Goal: Task Accomplishment & Management: Manage account settings

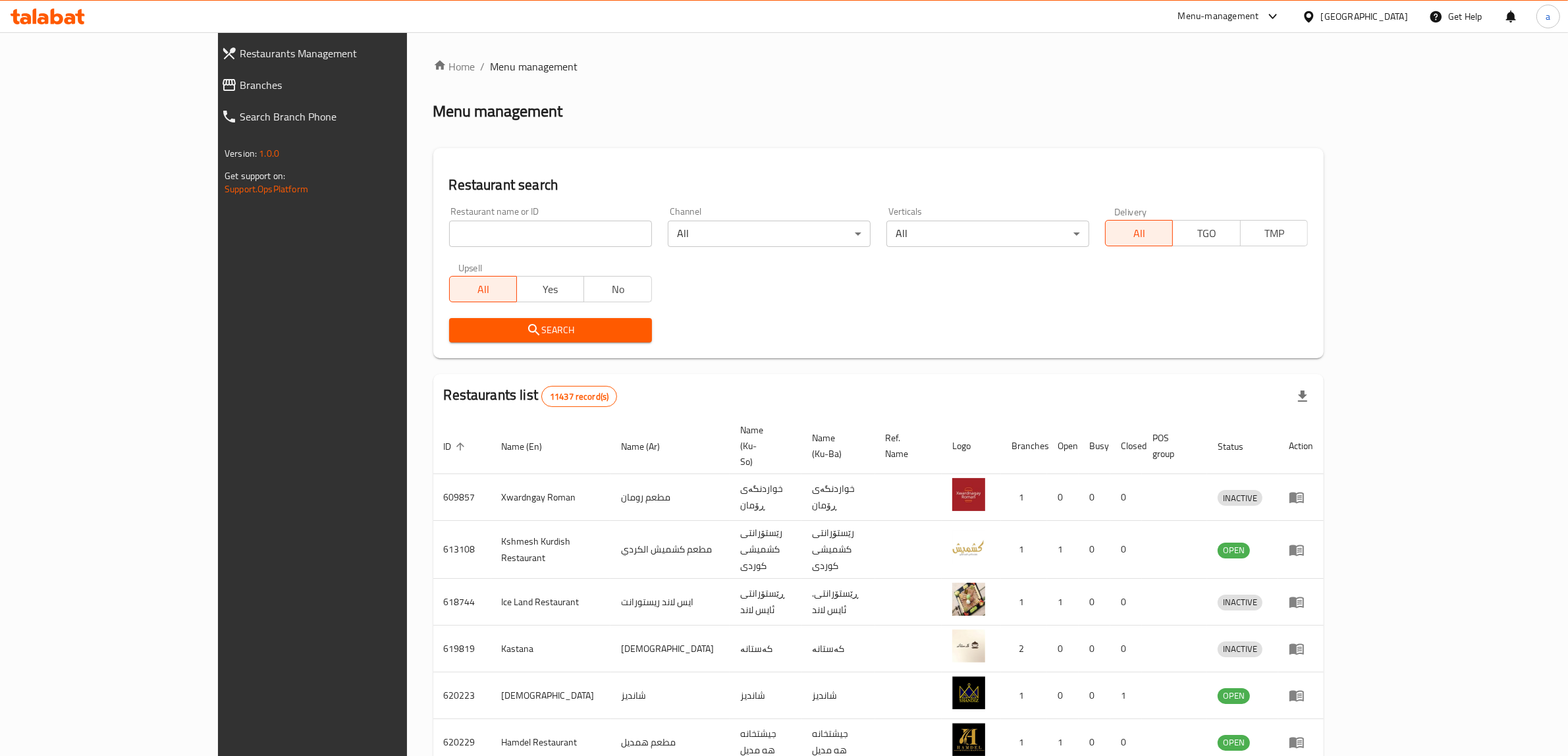
click at [211, 75] on link "Branches" at bounding box center [345, 85] width 269 height 32
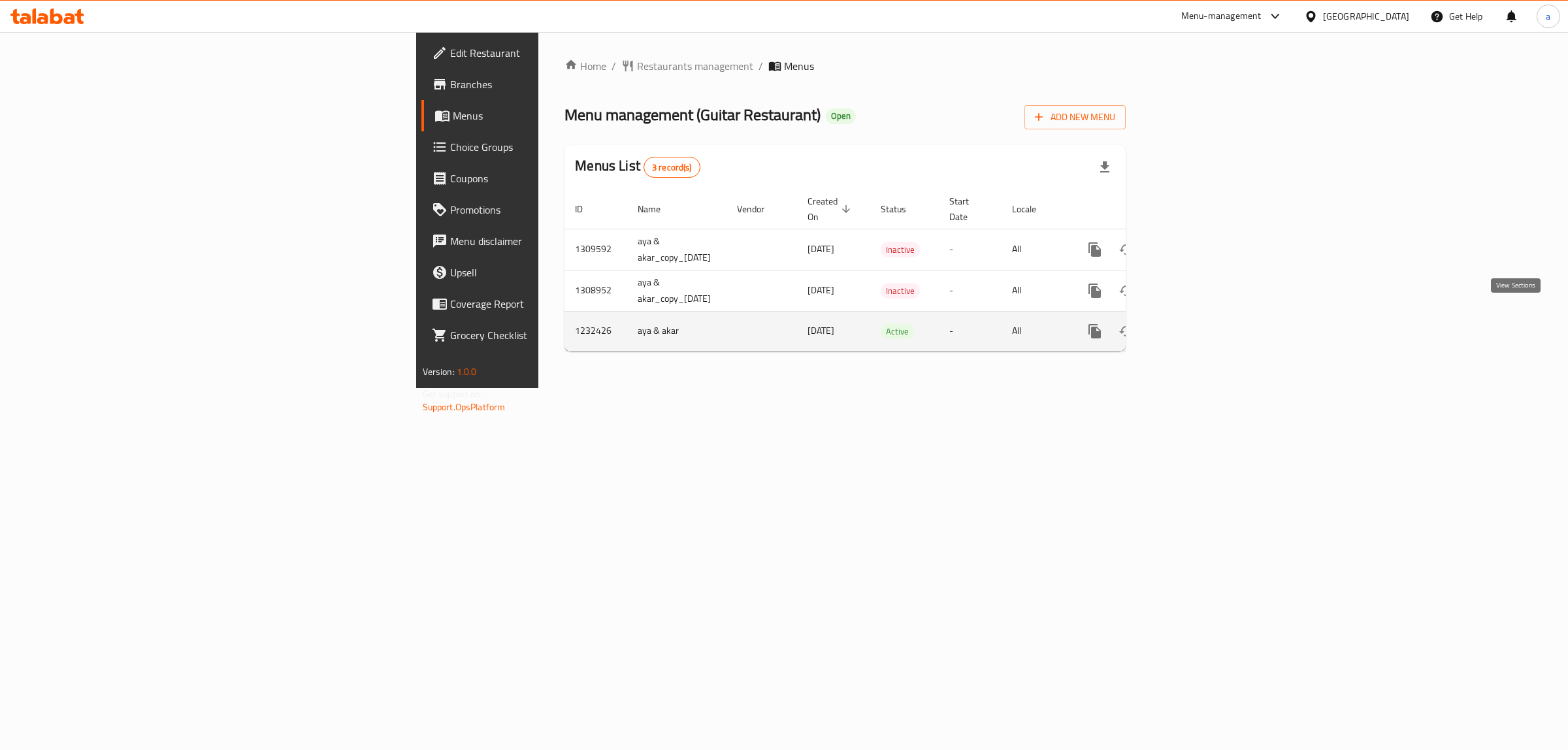
click at [1197, 324] on icon "enhanced table" at bounding box center [1188, 331] width 15 height 15
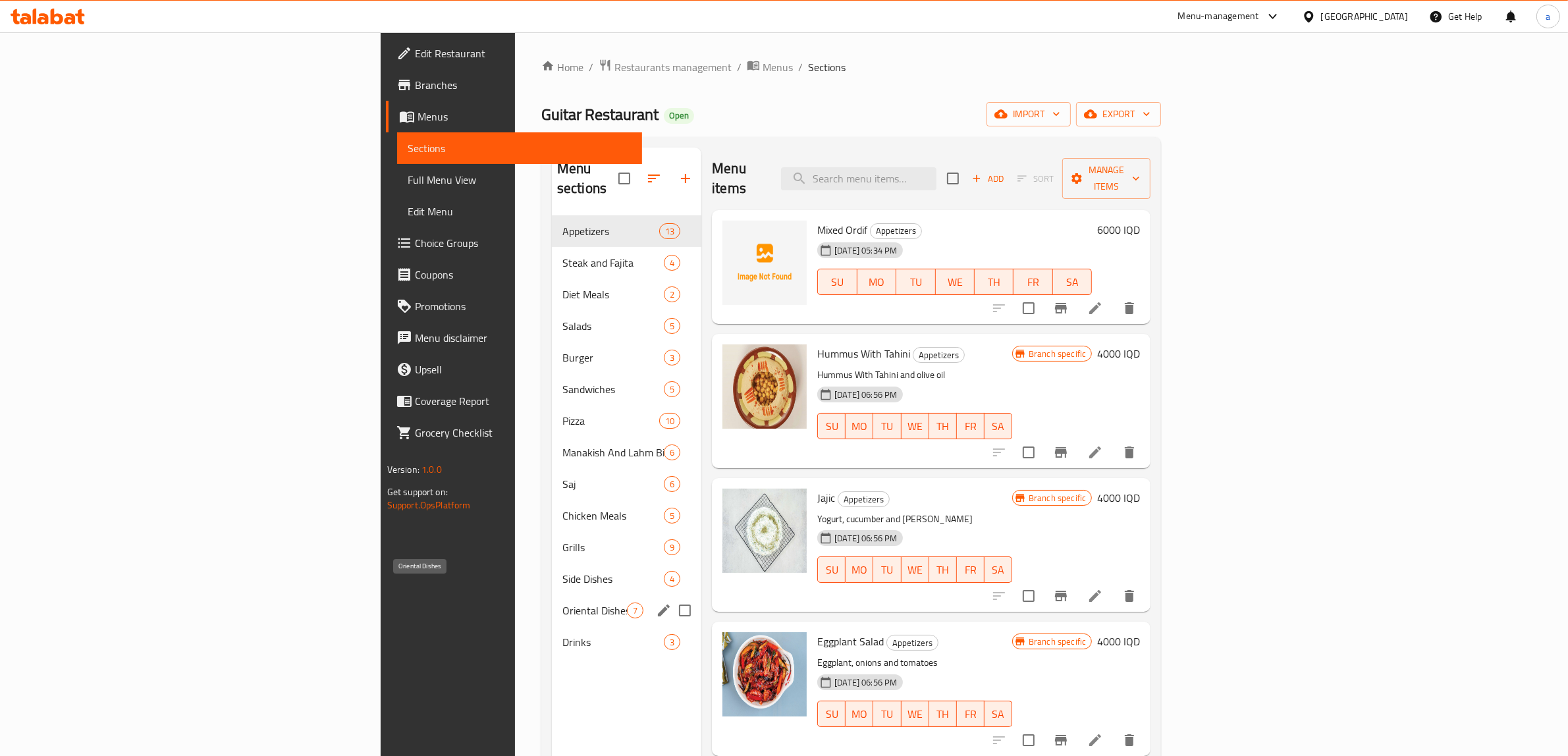
click at [563, 602] on span "Oriental Dishes" at bounding box center [594, 610] width 65 height 15
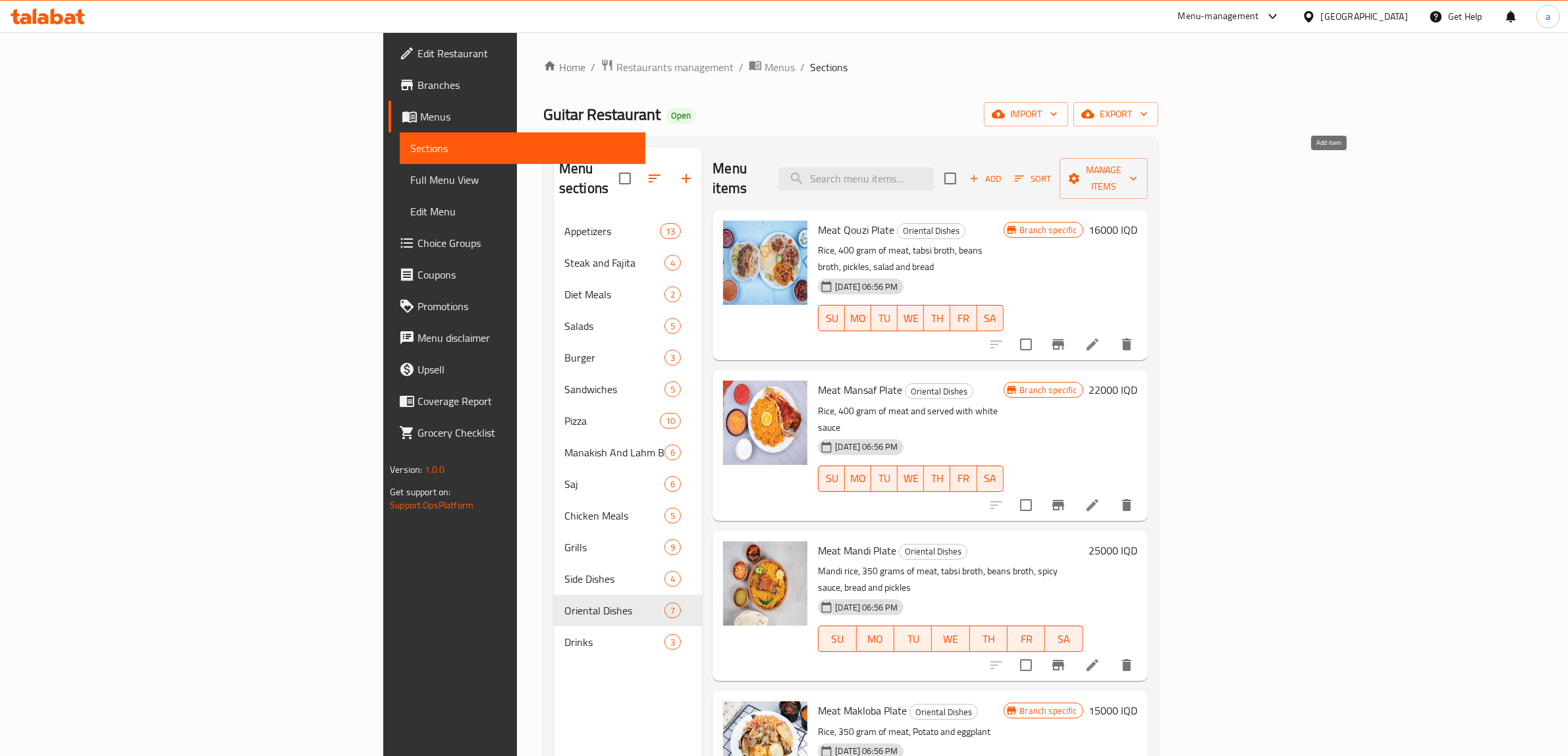
click at [1003, 171] on span "Add" at bounding box center [984, 178] width 35 height 15
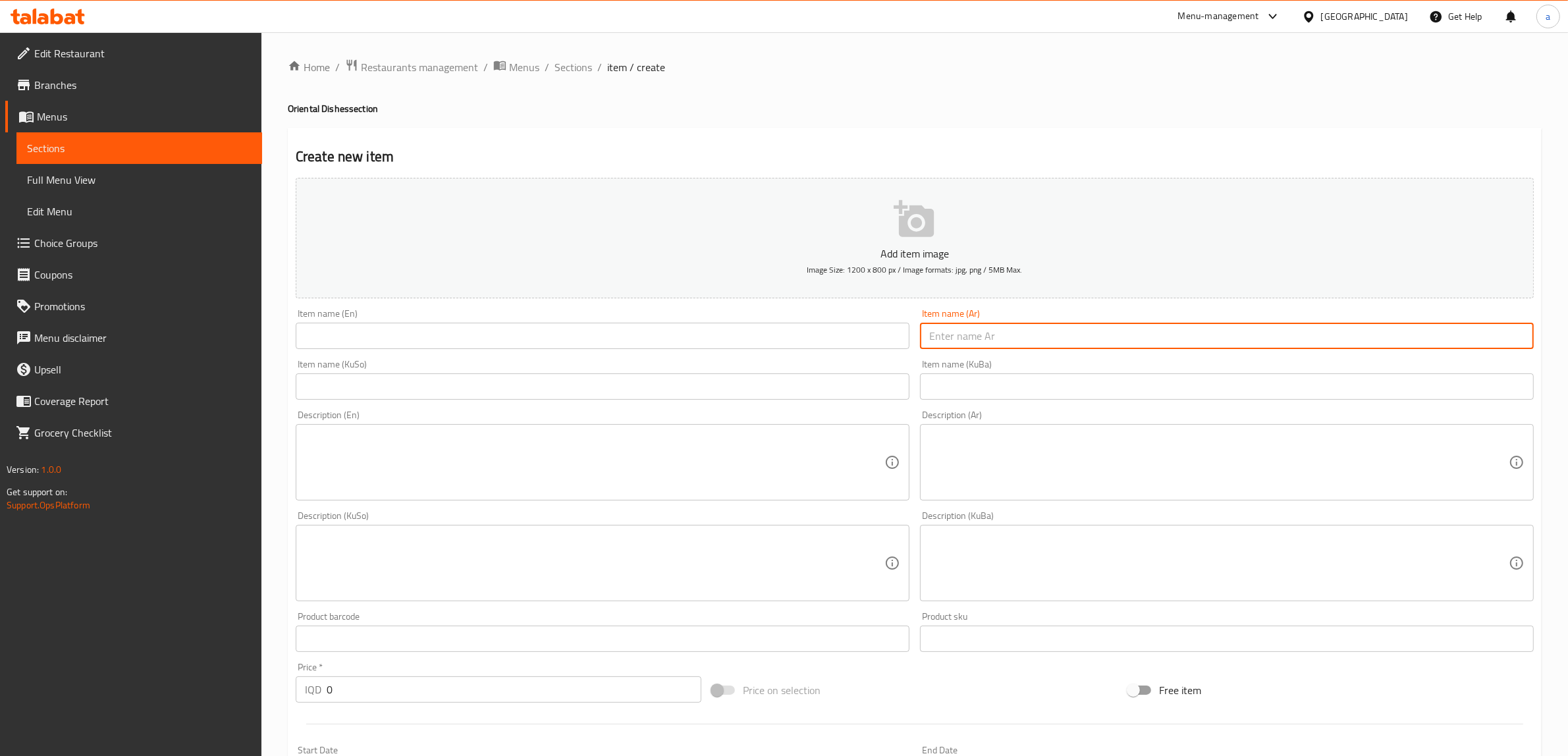
click at [1130, 341] on input "text" at bounding box center [1226, 335] width 614 height 26
paste input "دجاج بالكاري مع الرز"
type input "دجاج بالكاري مع الرز"
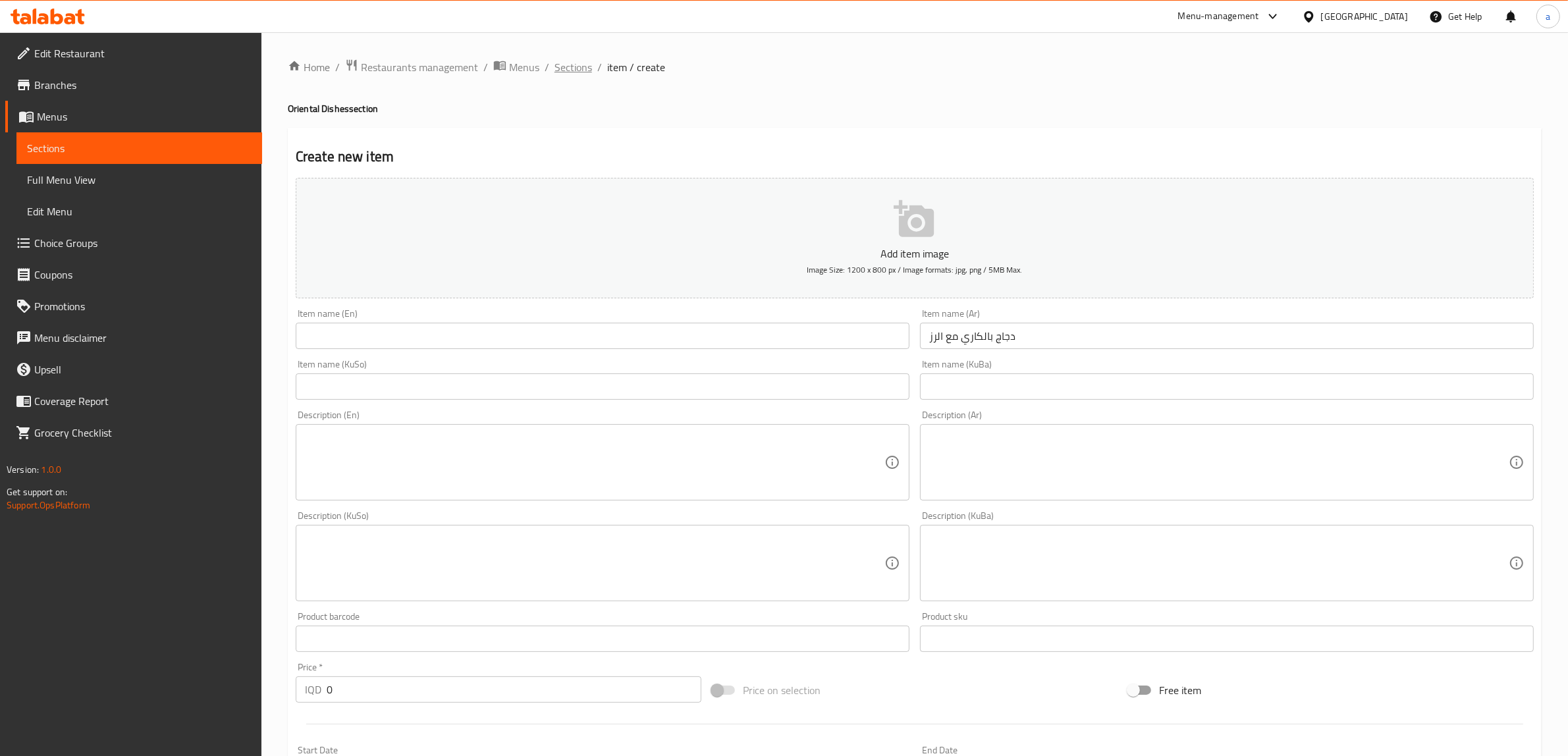
click at [574, 59] on span "Sections" at bounding box center [573, 66] width 37 height 15
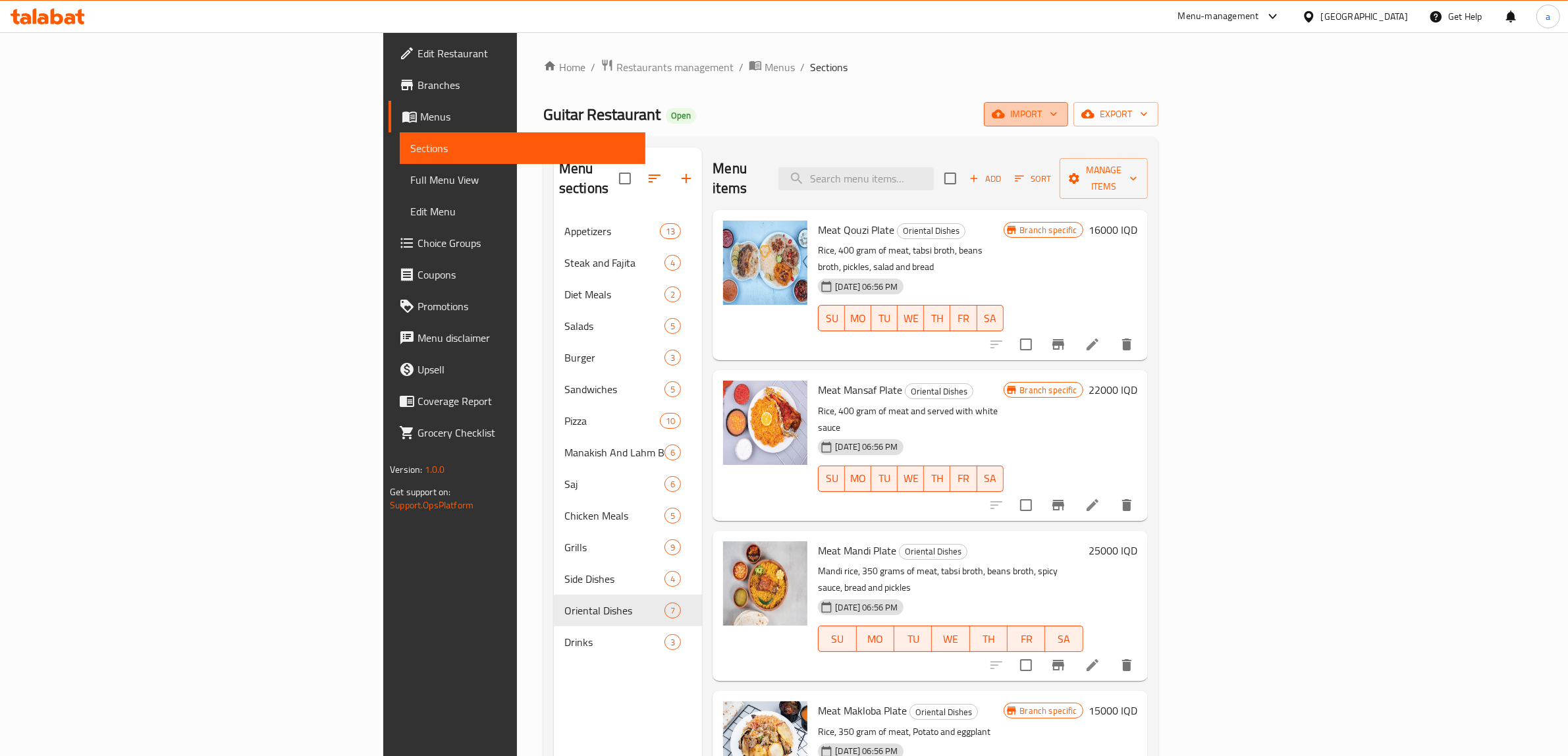
click at [1058, 110] on span "import" at bounding box center [1026, 114] width 64 height 16
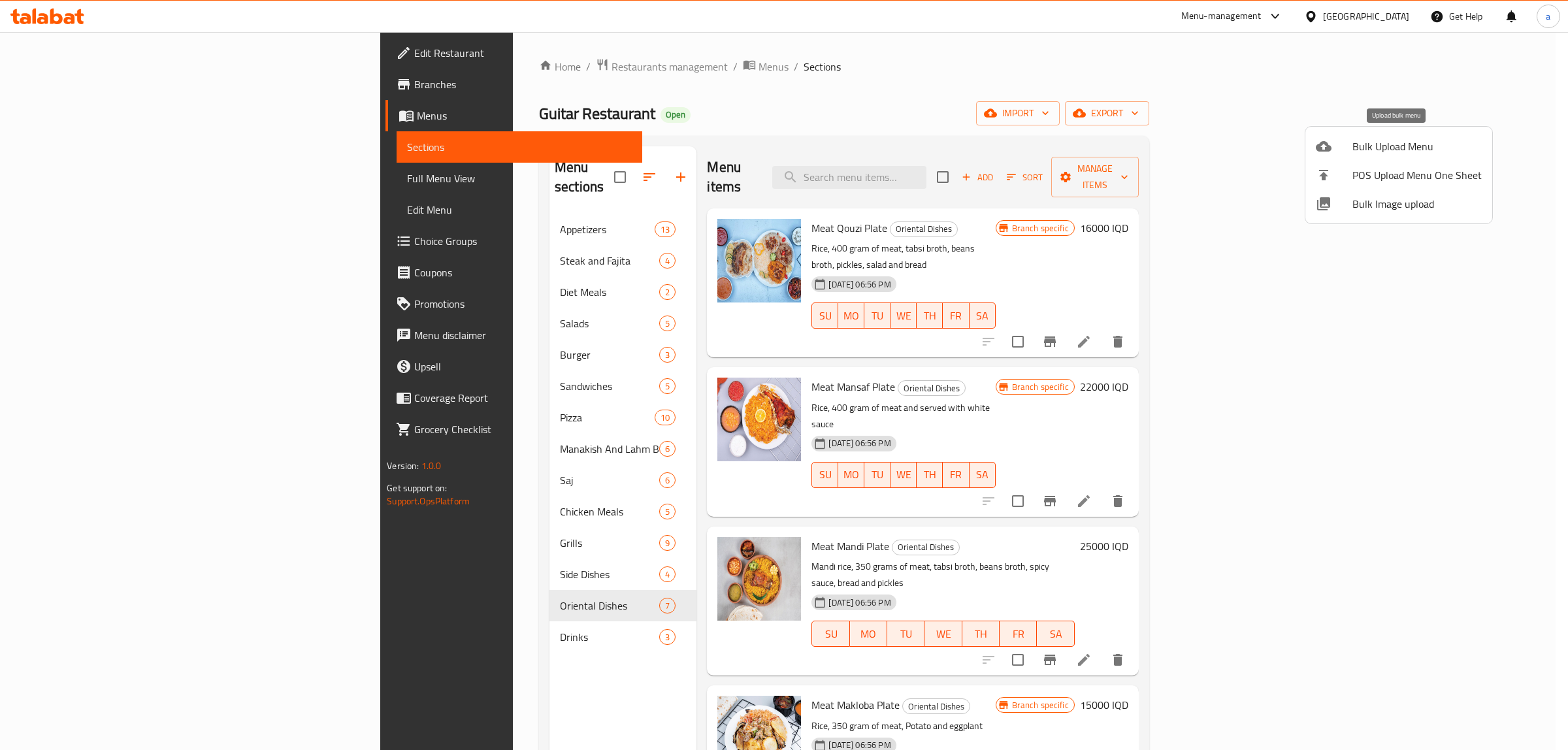
click at [1354, 141] on span "Bulk Upload Menu" at bounding box center [1417, 146] width 129 height 15
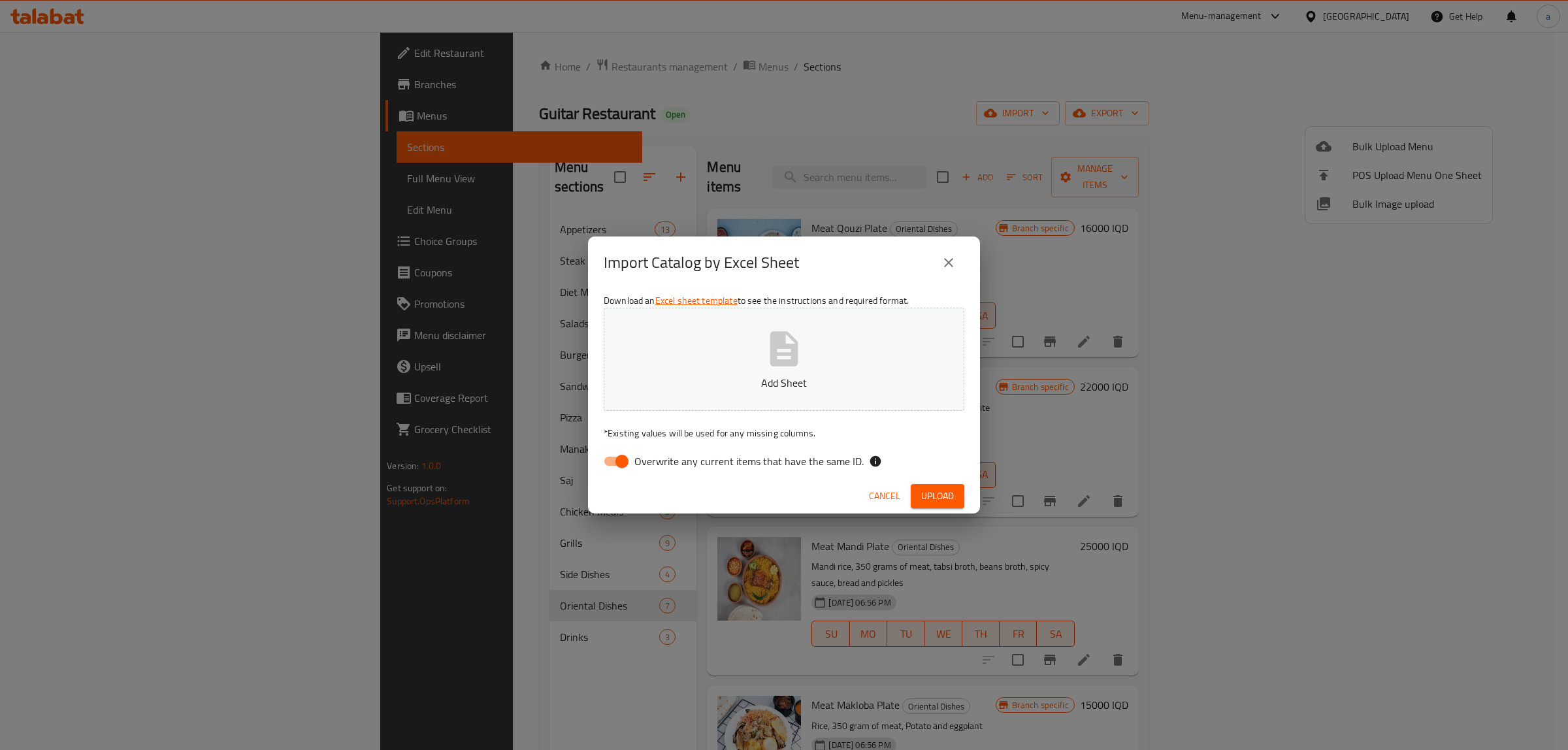
click at [623, 456] on input "Overwrite any current items that have the same ID." at bounding box center [621, 462] width 75 height 25
checkbox input "false"
click at [722, 351] on button "Add Sheet" at bounding box center [784, 359] width 361 height 103
click at [929, 493] on span "Upload" at bounding box center [938, 496] width 32 height 16
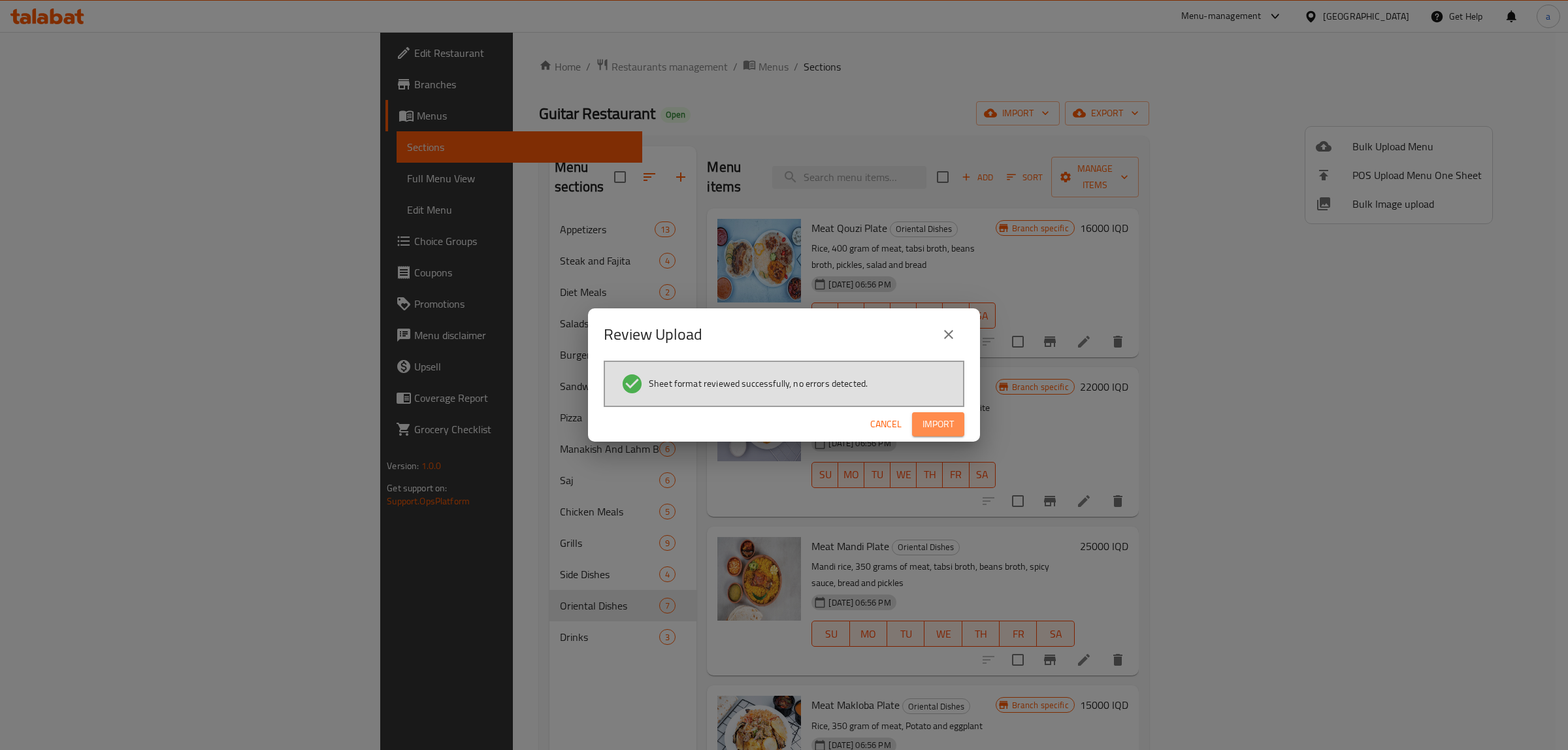
click at [938, 421] on span "Import" at bounding box center [938, 425] width 32 height 16
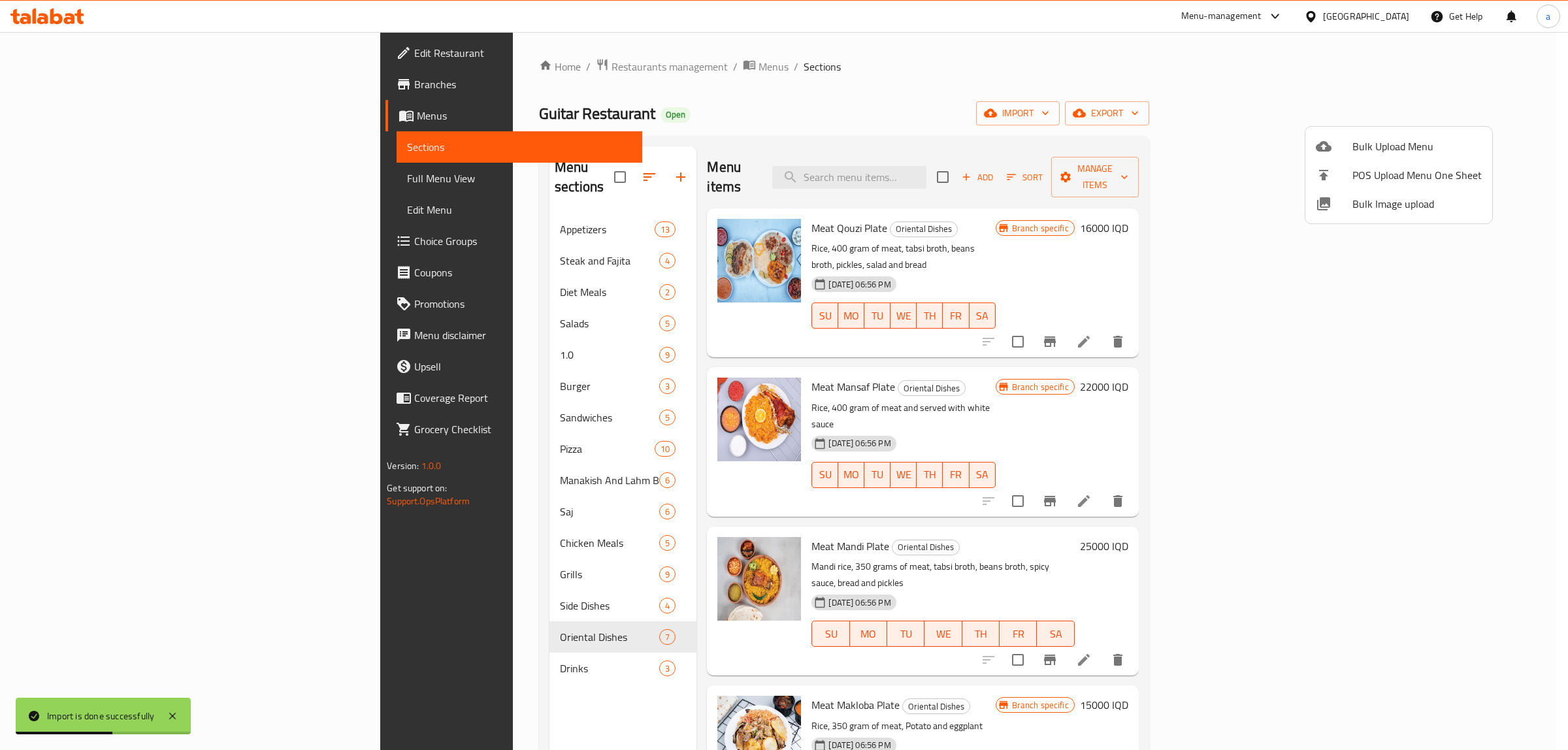
click at [364, 334] on div at bounding box center [784, 375] width 1568 height 750
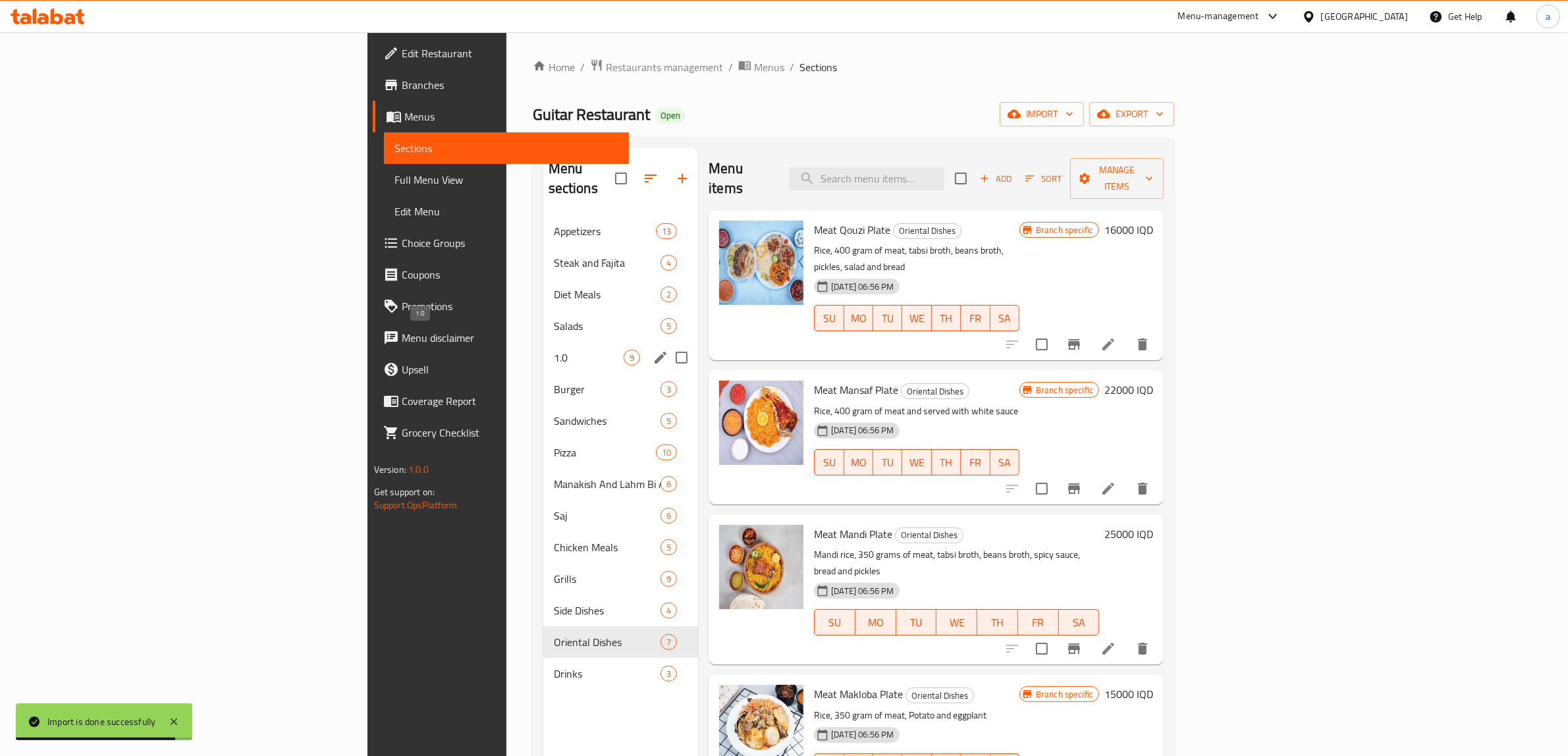
click at [554, 350] on span "1.0" at bounding box center [588, 357] width 70 height 15
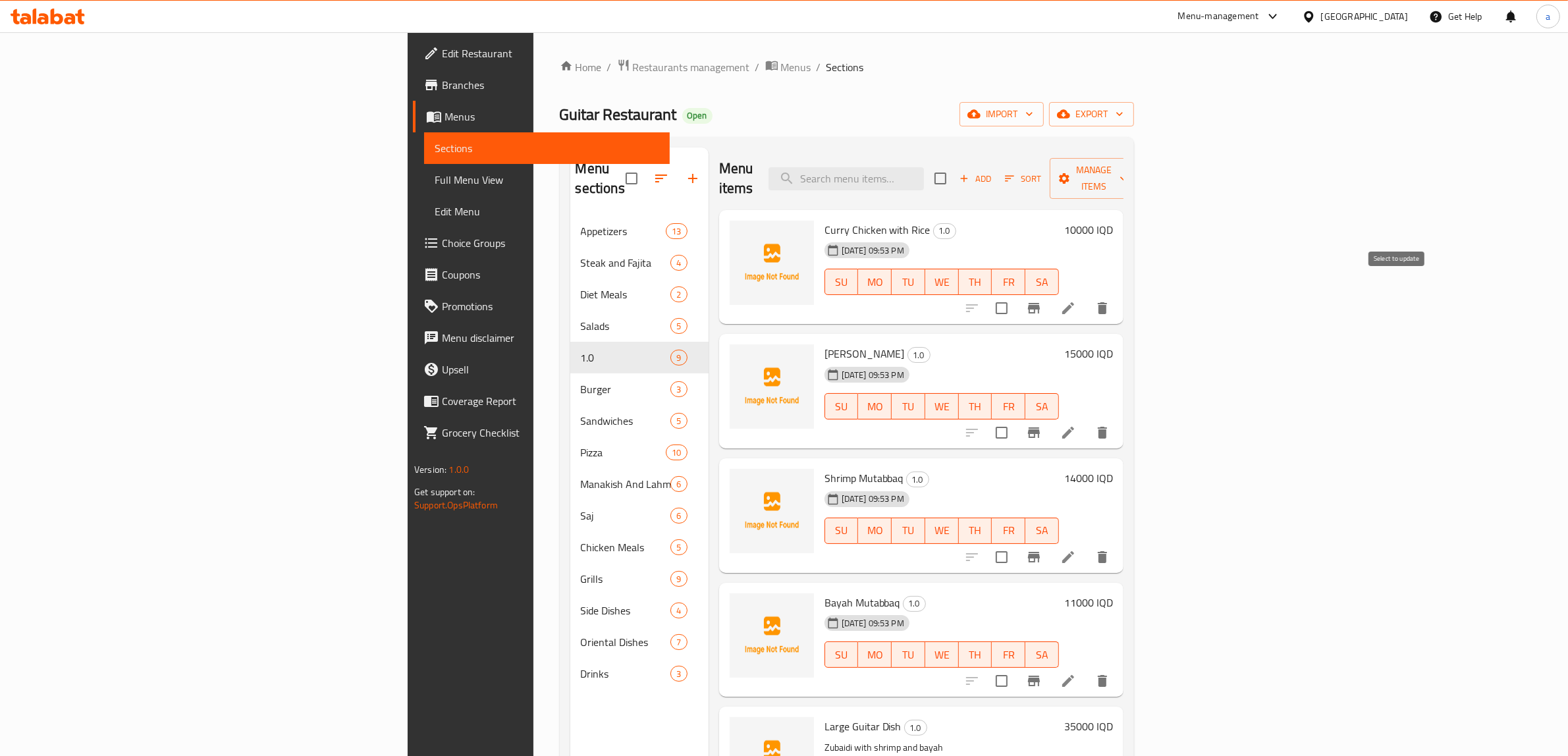
click at [1015, 296] on input "checkbox" at bounding box center [1002, 308] width 27 height 27
click at [1124, 189] on div "Menu items Add Sort Manage items" at bounding box center [921, 178] width 404 height 63
click at [1127, 174] on span "Manage items" at bounding box center [1094, 178] width 67 height 33
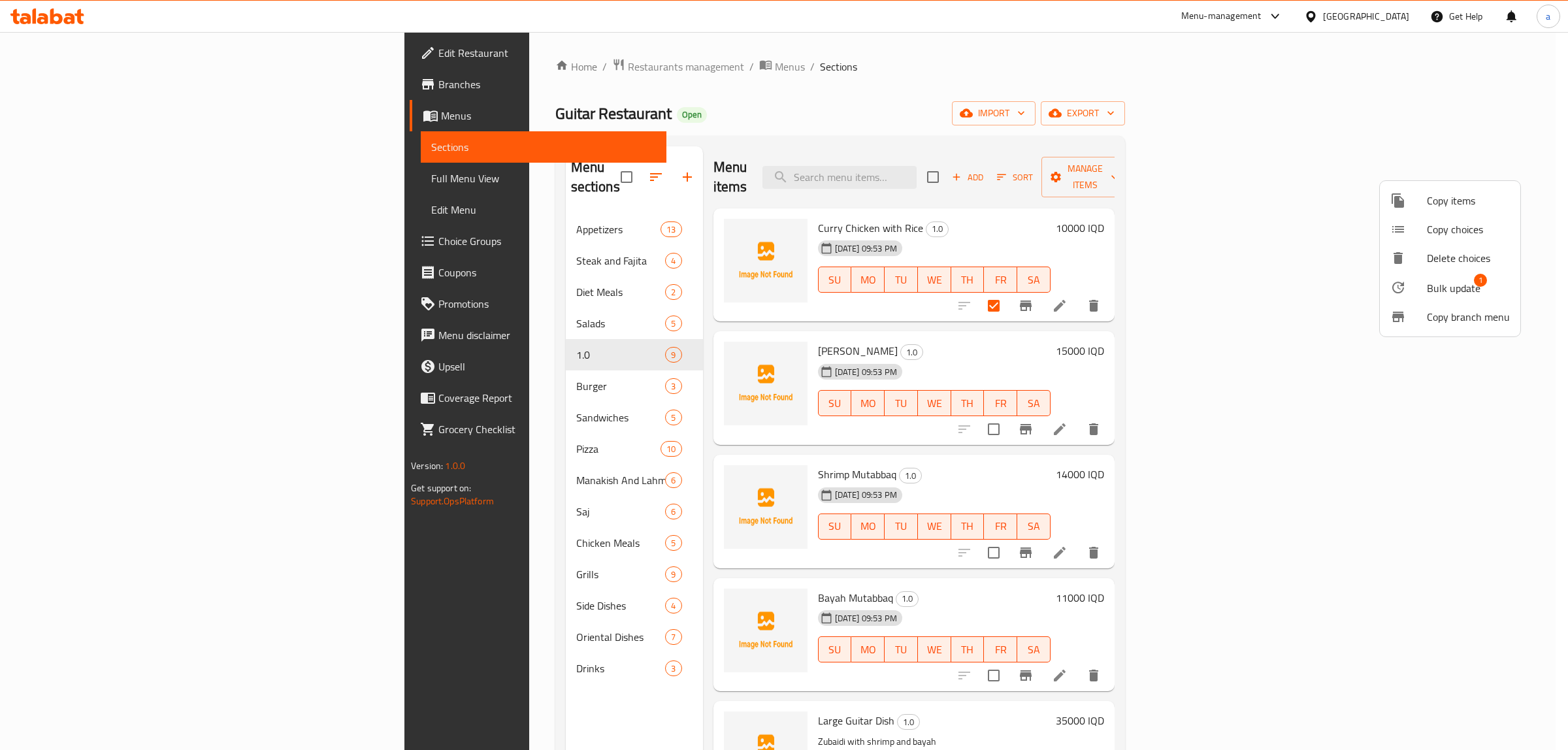
click at [1444, 282] on span "Bulk update" at bounding box center [1453, 288] width 53 height 15
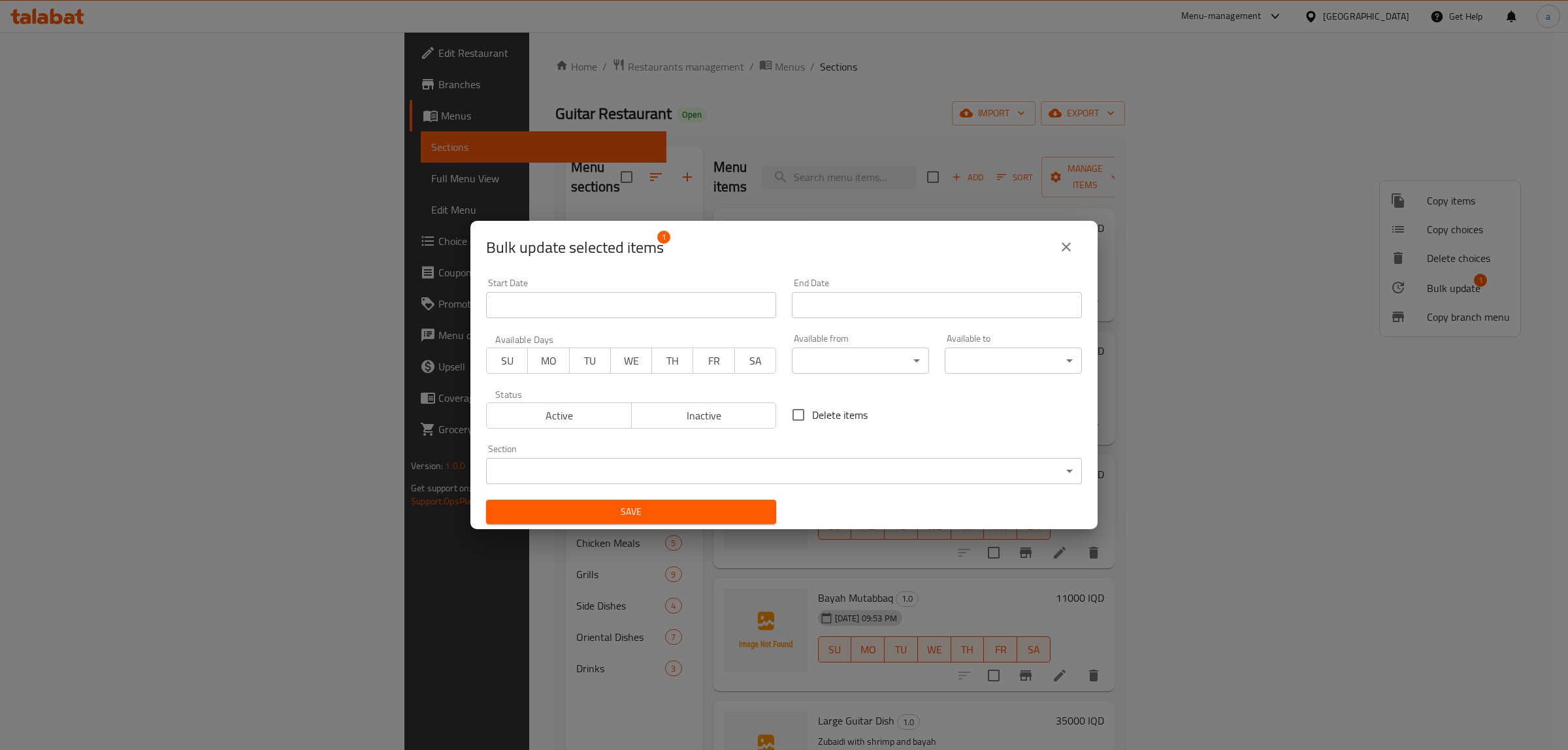
click at [558, 475] on body "​ Menu-management [GEOGRAPHIC_DATA] Get Help a Edit Restaurant Branches Menus S…" at bounding box center [784, 391] width 1568 height 718
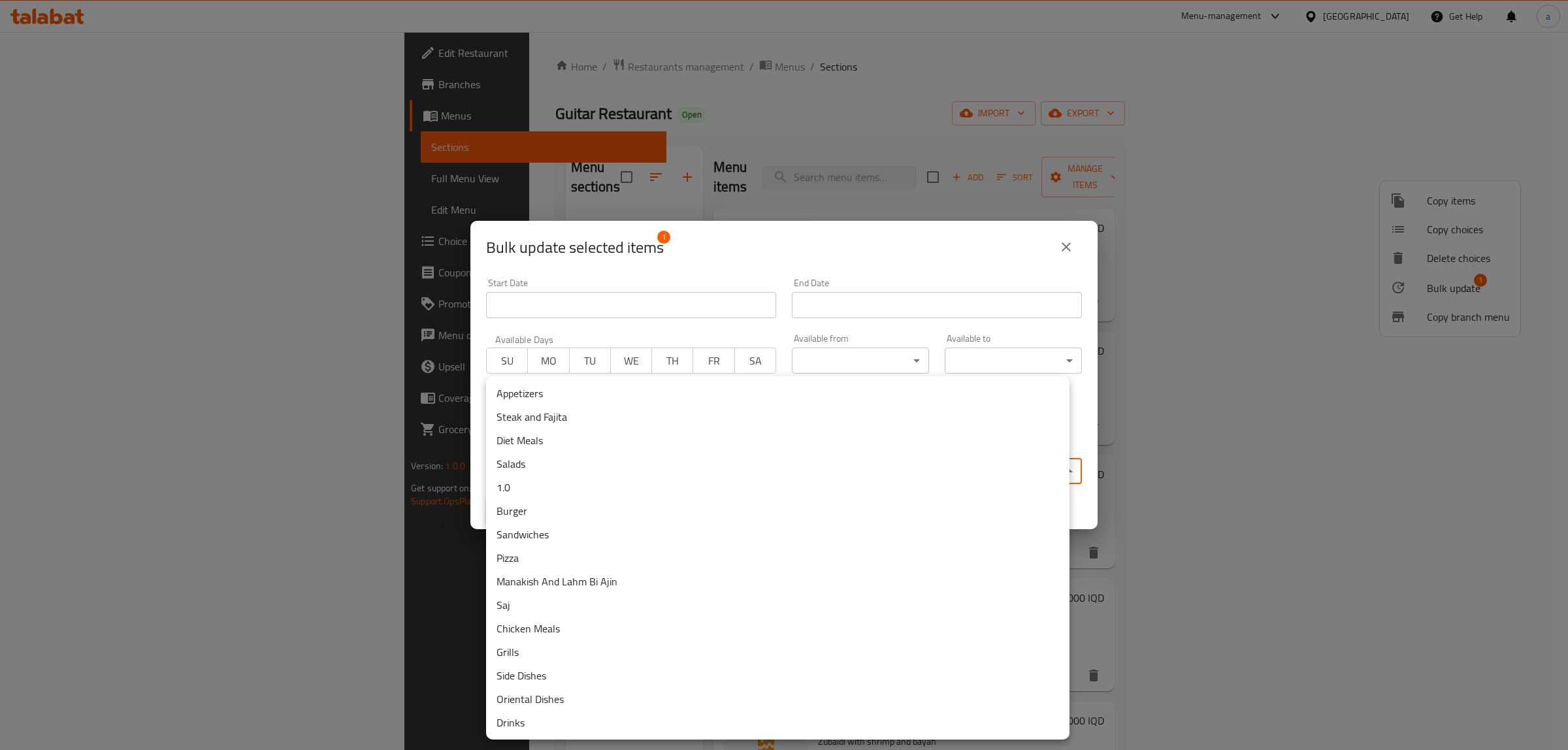
click at [533, 418] on li "Steak and Fajita" at bounding box center [777, 416] width 583 height 23
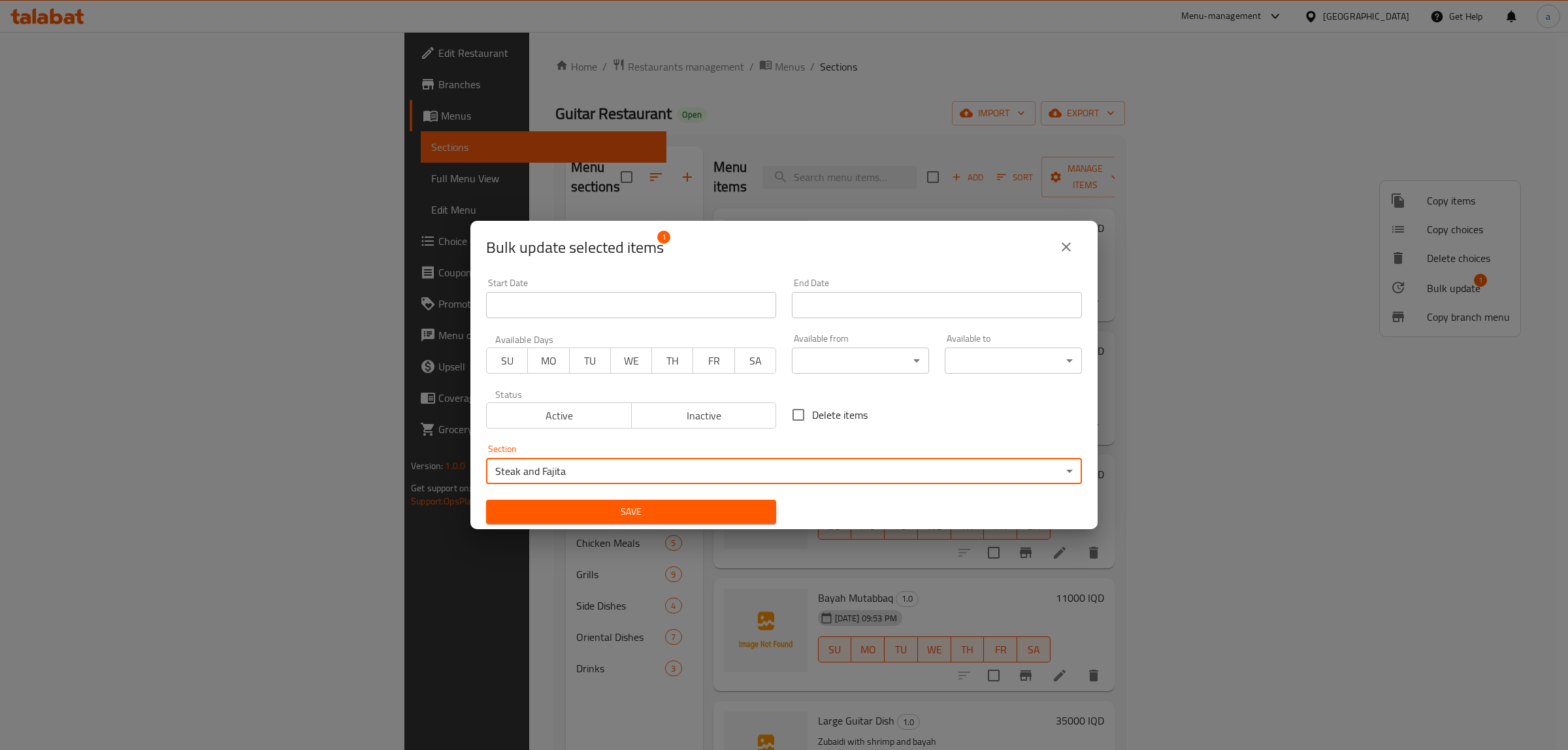
click at [678, 500] on button "Save" at bounding box center [631, 511] width 290 height 24
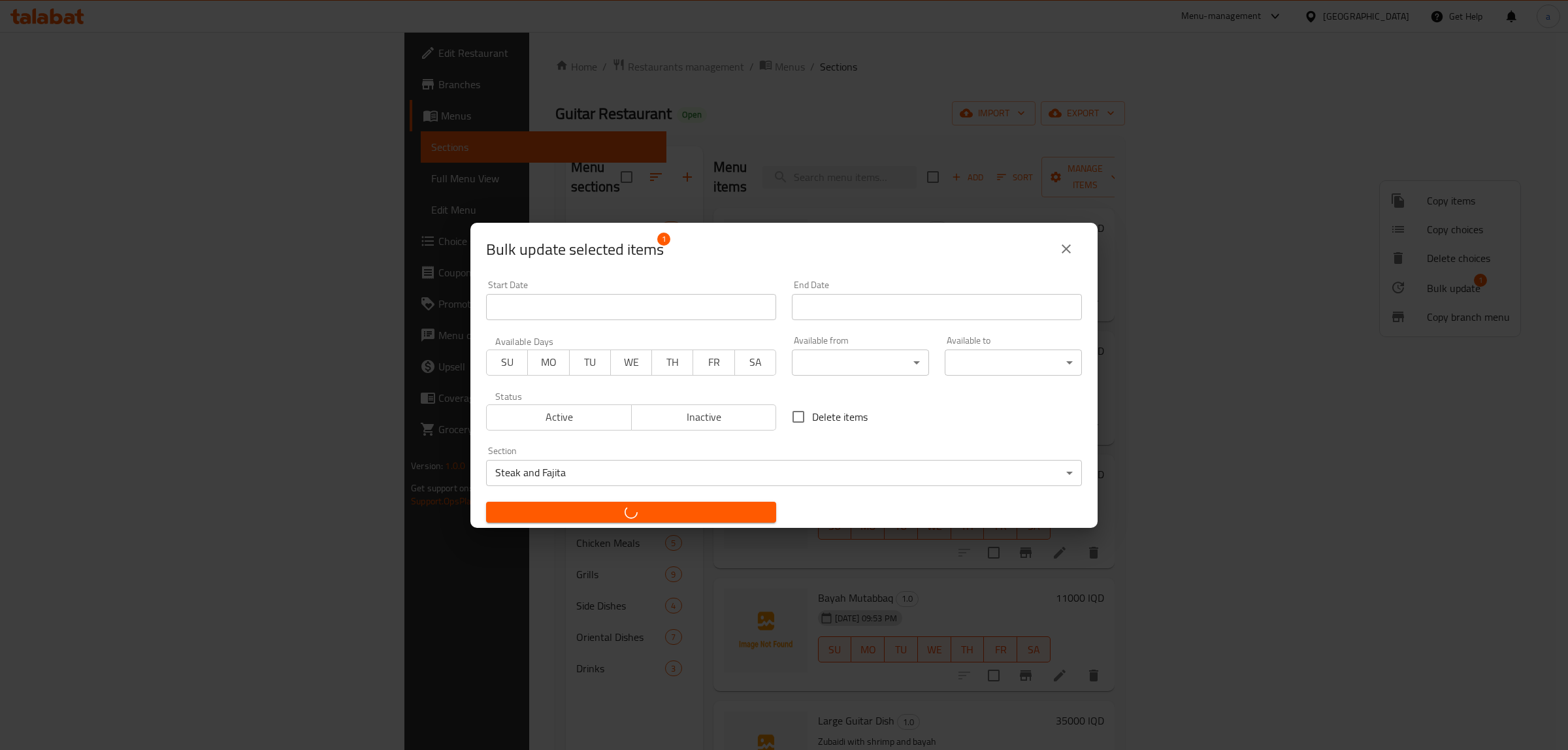
checkbox input "false"
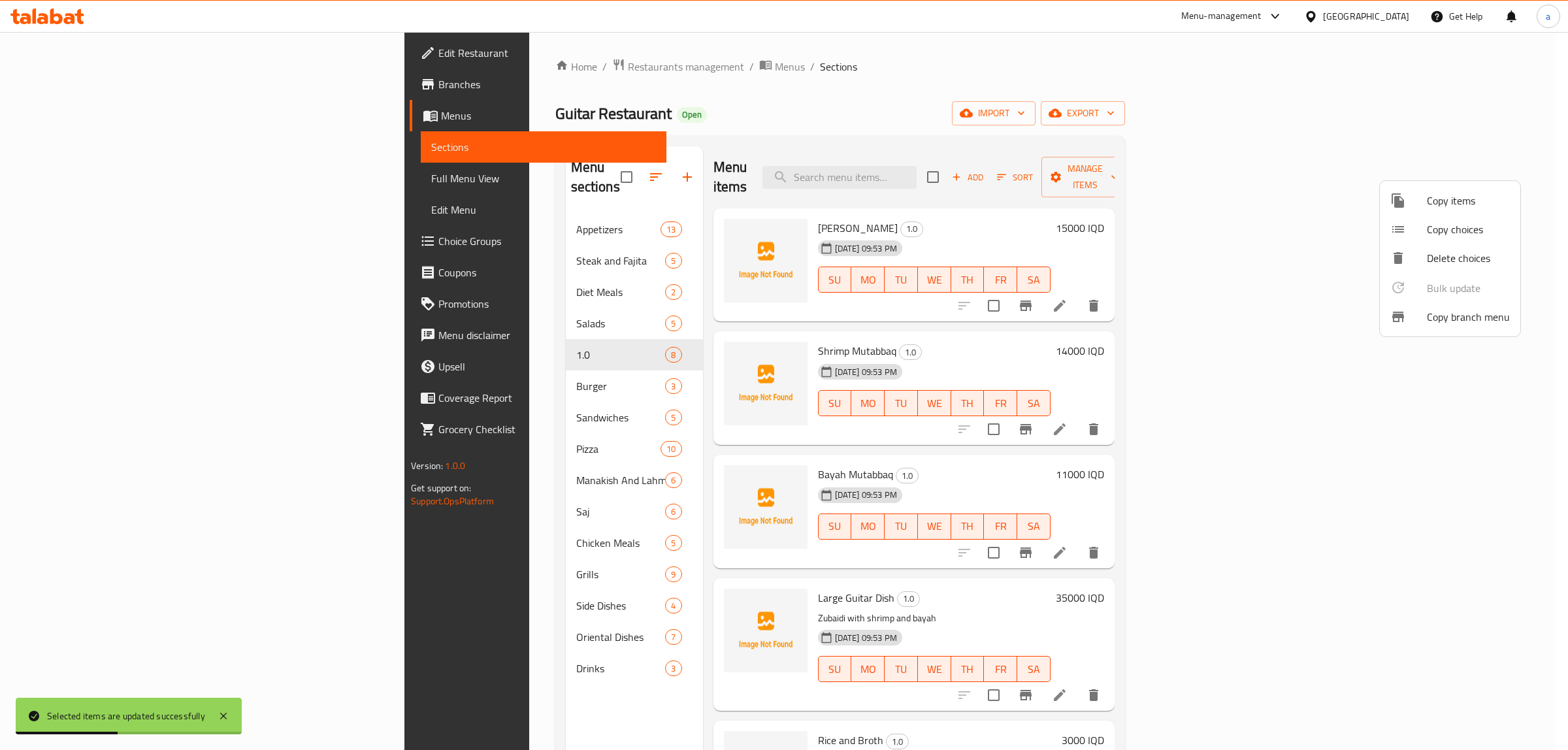
click at [1223, 113] on div at bounding box center [784, 375] width 1568 height 750
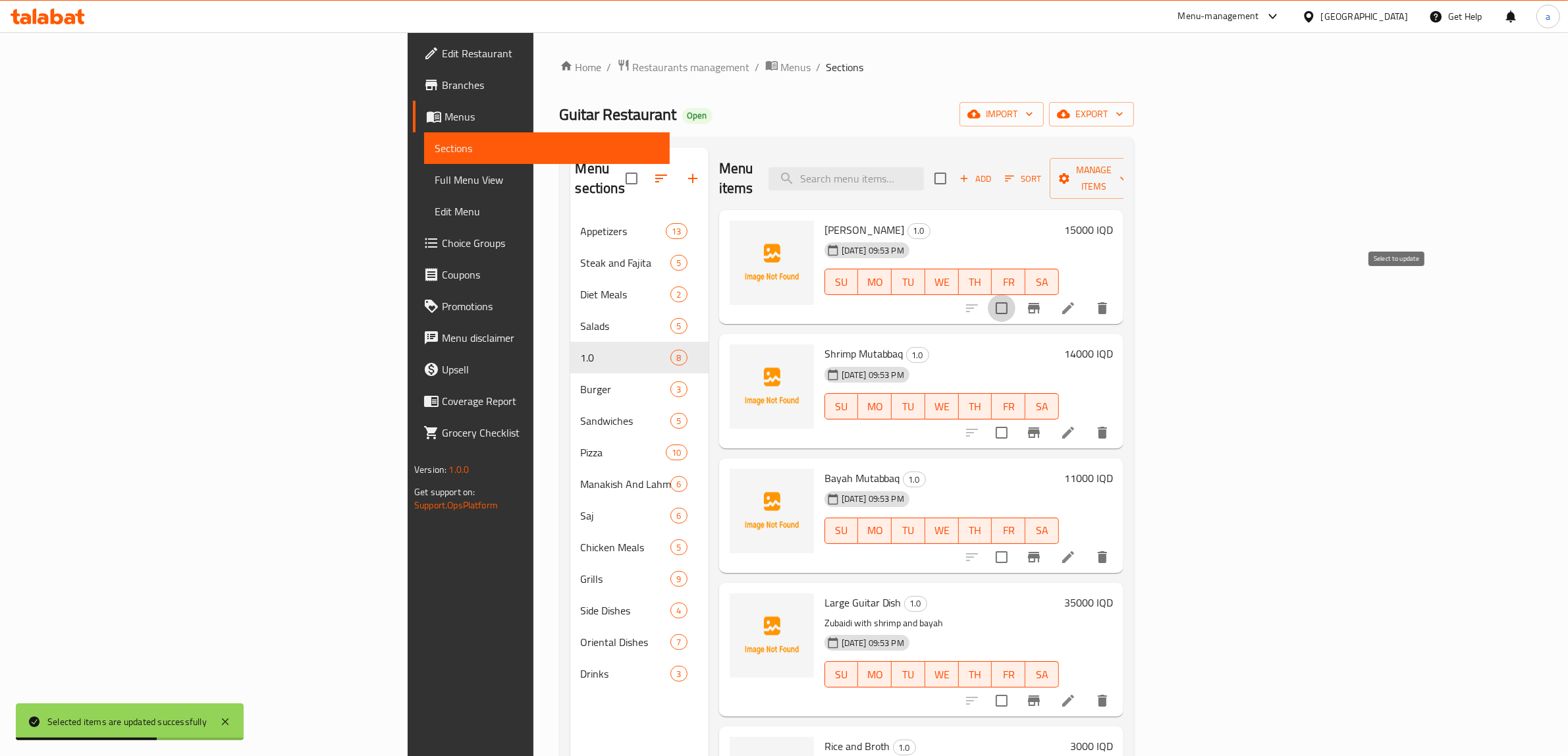
click at [1015, 294] on input "checkbox" at bounding box center [1002, 308] width 27 height 27
checkbox input "true"
click at [1015, 419] on input "checkbox" at bounding box center [1002, 433] width 27 height 27
checkbox input "true"
click at [1015, 543] on input "checkbox" at bounding box center [1002, 557] width 27 height 27
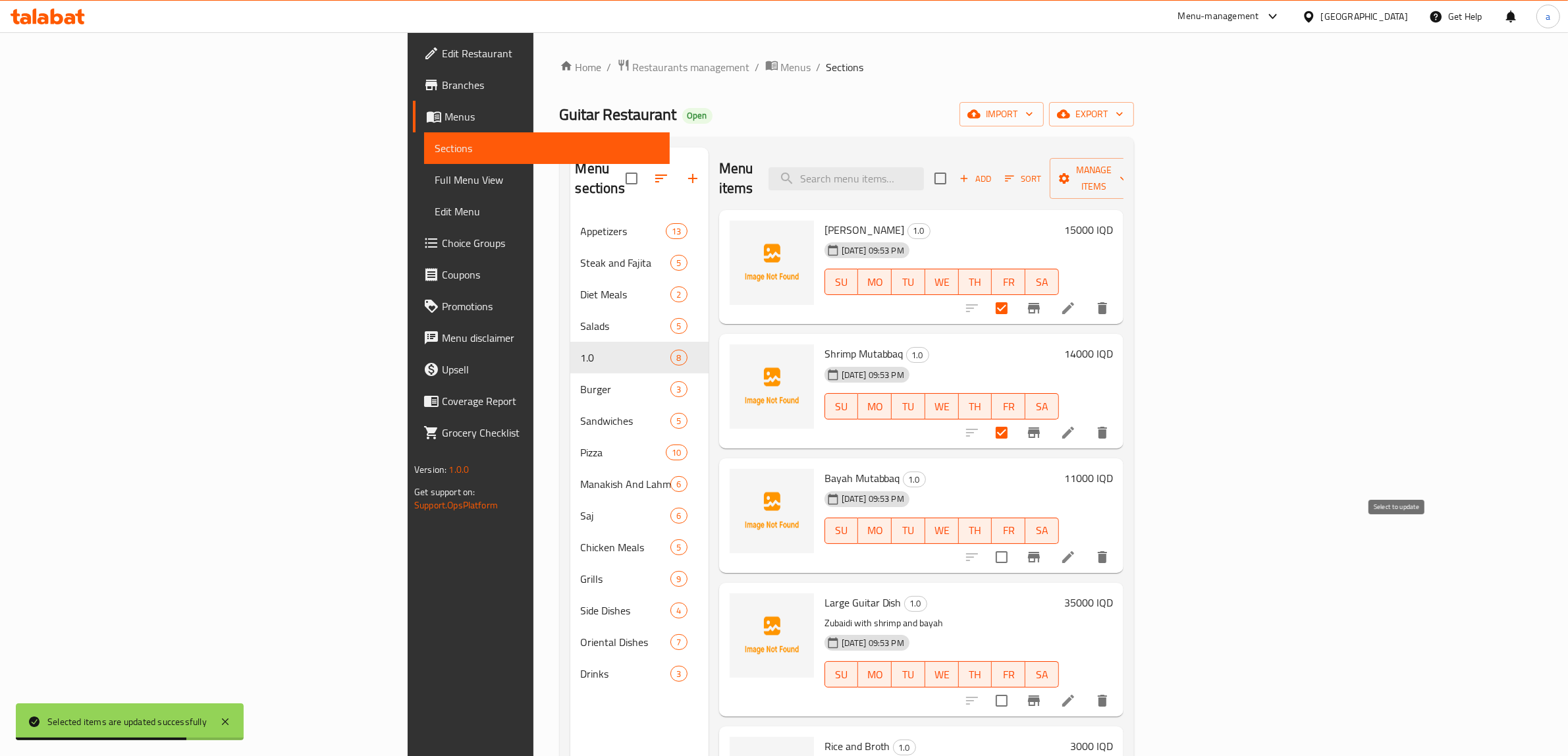
checkbox input "true"
click at [1127, 168] on span "Manage items" at bounding box center [1094, 178] width 67 height 33
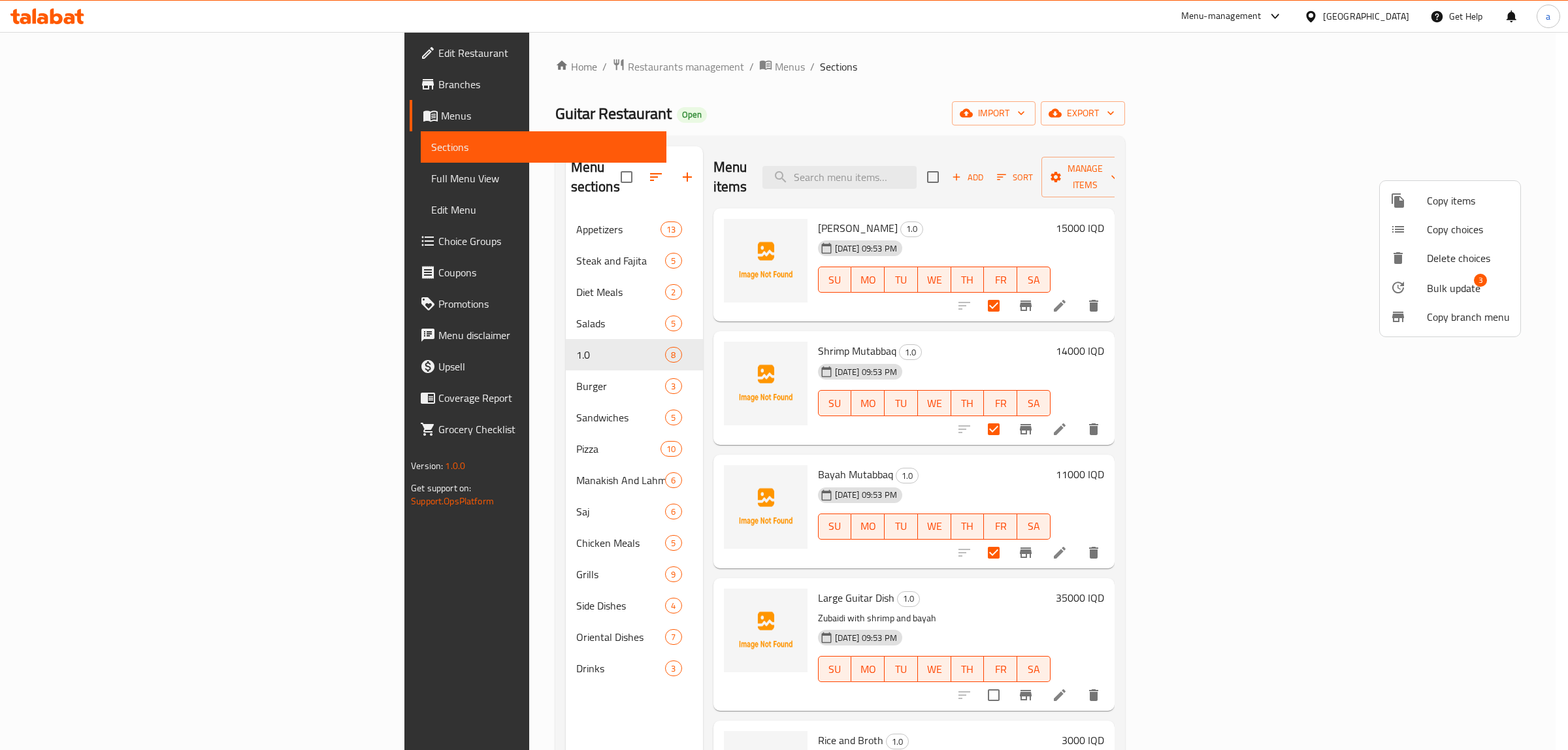
click at [1402, 288] on icon at bounding box center [1398, 287] width 15 height 15
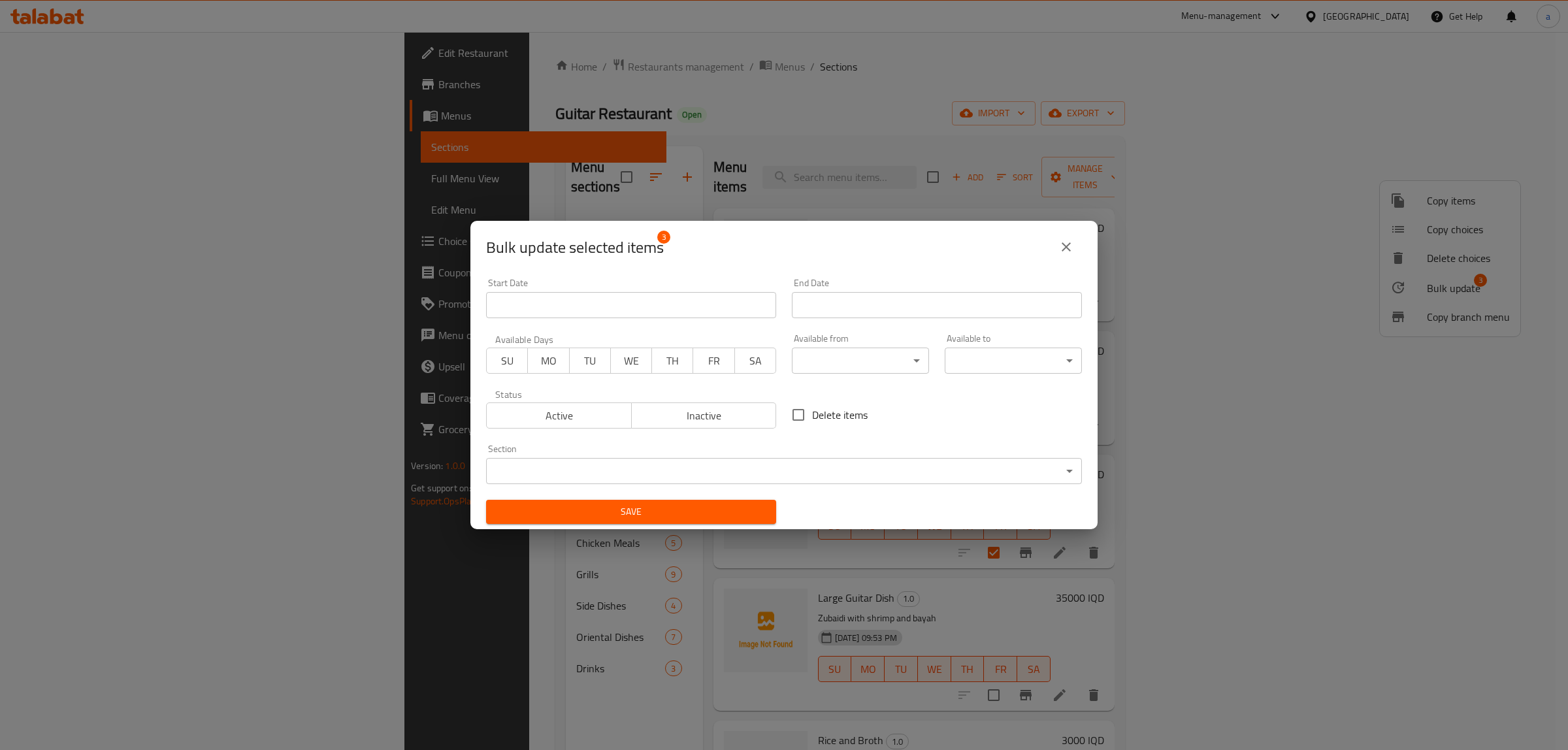
click at [623, 459] on body "​ Menu-management [GEOGRAPHIC_DATA] Get Help a Edit Restaurant Branches Menus S…" at bounding box center [784, 391] width 1568 height 718
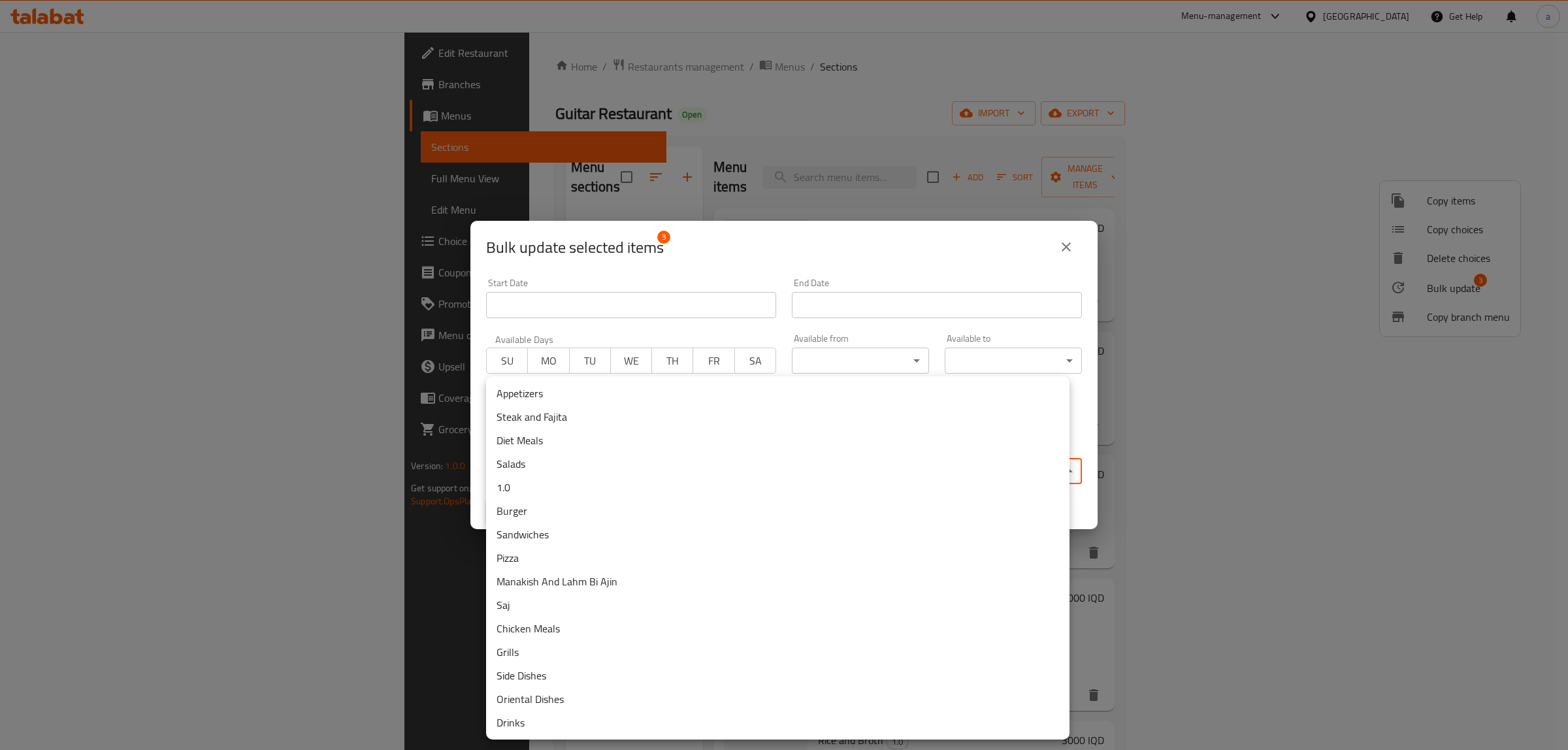
click at [1059, 242] on div at bounding box center [784, 375] width 1568 height 750
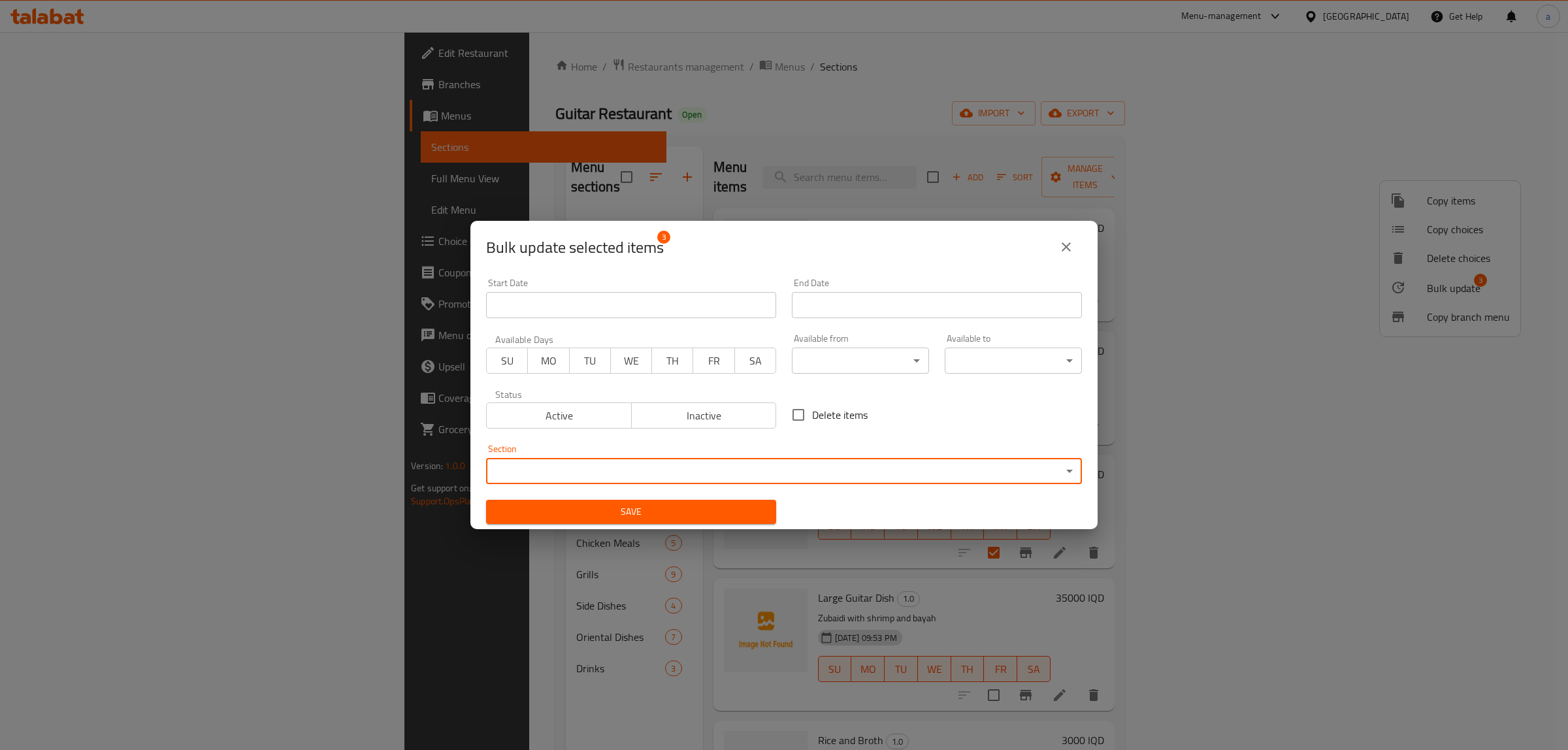
click at [1065, 252] on icon "close" at bounding box center [1066, 246] width 15 height 15
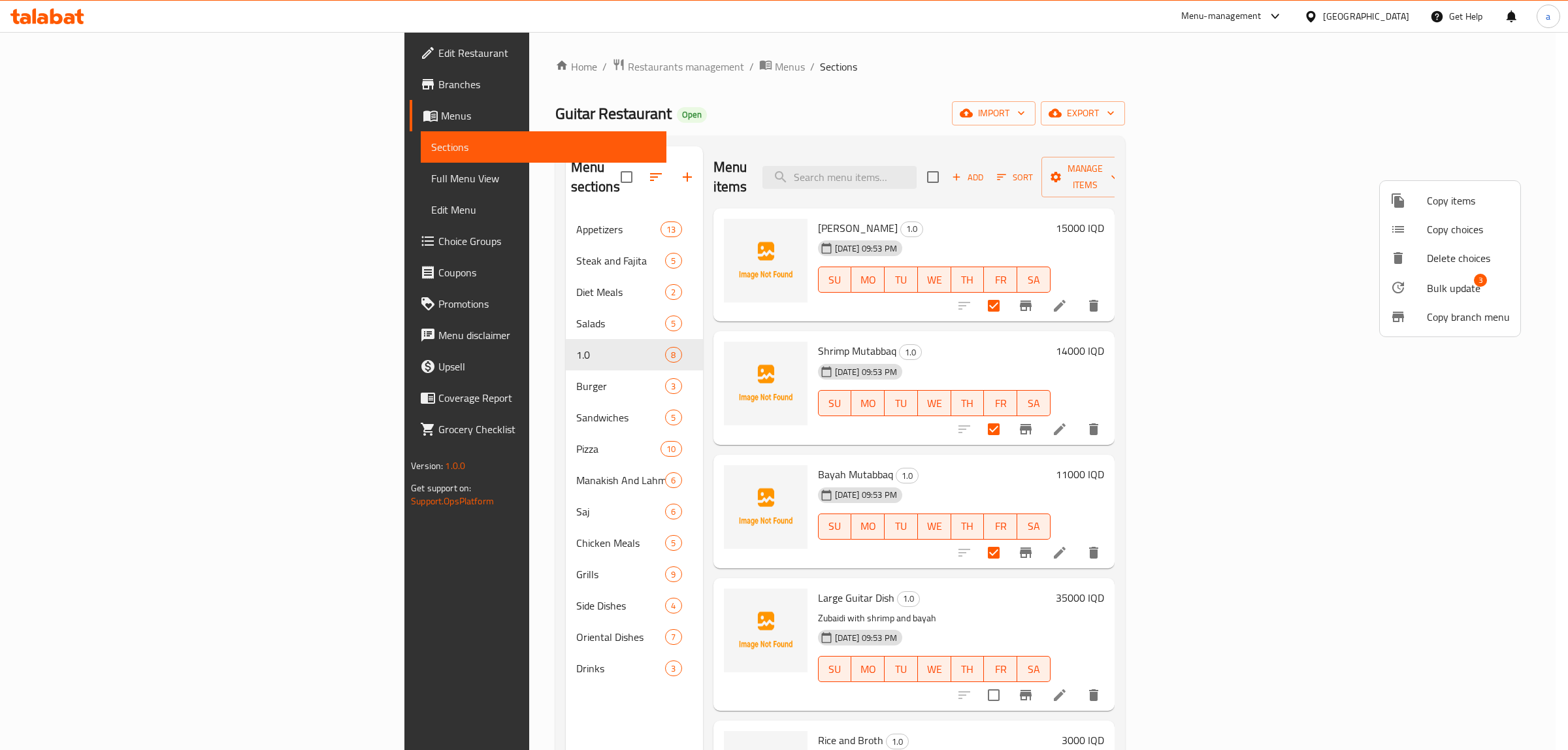
click at [995, 73] on div at bounding box center [784, 375] width 1568 height 750
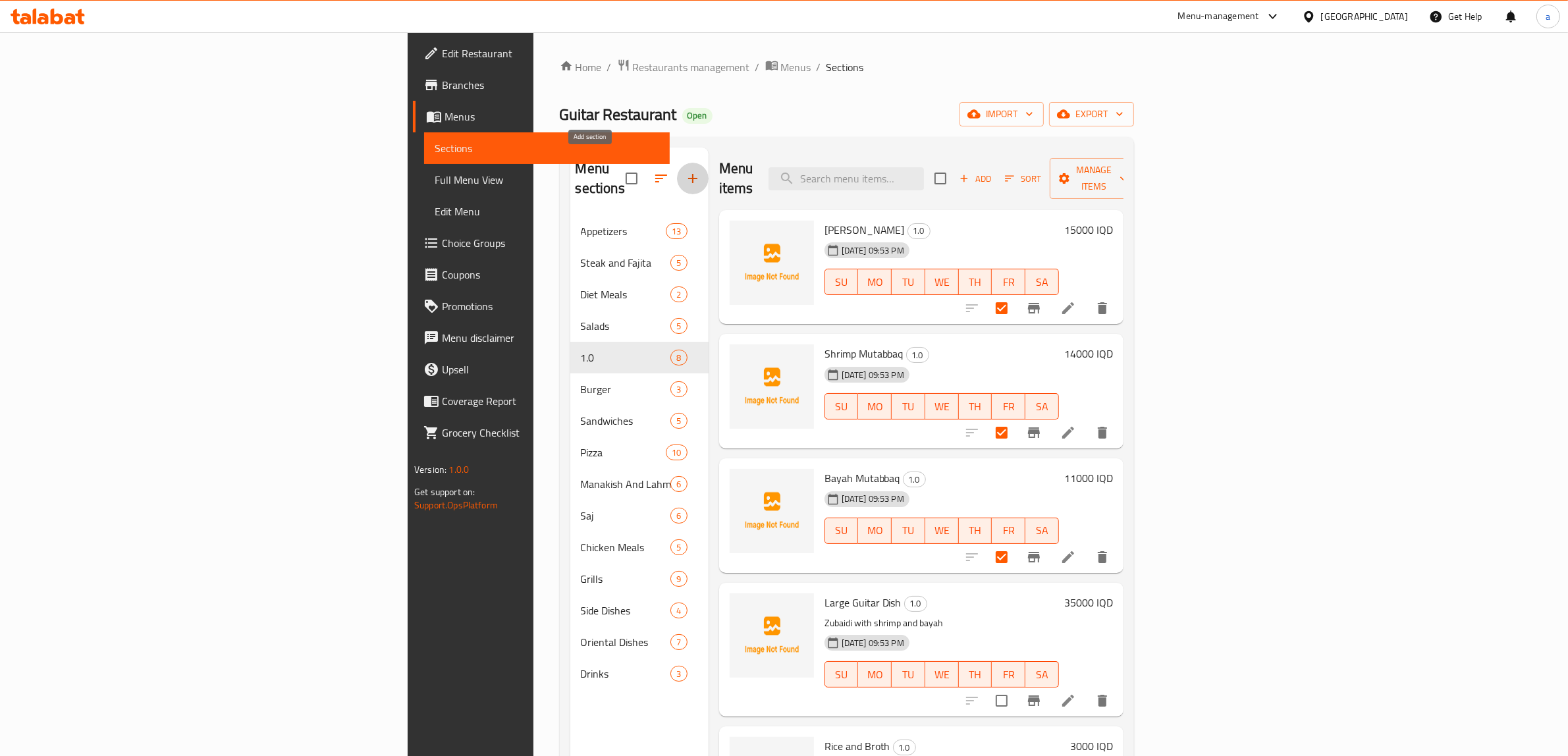
click at [685, 171] on icon "button" at bounding box center [693, 178] width 15 height 15
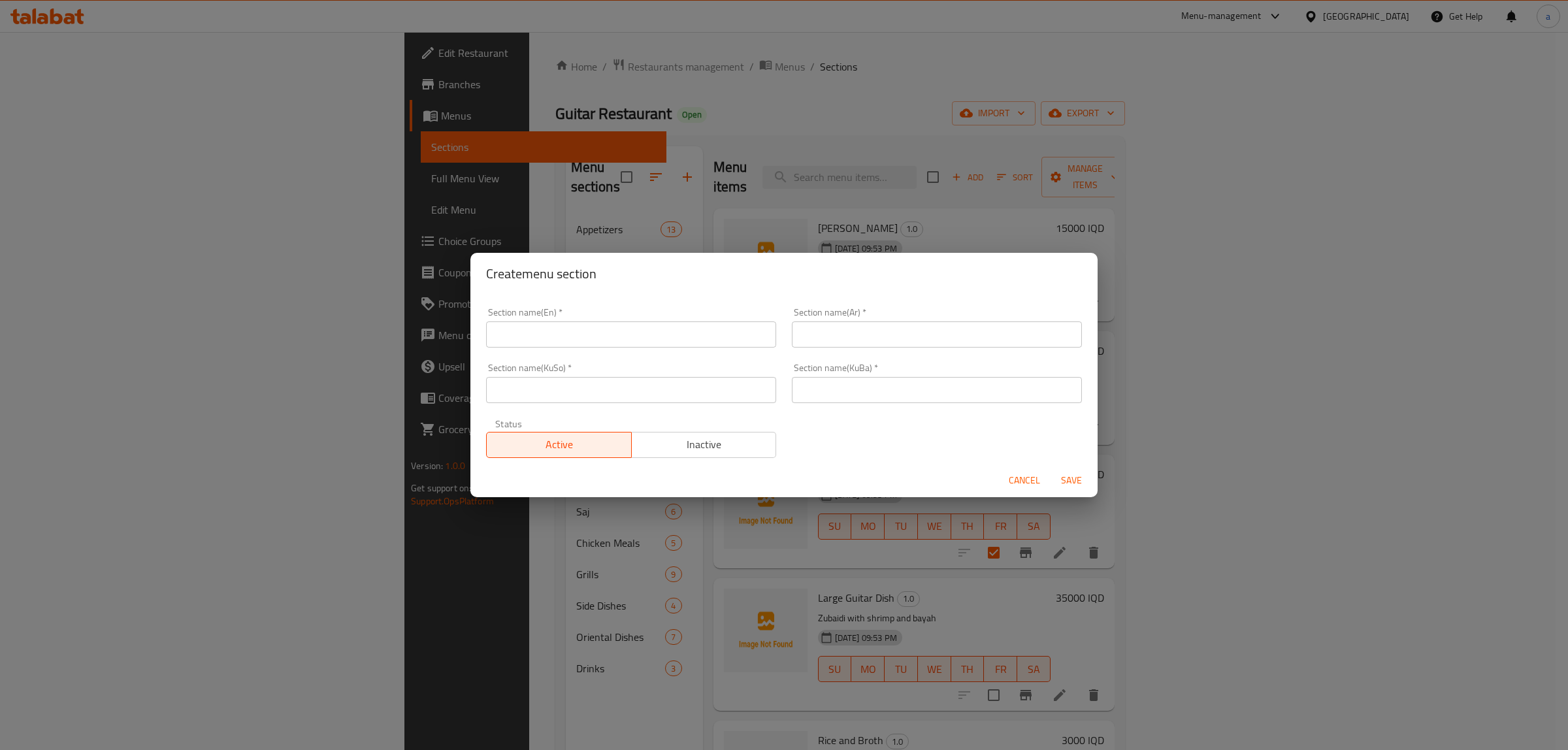
click at [555, 314] on div "Section name(En)   * Section name(En) *" at bounding box center [631, 327] width 290 height 40
click at [551, 347] on input "text" at bounding box center [631, 334] width 290 height 26
type input "Fishes"
click at [839, 331] on input "text" at bounding box center [937, 334] width 290 height 26
type input "الأسماك"
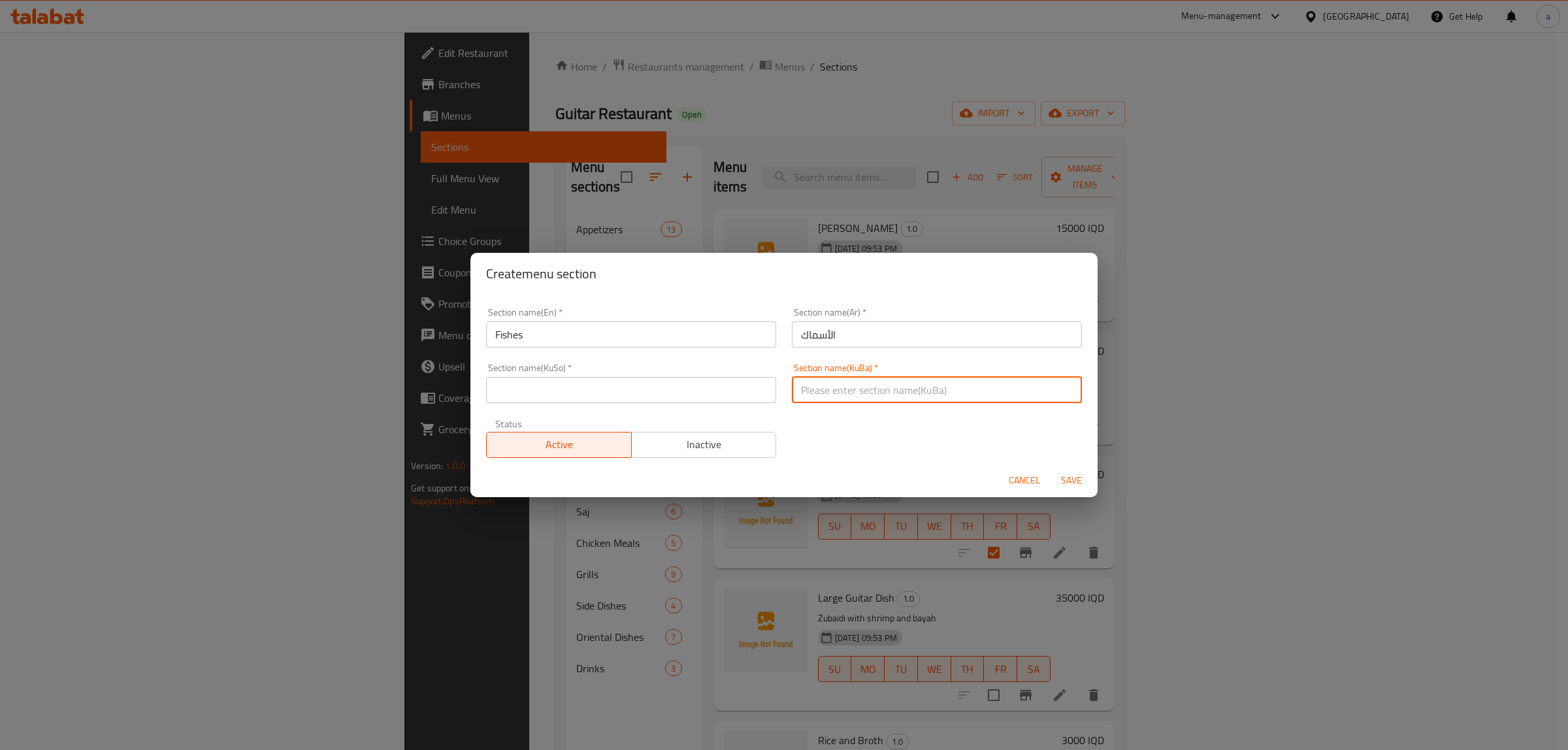
click at [898, 398] on input "text" at bounding box center [937, 389] width 290 height 26
type input "ماسی"
click at [693, 399] on input "text" at bounding box center [631, 389] width 290 height 26
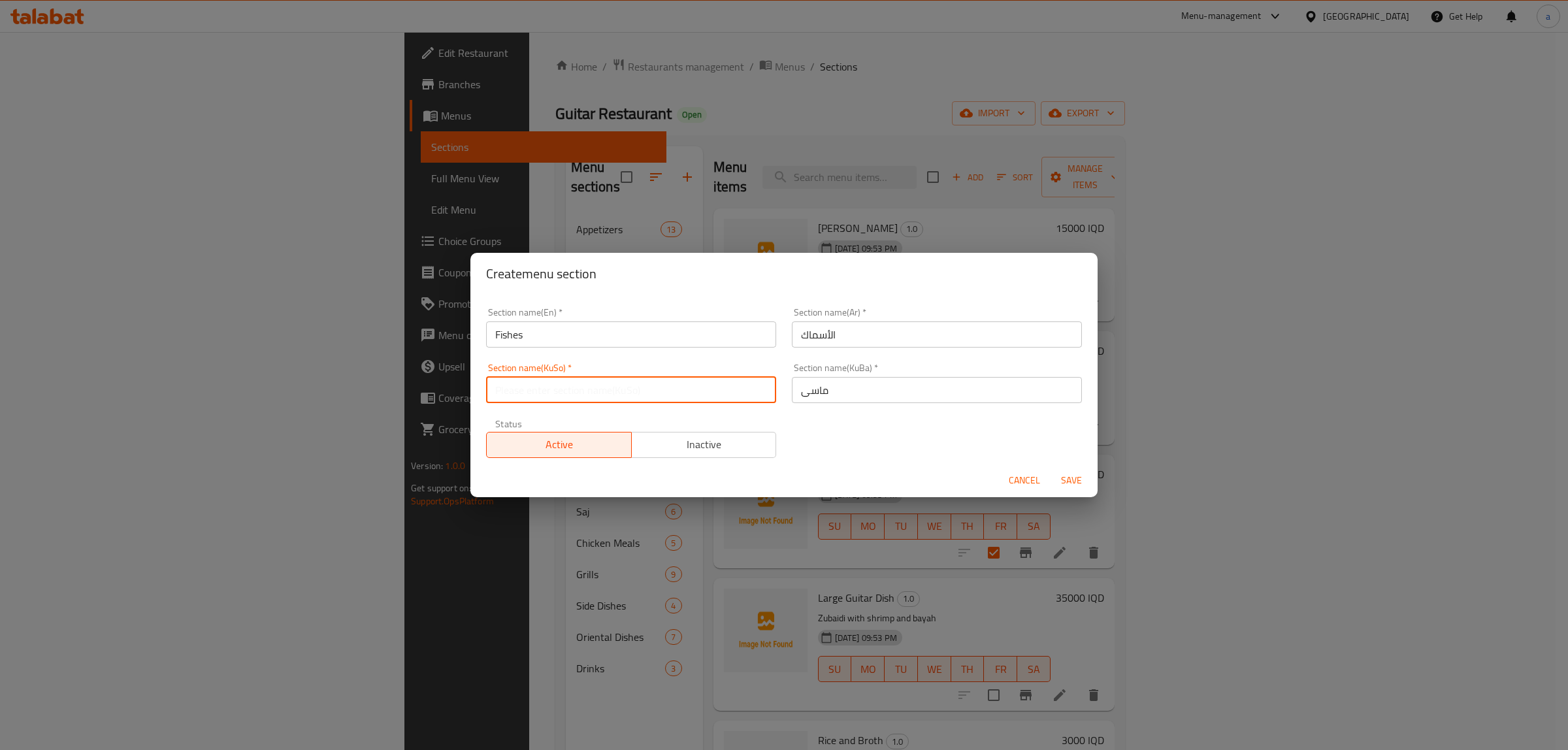
paste input "ماسی"
type input "ماسی"
click at [1066, 488] on span "Save" at bounding box center [1071, 480] width 32 height 16
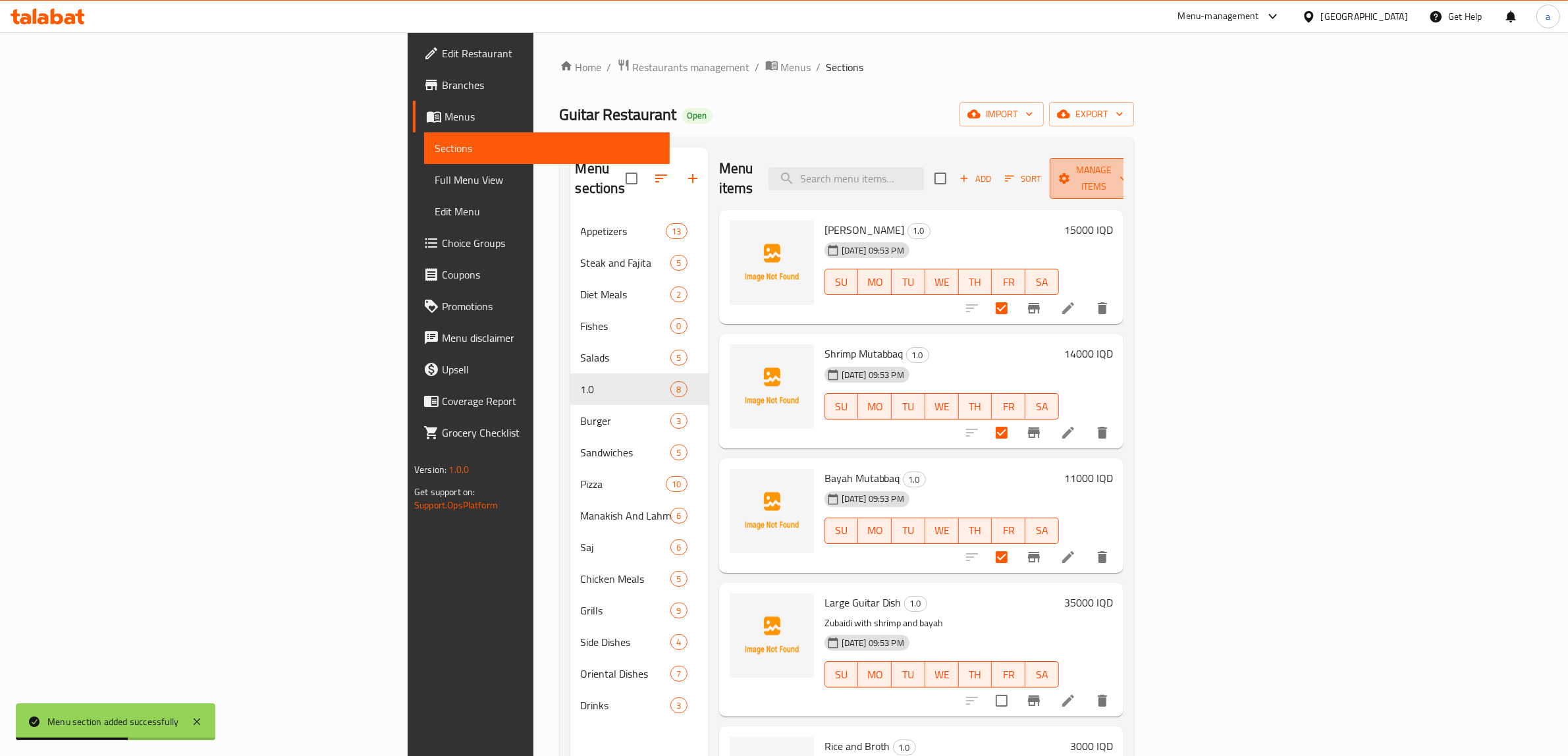
click at [1127, 171] on span "Manage items" at bounding box center [1094, 178] width 67 height 33
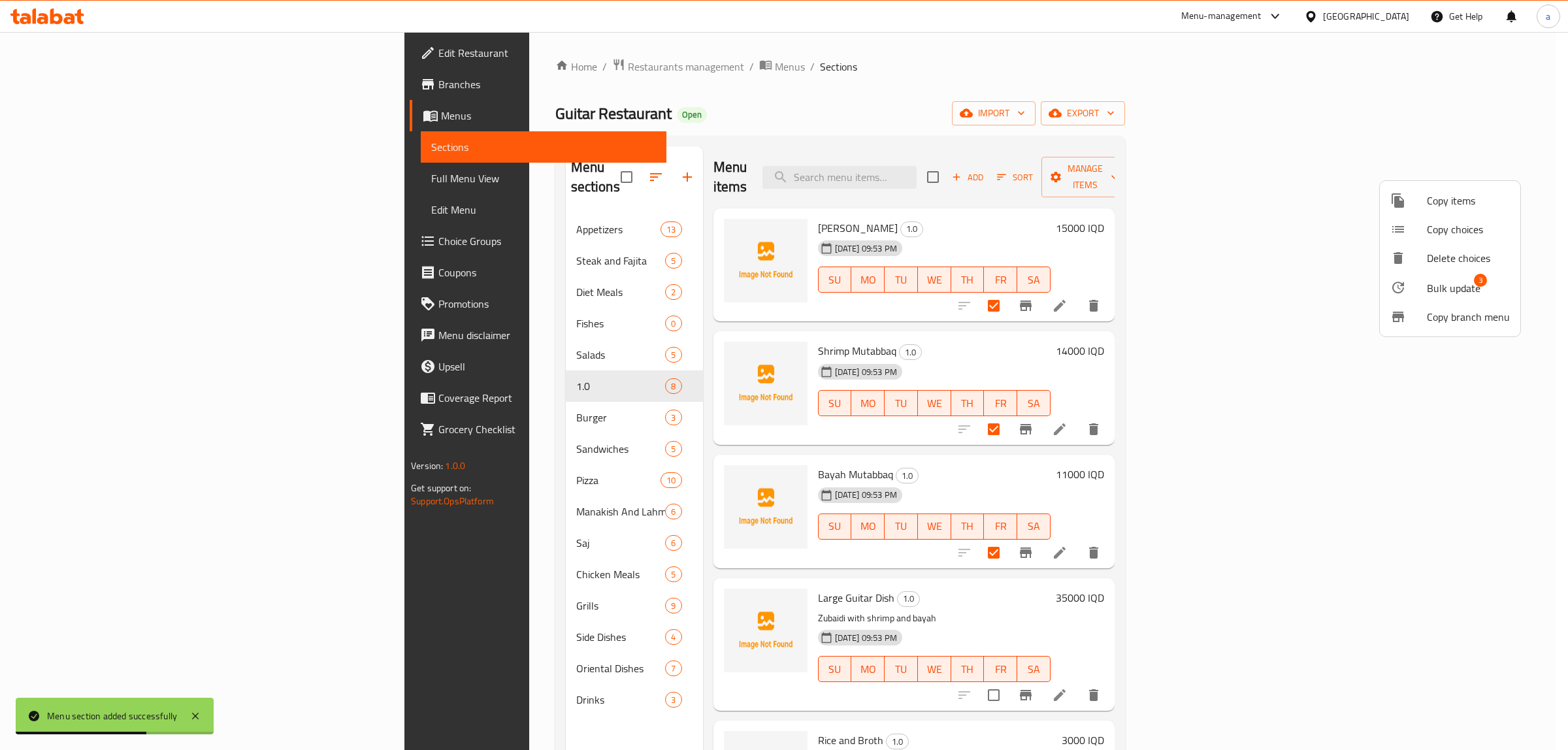
click at [1469, 283] on span "Bulk update" at bounding box center [1453, 288] width 53 height 15
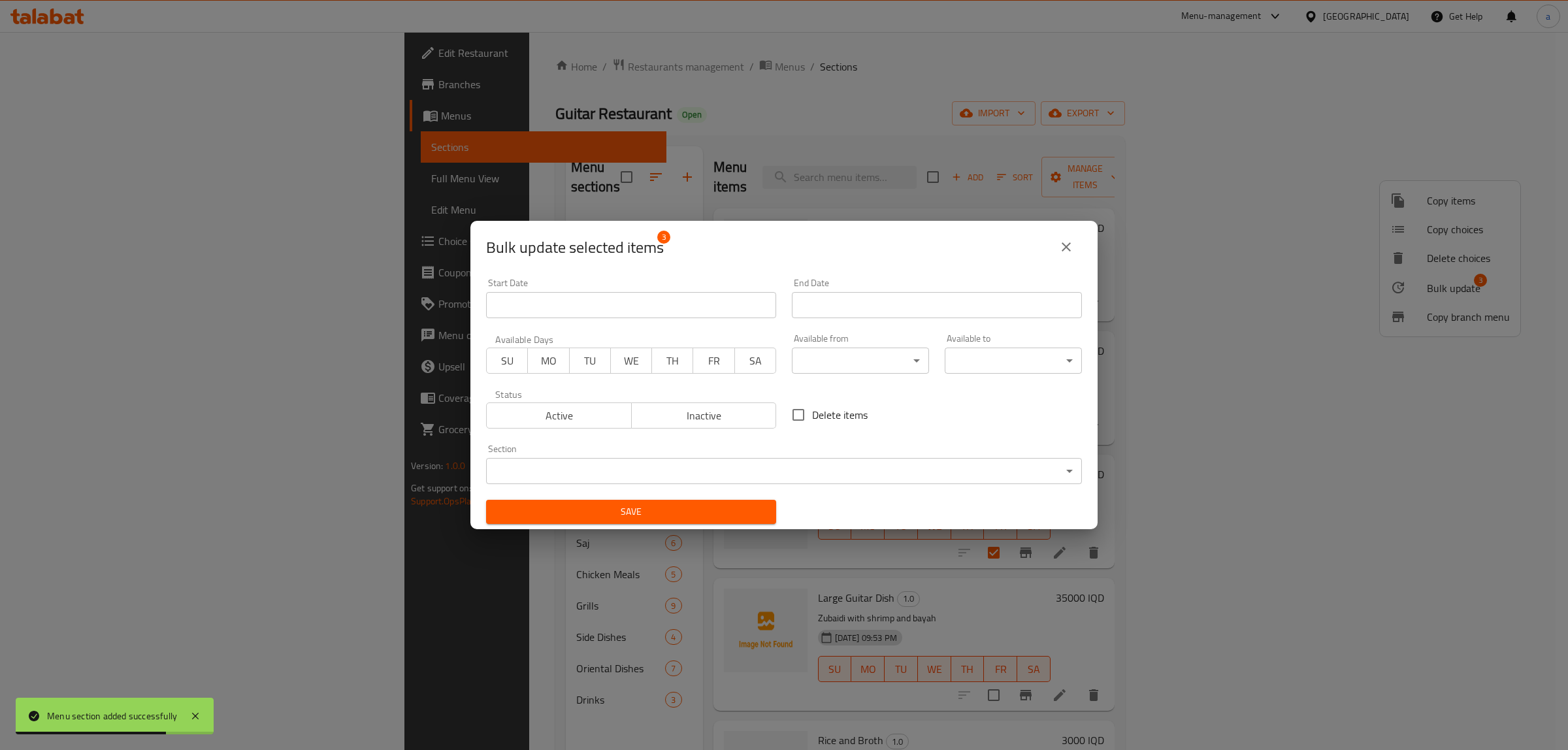
click at [687, 475] on body "Menu section added successfully ​ Menu-management [GEOGRAPHIC_DATA] Get Help a …" at bounding box center [784, 391] width 1568 height 718
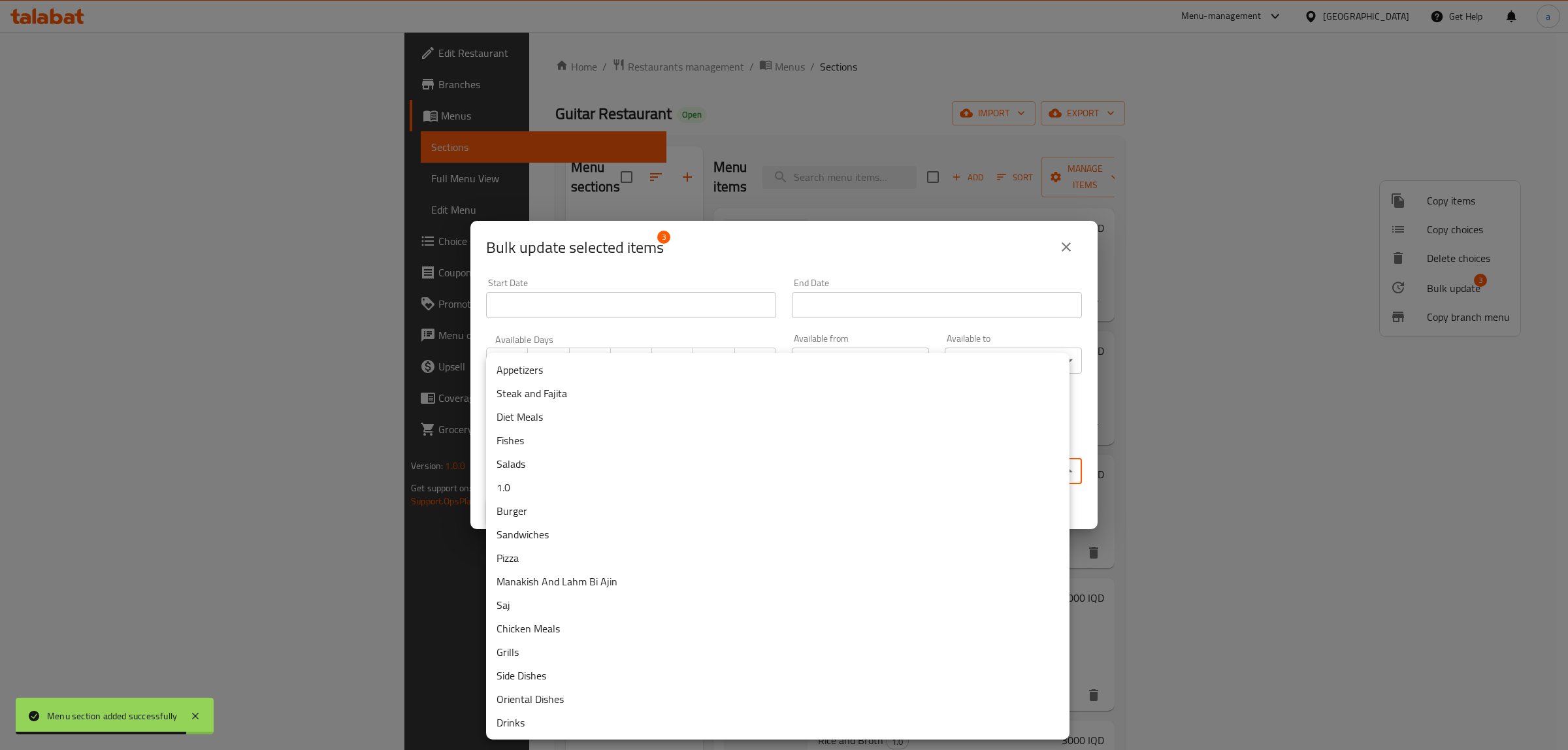
click at [507, 433] on li "Fishes" at bounding box center [777, 440] width 583 height 23
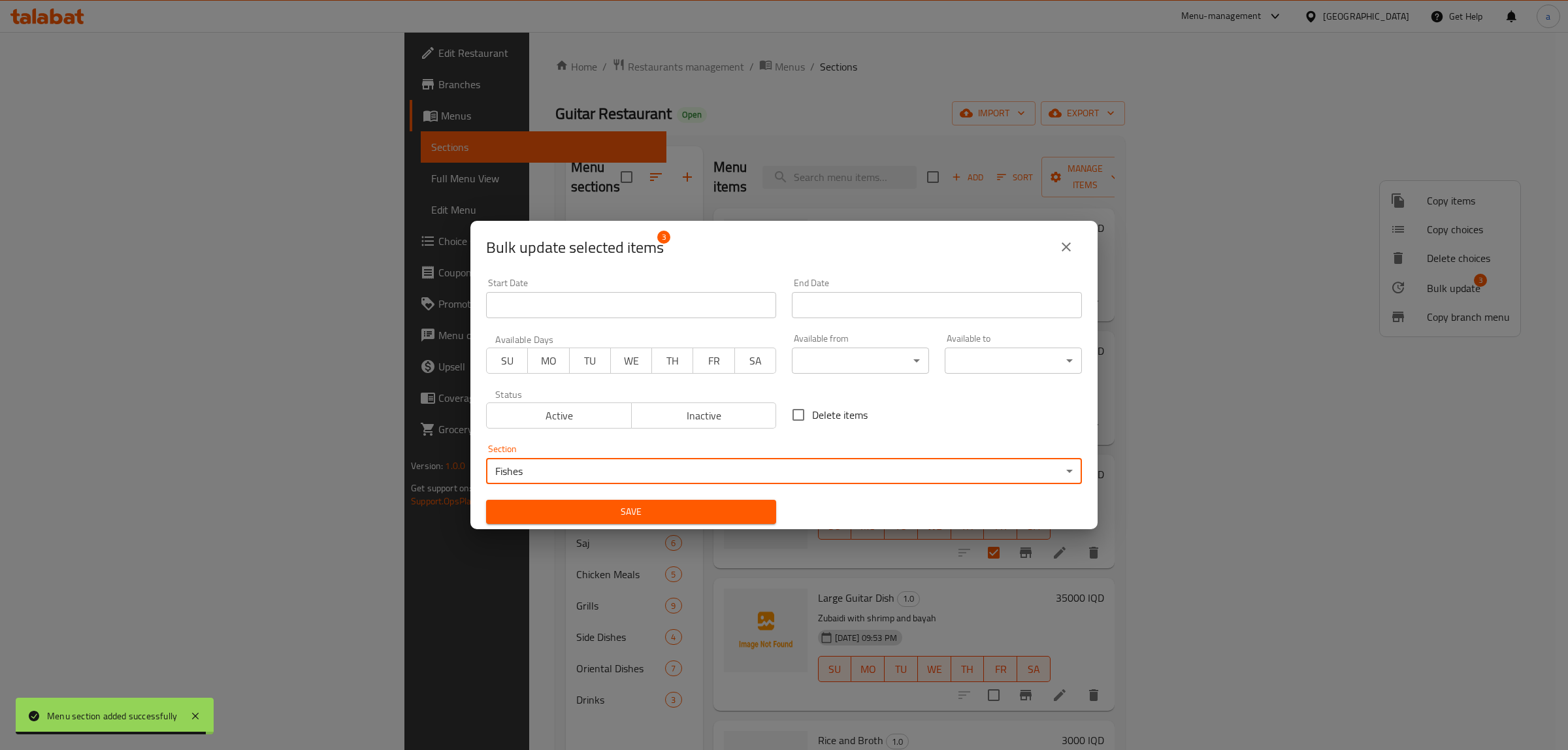
click at [673, 504] on span "Save" at bounding box center [631, 512] width 270 height 16
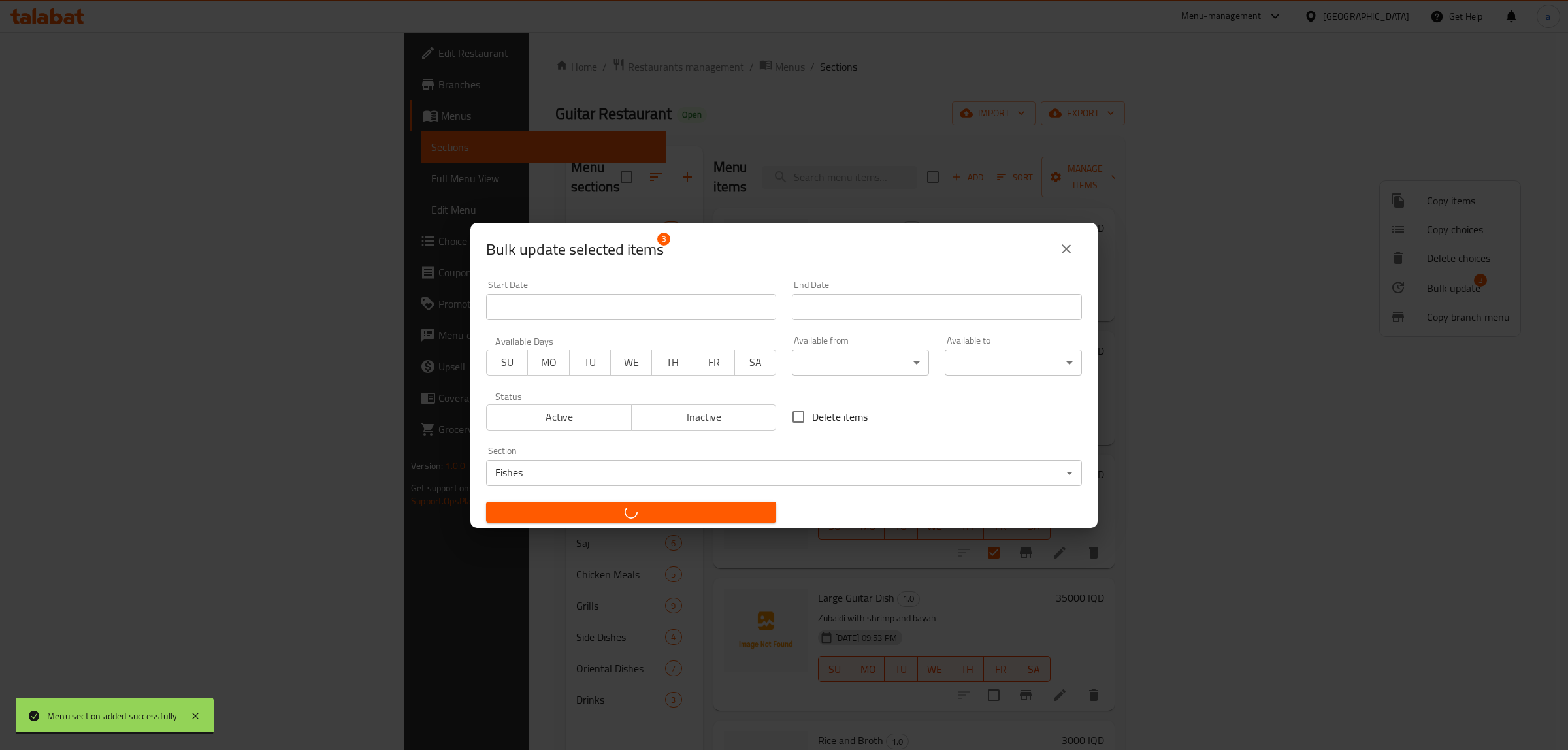
checkbox input "false"
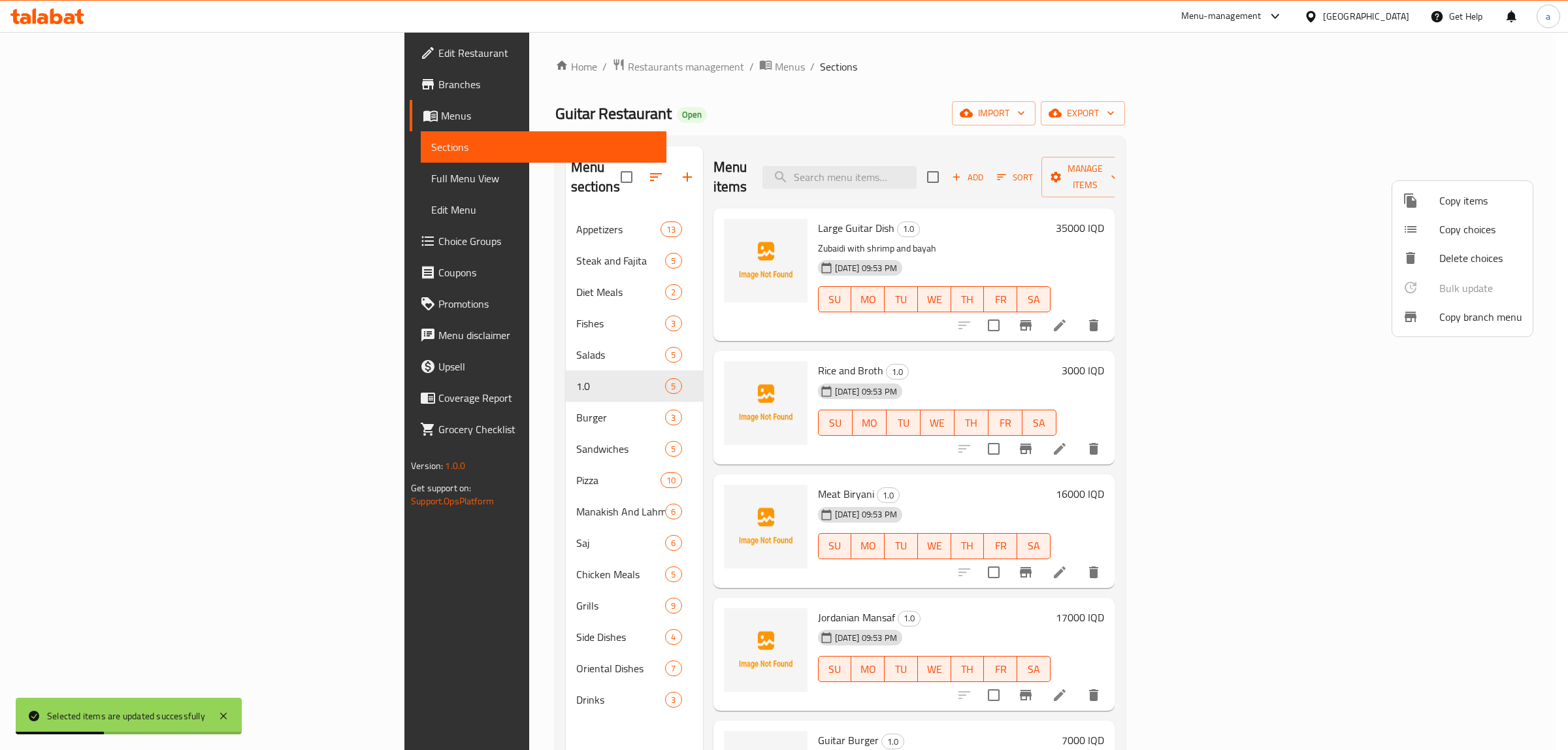
click at [895, 123] on div at bounding box center [784, 375] width 1568 height 750
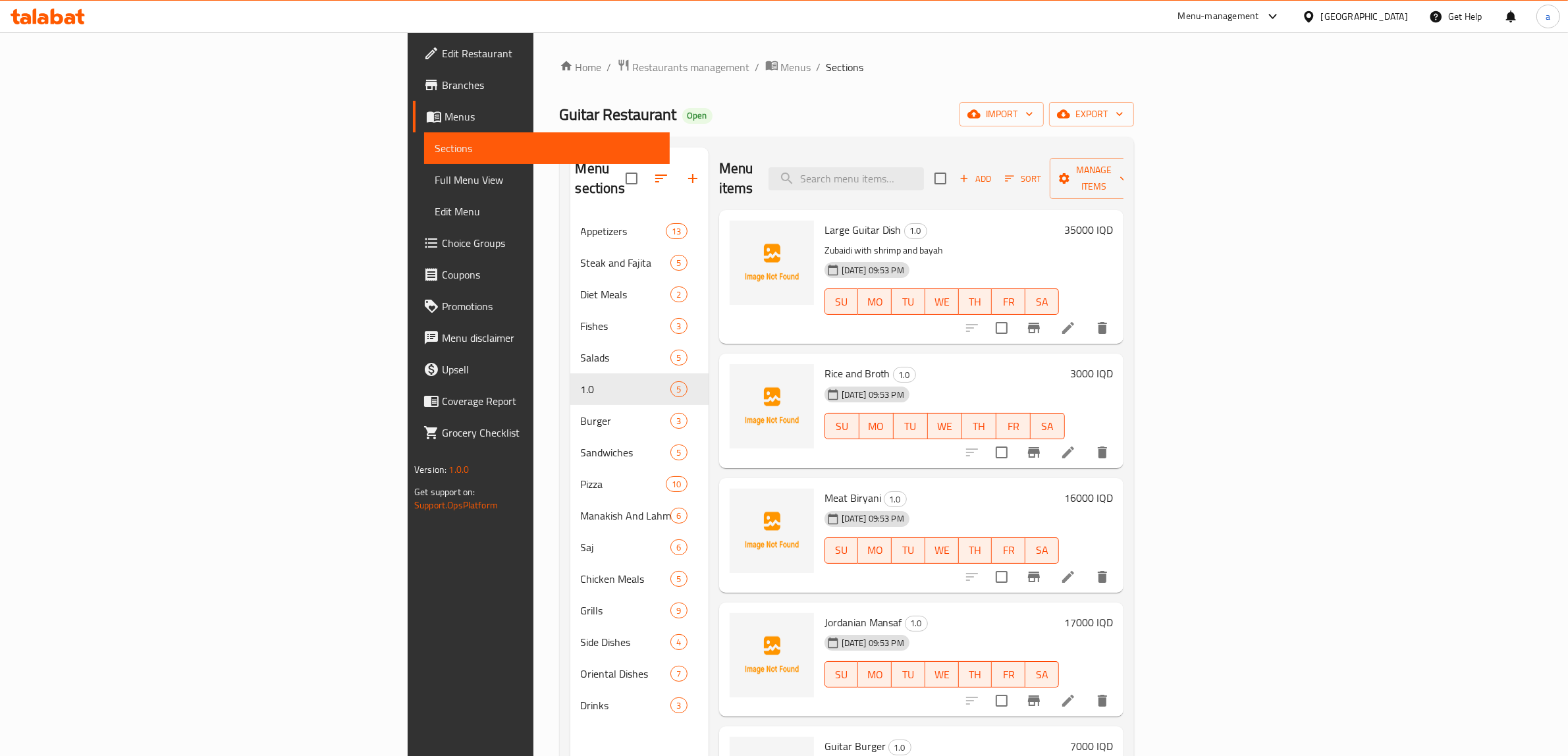
click at [1015, 314] on input "checkbox" at bounding box center [1002, 328] width 27 height 27
click at [1127, 171] on span "Manage items" at bounding box center [1094, 178] width 67 height 33
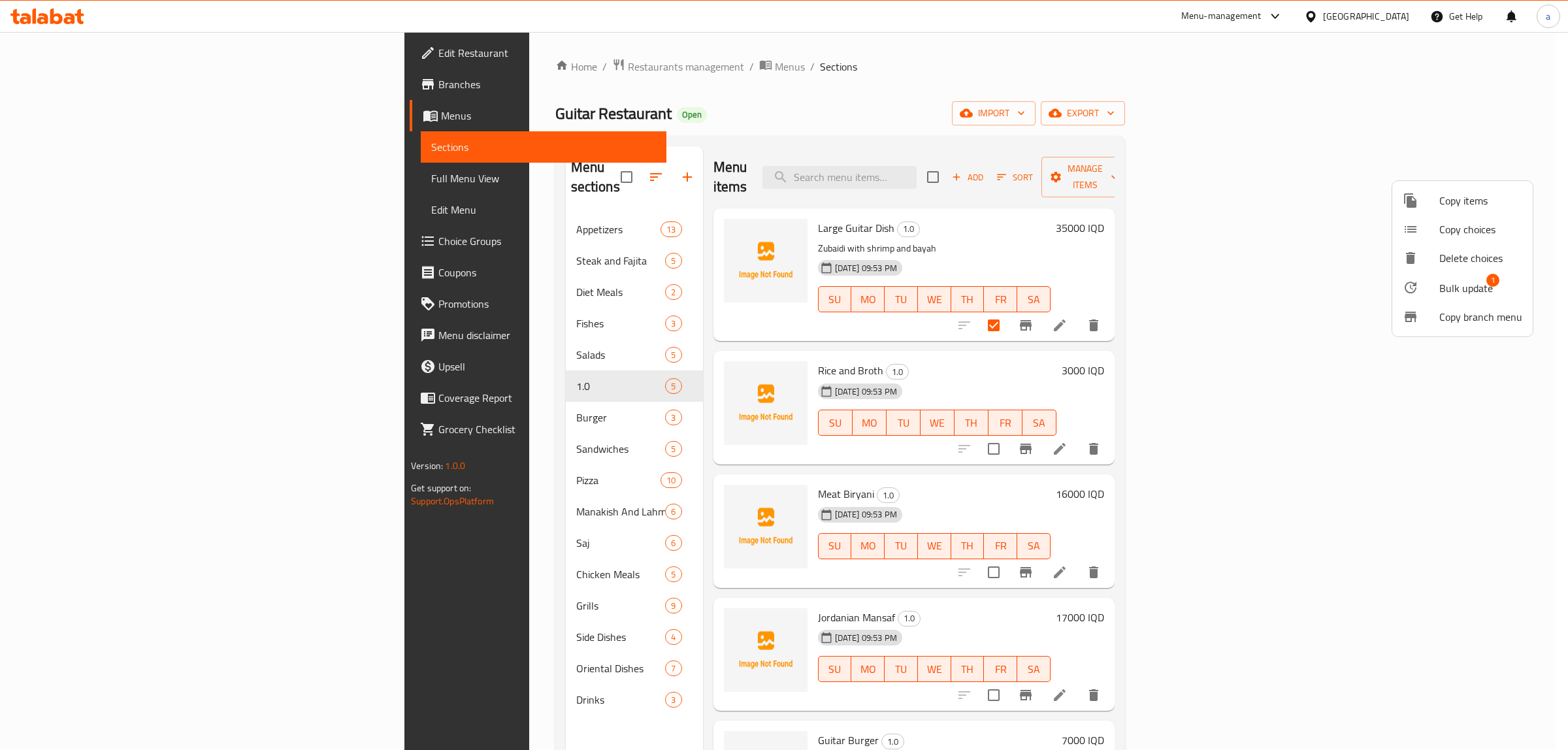
click at [1453, 288] on span "Bulk update" at bounding box center [1465, 288] width 53 height 15
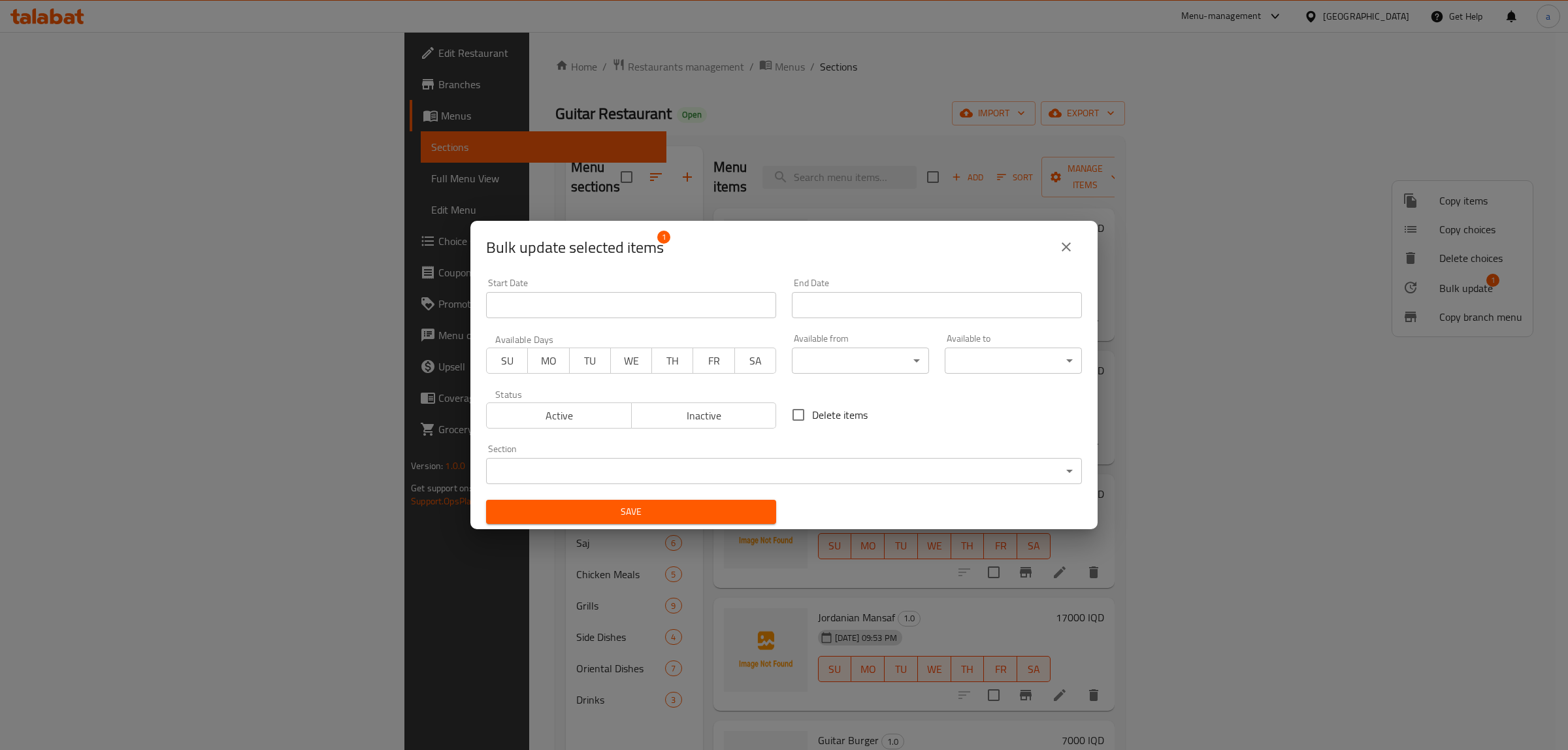
click at [619, 464] on body "​ Menu-management [GEOGRAPHIC_DATA] Get Help a Edit Restaurant Branches Menus S…" at bounding box center [784, 391] width 1568 height 718
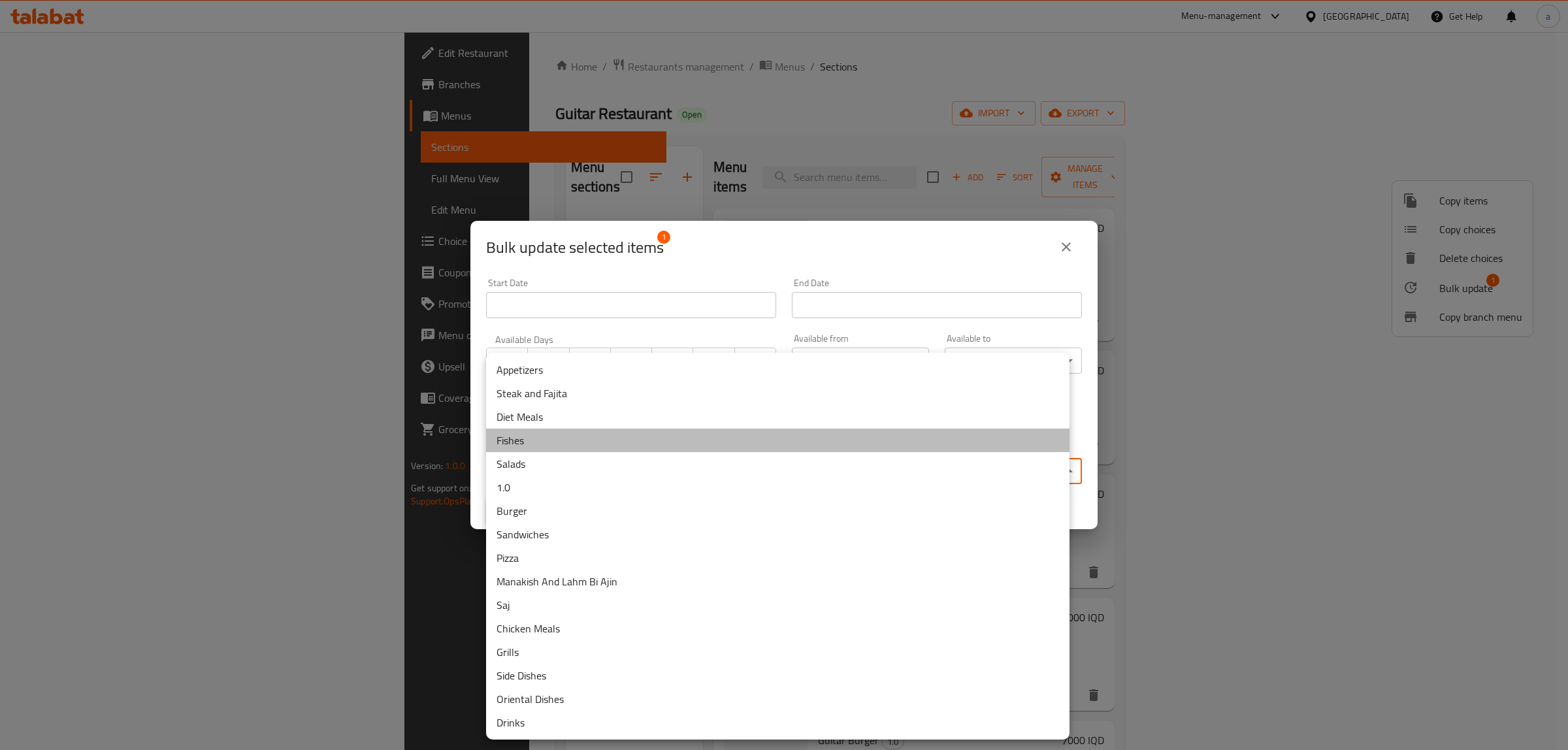
click at [542, 437] on li "Fishes" at bounding box center [777, 440] width 583 height 23
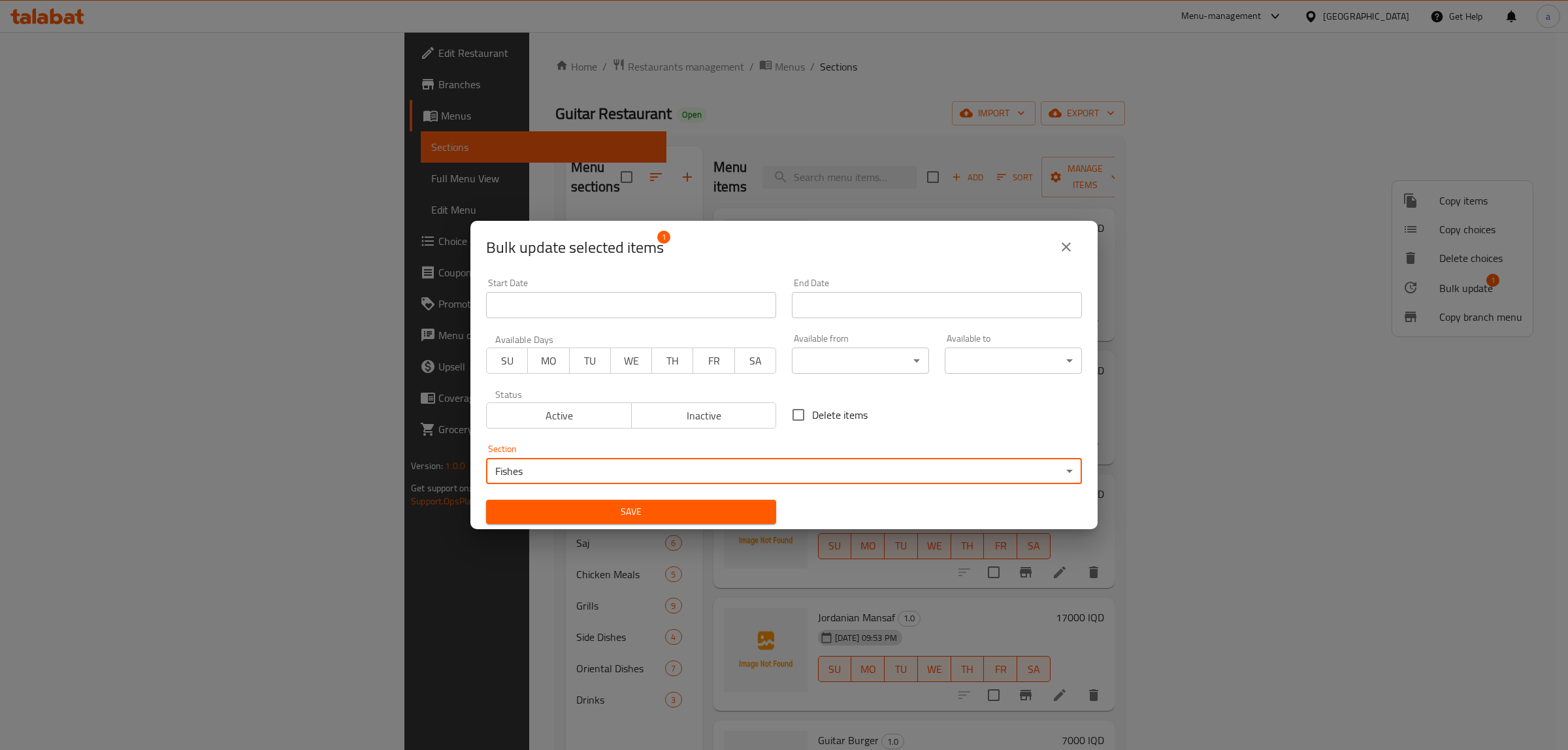
click at [642, 510] on span "Save" at bounding box center [631, 512] width 270 height 16
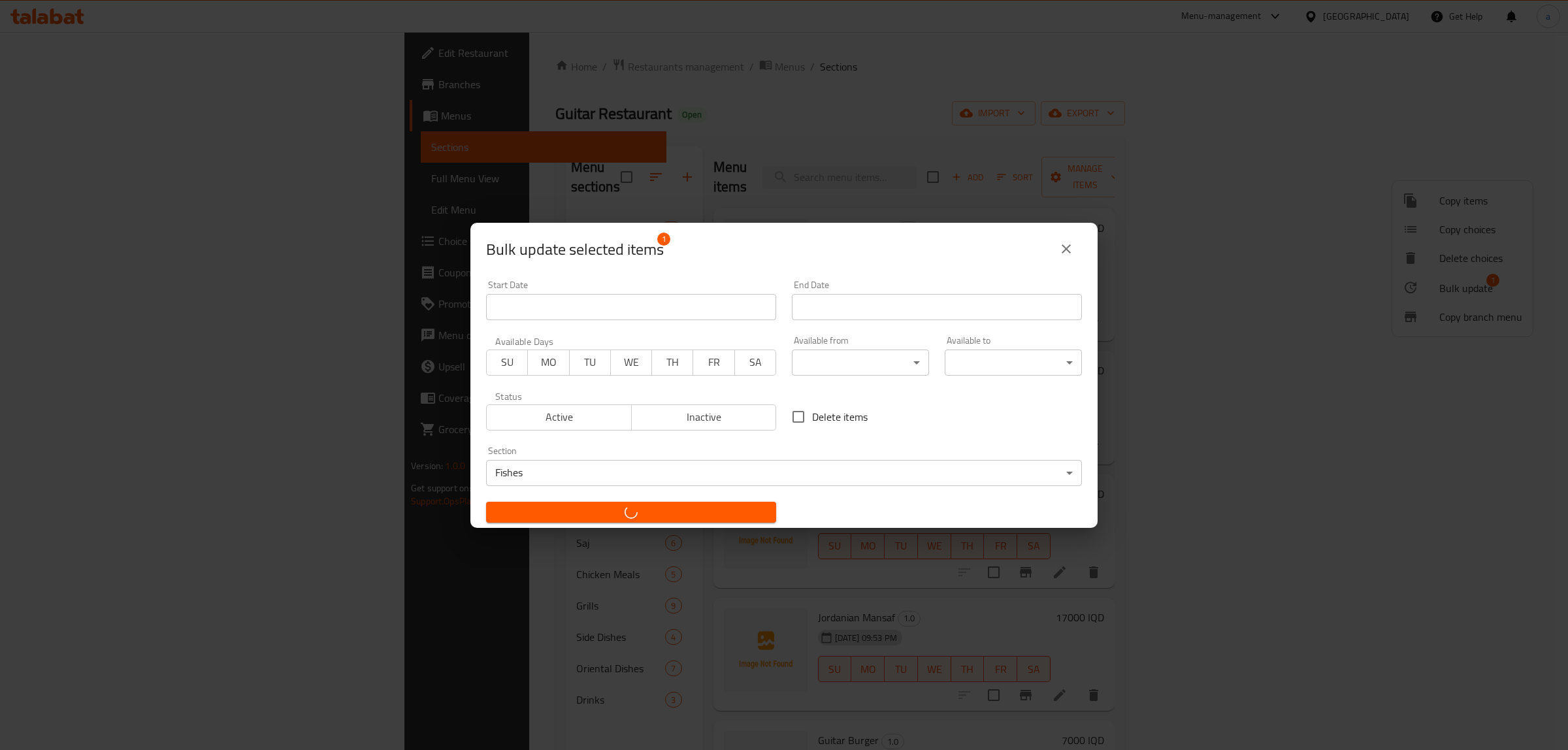
checkbox input "false"
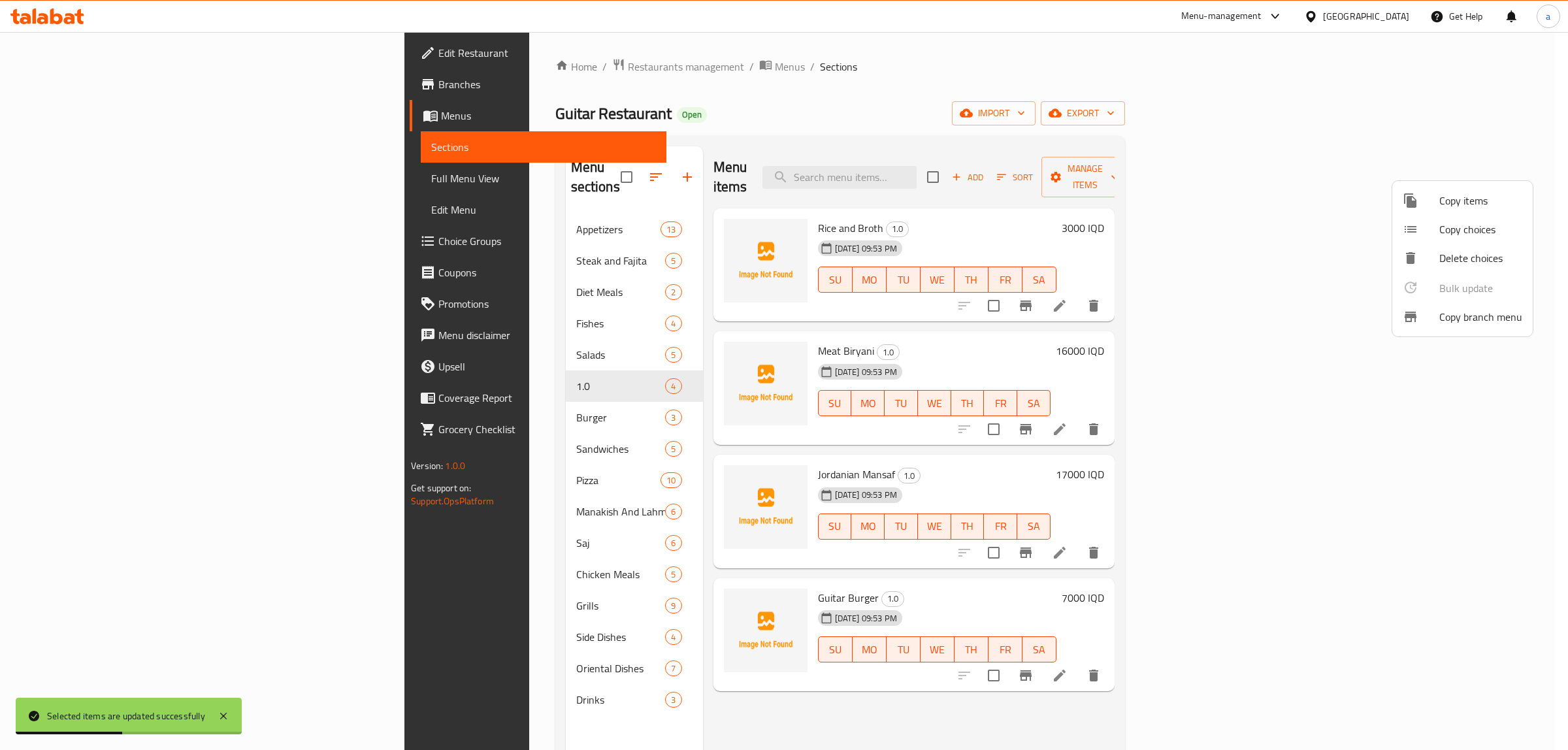
click at [1232, 131] on div at bounding box center [784, 375] width 1568 height 750
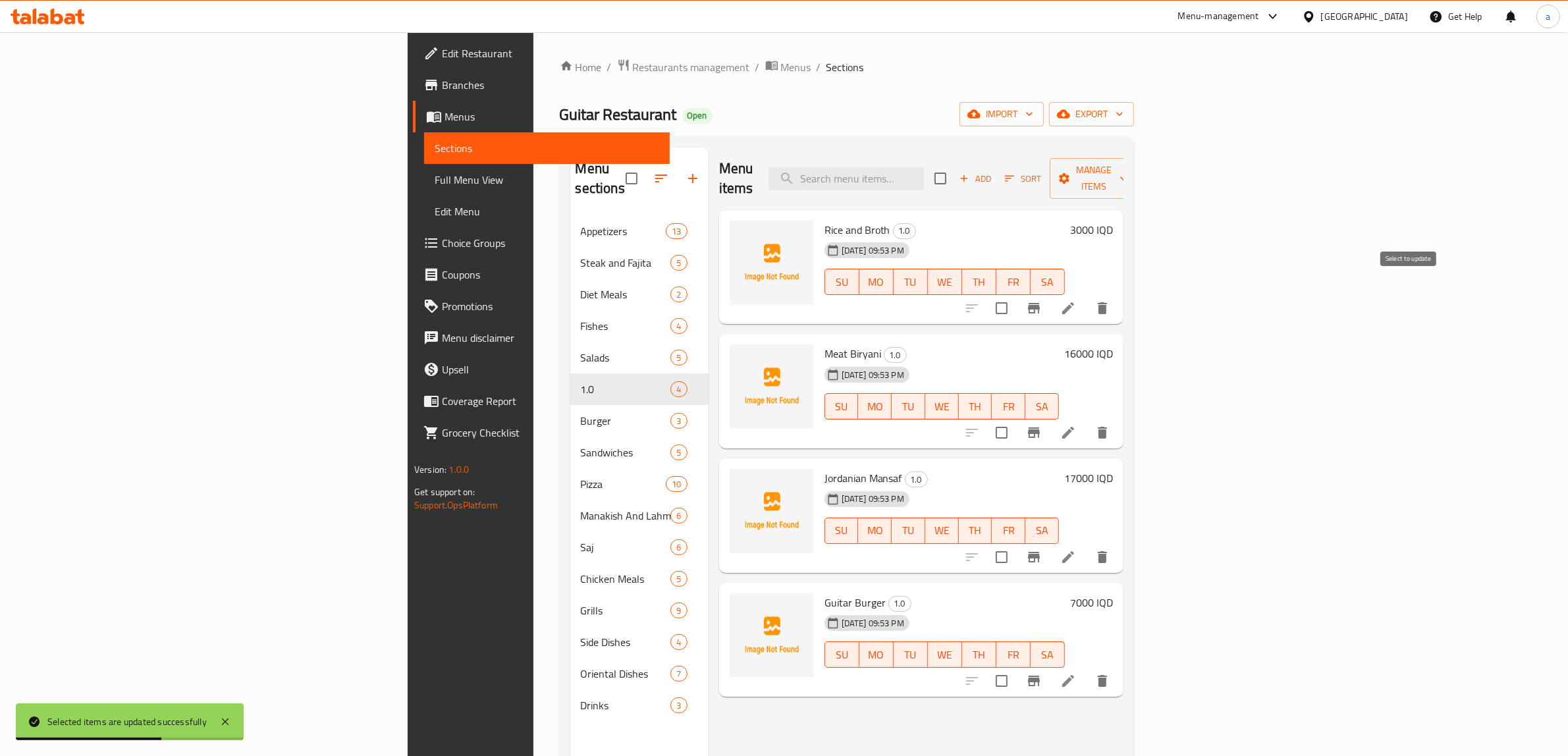
click at [1015, 294] on input "checkbox" at bounding box center [1002, 308] width 27 height 27
checkbox input "true"
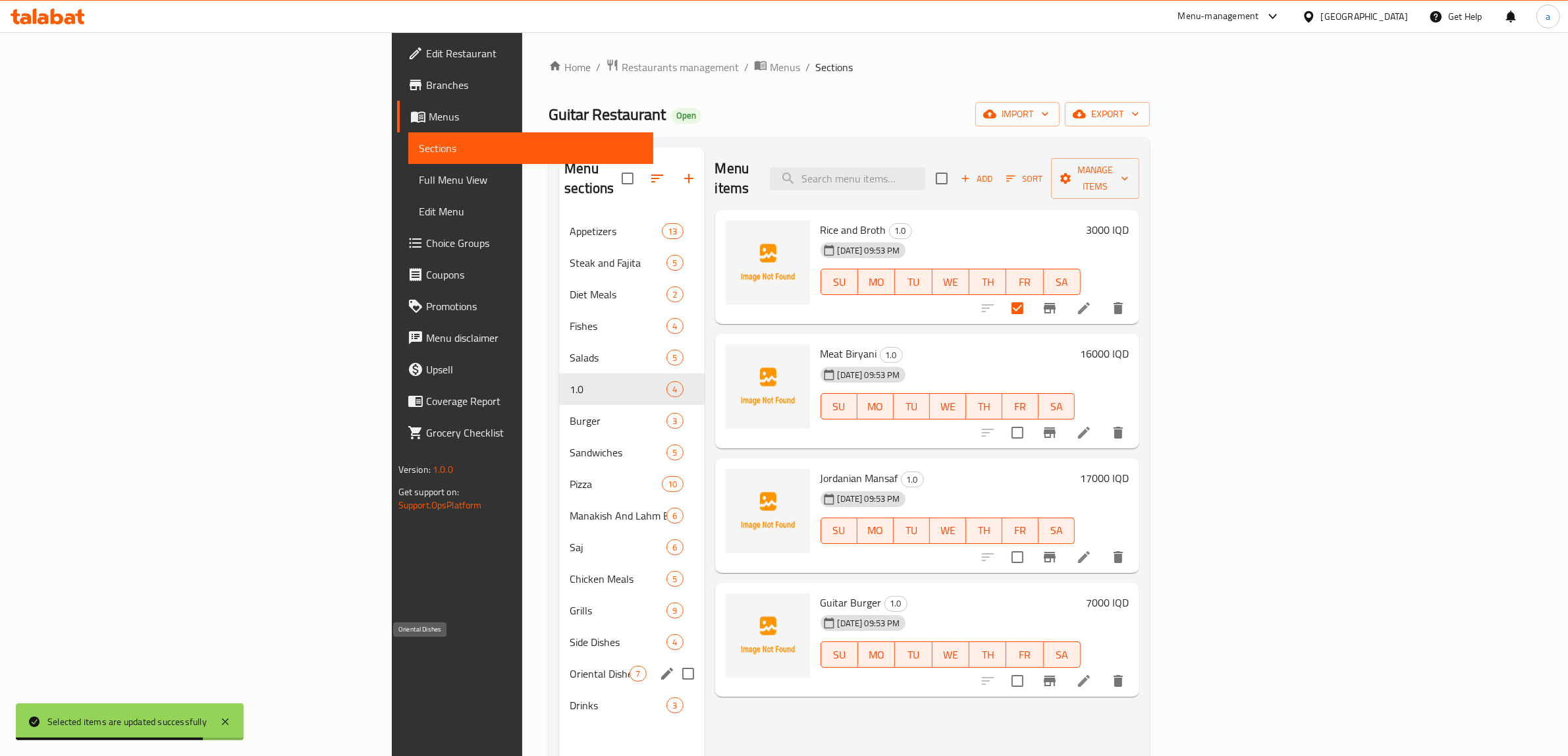
click at [570, 666] on span "Oriental Dishes" at bounding box center [600, 673] width 60 height 15
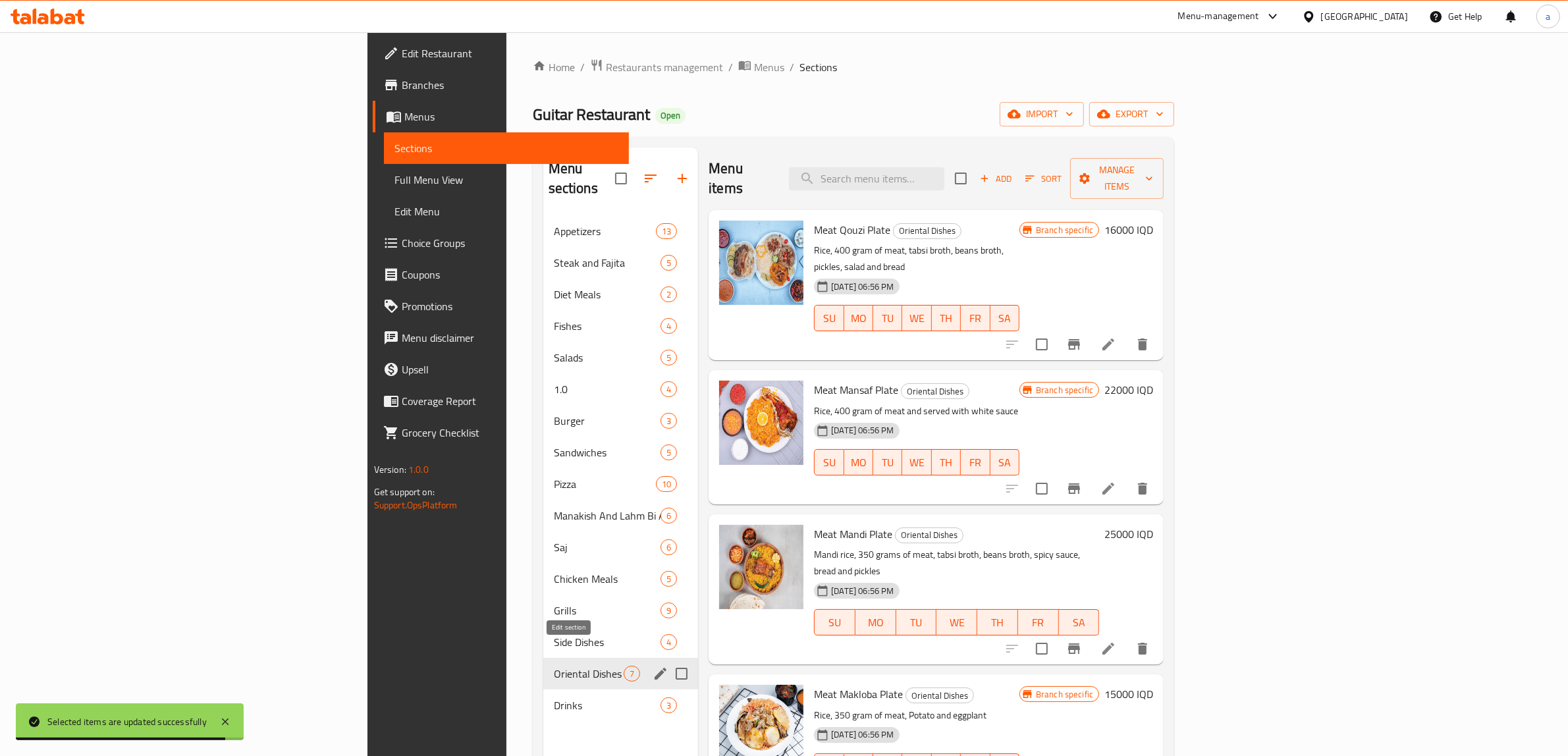
click at [654, 668] on icon "edit" at bounding box center [660, 673] width 12 height 12
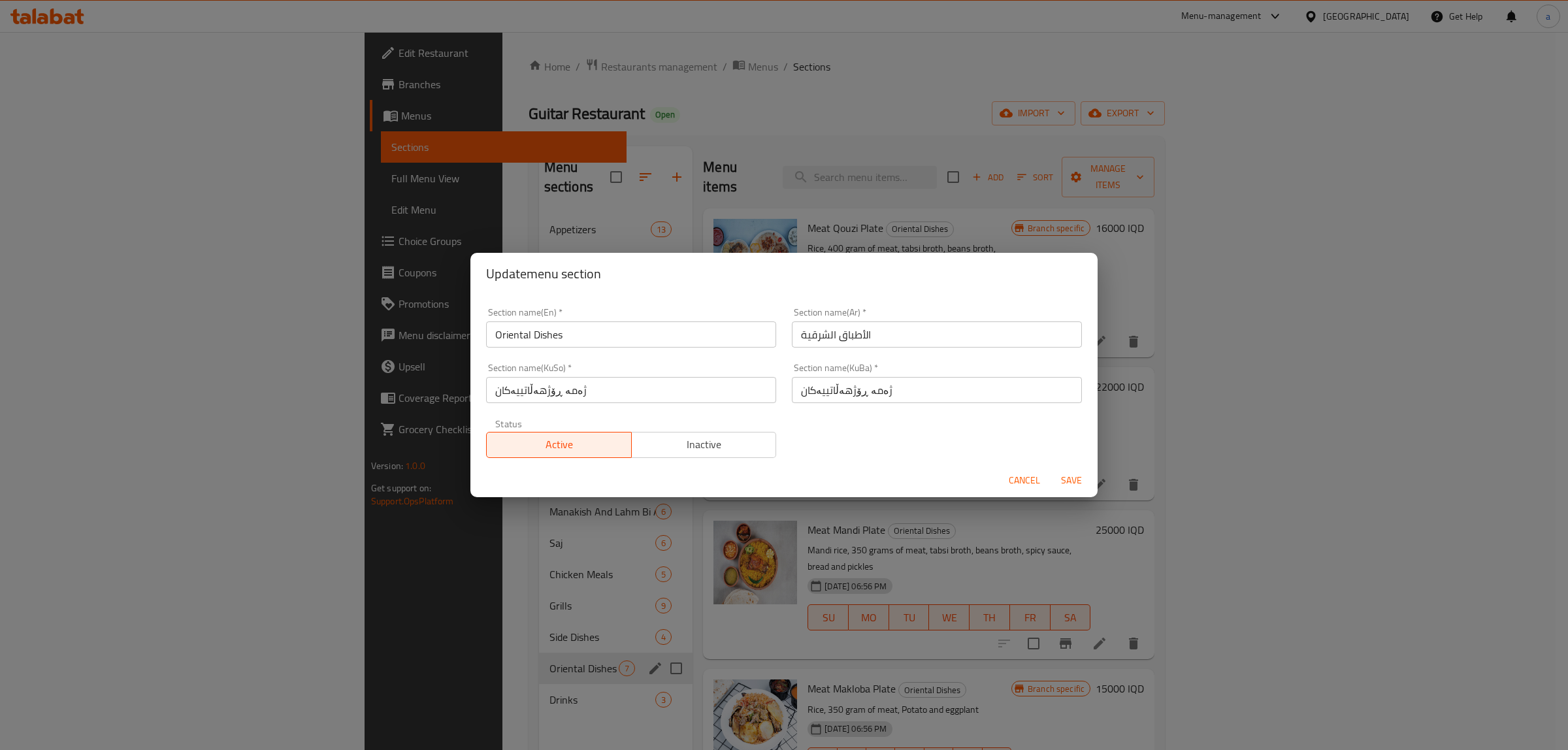
click at [1022, 483] on span "Cancel" at bounding box center [1024, 480] width 32 height 16
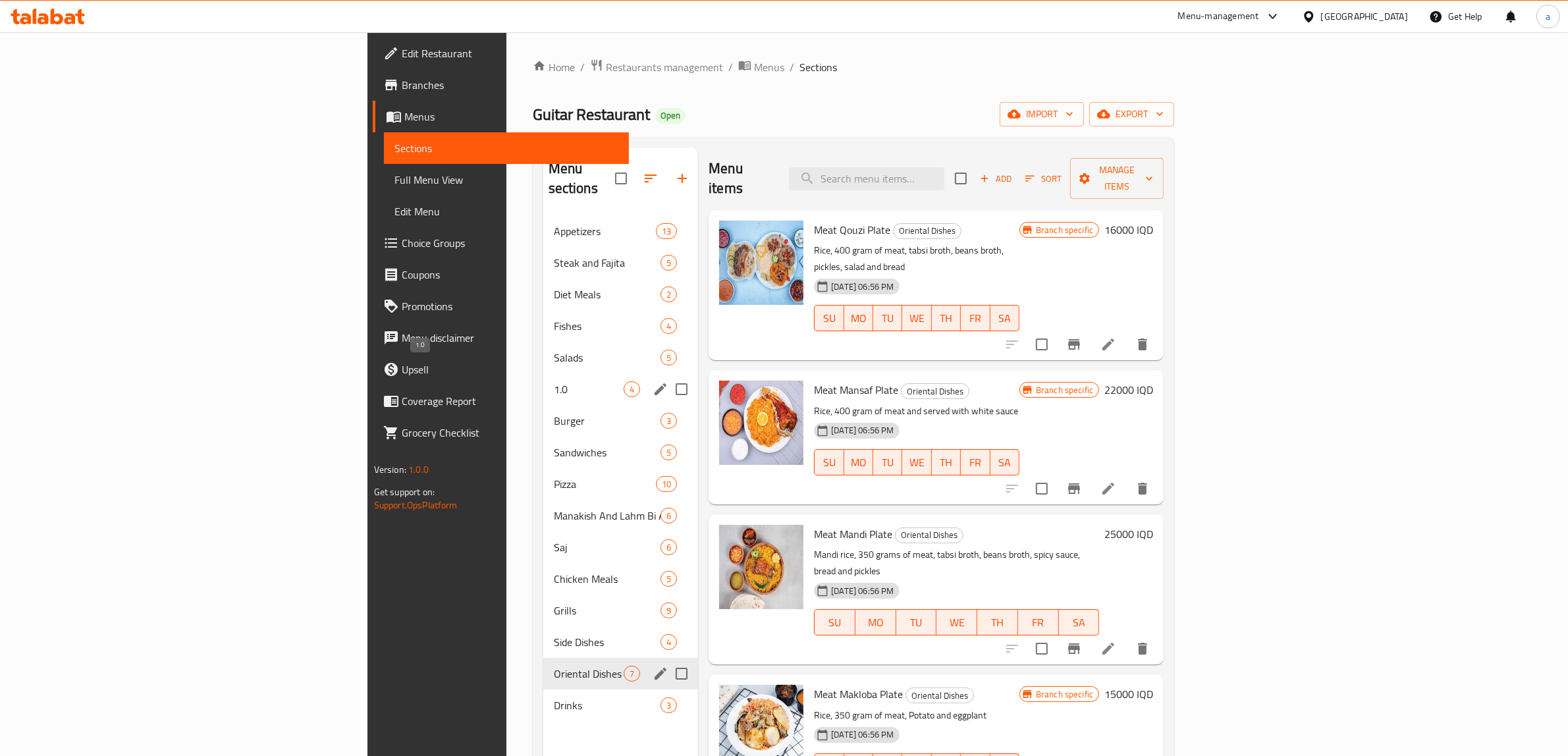
click at [554, 382] on span "1.0" at bounding box center [588, 389] width 70 height 15
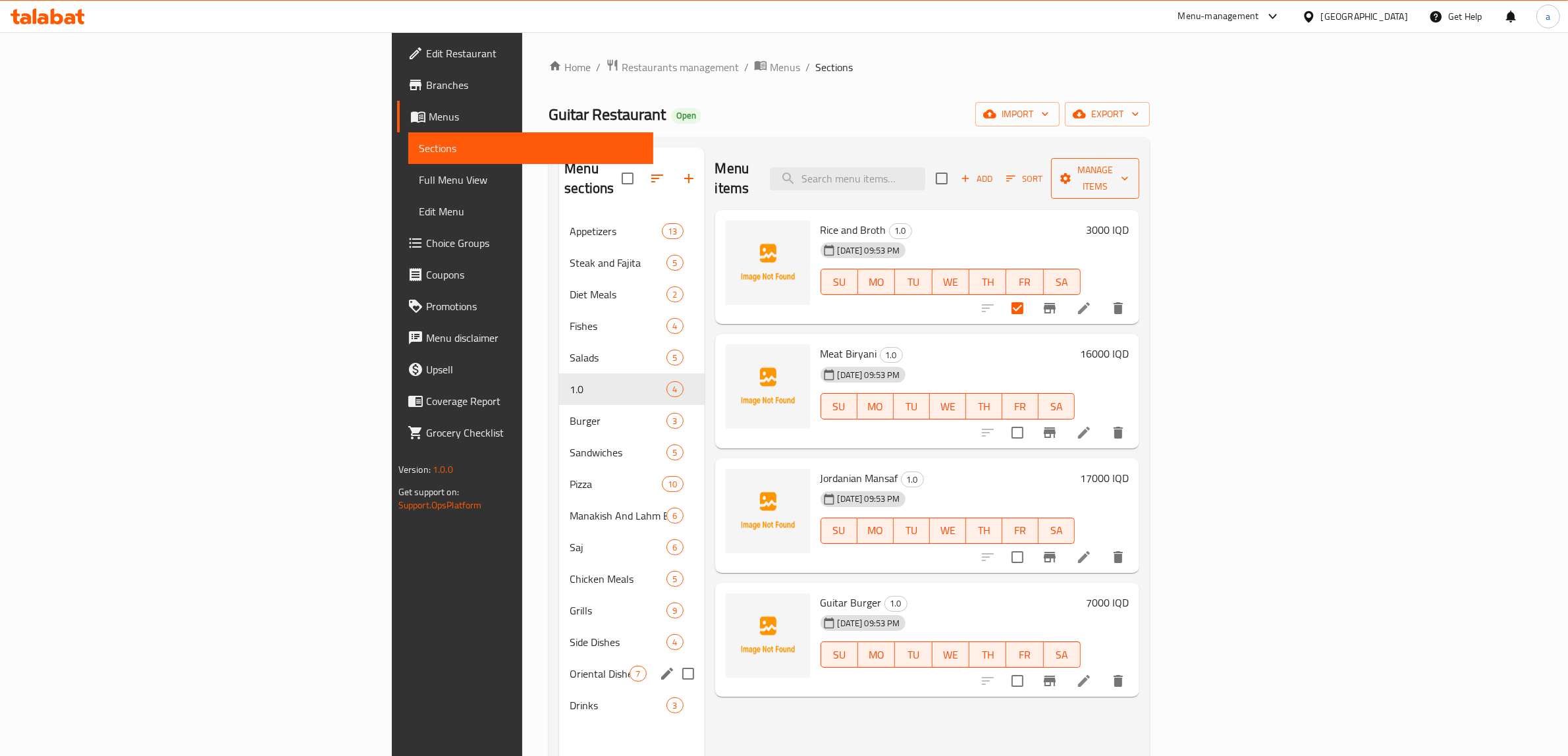
click at [1139, 159] on button "Manage items" at bounding box center [1094, 178] width 88 height 41
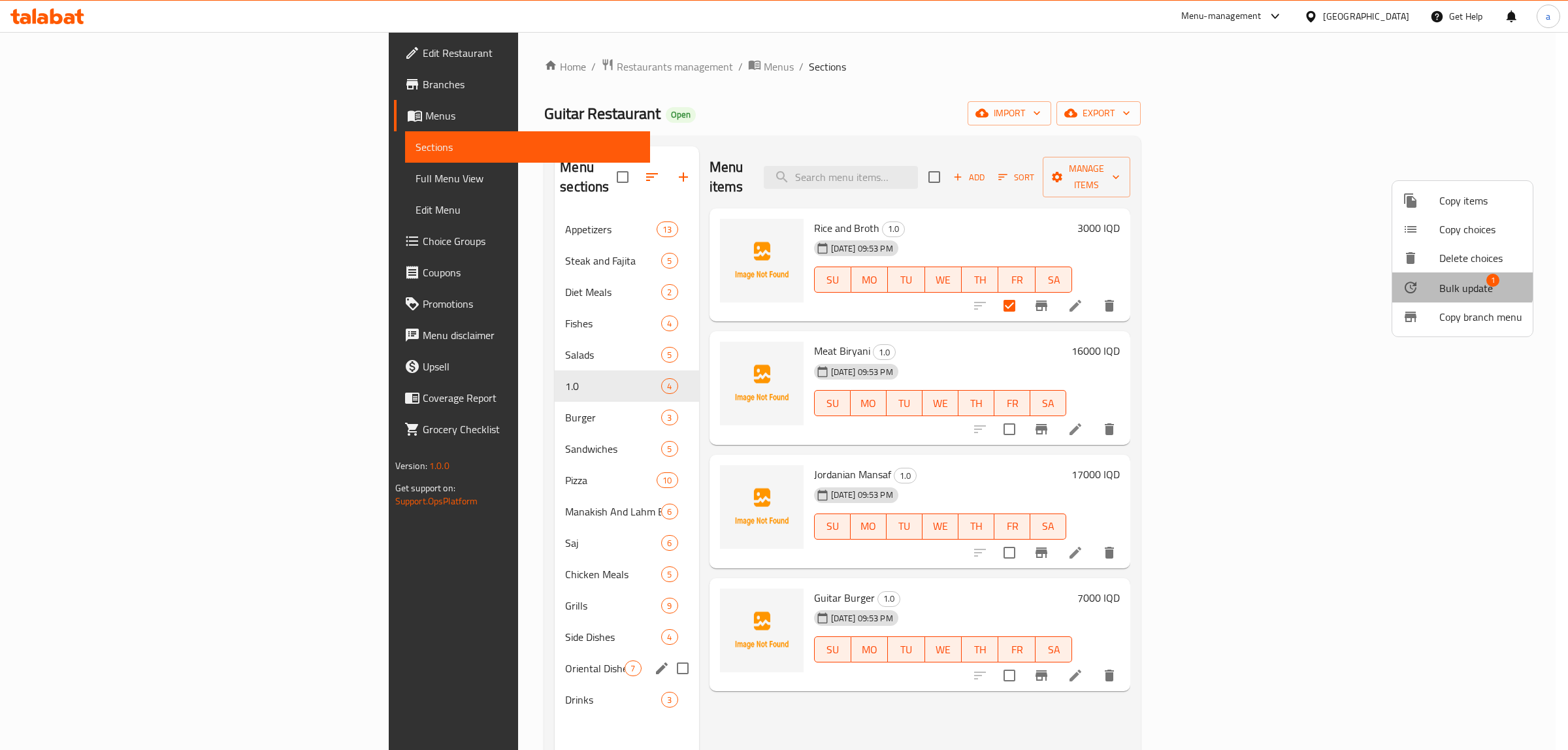
click at [1445, 280] on span "Bulk update" at bounding box center [1465, 288] width 53 height 15
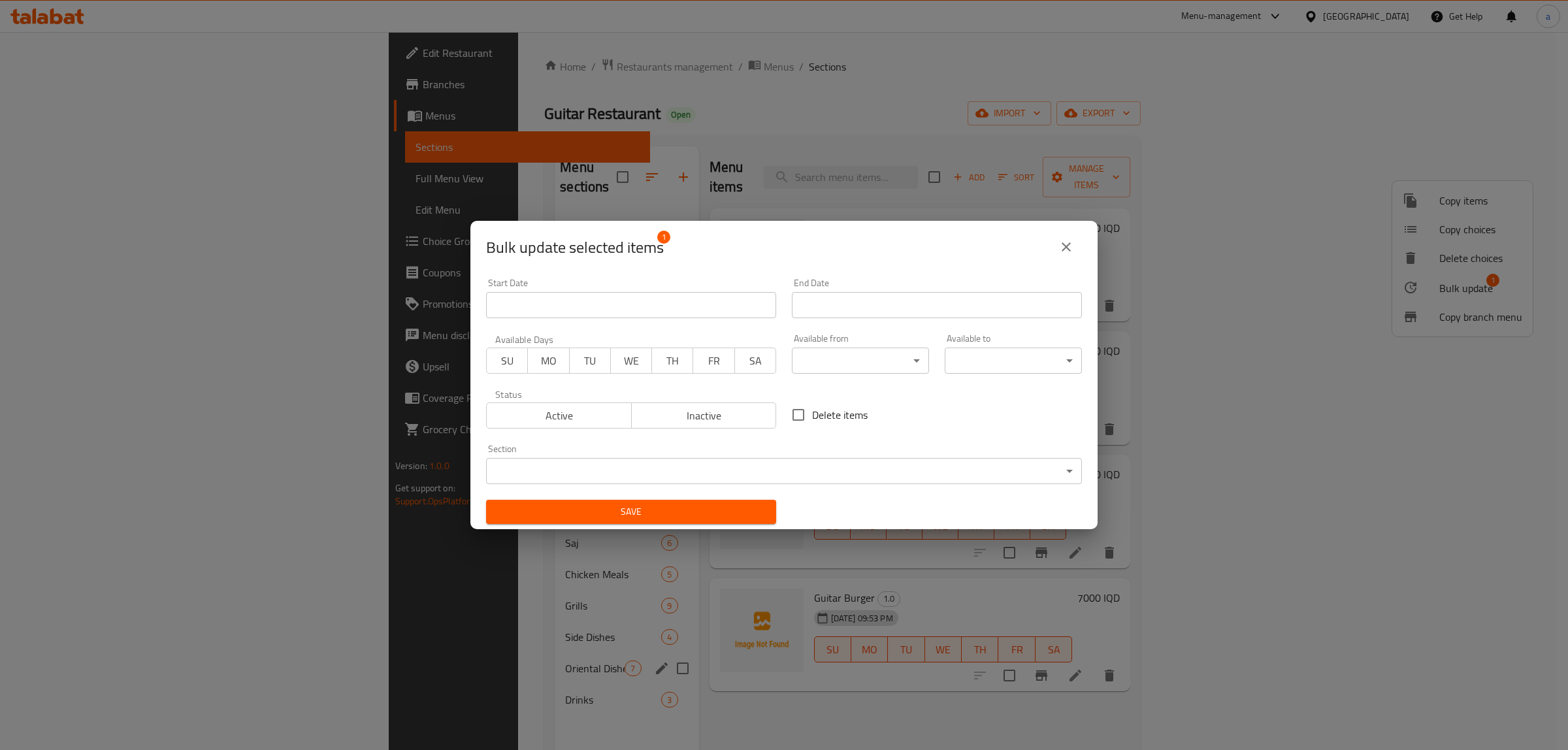
click at [658, 461] on body "​ Menu-management [GEOGRAPHIC_DATA] Get Help a Edit Restaurant Branches Menus S…" at bounding box center [784, 391] width 1568 height 718
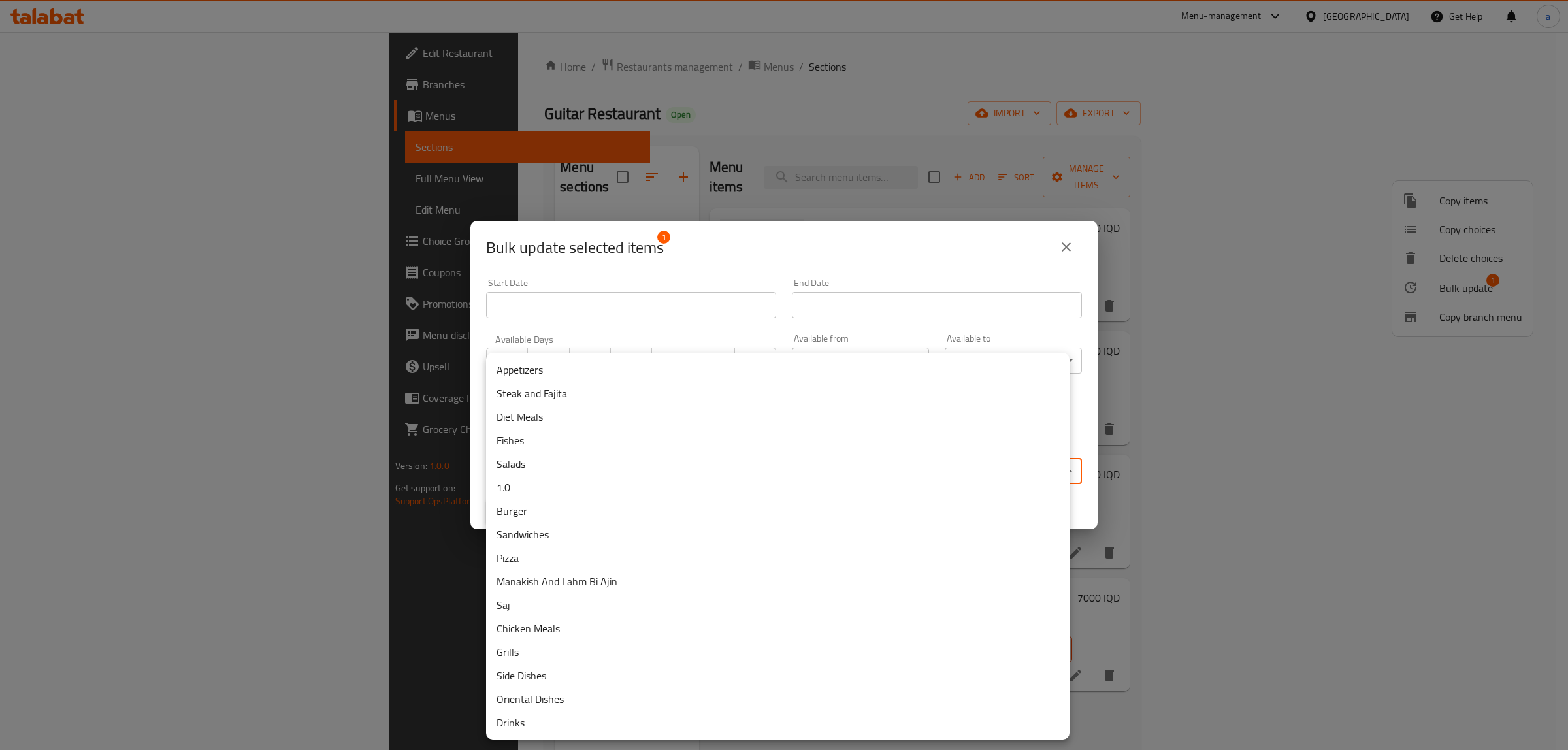
click at [527, 693] on li "Oriental Dishes" at bounding box center [777, 699] width 583 height 23
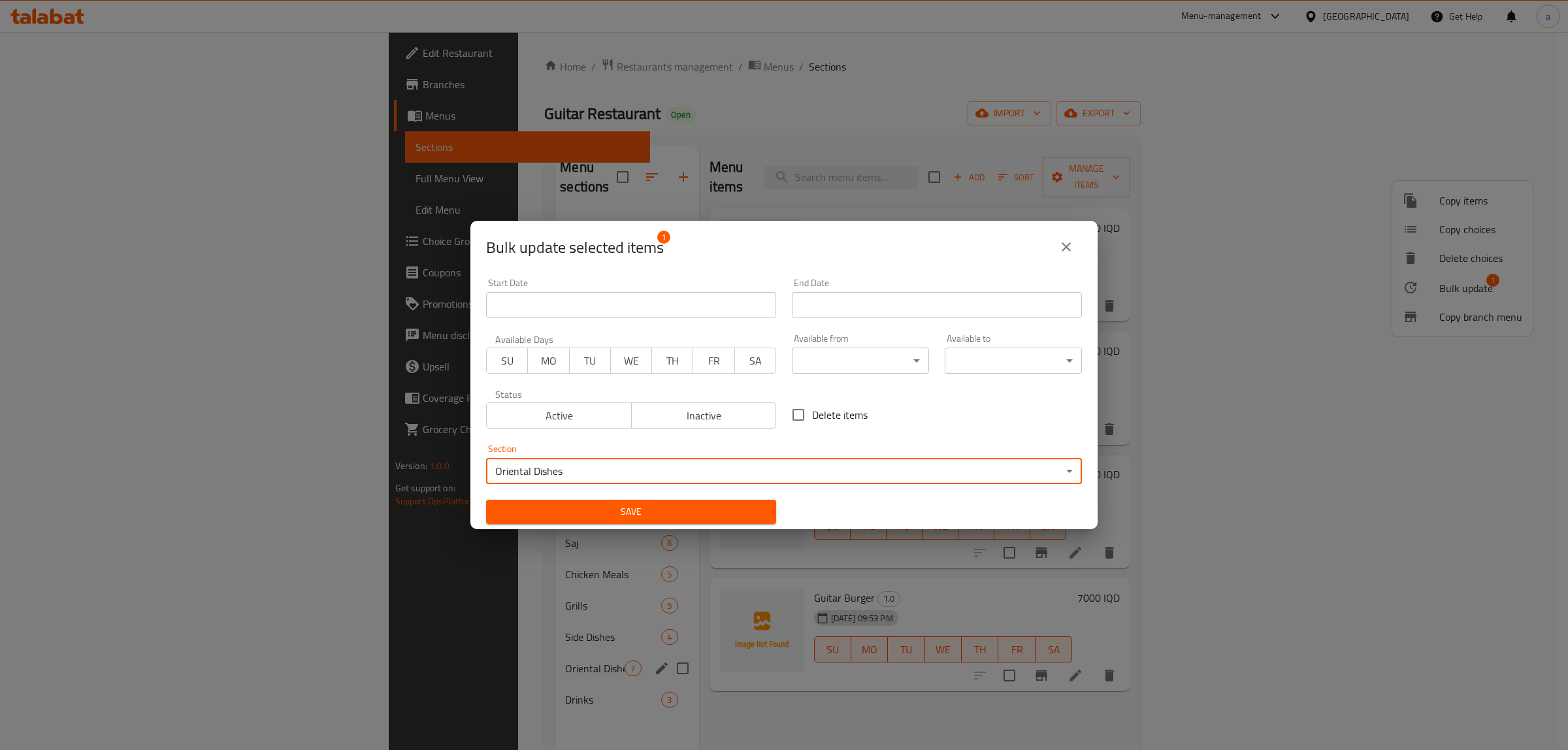
click at [625, 517] on span "Save" at bounding box center [631, 512] width 270 height 16
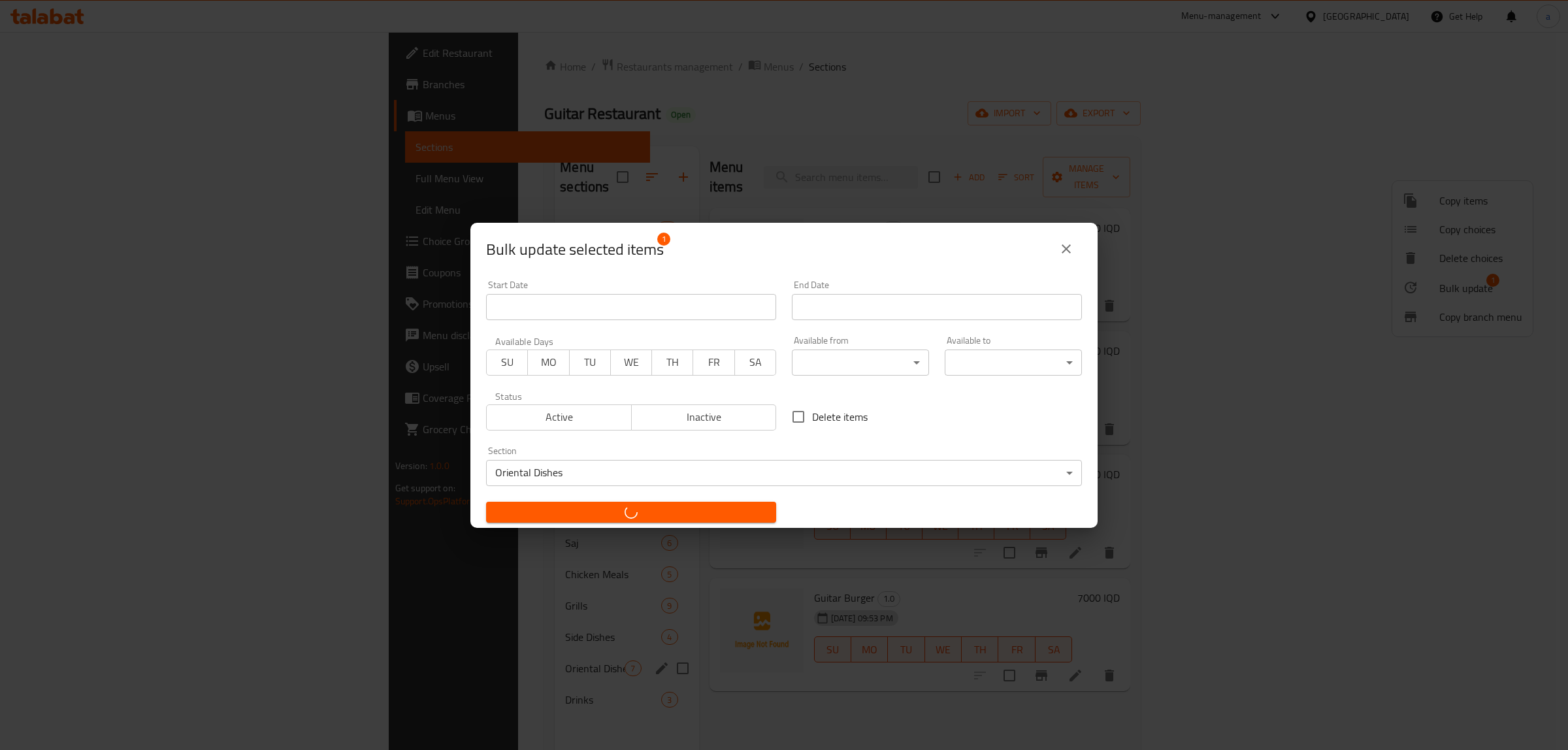
checkbox input "false"
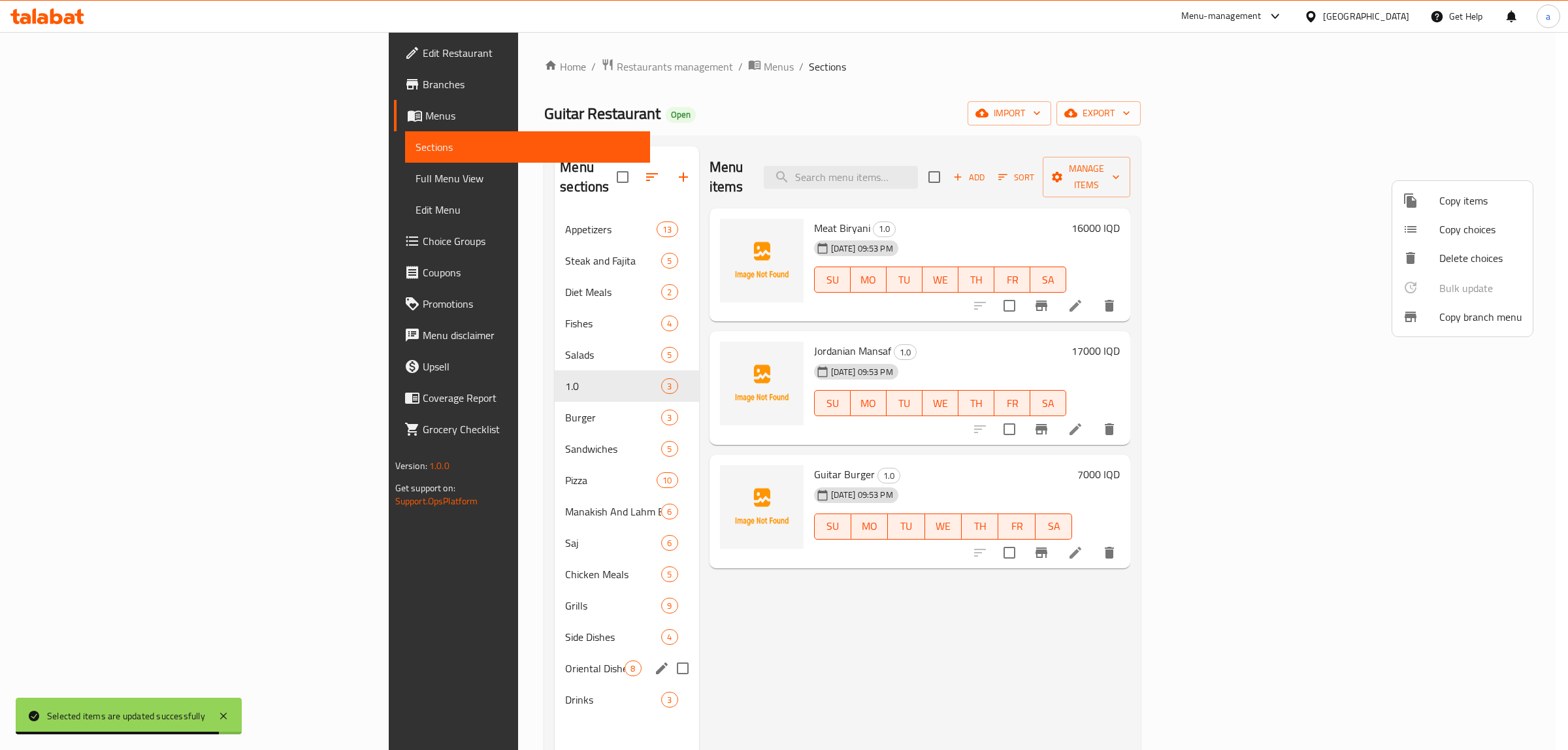
click at [1252, 133] on div at bounding box center [784, 375] width 1568 height 750
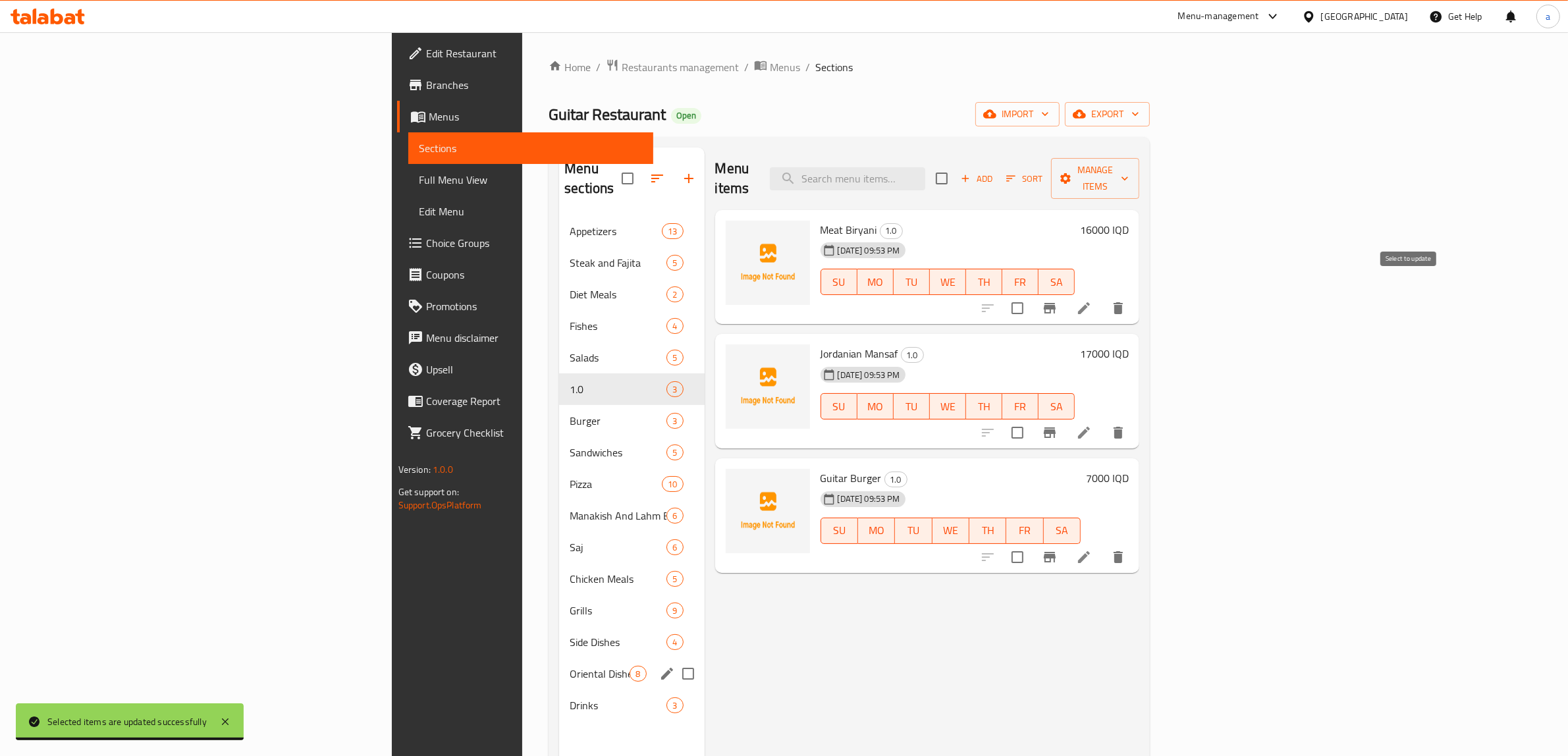
click at [1032, 294] on input "checkbox" at bounding box center [1017, 308] width 27 height 27
checkbox input "true"
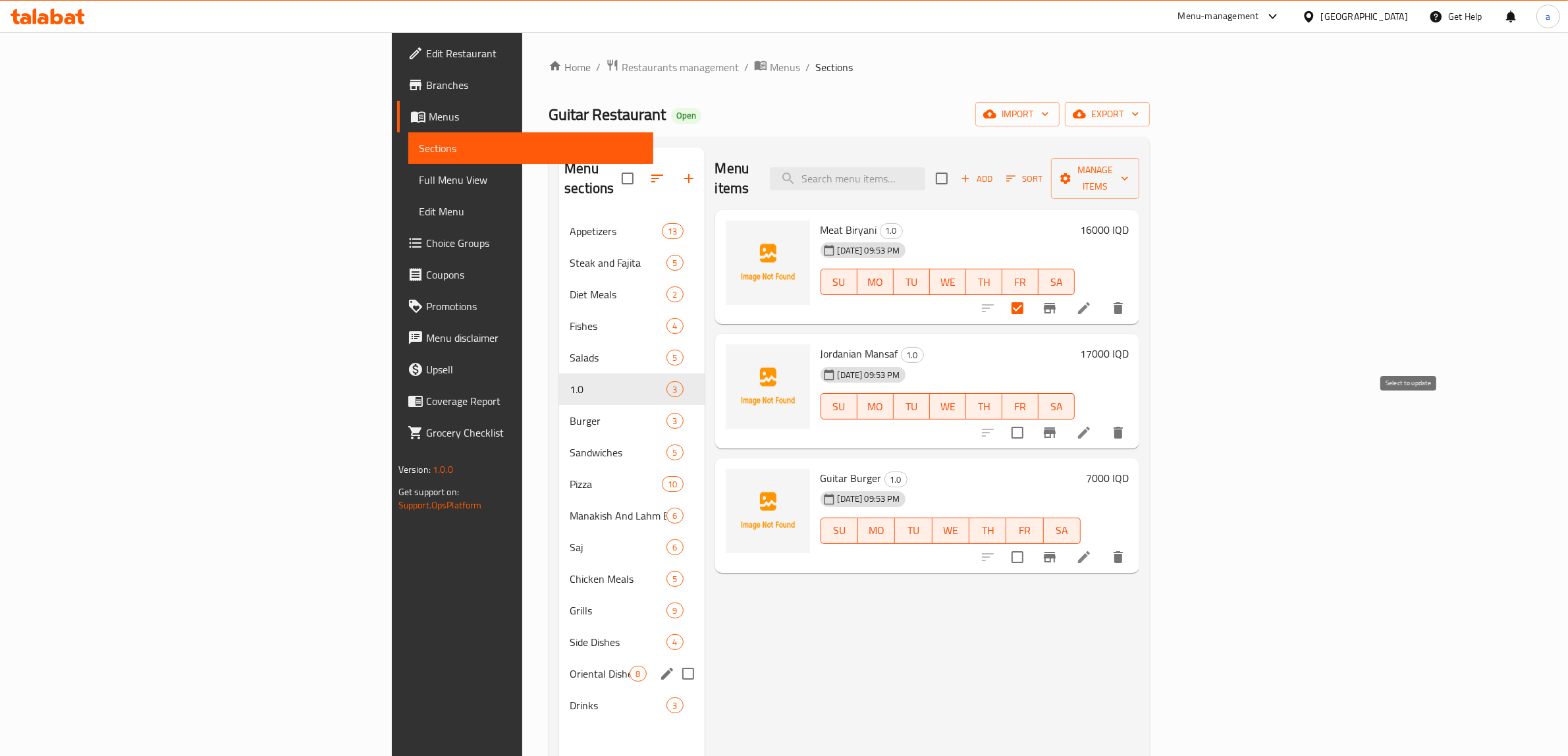
click at [1032, 419] on input "checkbox" at bounding box center [1017, 433] width 27 height 27
checkbox input "true"
click at [1129, 175] on span "Manage items" at bounding box center [1095, 178] width 67 height 33
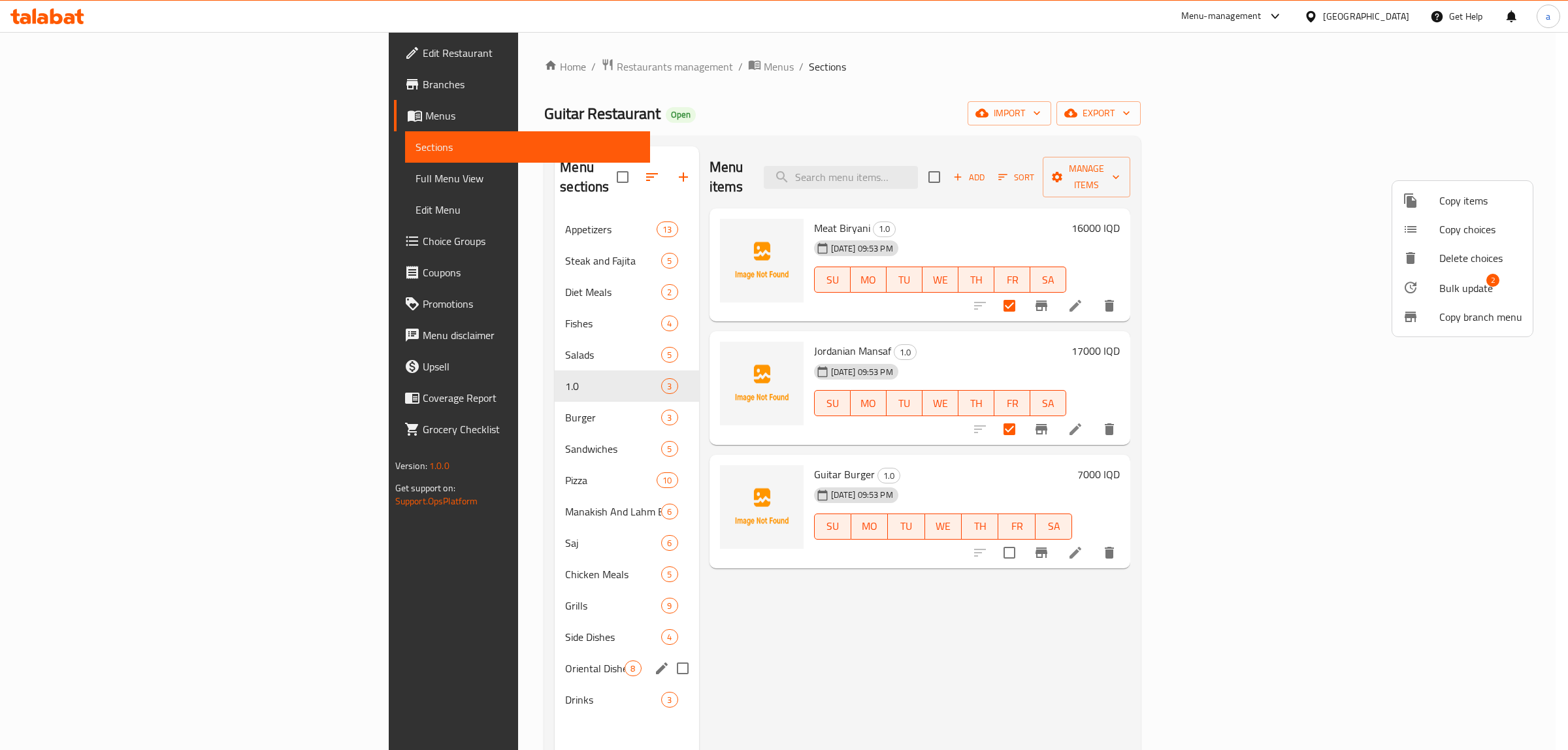
click at [1452, 292] on span "Bulk update" at bounding box center [1465, 288] width 53 height 15
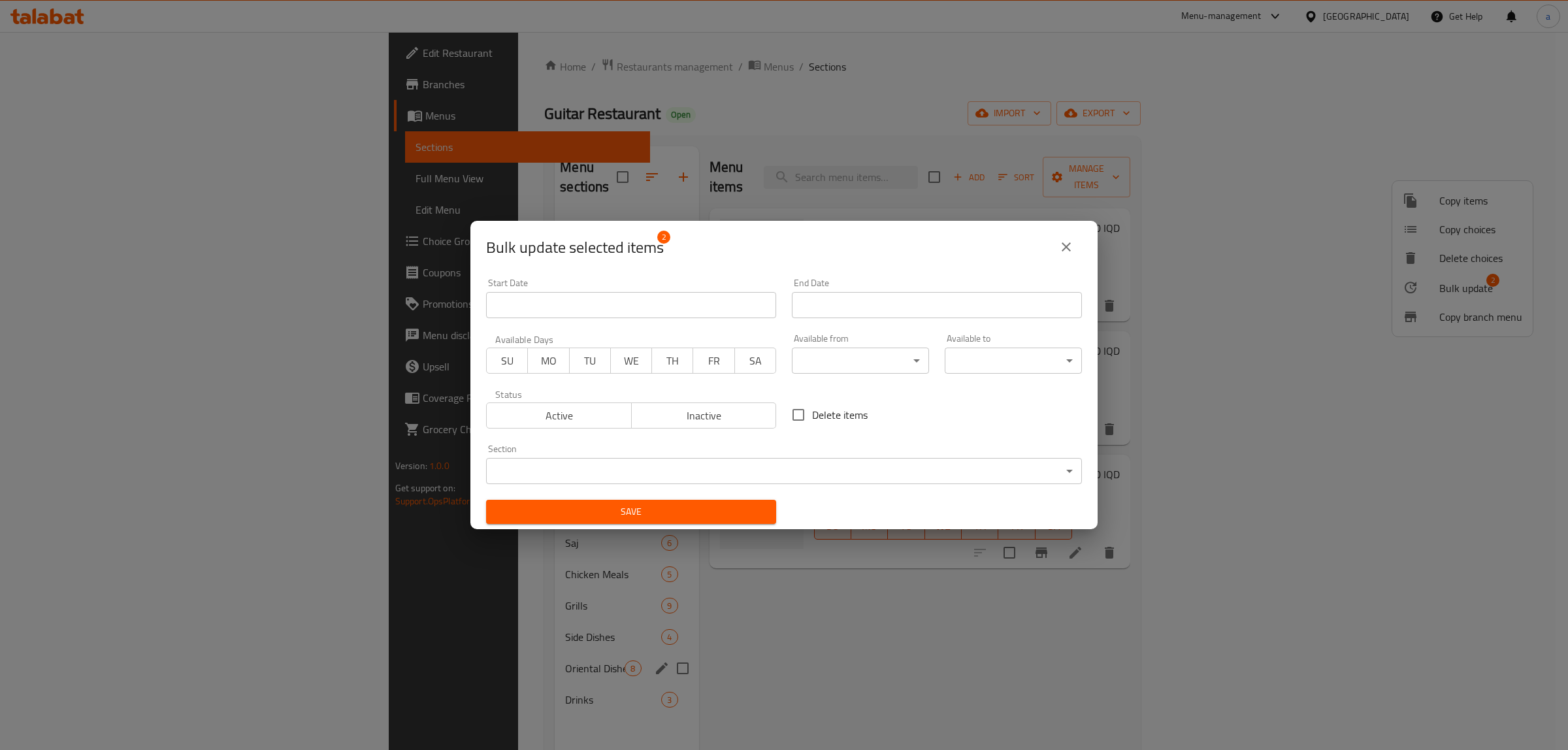
click at [547, 480] on body "​ Menu-management [GEOGRAPHIC_DATA] Get Help a Edit Restaurant Branches Menus S…" at bounding box center [784, 391] width 1568 height 718
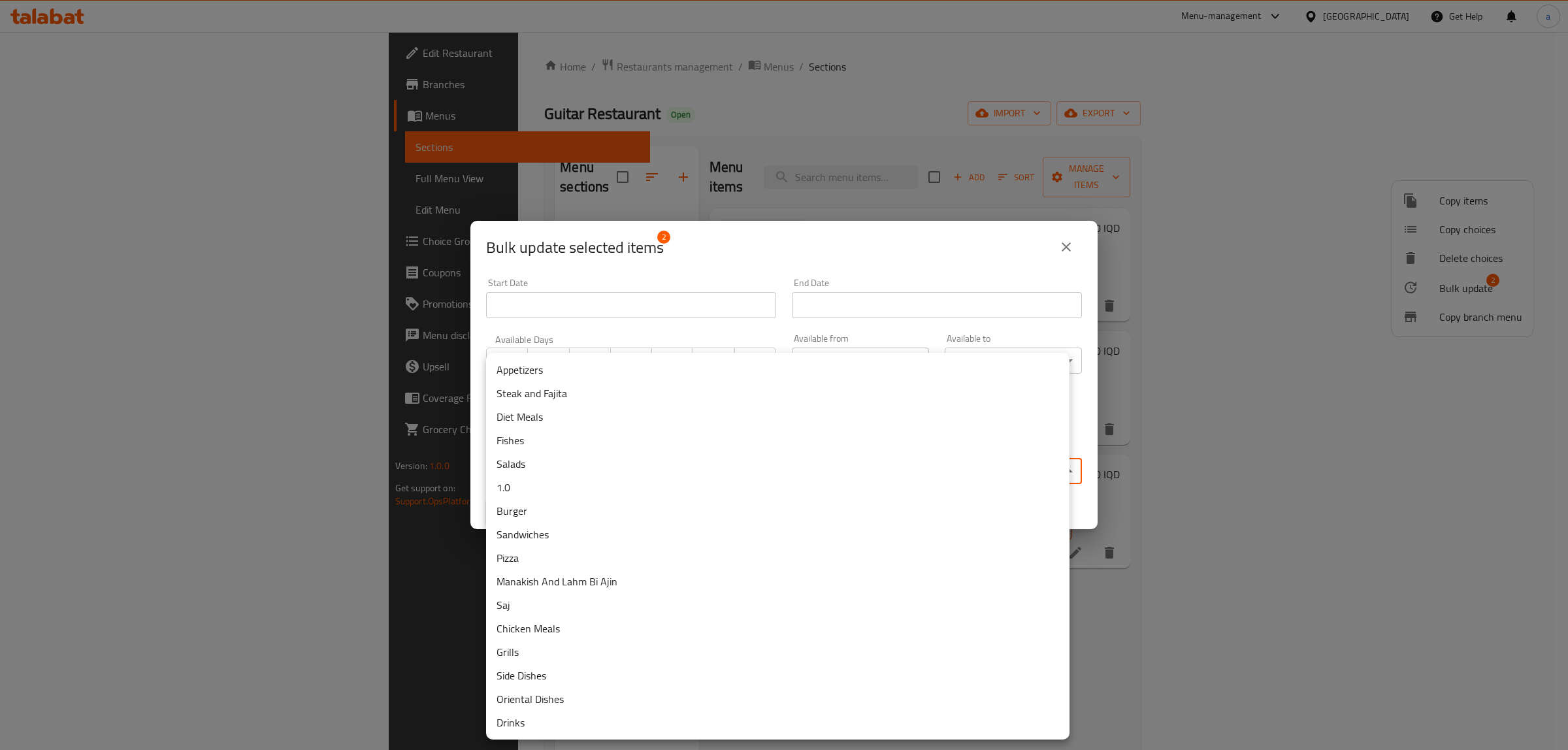
click at [520, 699] on li "Oriental Dishes" at bounding box center [777, 699] width 583 height 23
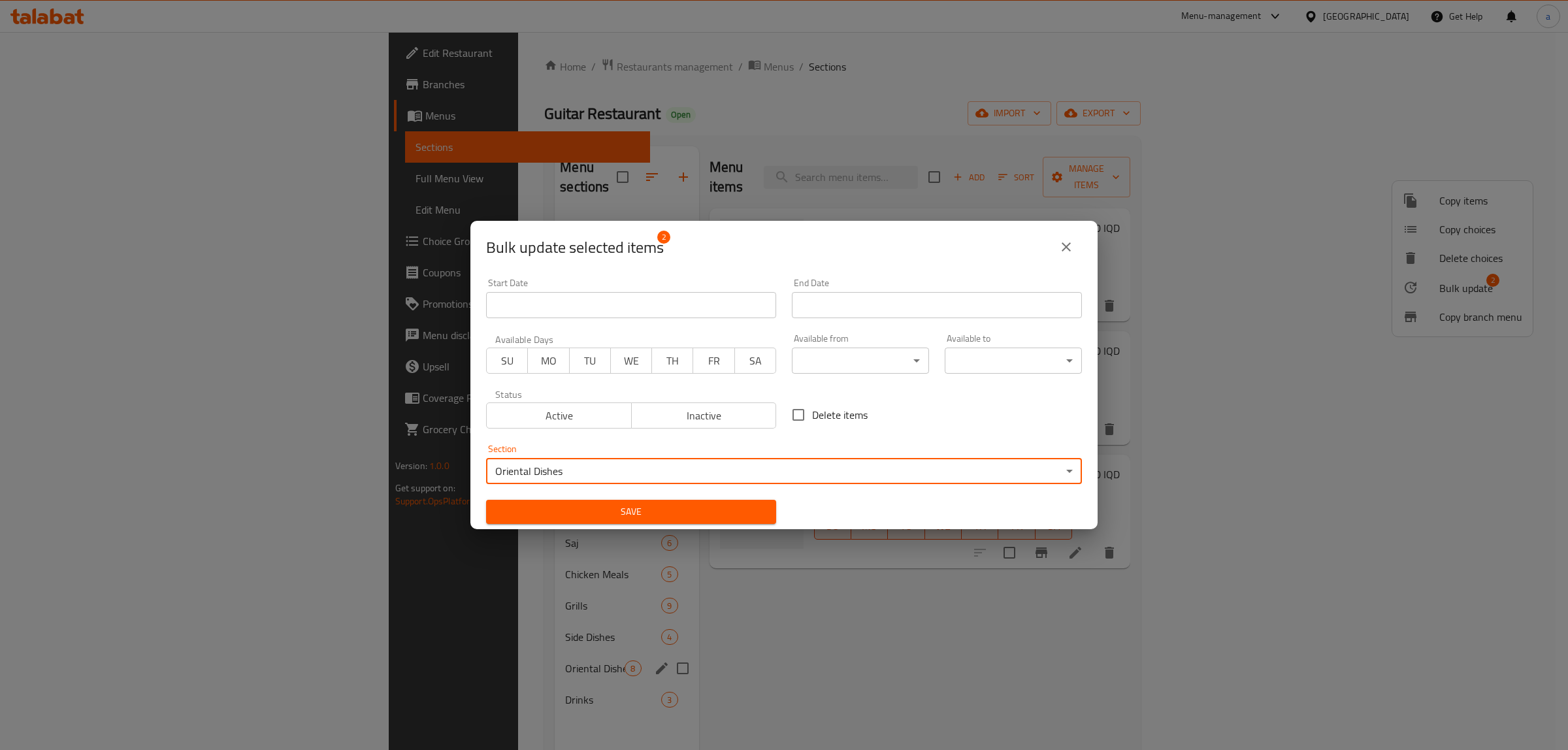
click at [648, 483] on body "​ Menu-management [GEOGRAPHIC_DATA] Get Help a Edit Restaurant Branches Menus S…" at bounding box center [784, 391] width 1568 height 718
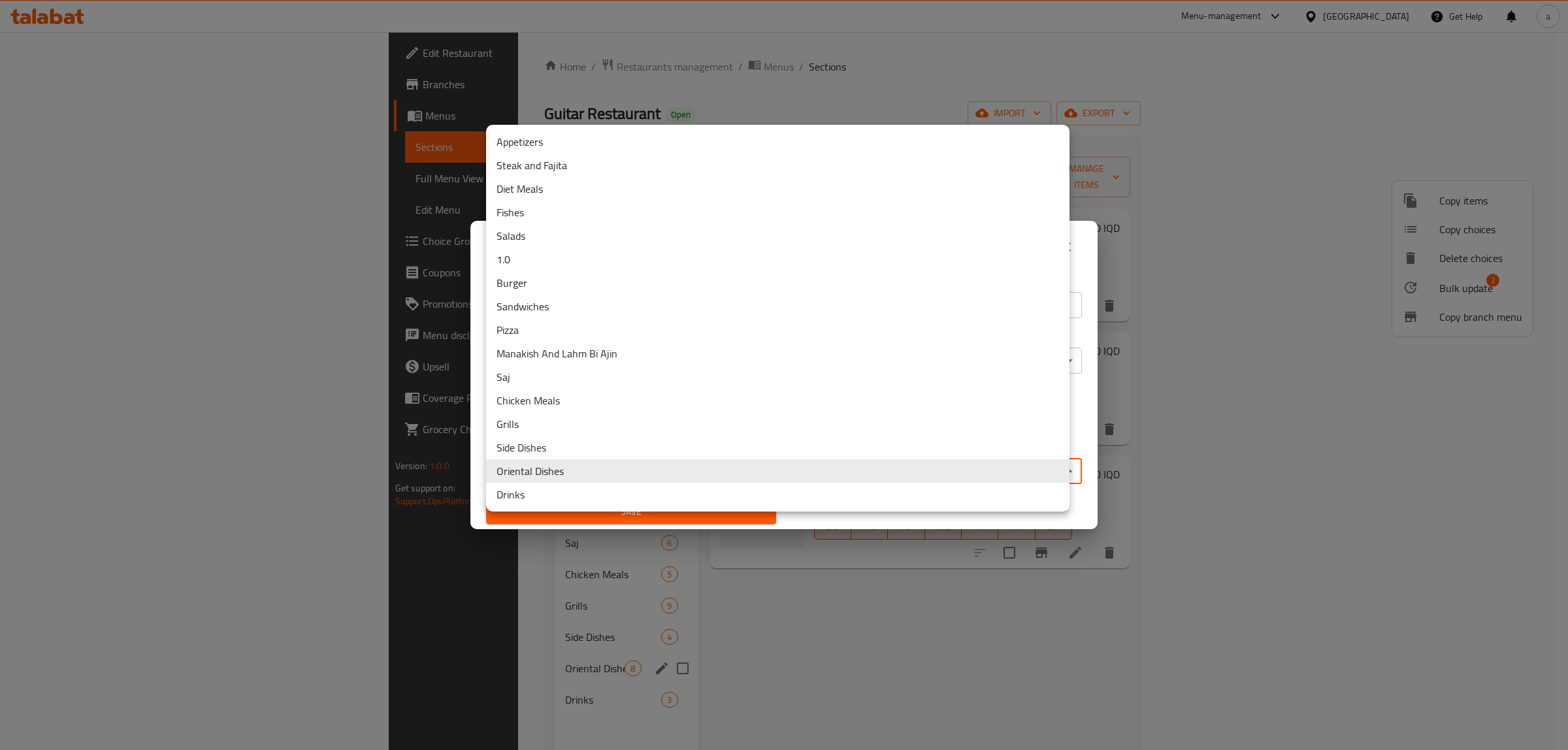
click at [652, 497] on li "Drinks" at bounding box center [777, 494] width 583 height 23
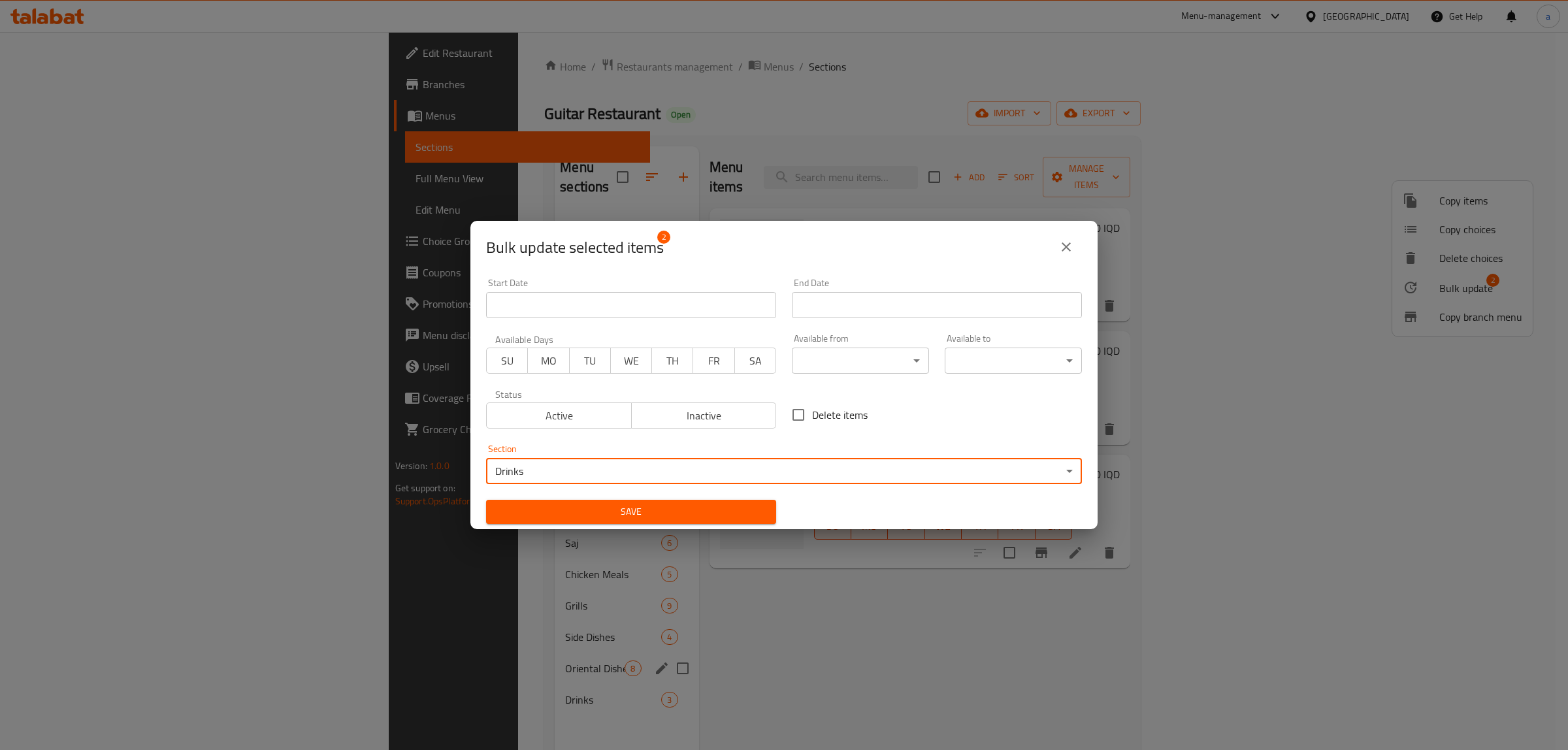
click at [573, 480] on body "​ Menu-management [GEOGRAPHIC_DATA] Get Help a Edit Restaurant Branches Menus S…" at bounding box center [784, 391] width 1568 height 718
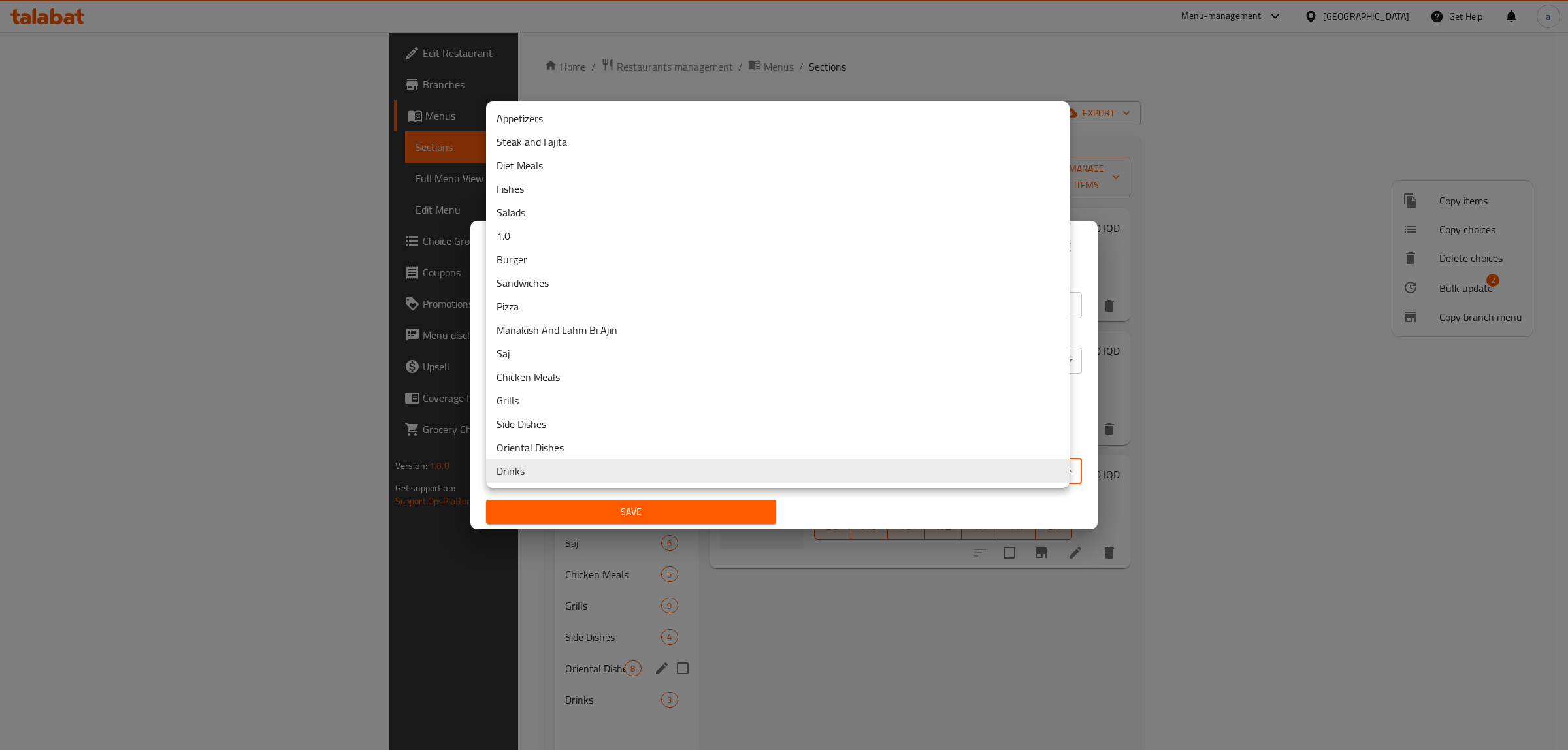
click at [525, 449] on li "Oriental Dishes" at bounding box center [777, 447] width 583 height 23
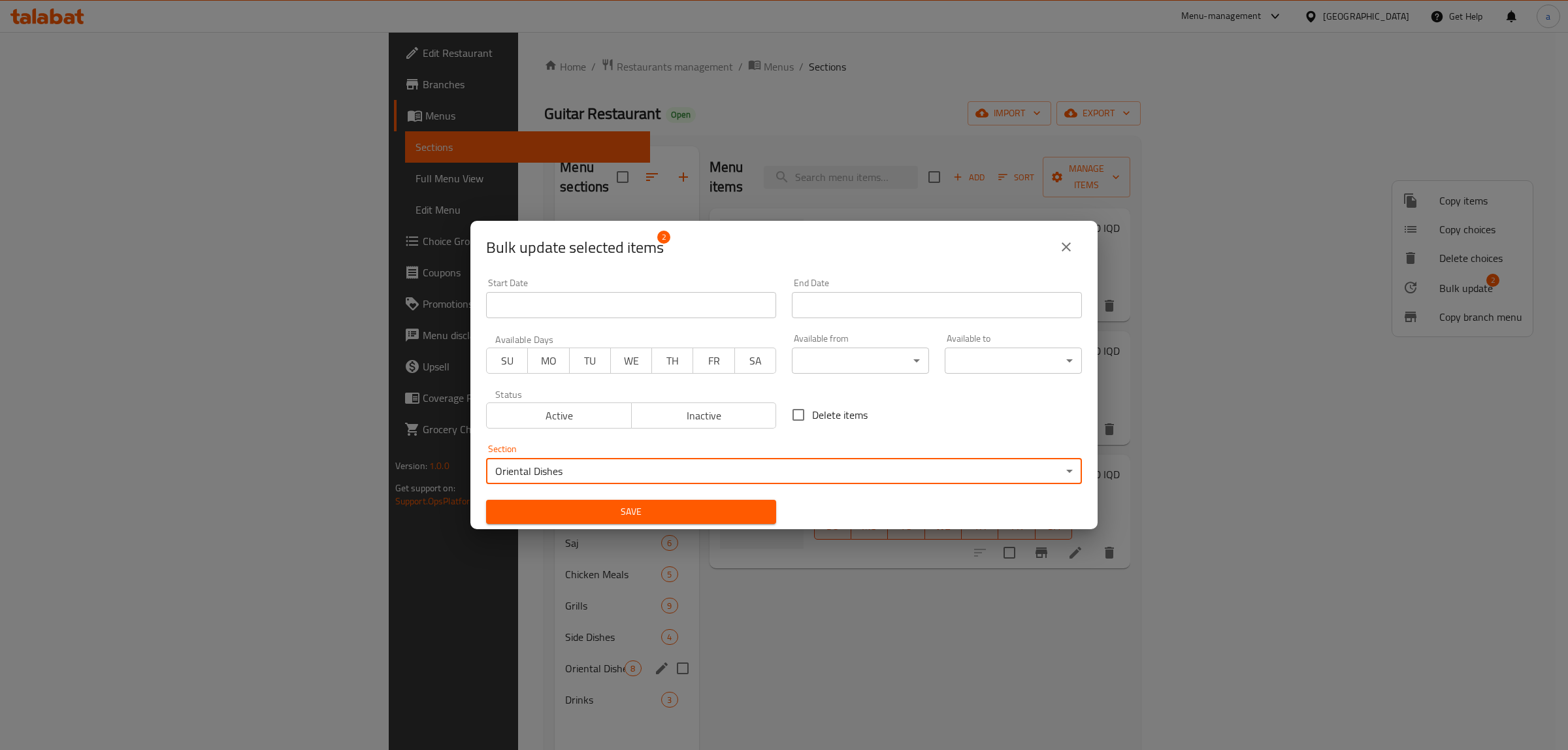
click at [591, 504] on span "Save" at bounding box center [631, 512] width 270 height 16
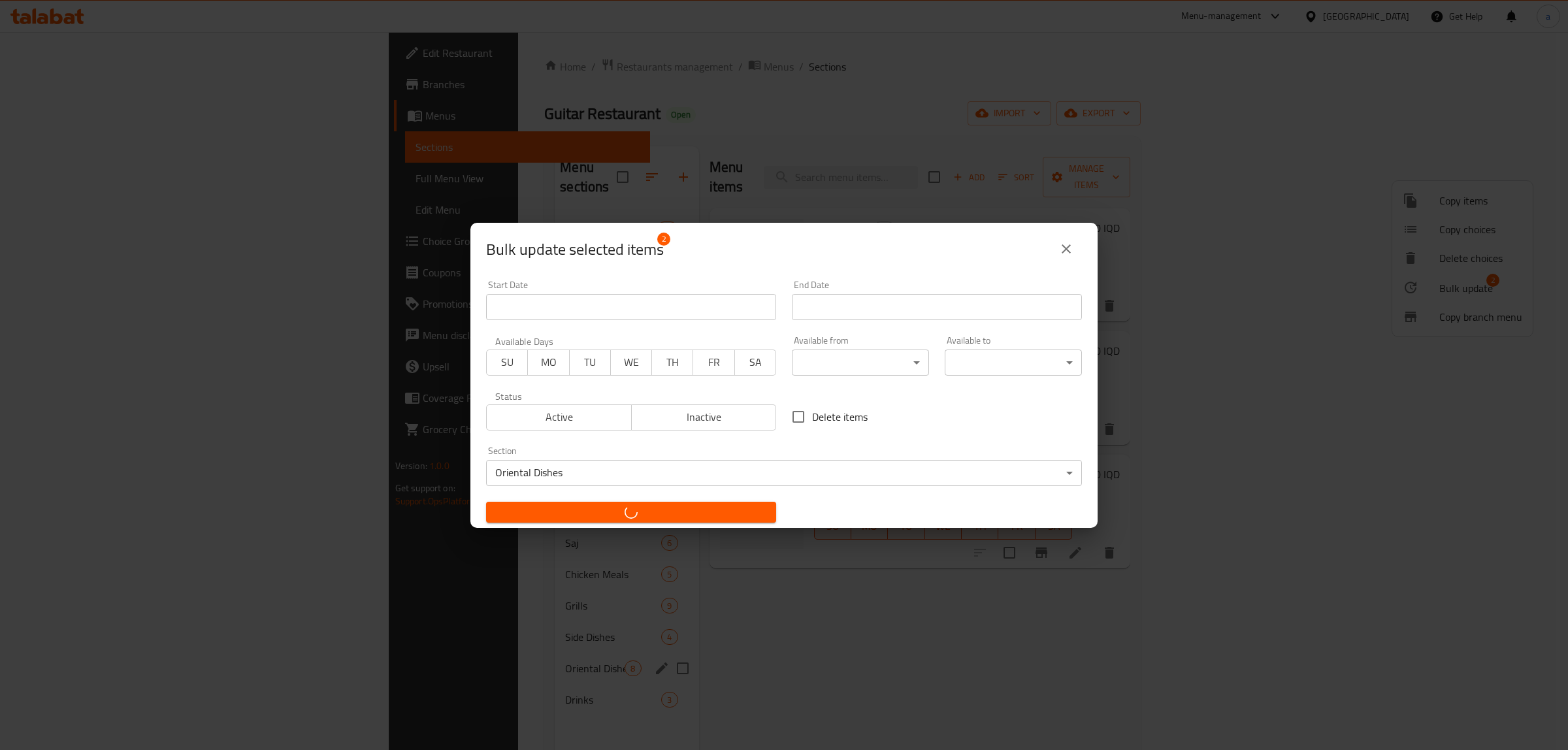
checkbox input "false"
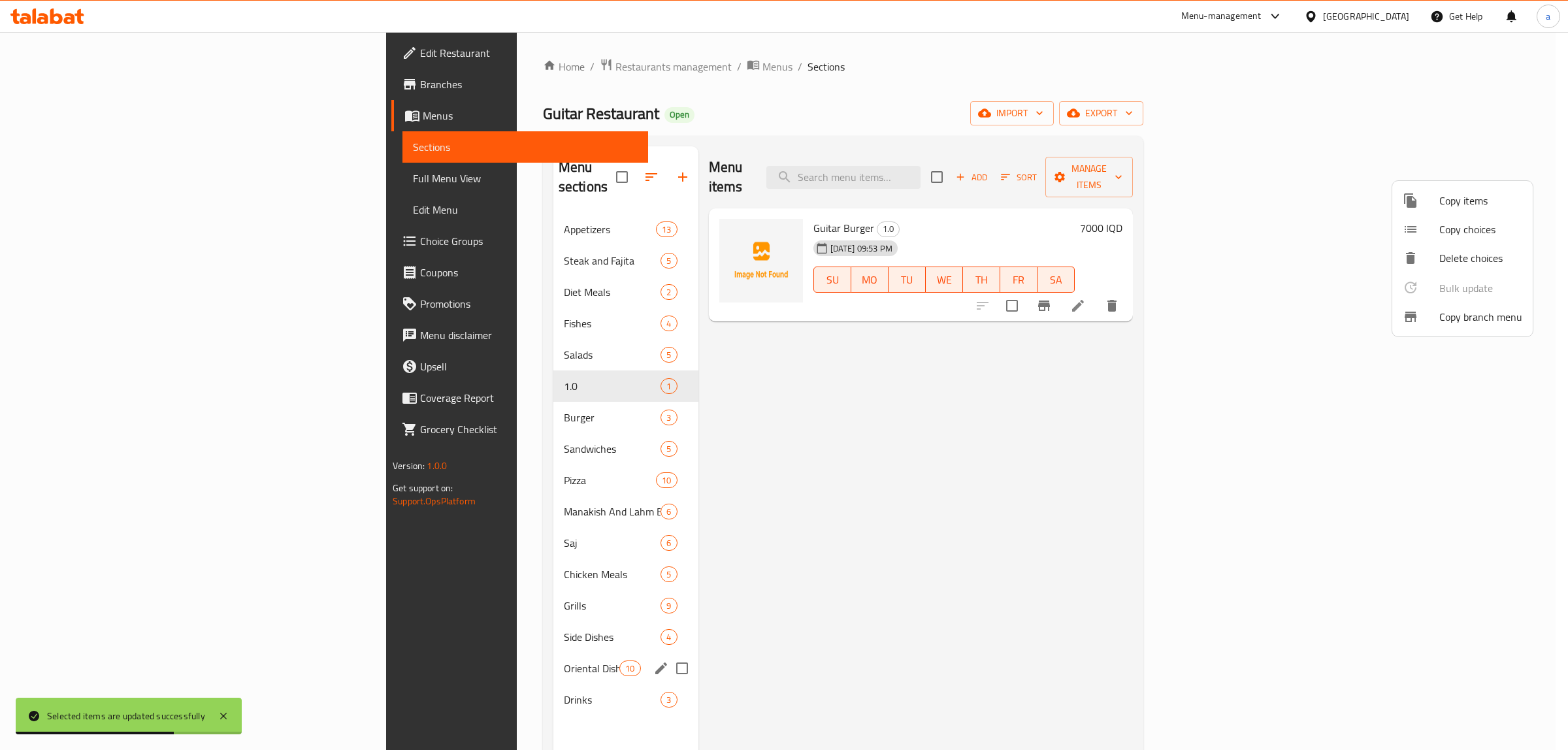
click at [1230, 155] on div at bounding box center [784, 375] width 1568 height 750
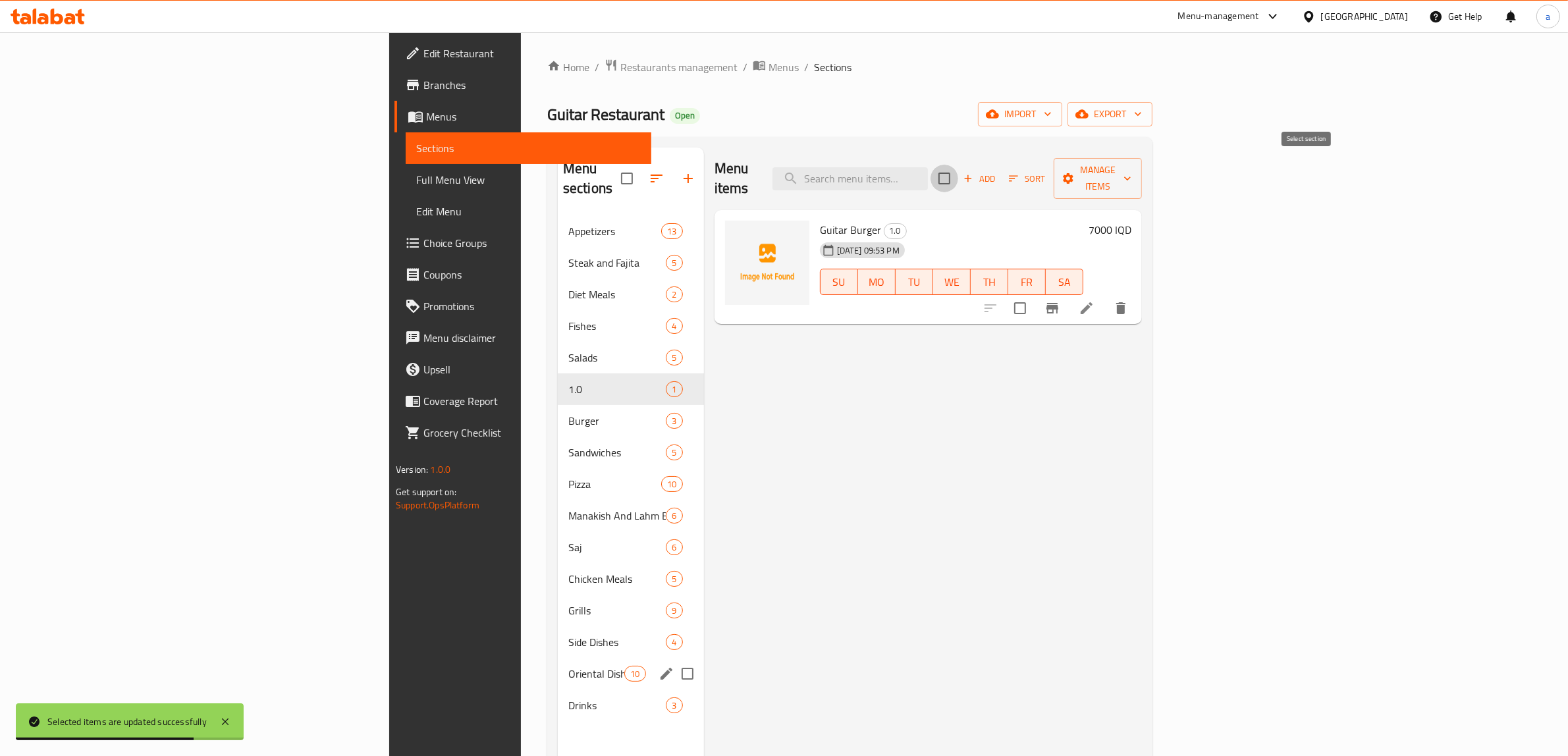
click at [958, 174] on input "checkbox" at bounding box center [944, 178] width 27 height 27
checkbox input "true"
click at [1074, 172] on icon "button" at bounding box center [1068, 178] width 13 height 13
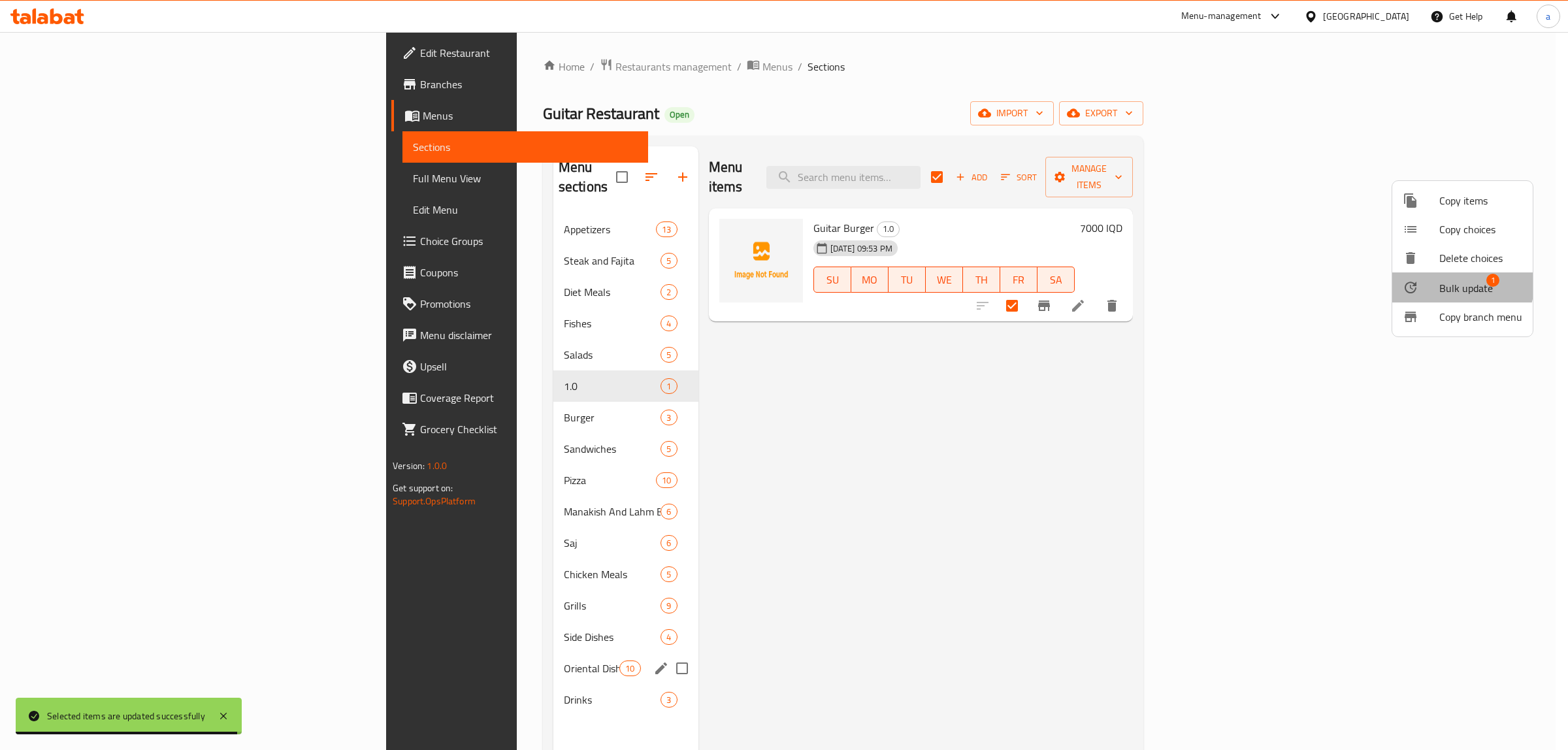
click at [1461, 282] on span "Bulk update" at bounding box center [1465, 288] width 53 height 15
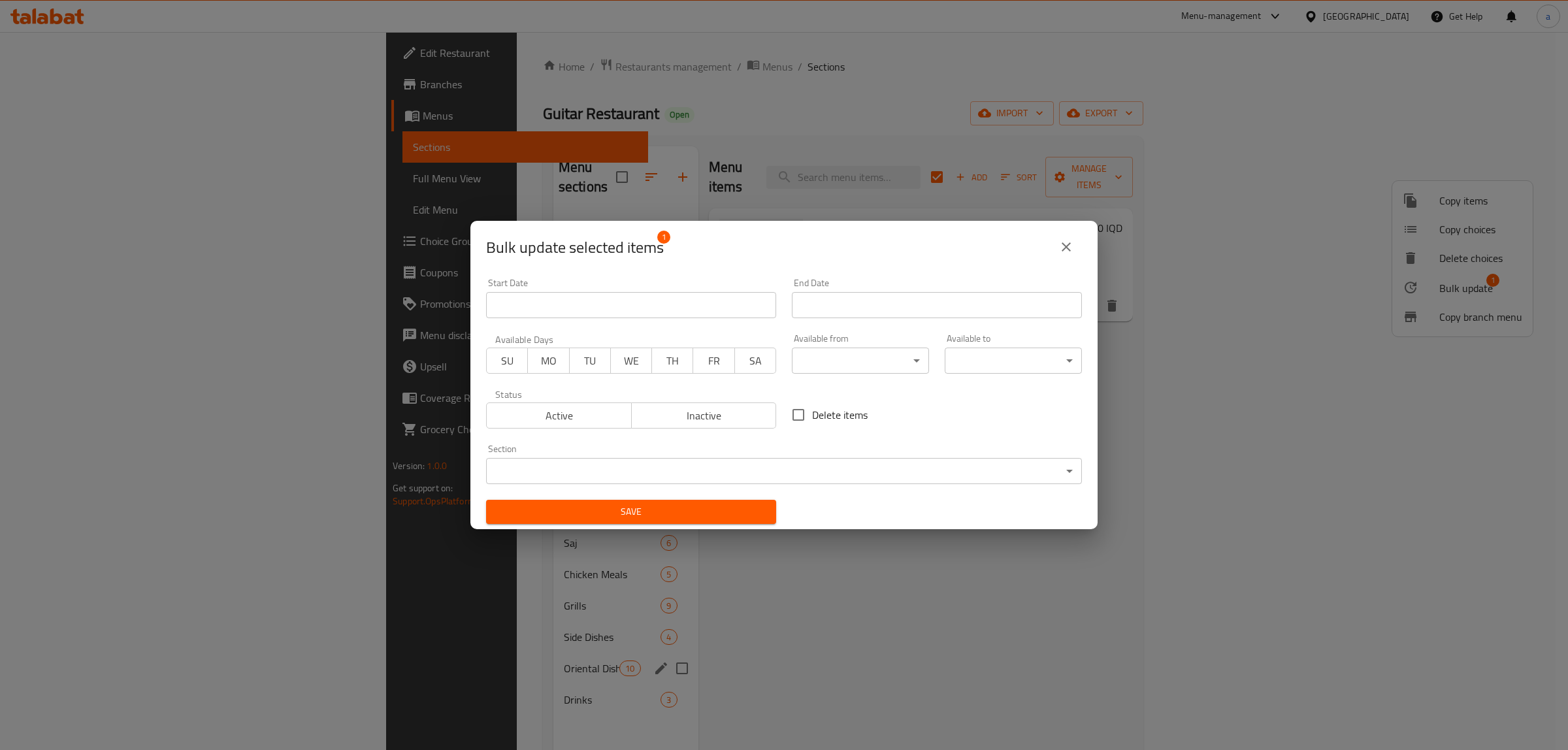
click at [542, 475] on body "​ Menu-management [GEOGRAPHIC_DATA] Get Help a Edit Restaurant Branches Menus S…" at bounding box center [784, 391] width 1568 height 718
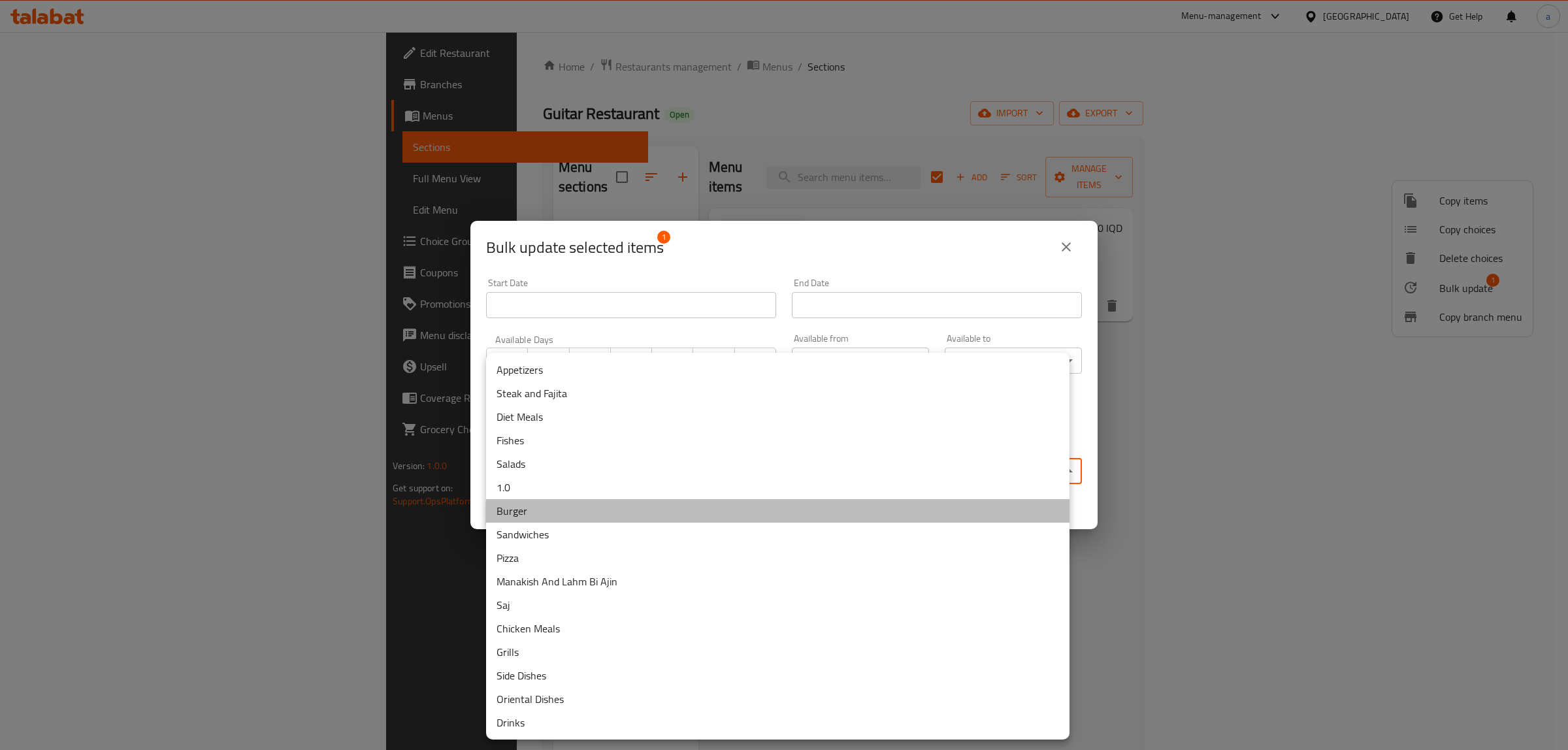
click at [537, 515] on li "Burger" at bounding box center [777, 511] width 583 height 23
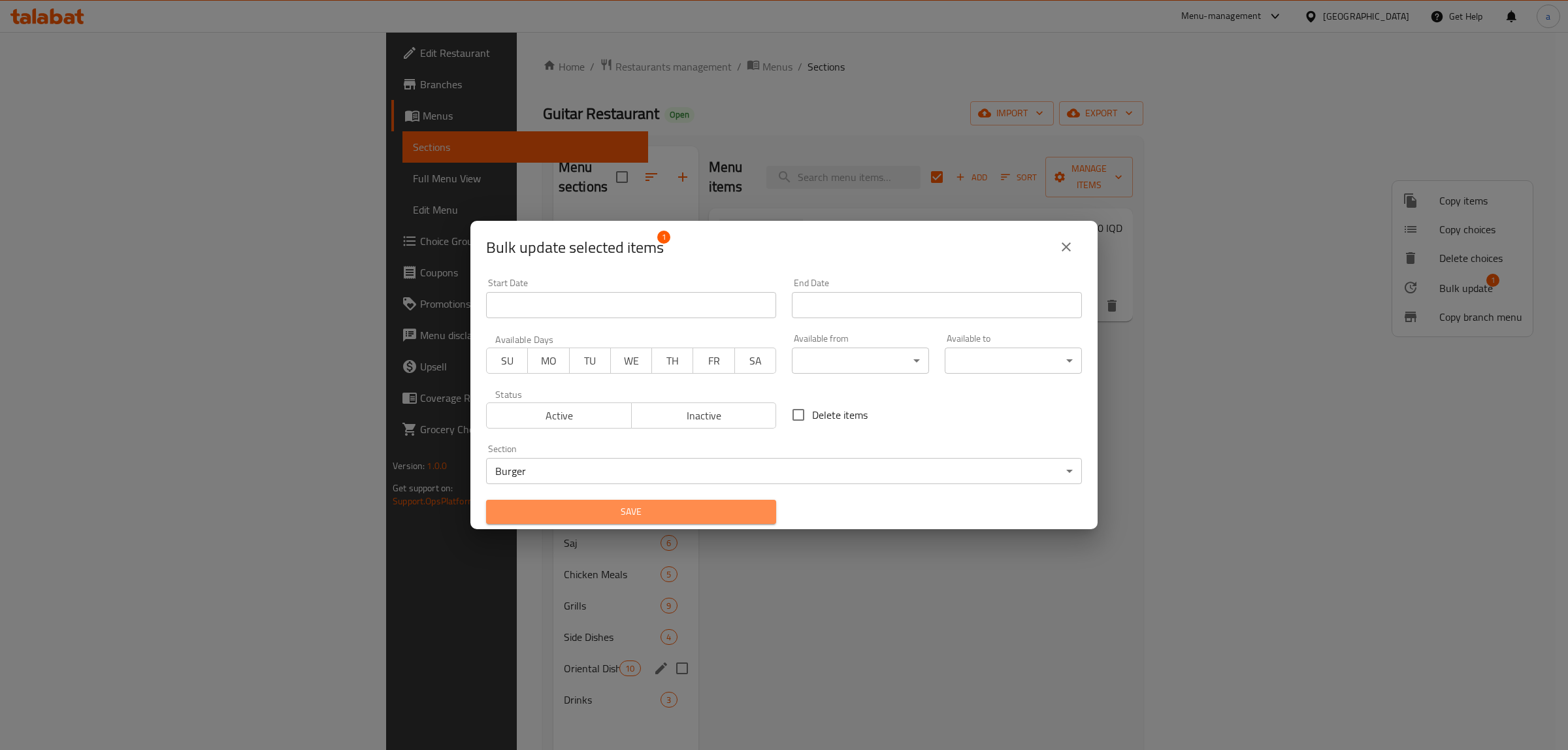
click at [686, 509] on span "Save" at bounding box center [631, 512] width 270 height 16
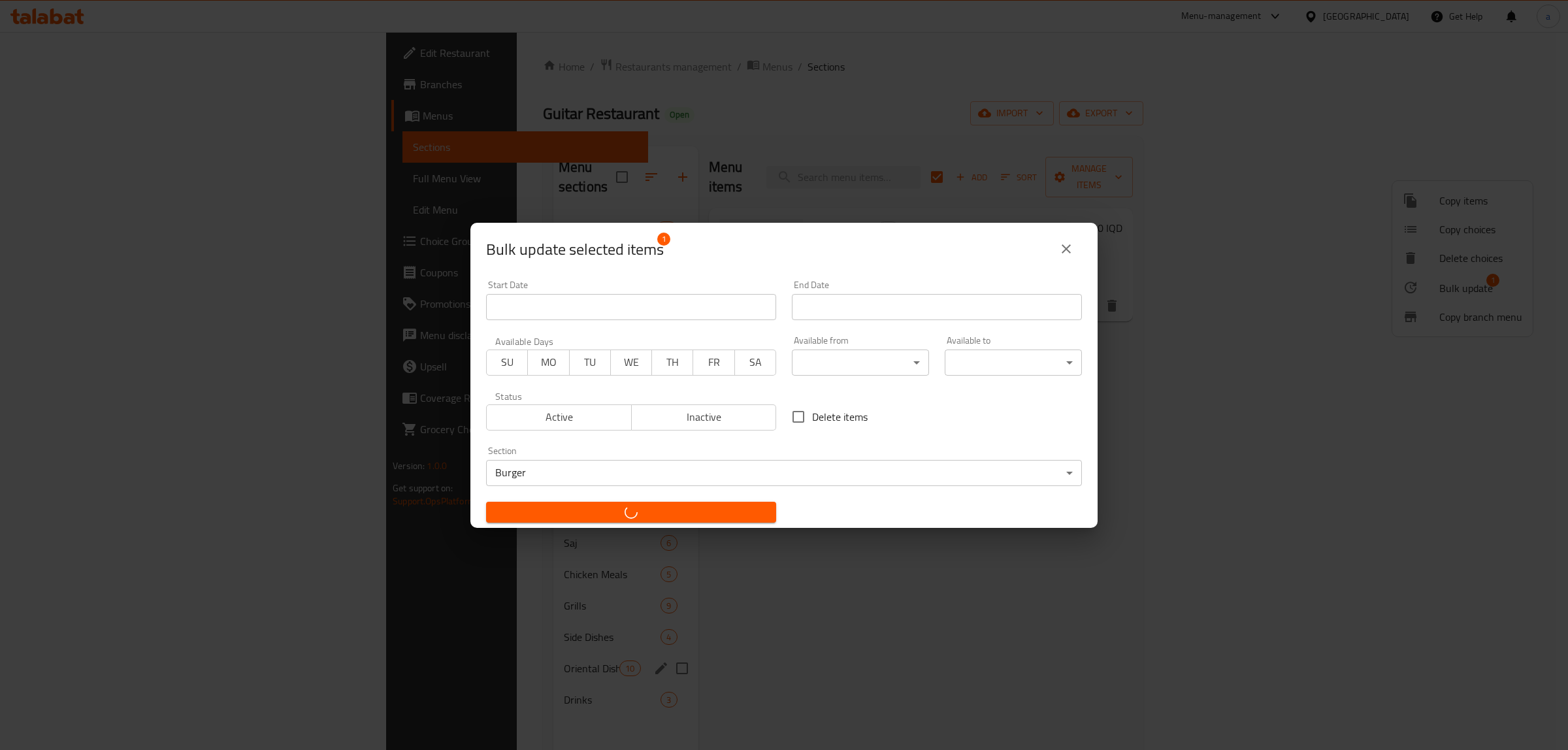
checkbox input "false"
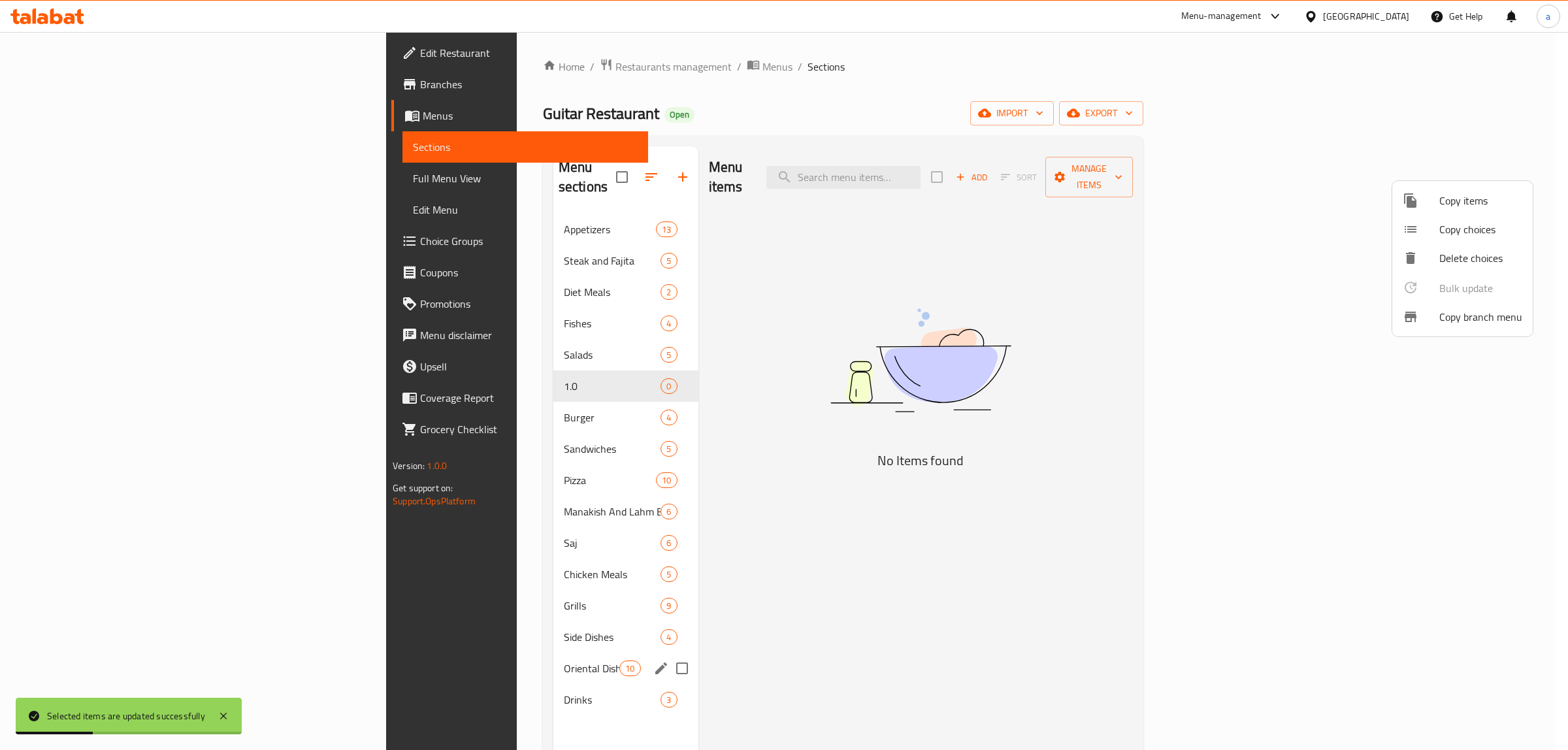
click at [585, 362] on div at bounding box center [784, 375] width 1568 height 750
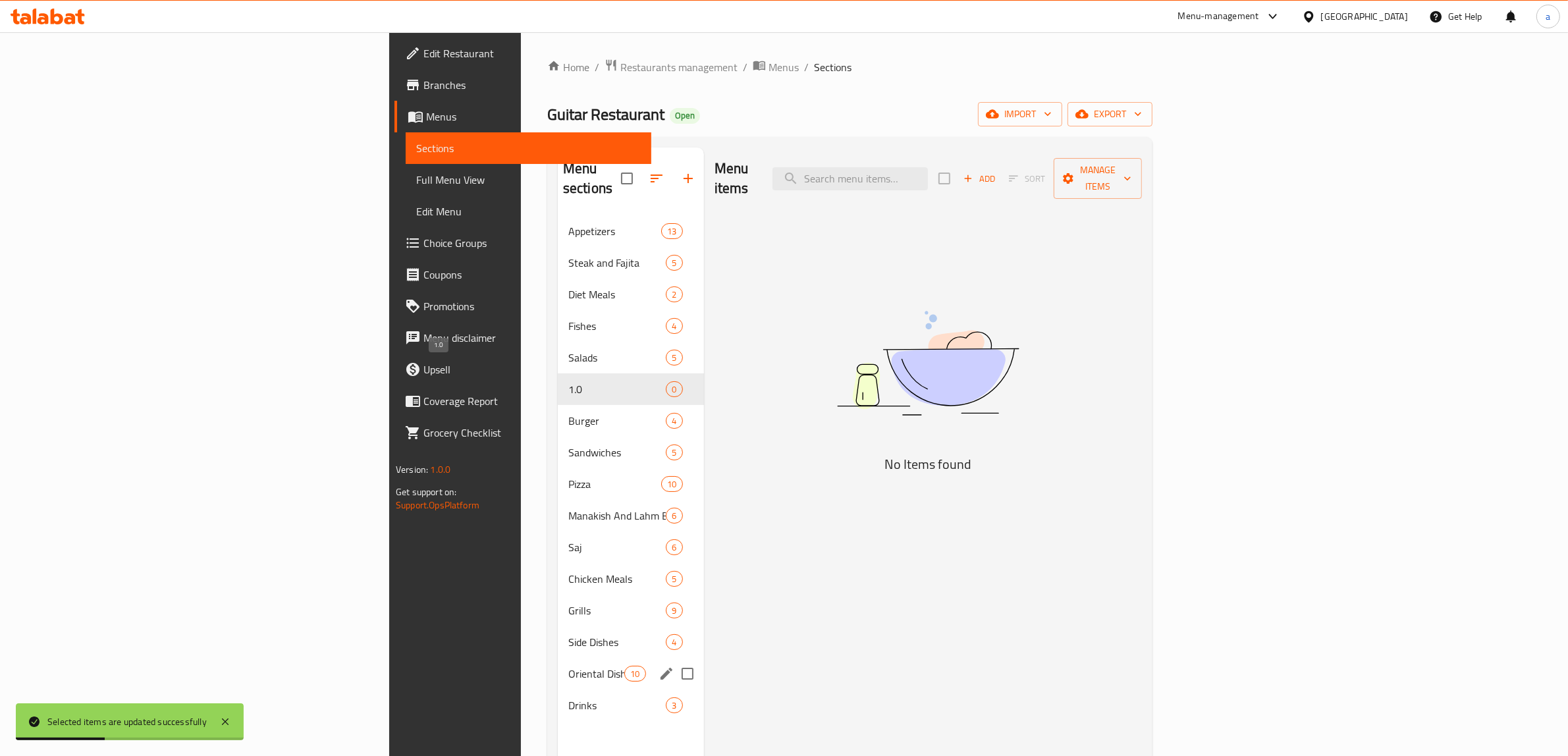
click at [568, 382] on span "1.0" at bounding box center [617, 389] width 98 height 15
click at [704, 367] on div "Menu items Add Sort Manage items No Items found" at bounding box center [924, 525] width 438 height 756
click at [568, 413] on span "Burger" at bounding box center [598, 420] width 61 height 15
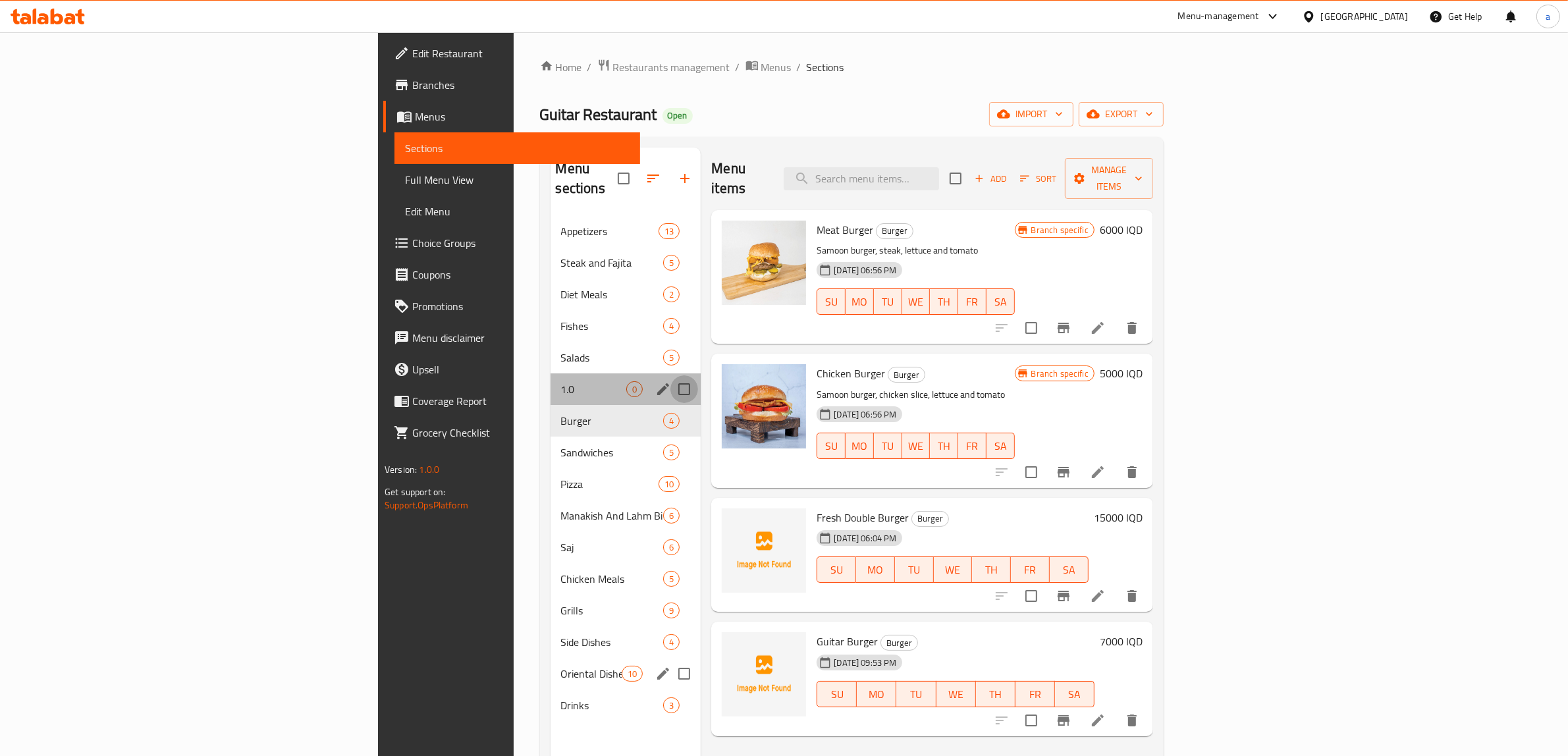
click at [671, 375] on input "Menu sections" at bounding box center [684, 389] width 27 height 27
checkbox input "true"
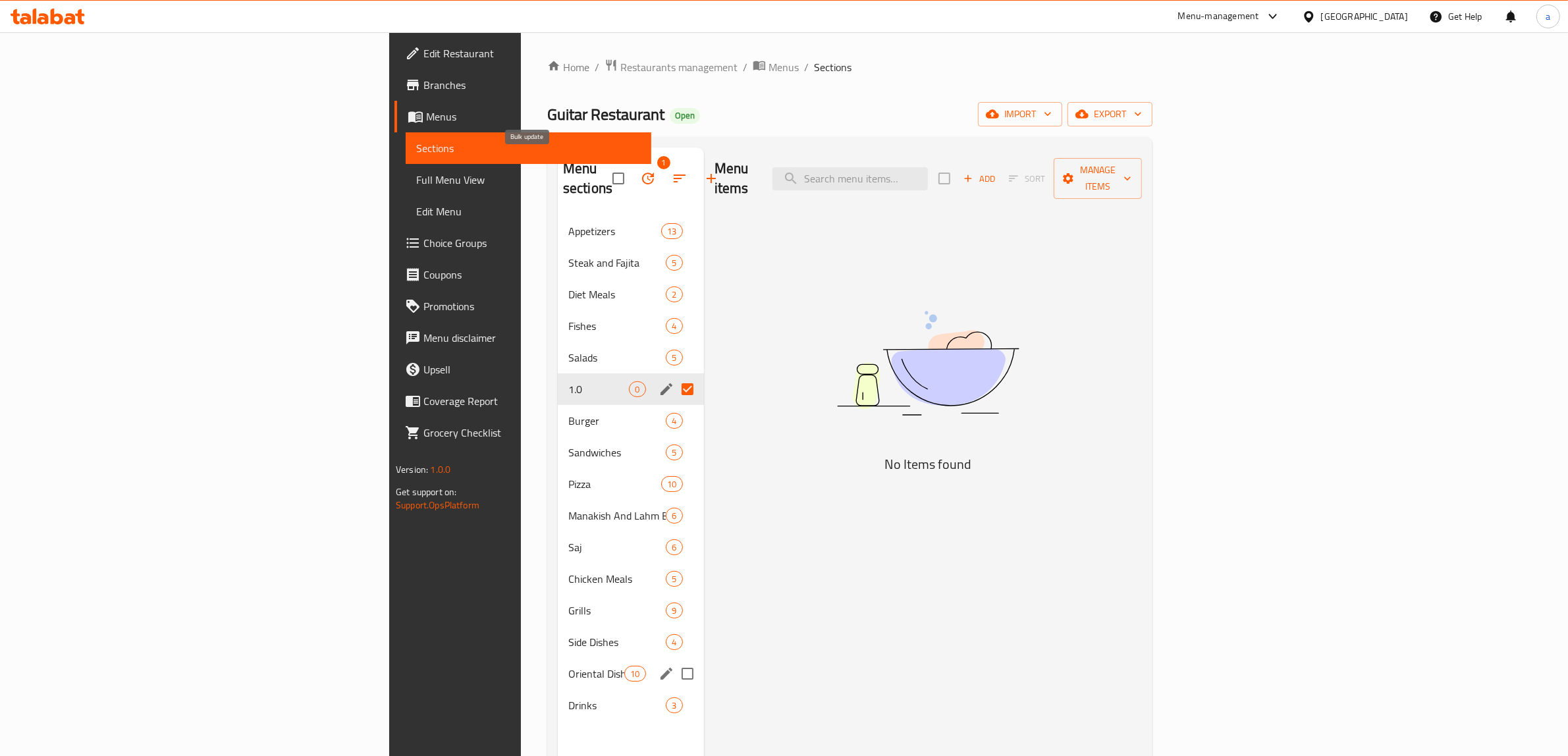
click at [640, 171] on icon "button" at bounding box center [647, 178] width 15 height 15
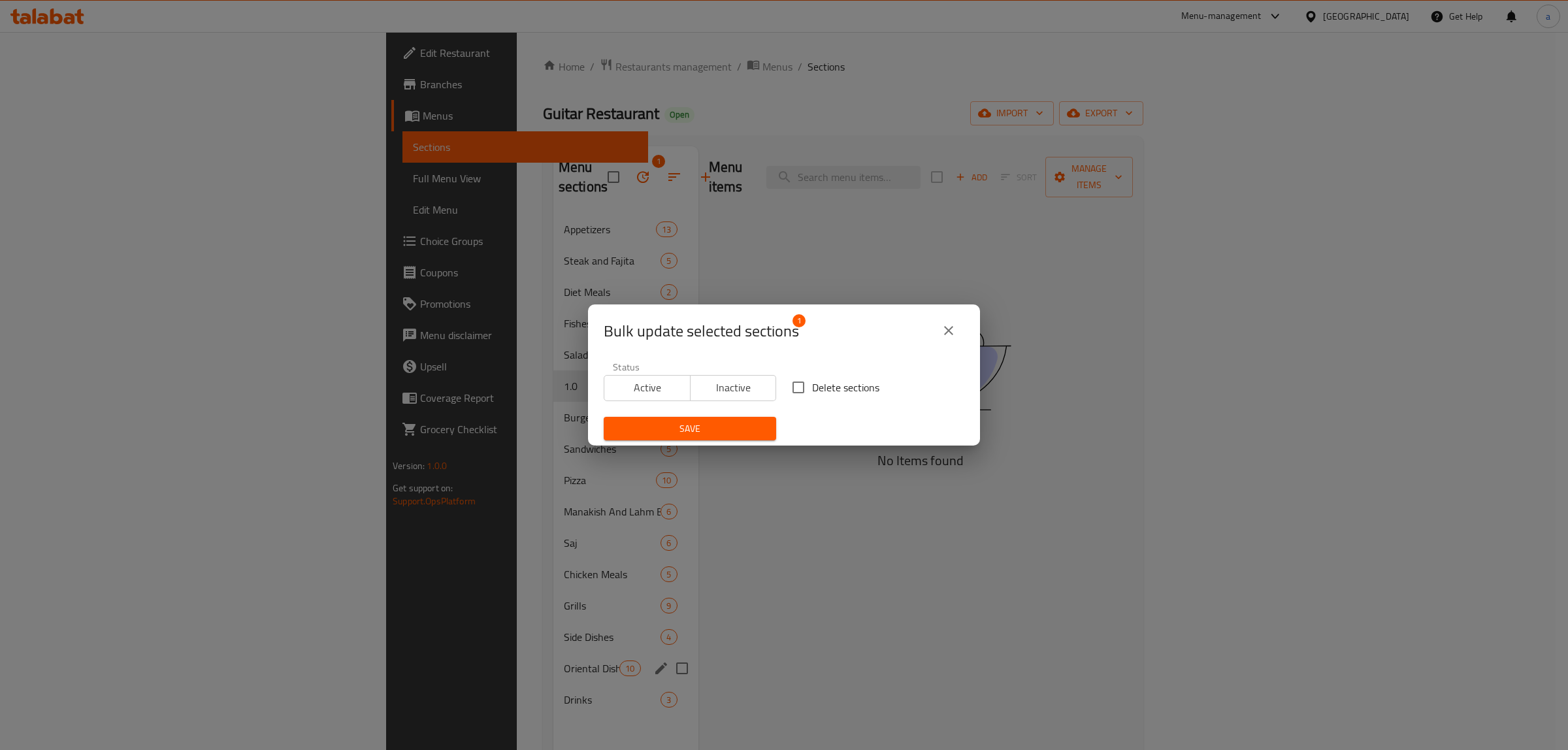
click at [795, 385] on input "Delete sections" at bounding box center [798, 387] width 27 height 27
checkbox input "true"
click at [733, 428] on span "Save" at bounding box center [690, 429] width 151 height 16
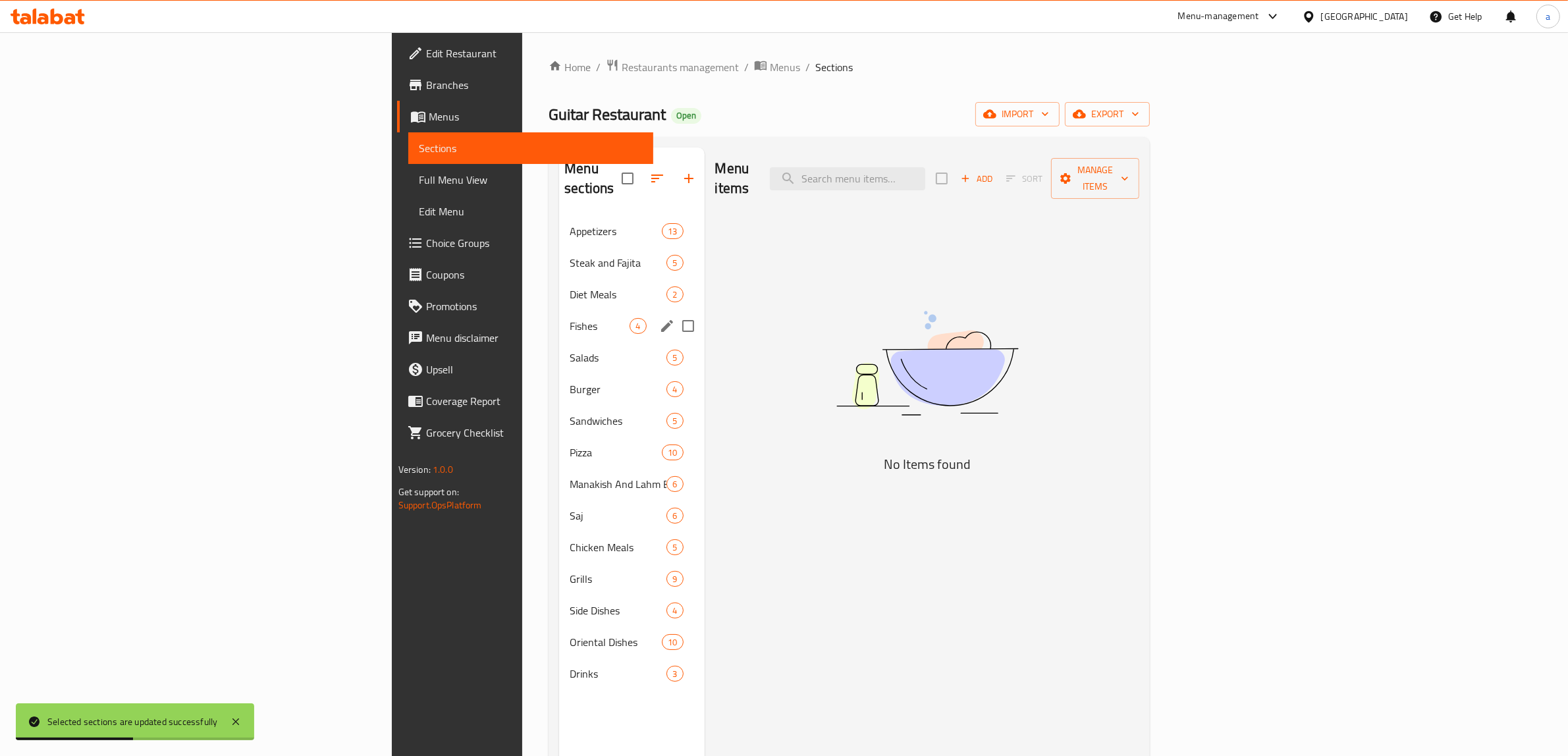
click at [559, 318] on div "Fishes 4" at bounding box center [631, 325] width 145 height 32
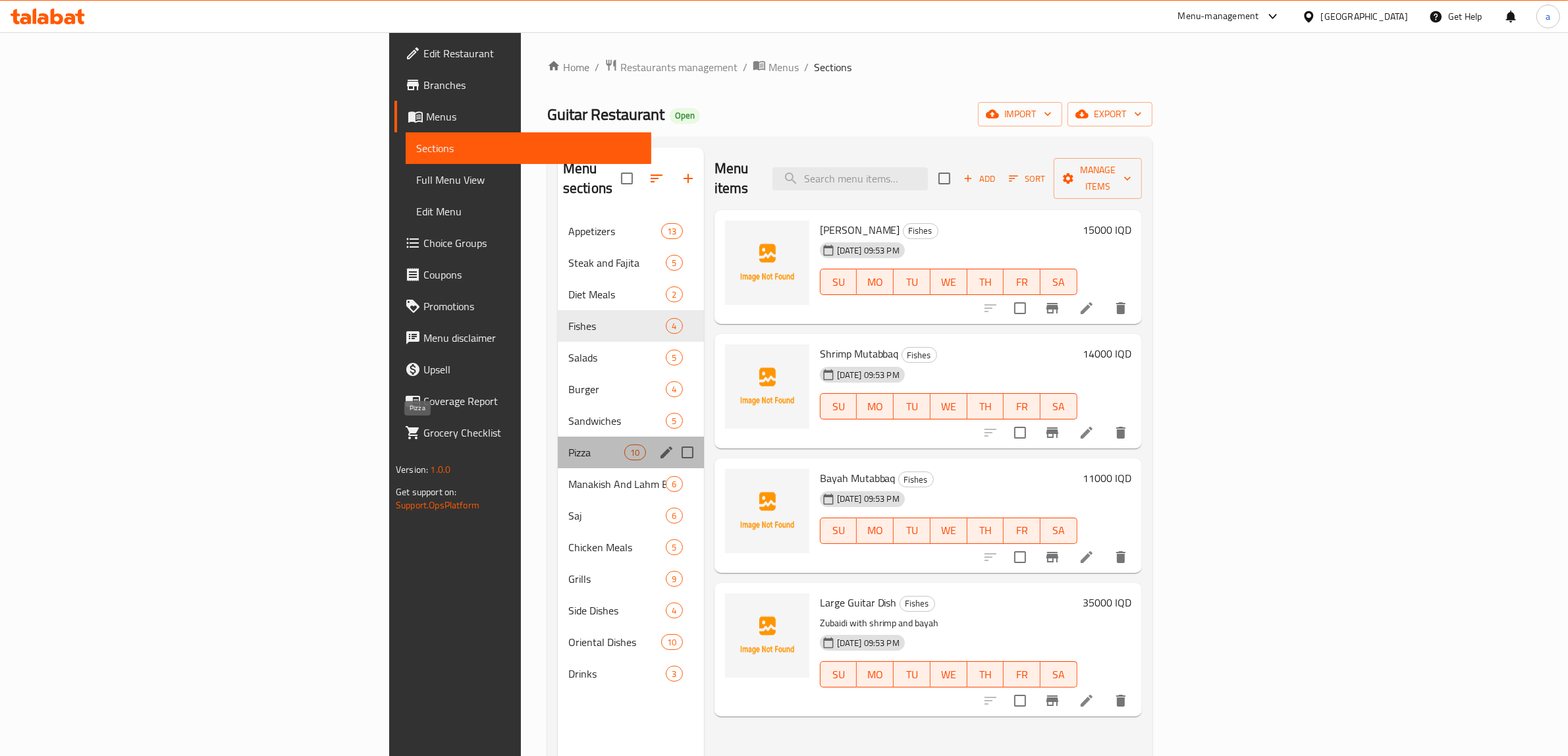
click at [568, 444] on span "Pizza" at bounding box center [596, 452] width 56 height 15
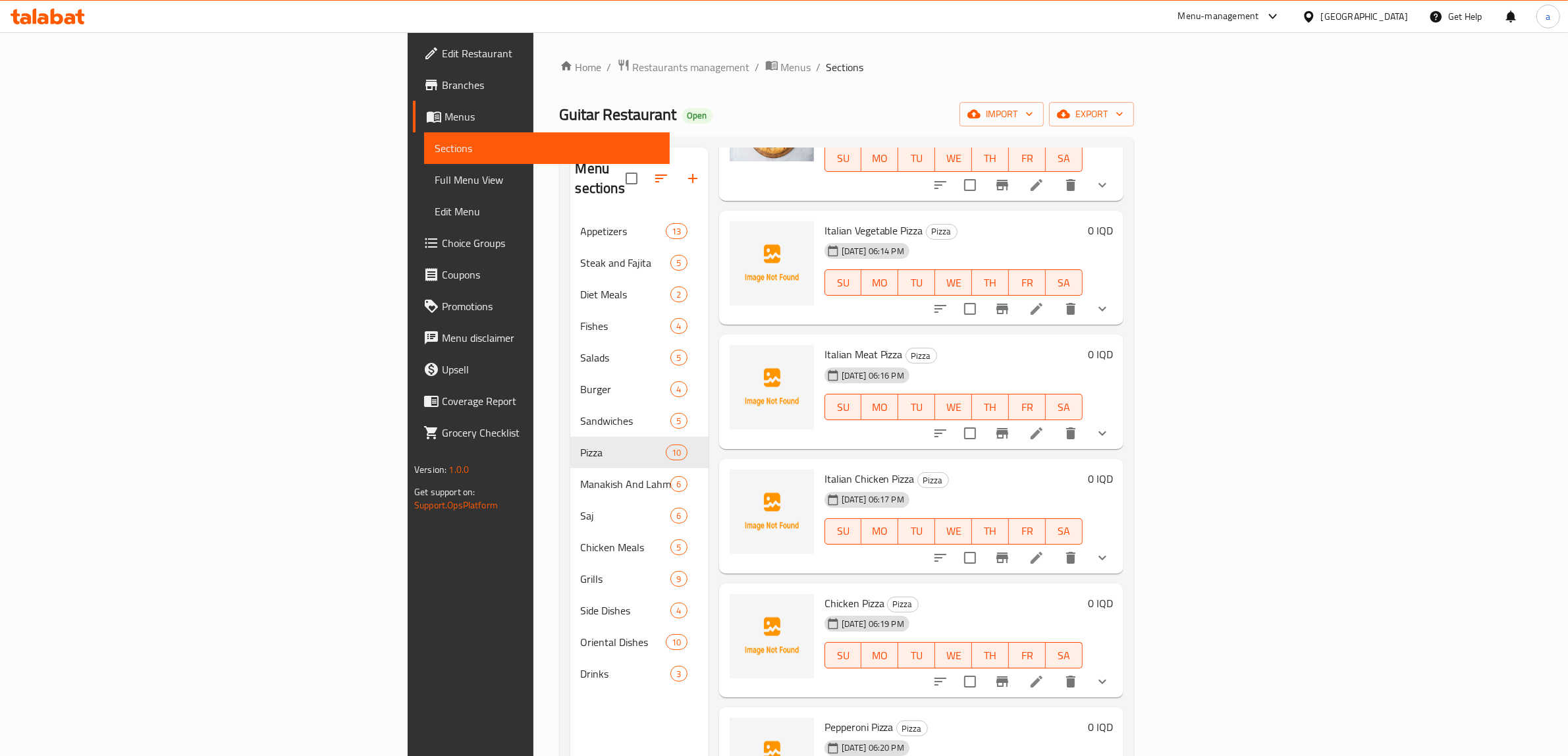
scroll to position [596, 0]
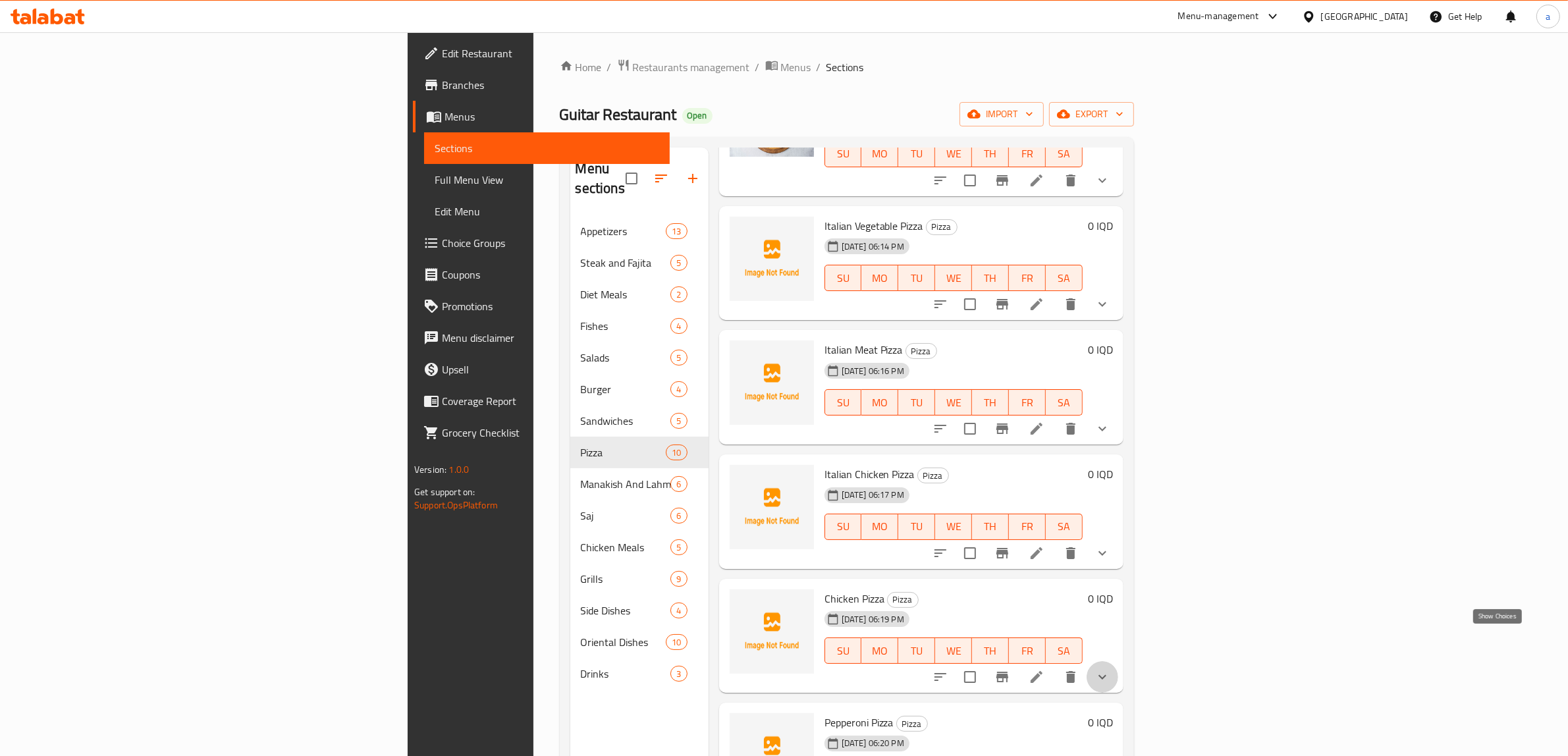
click at [1111, 669] on icon "show more" at bounding box center [1102, 676] width 15 height 15
click at [884, 740] on span "Medium" at bounding box center [902, 747] width 35 height 15
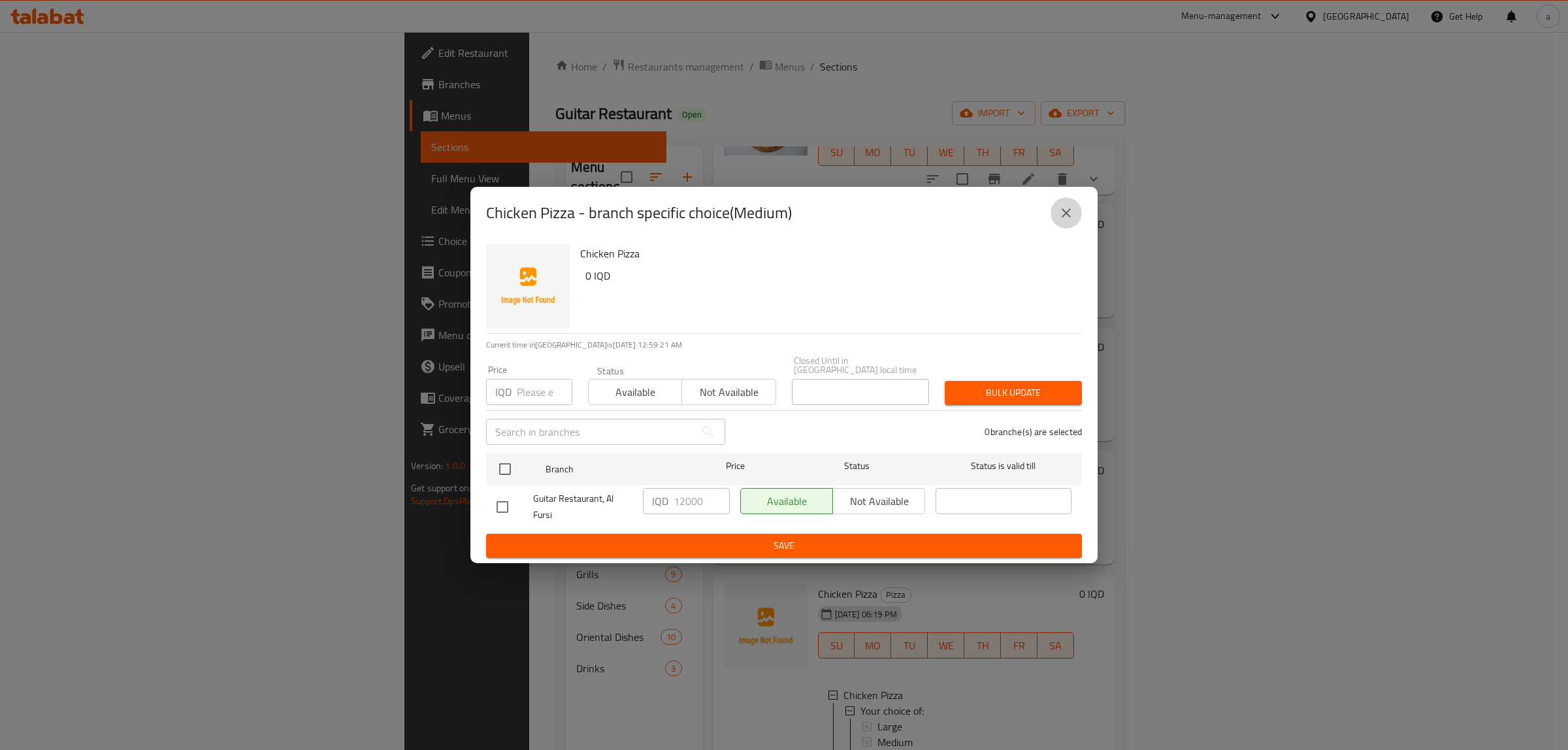
click at [1061, 214] on icon "close" at bounding box center [1066, 213] width 15 height 15
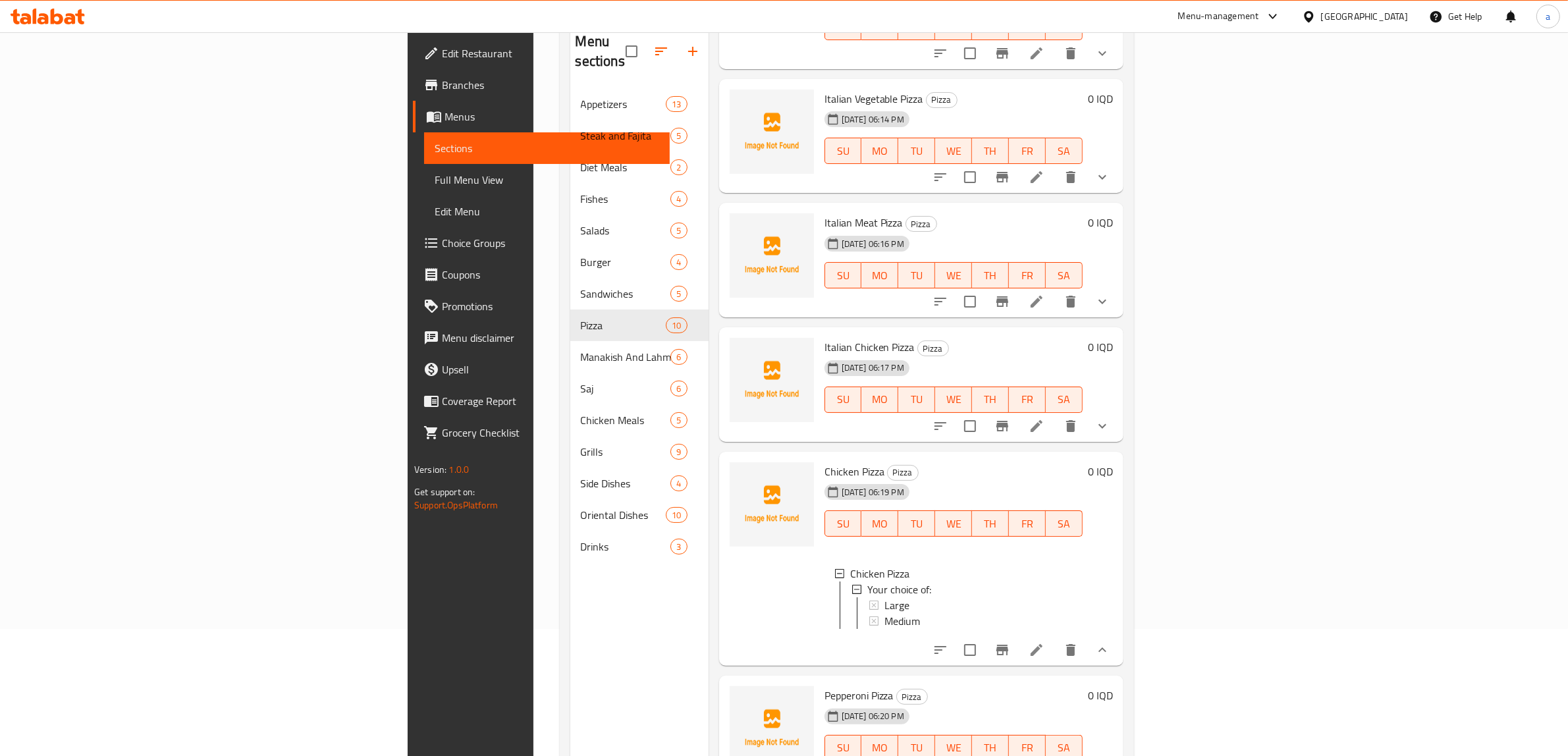
scroll to position [153, 0]
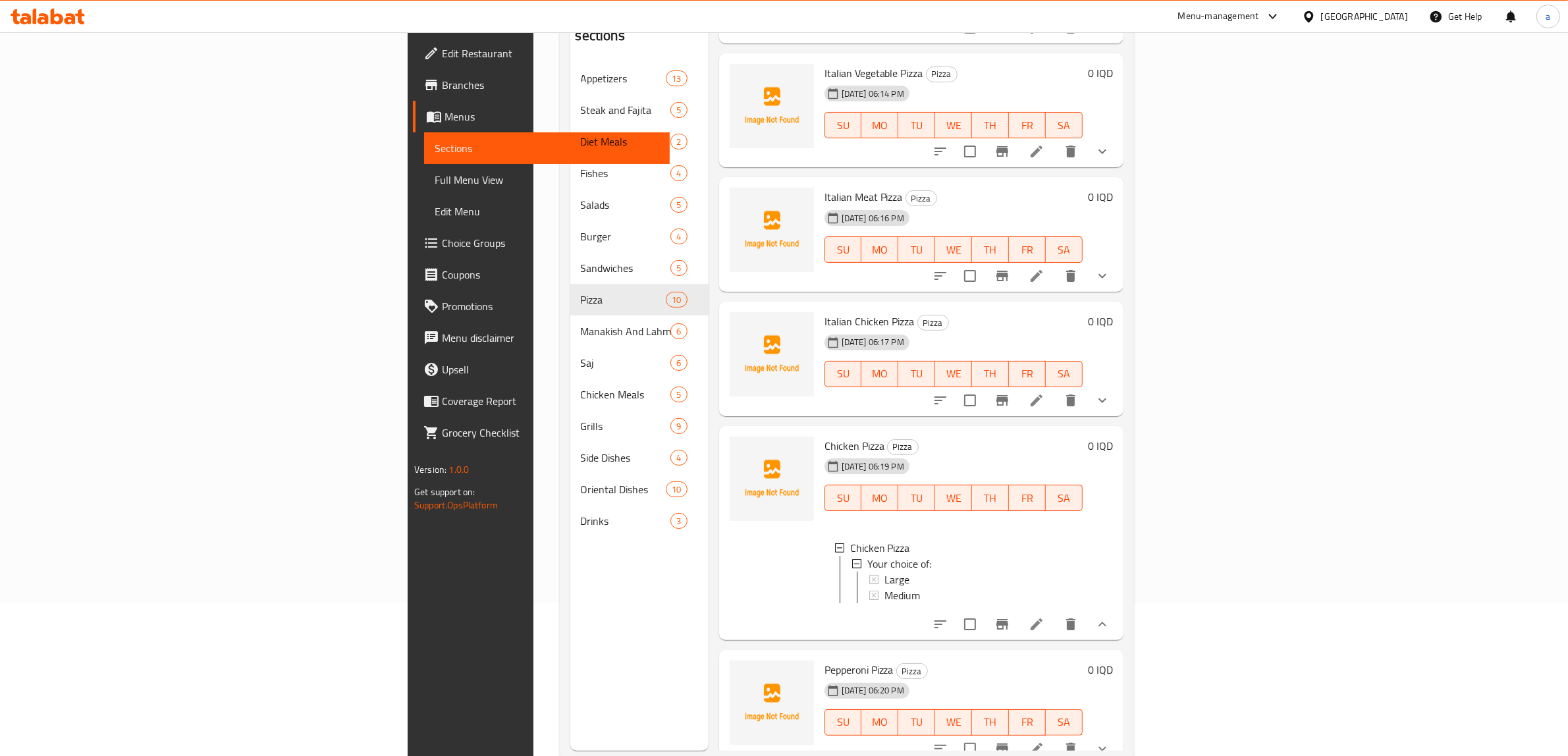
click at [884, 587] on span "Medium" at bounding box center [902, 594] width 35 height 15
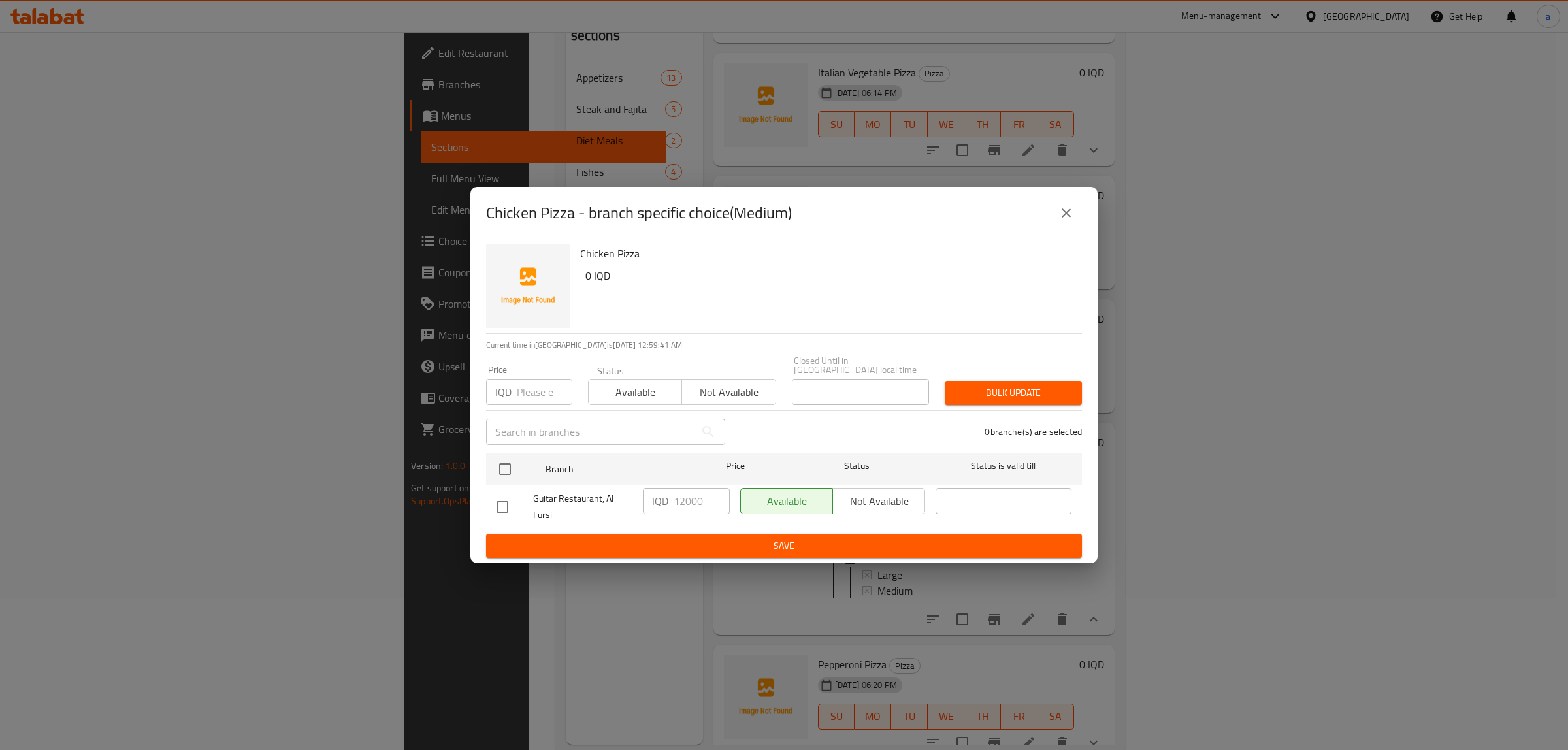
click at [1068, 217] on icon "close" at bounding box center [1066, 213] width 9 height 9
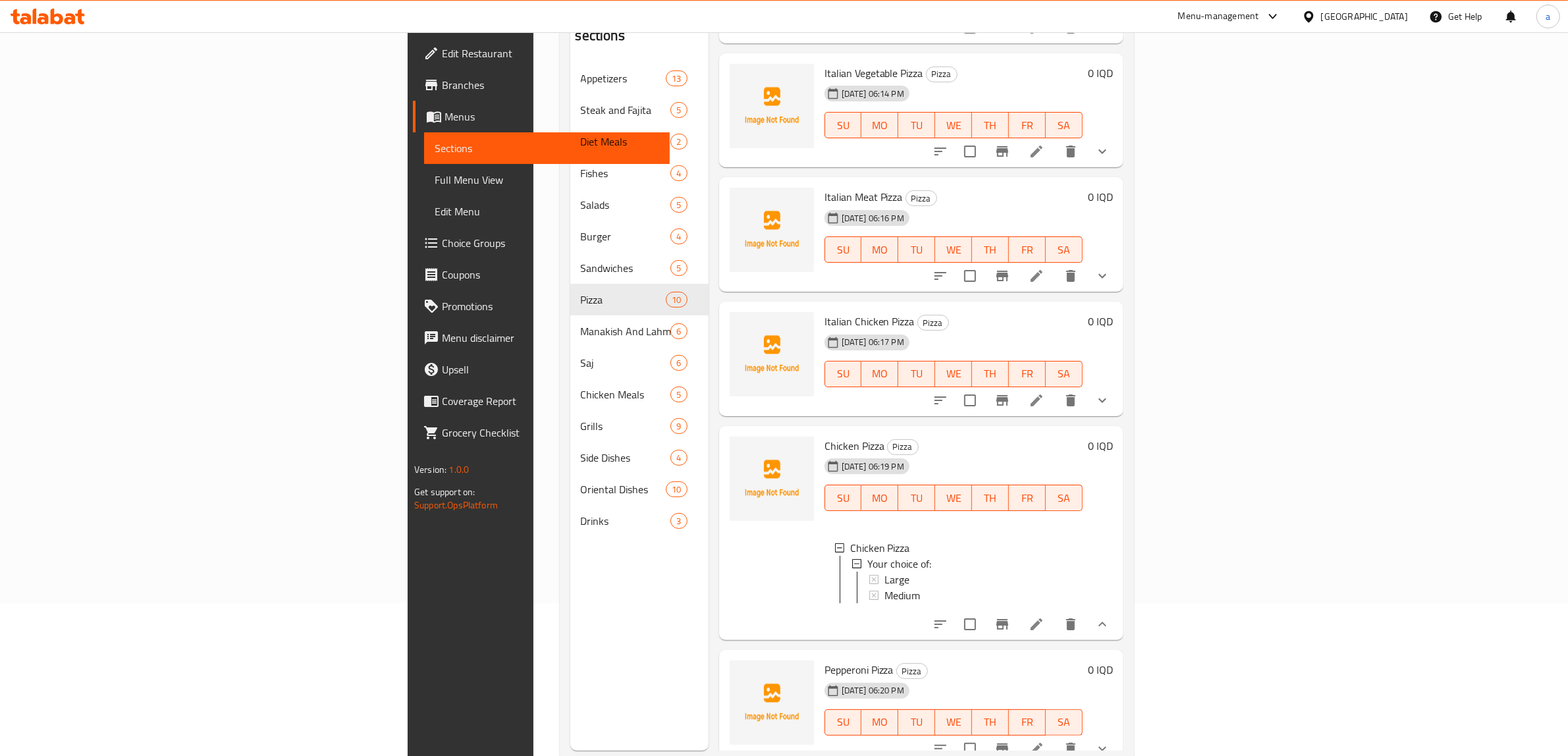
click at [442, 237] on span "Choice Groups" at bounding box center [550, 243] width 217 height 15
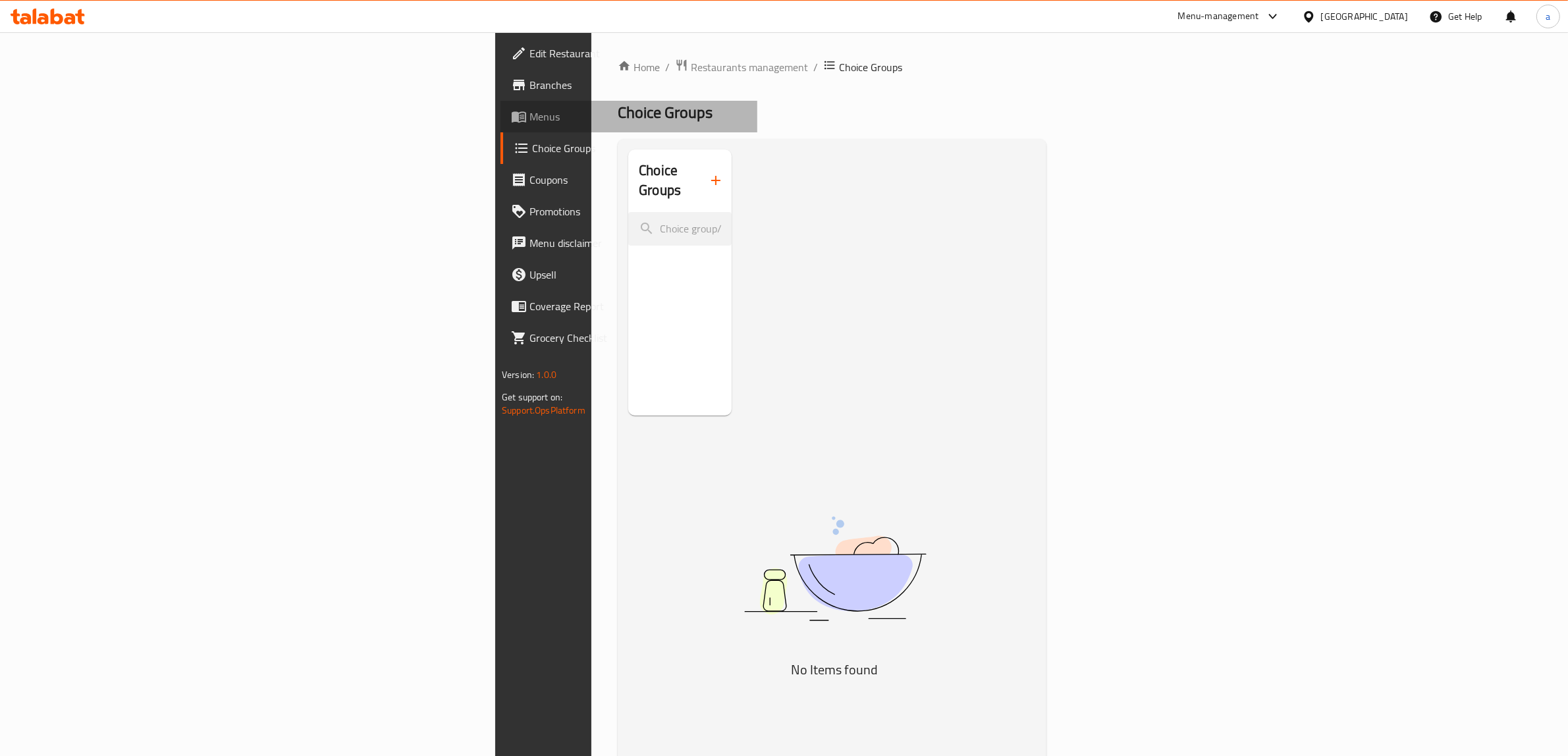
click at [530, 118] on span "Menus" at bounding box center [638, 116] width 217 height 15
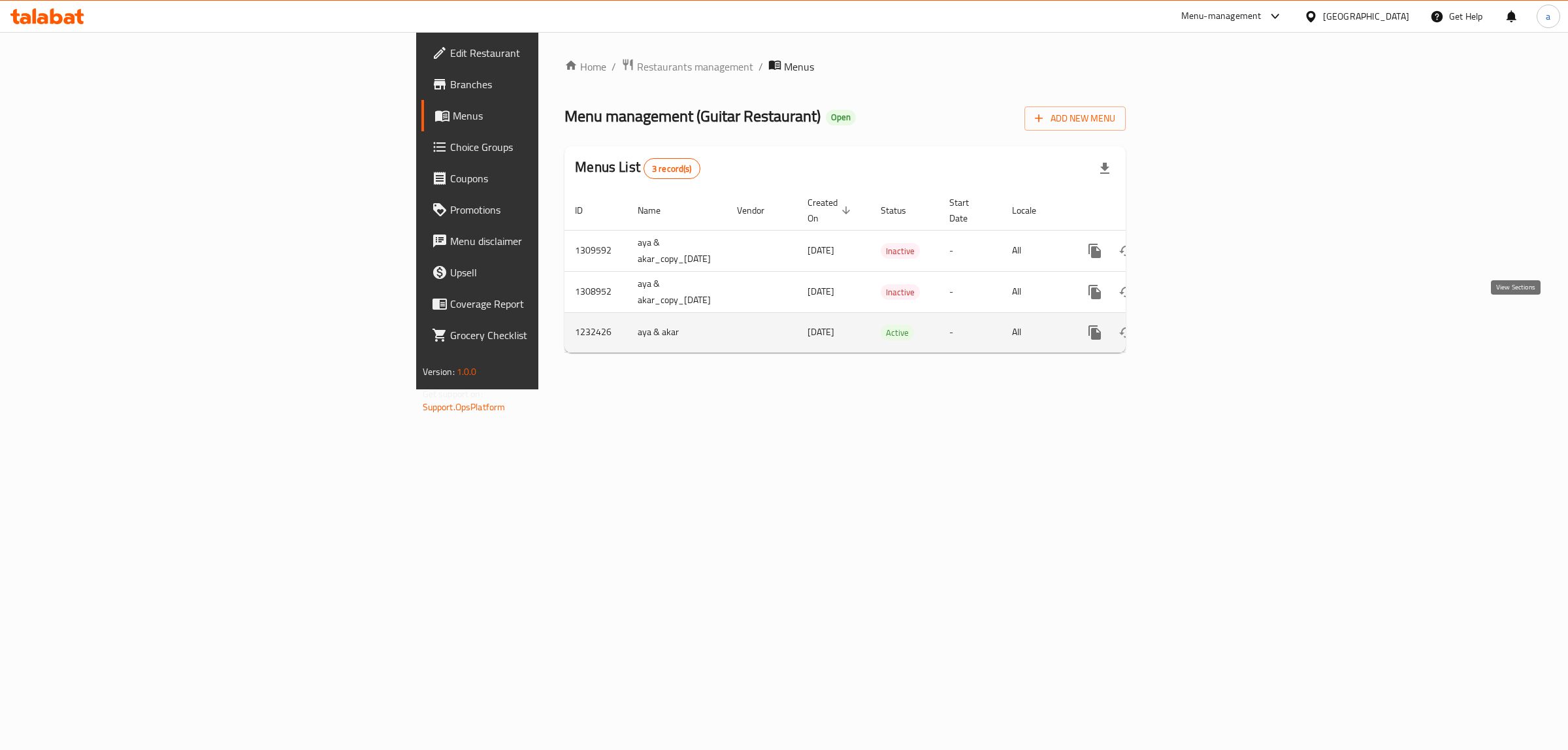
click at [1195, 326] on icon "enhanced table" at bounding box center [1188, 332] width 12 height 12
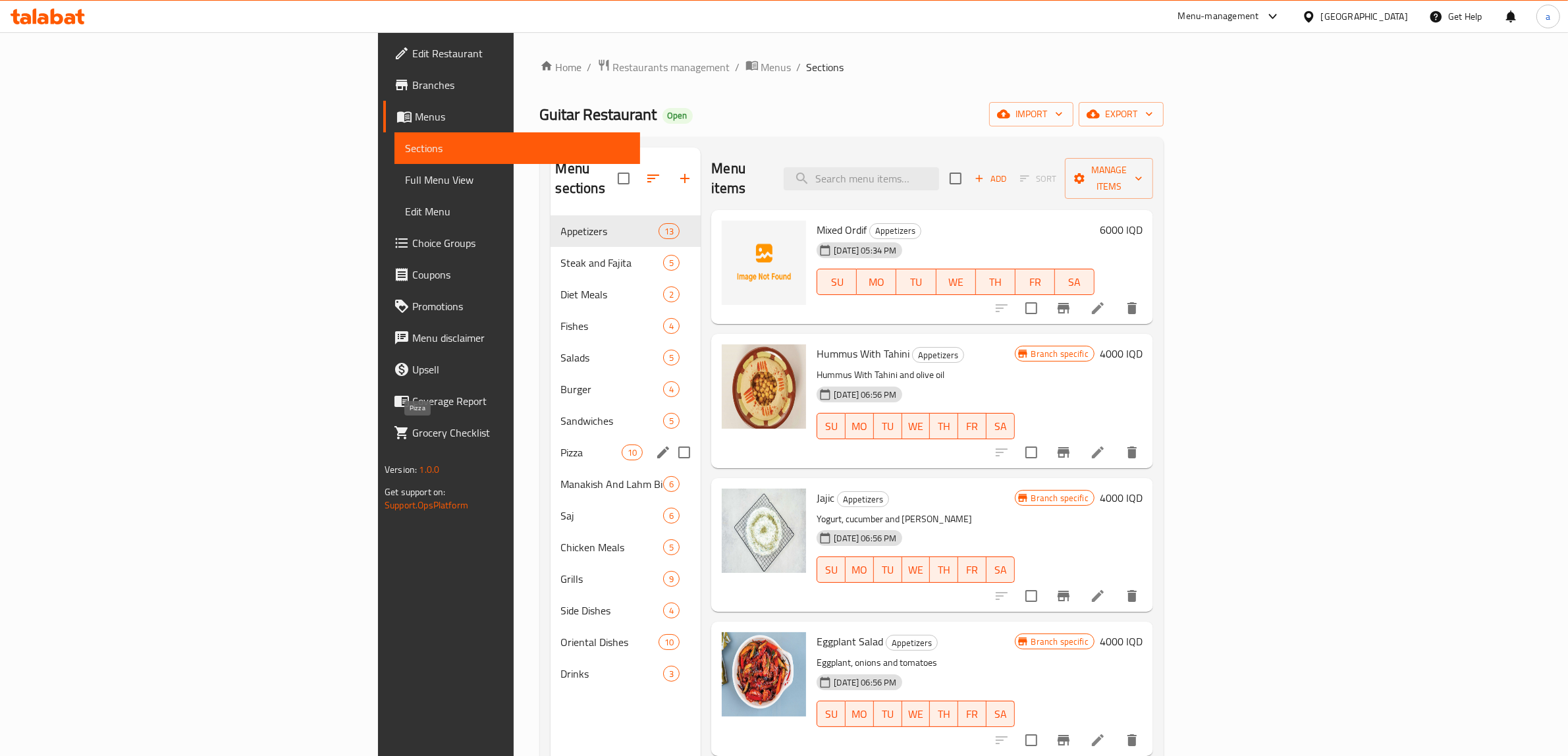
click at [561, 444] on span "Pizza" at bounding box center [591, 452] width 61 height 15
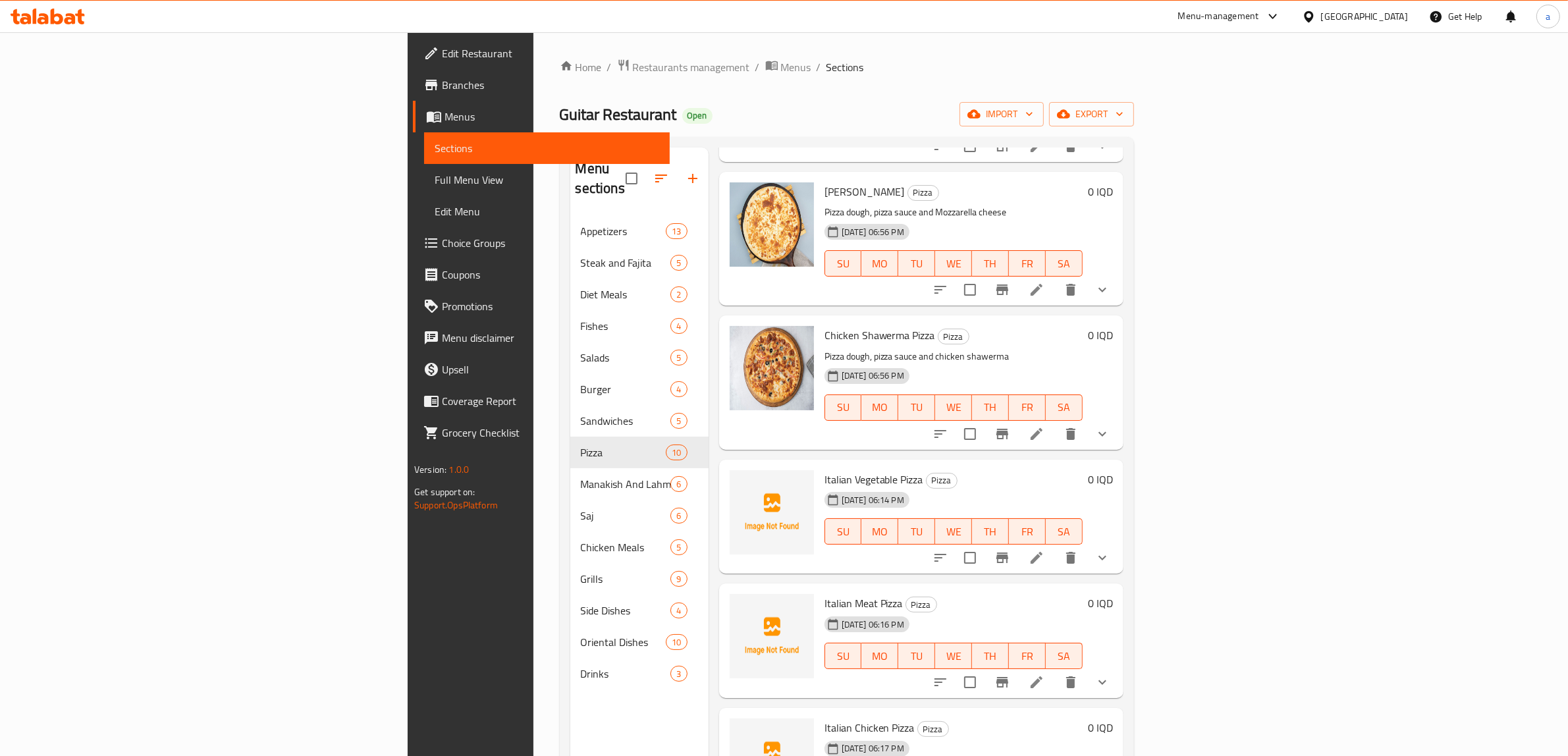
scroll to position [596, 0]
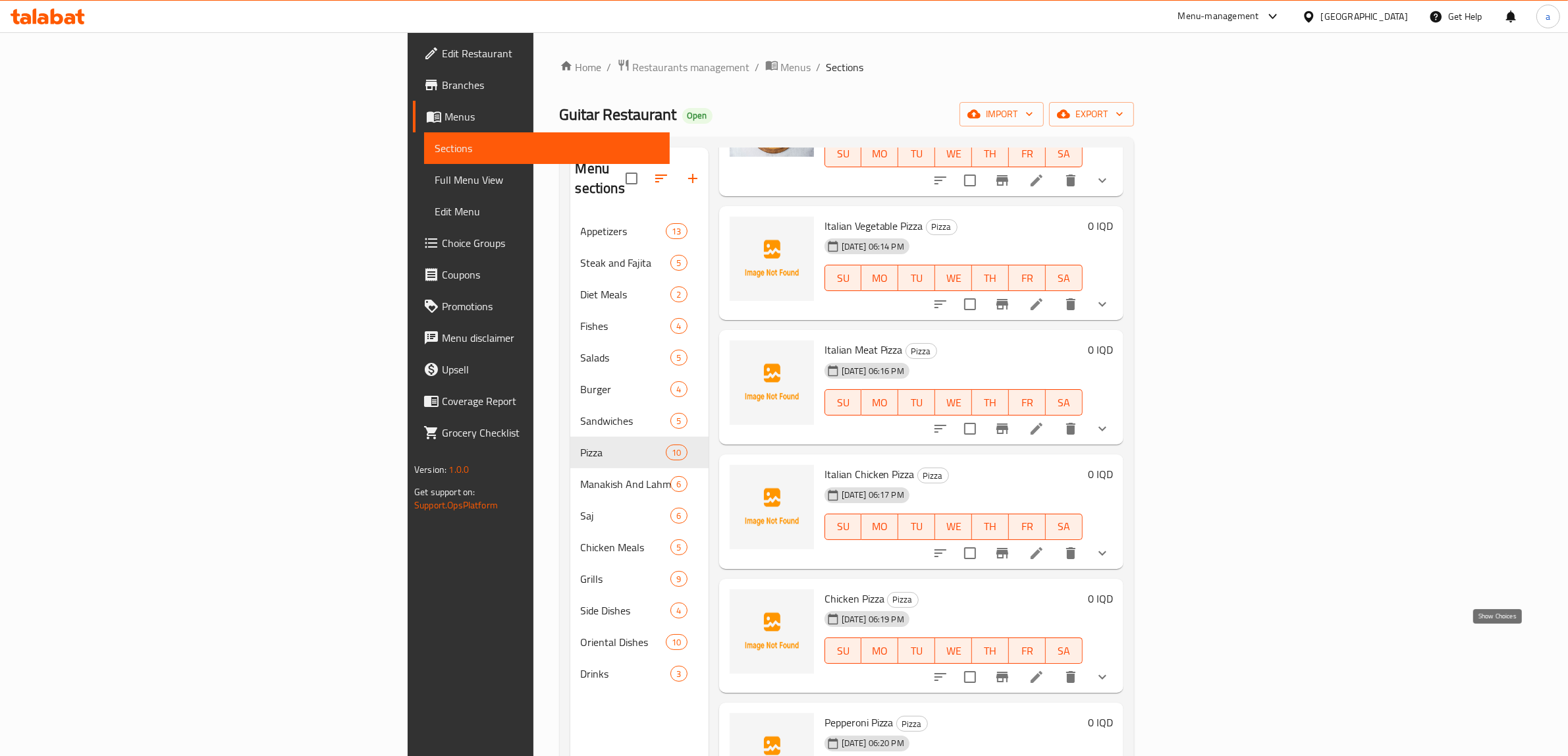
click at [1111, 669] on icon "show more" at bounding box center [1102, 676] width 15 height 15
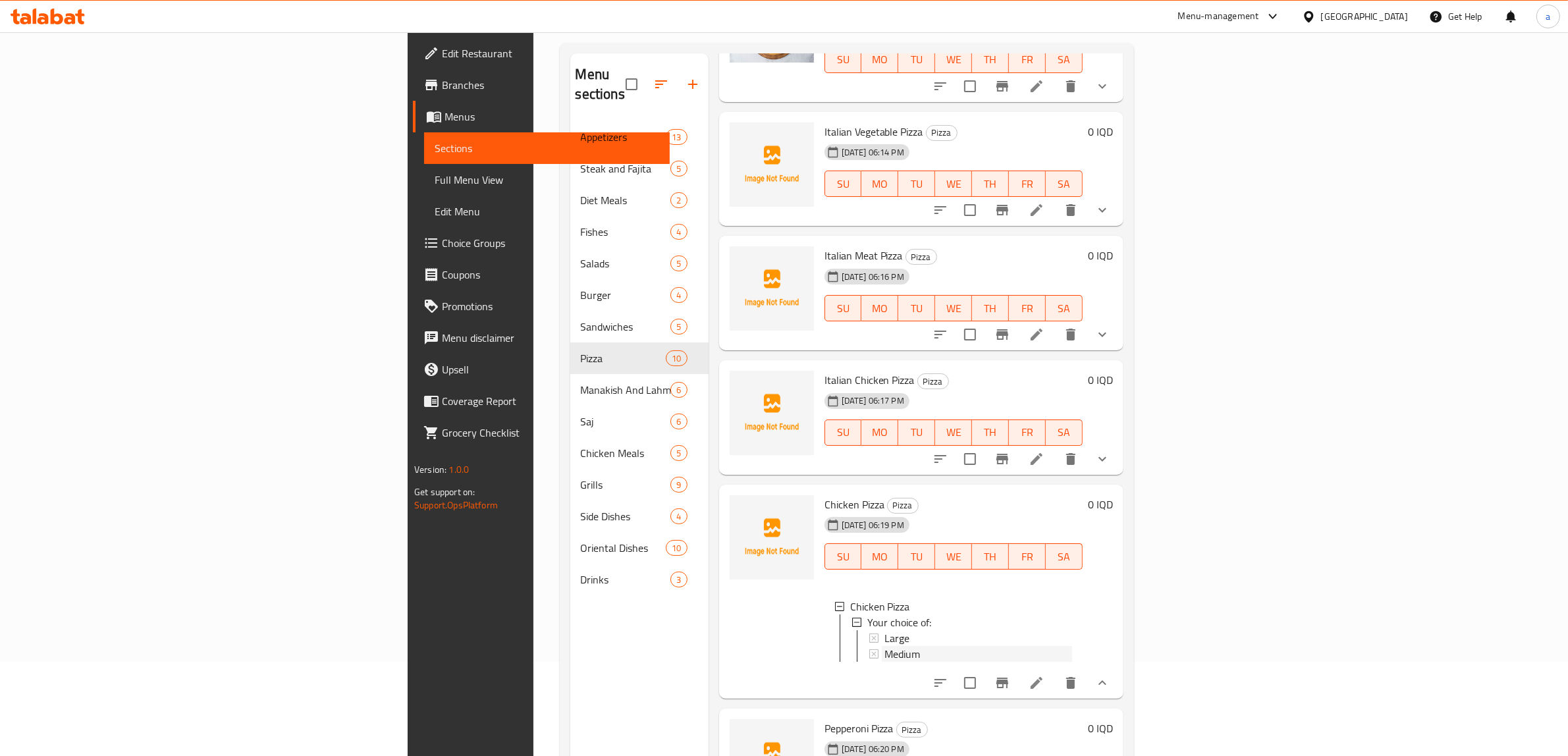
click at [884, 646] on span "Medium" at bounding box center [902, 653] width 35 height 15
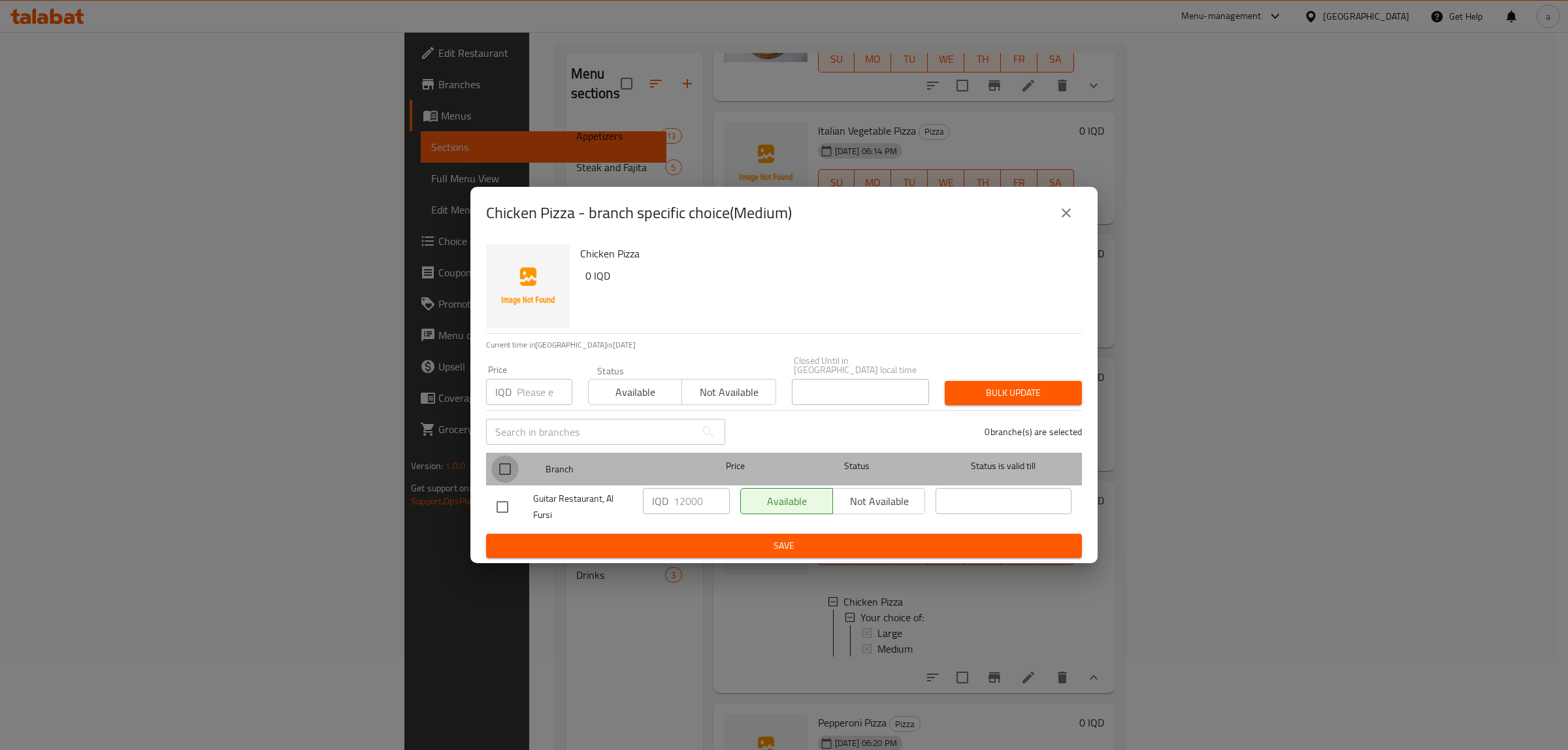
drag, startPoint x: 501, startPoint y: 465, endPoint x: 558, endPoint y: 493, distance: 63.5
click at [501, 464] on input "checkbox" at bounding box center [505, 469] width 27 height 27
checkbox input "true"
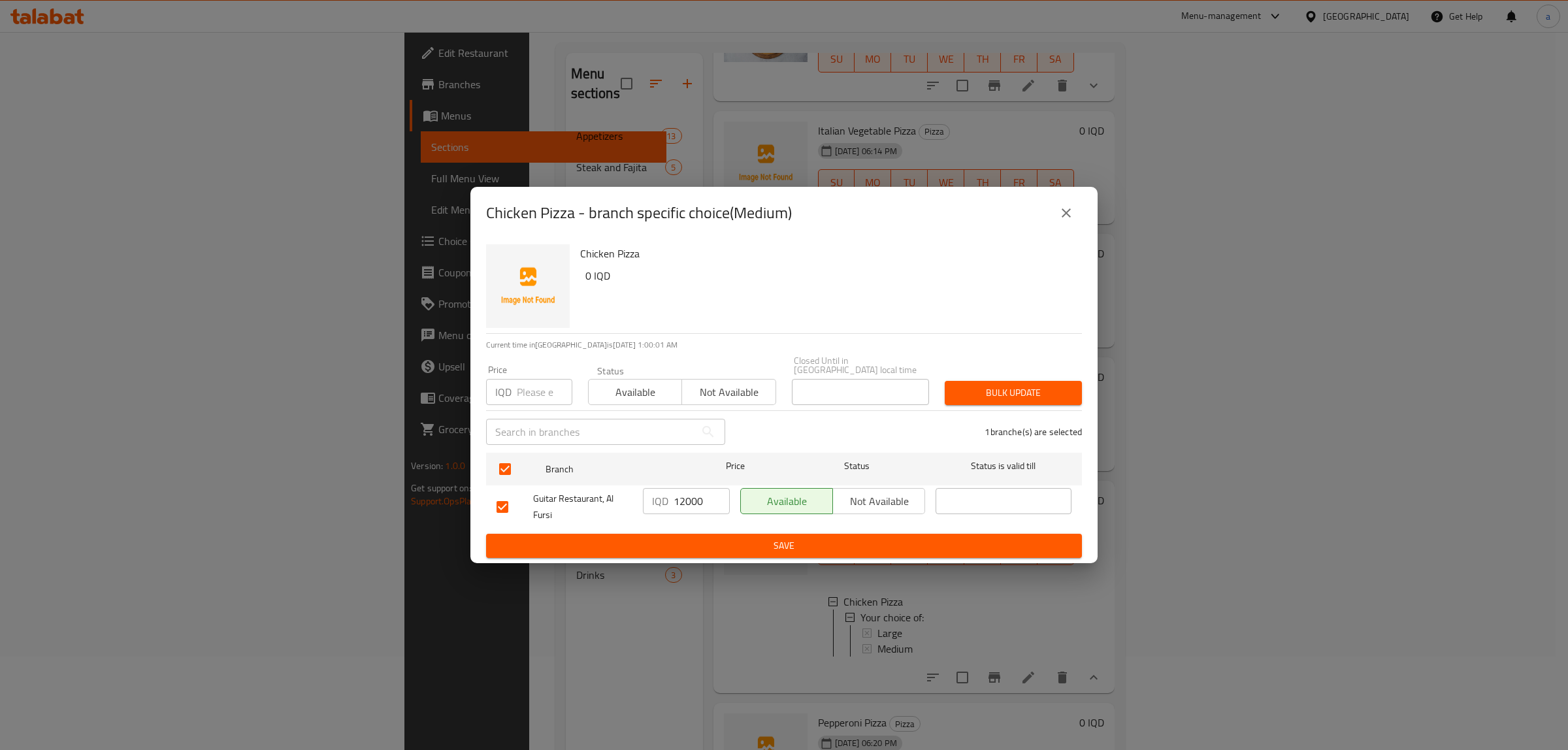
click at [700, 493] on input "12000" at bounding box center [701, 500] width 56 height 26
paste input "8"
type input "8000"
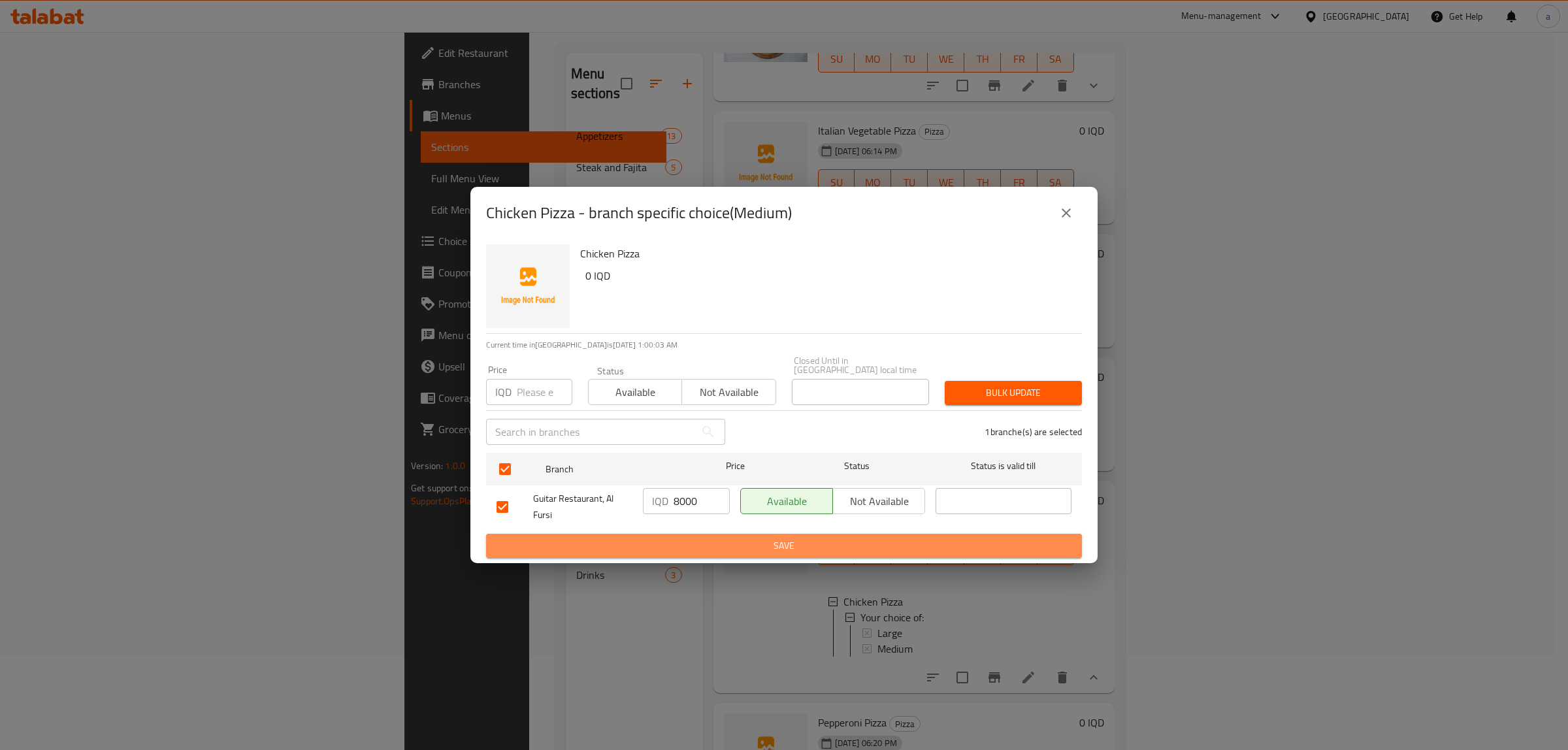
click at [703, 537] on span "Save" at bounding box center [784, 545] width 575 height 16
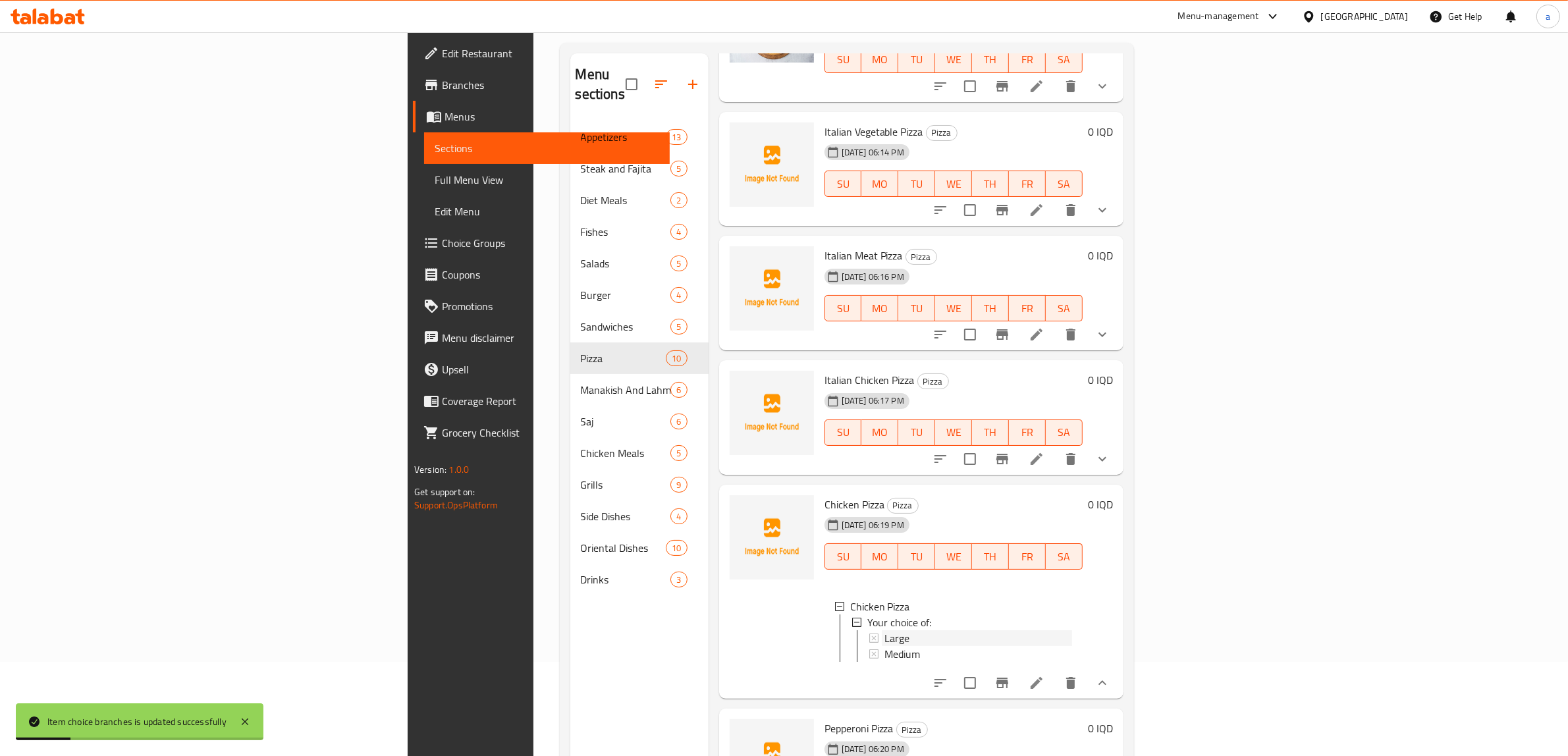
click at [884, 630] on span "Large" at bounding box center [897, 637] width 25 height 15
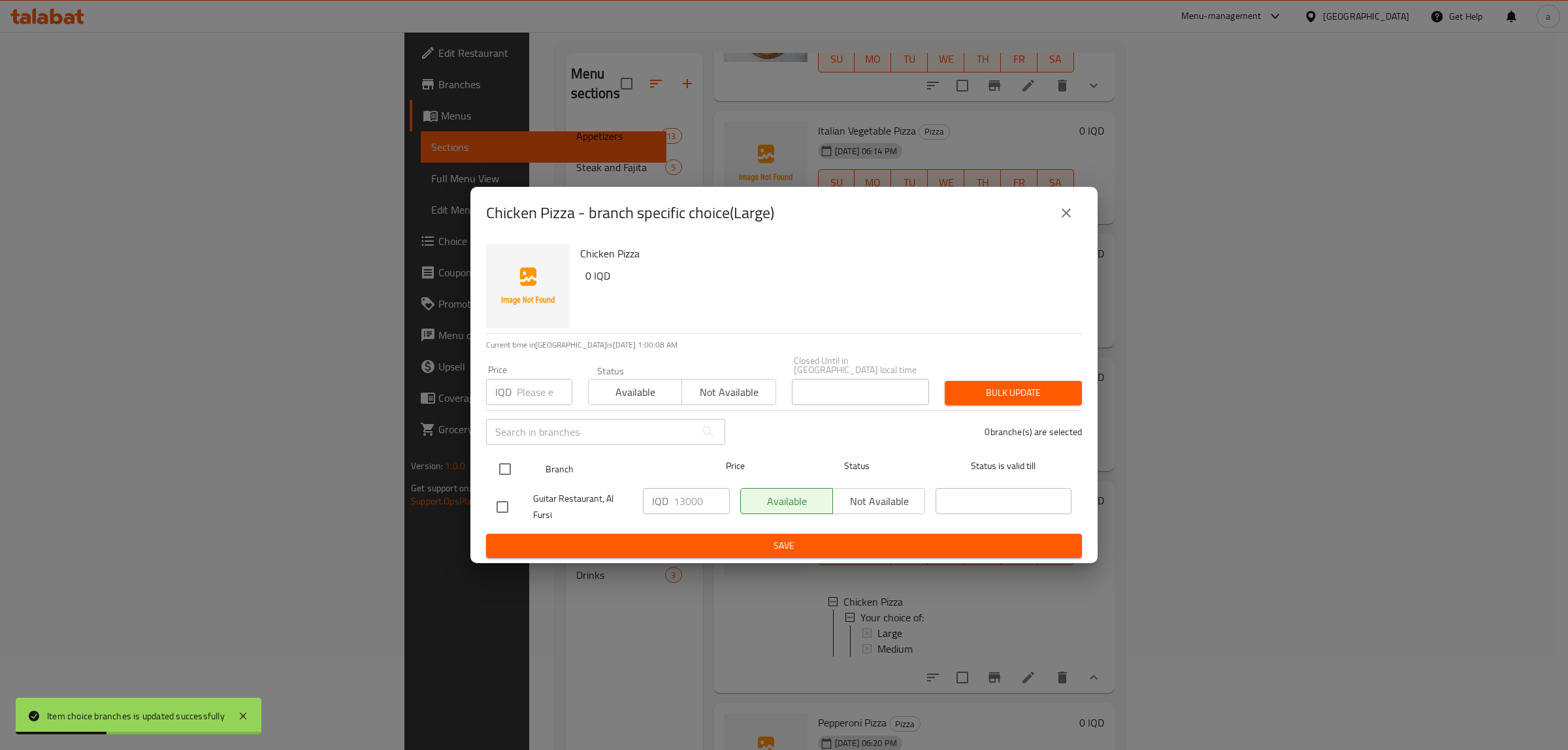
click at [513, 462] on input "checkbox" at bounding box center [505, 469] width 27 height 27
checkbox input "true"
click at [684, 494] on input "13000" at bounding box center [701, 500] width 56 height 26
type input "1000"
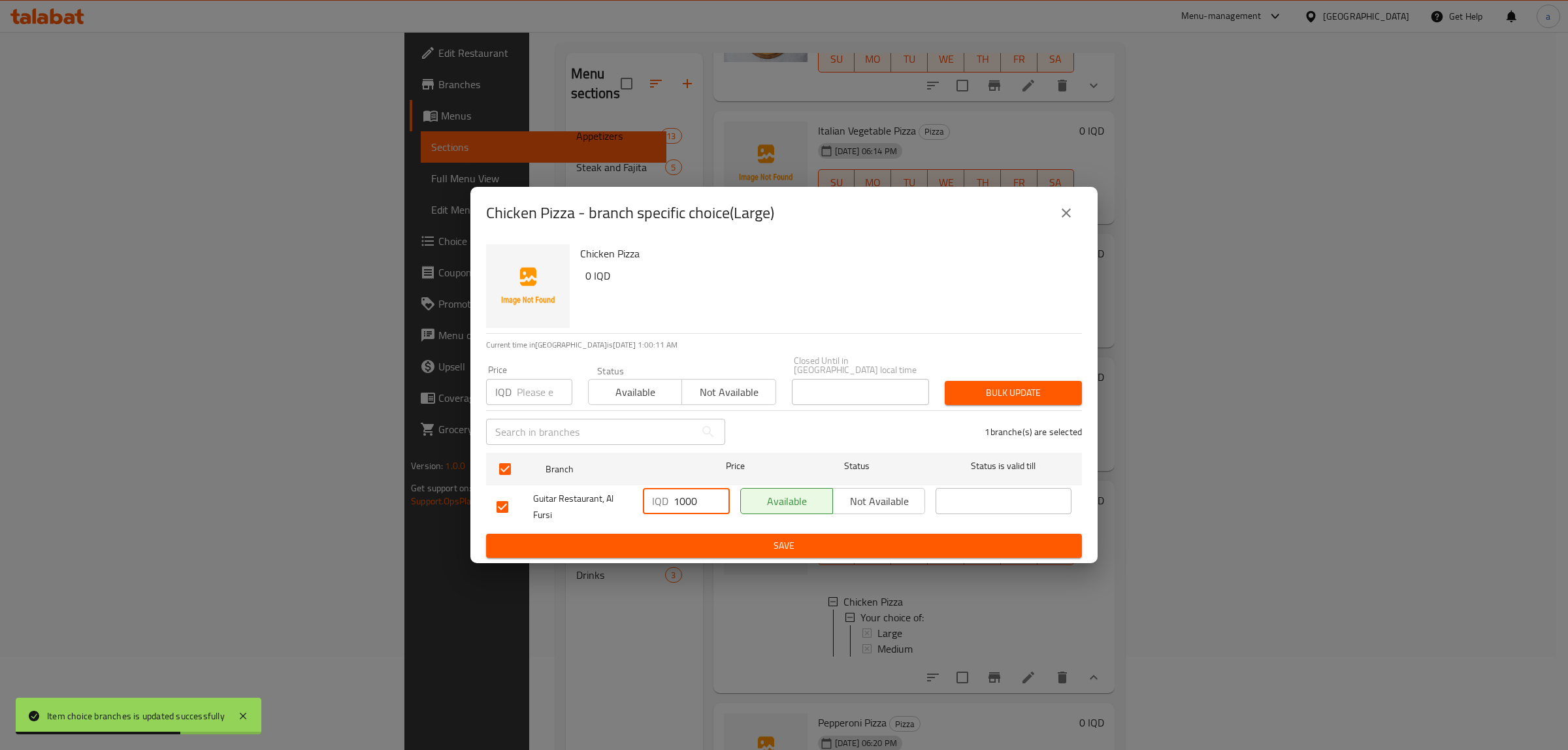
click at [712, 540] on span "Save" at bounding box center [784, 545] width 575 height 16
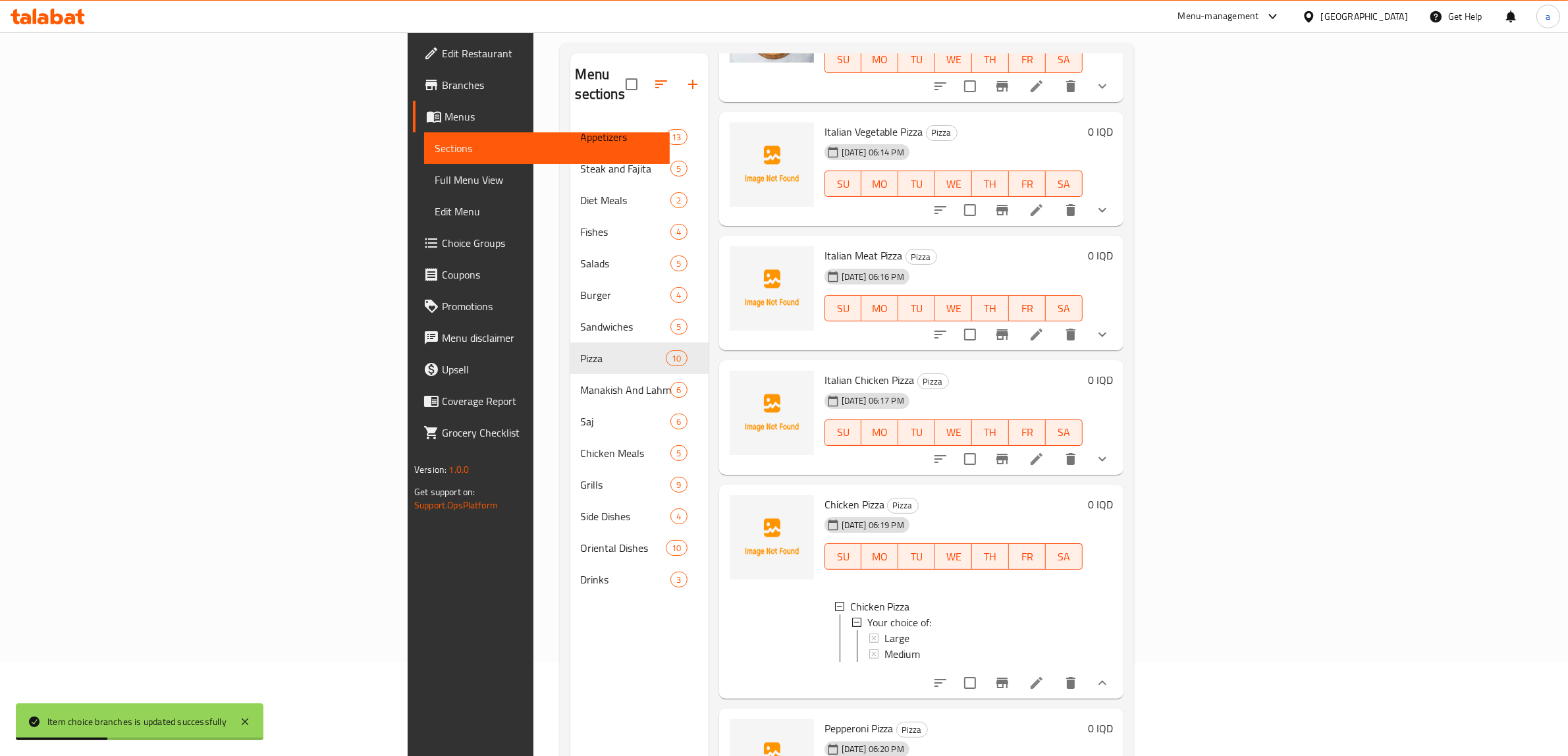
click at [884, 630] on div "Large" at bounding box center [978, 637] width 187 height 15
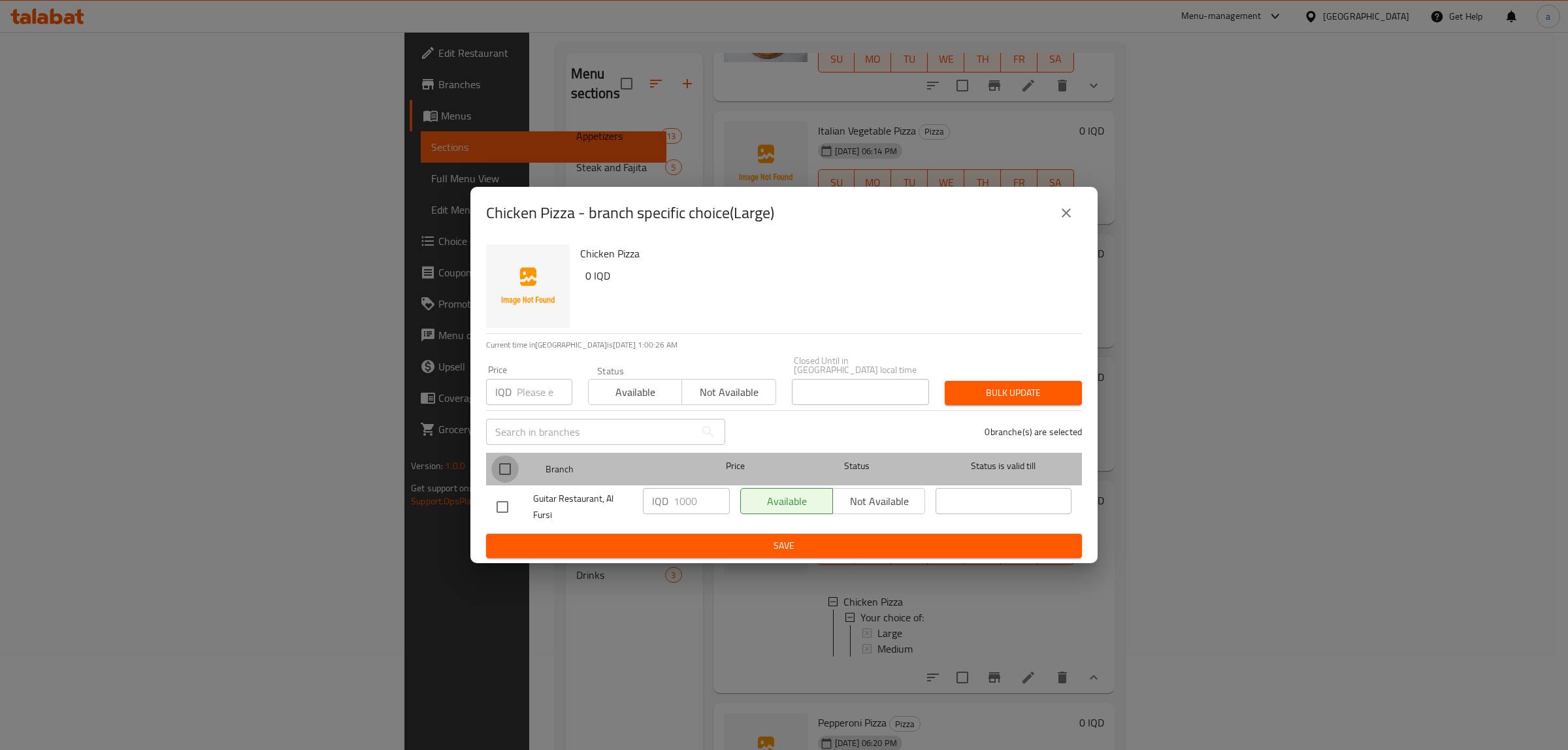
click at [500, 462] on input "checkbox" at bounding box center [505, 469] width 27 height 27
checkbox input "true"
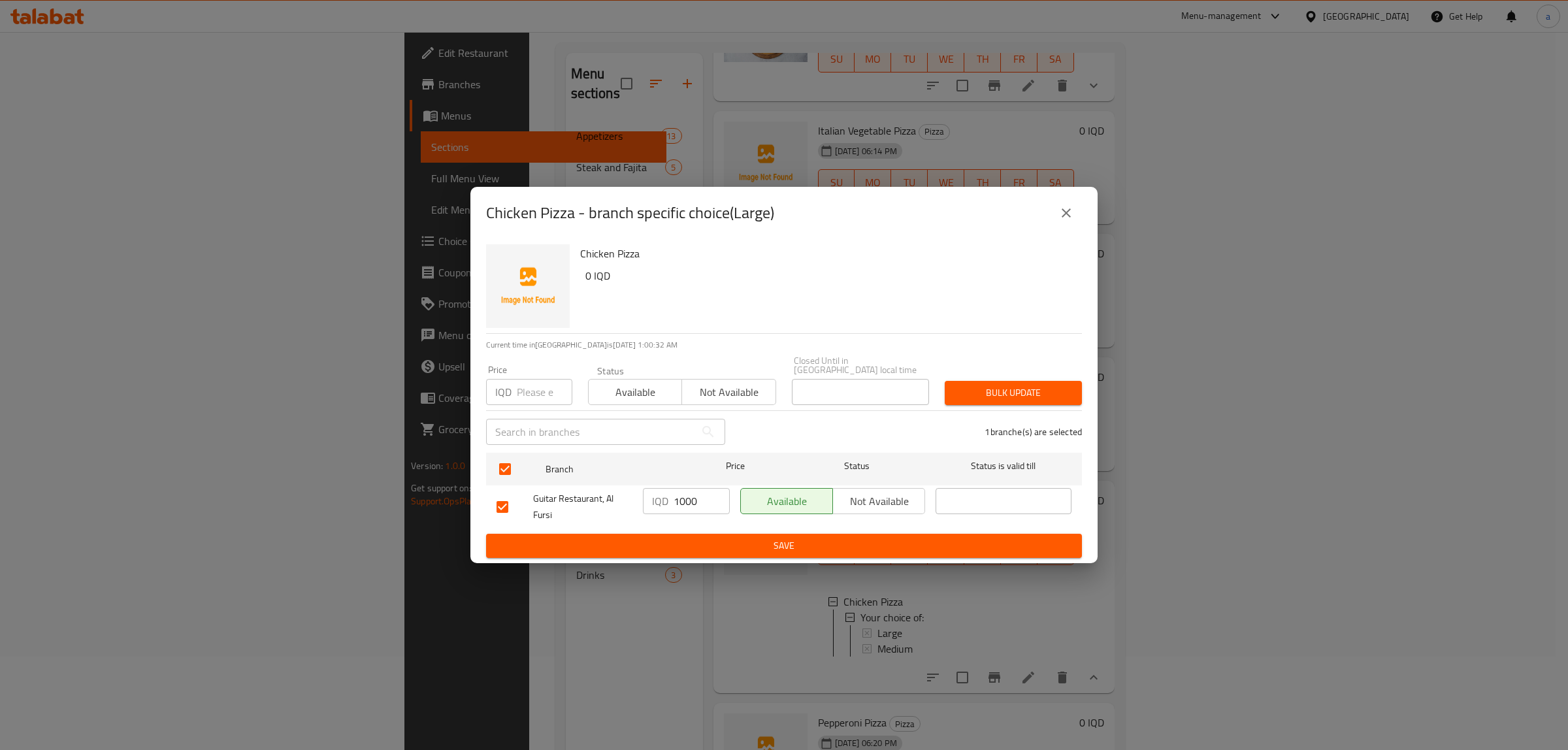
click at [699, 488] on input "1000" at bounding box center [701, 500] width 56 height 26
type input "10000"
click at [805, 537] on span "Save" at bounding box center [784, 545] width 575 height 16
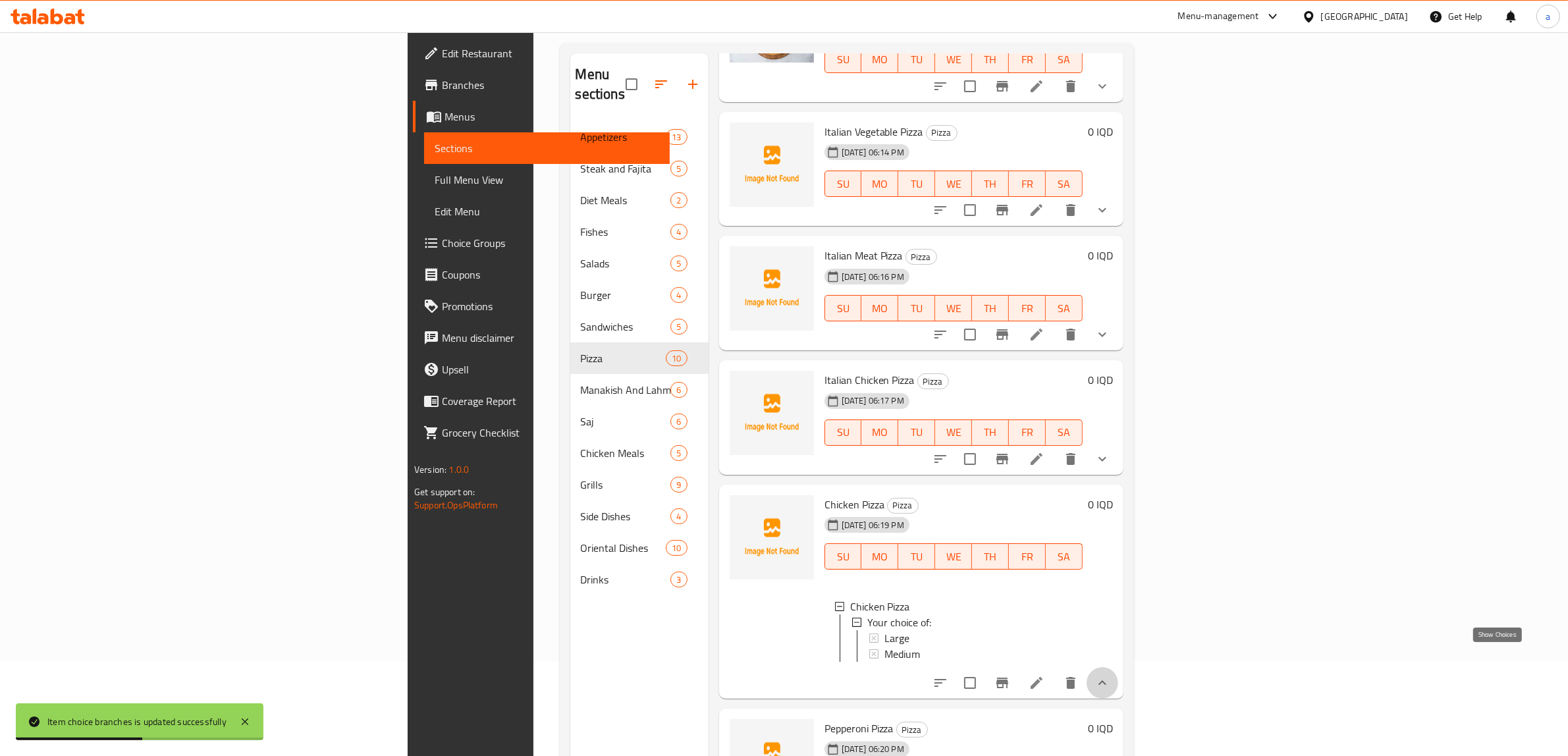
click at [1111, 675] on icon "show more" at bounding box center [1102, 682] width 15 height 15
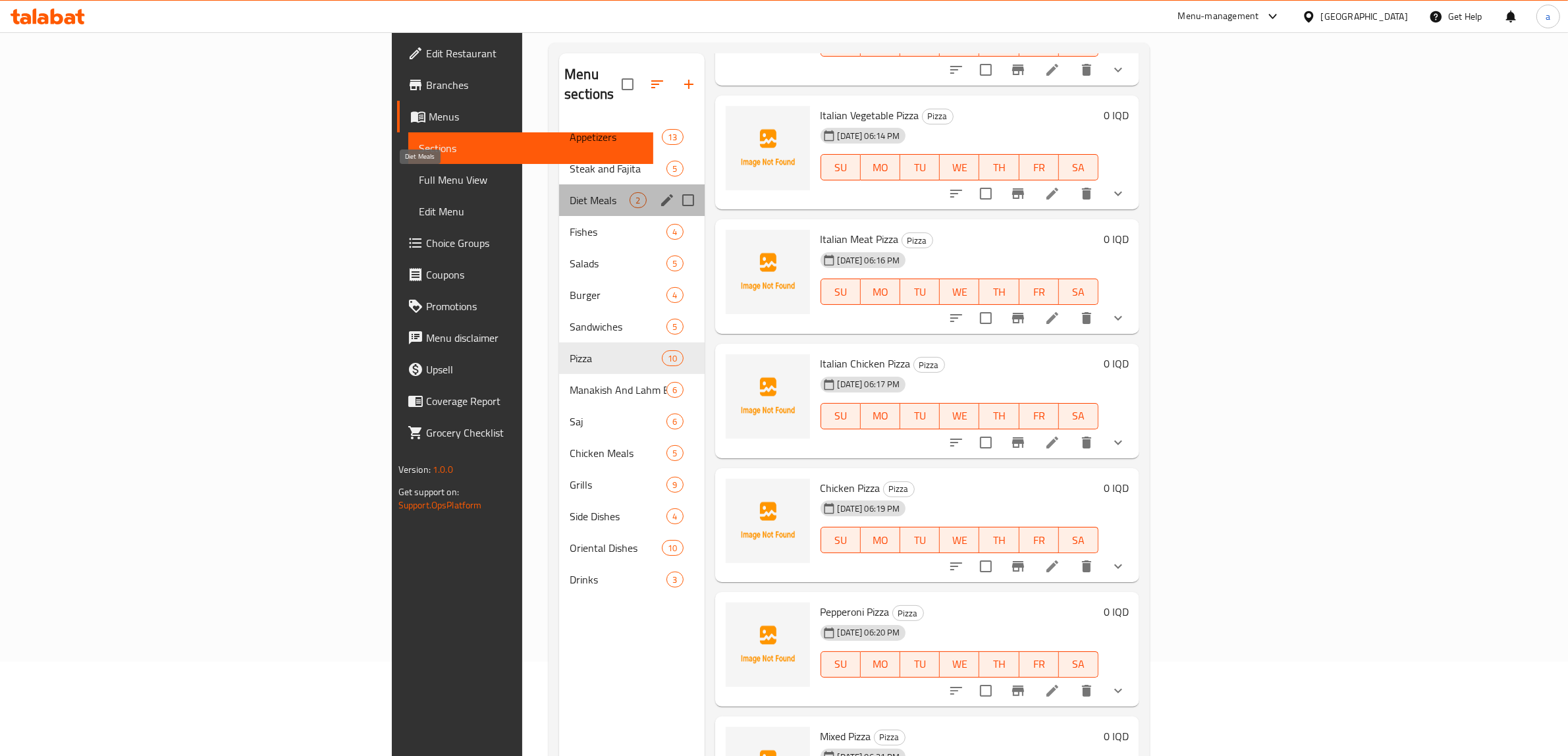
click at [570, 193] on span "Diet Meals" at bounding box center [600, 200] width 60 height 15
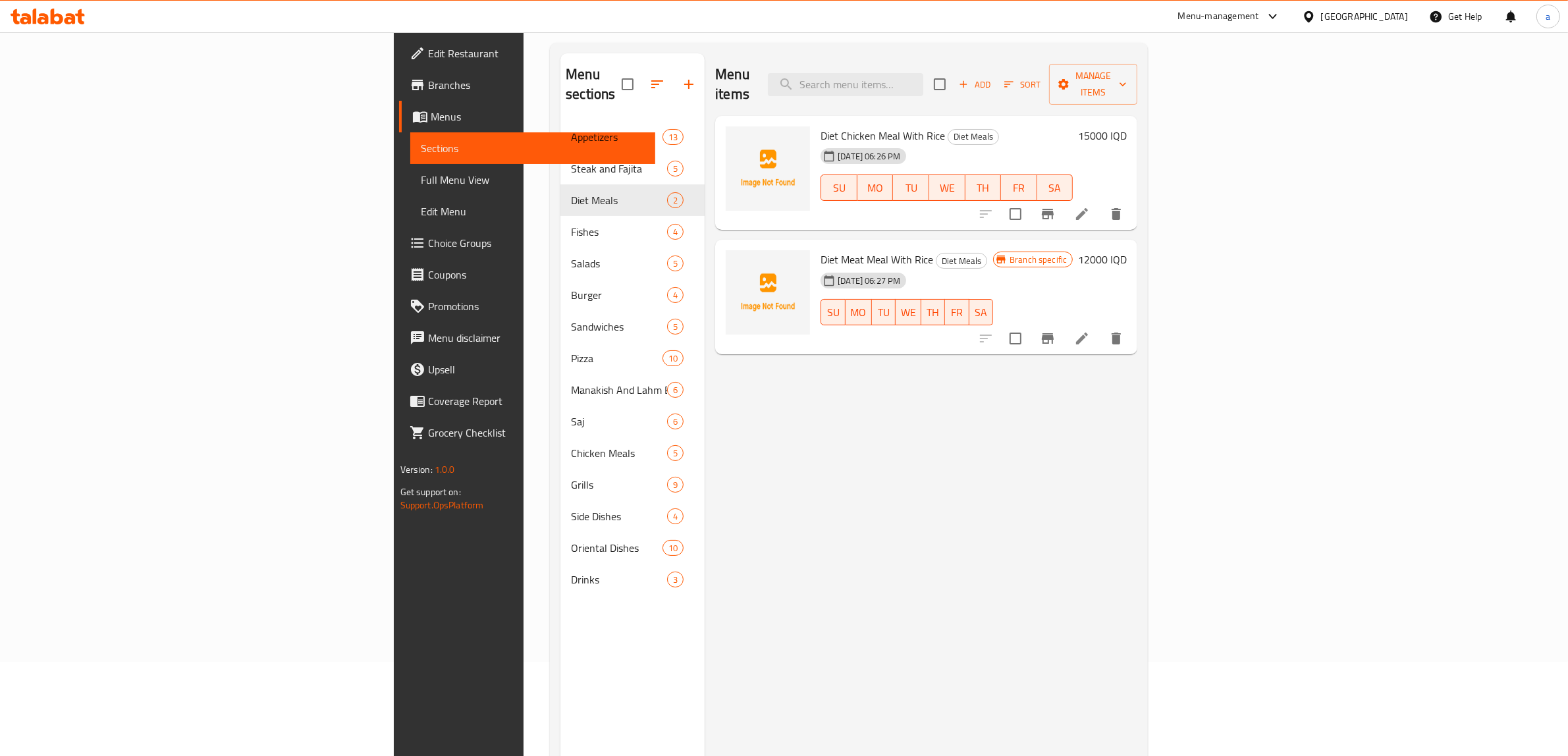
click at [1127, 126] on h6 "15000 IQD" at bounding box center [1103, 135] width 49 height 18
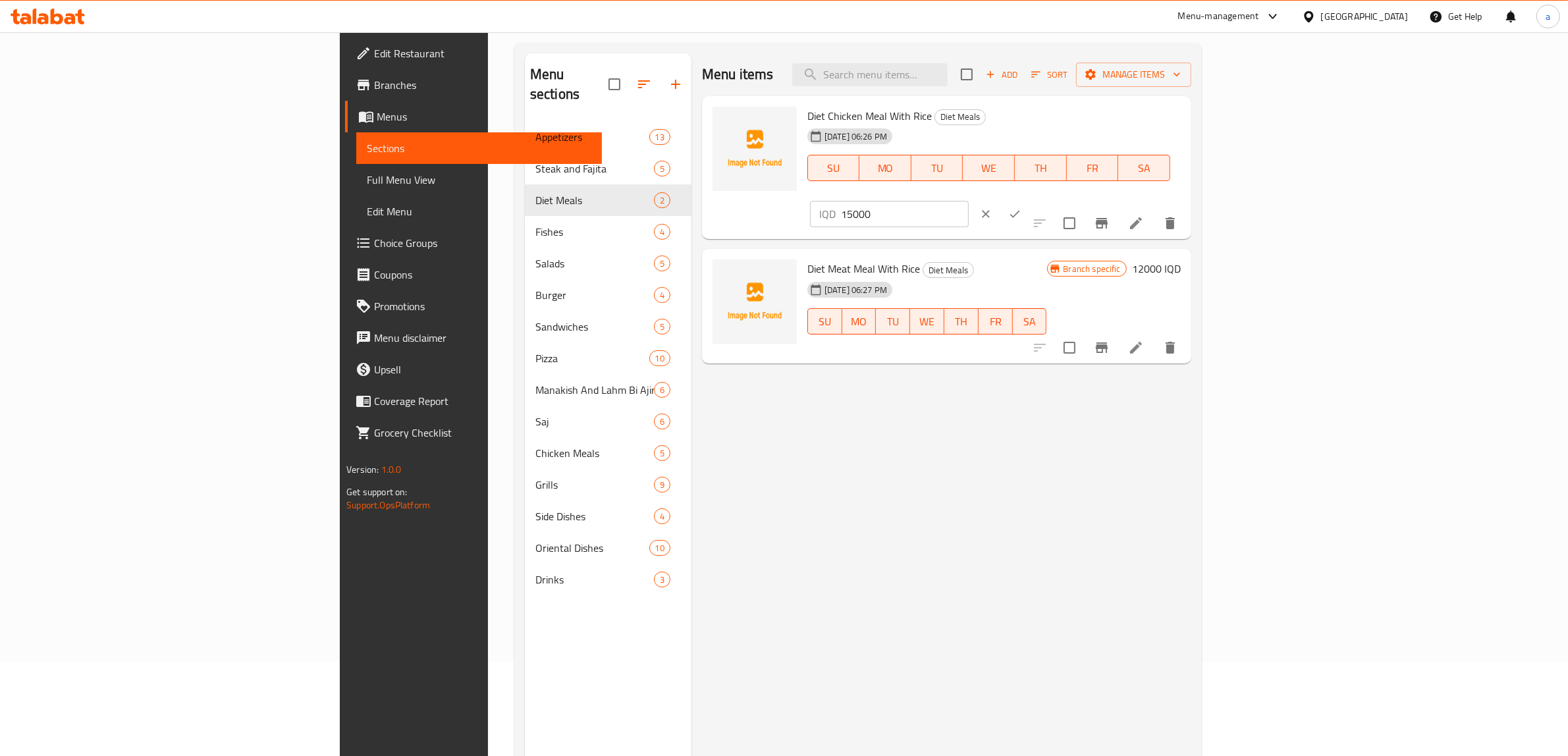
click at [969, 201] on input "15000" at bounding box center [904, 214] width 128 height 26
click at [969, 201] on input "10000" at bounding box center [904, 214] width 128 height 26
type input "10000"
click at [1022, 207] on icon "ok" at bounding box center [1014, 214] width 13 height 13
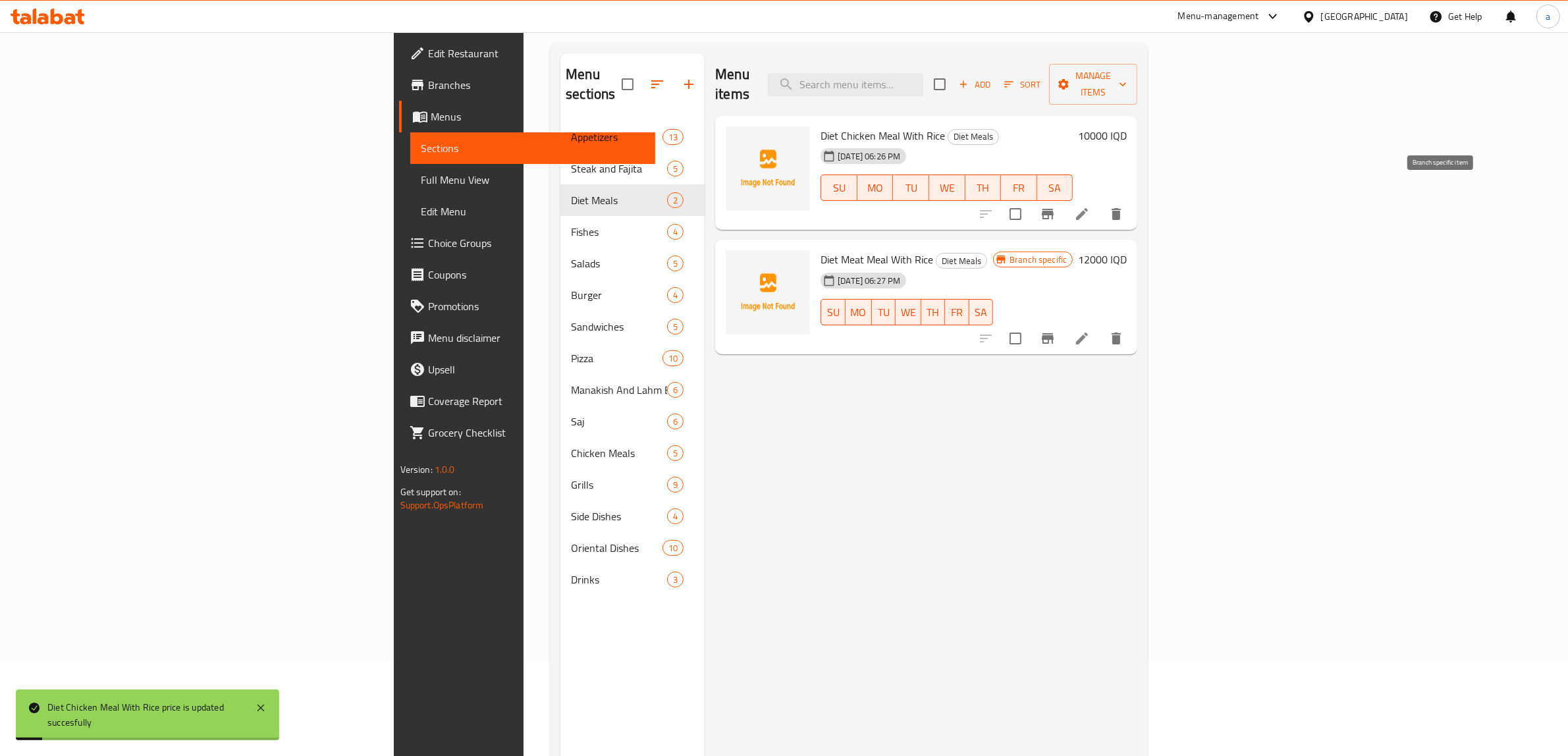
click at [1054, 209] on icon "Branch-specific-item" at bounding box center [1047, 214] width 12 height 11
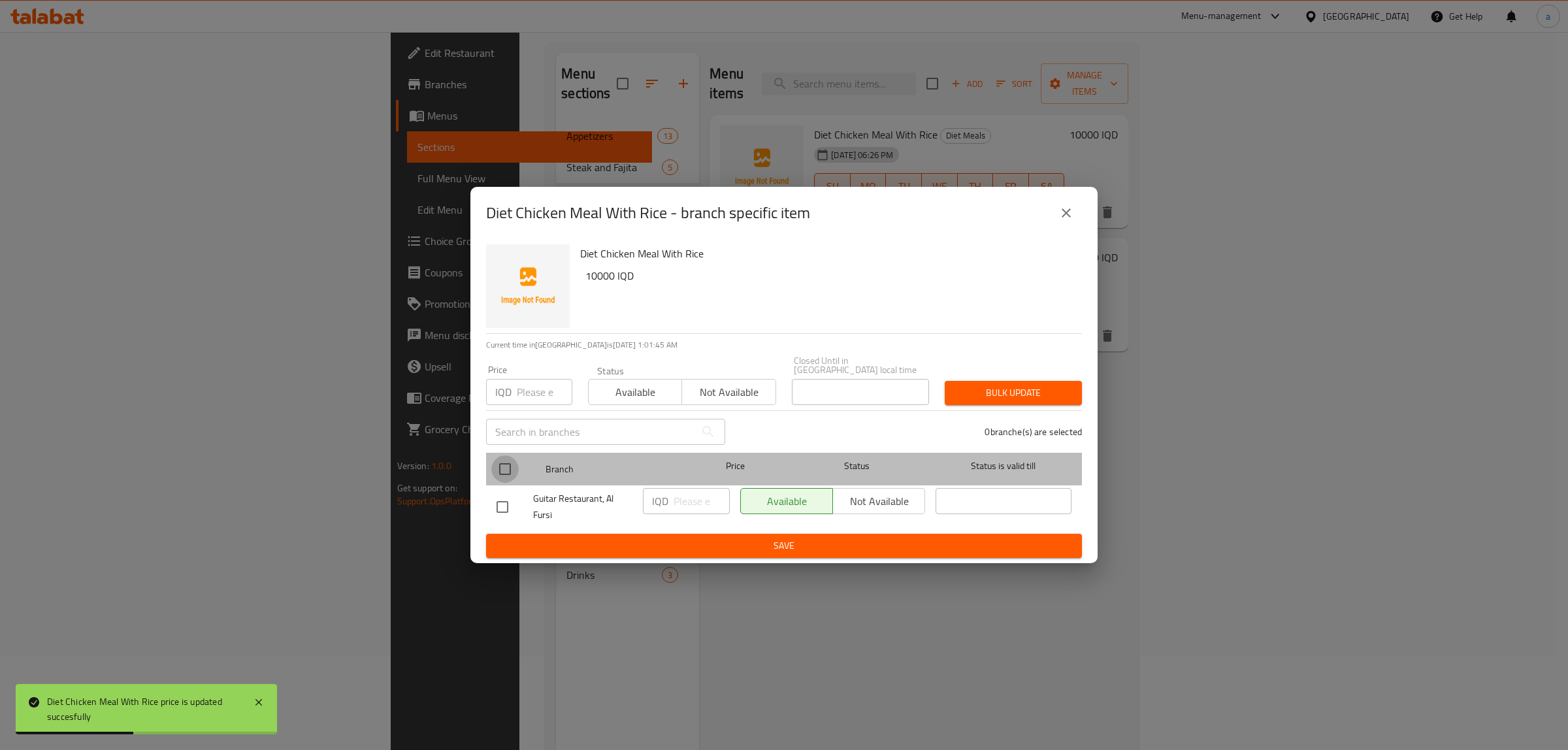
click at [507, 473] on input "checkbox" at bounding box center [505, 469] width 27 height 27
checkbox input "true"
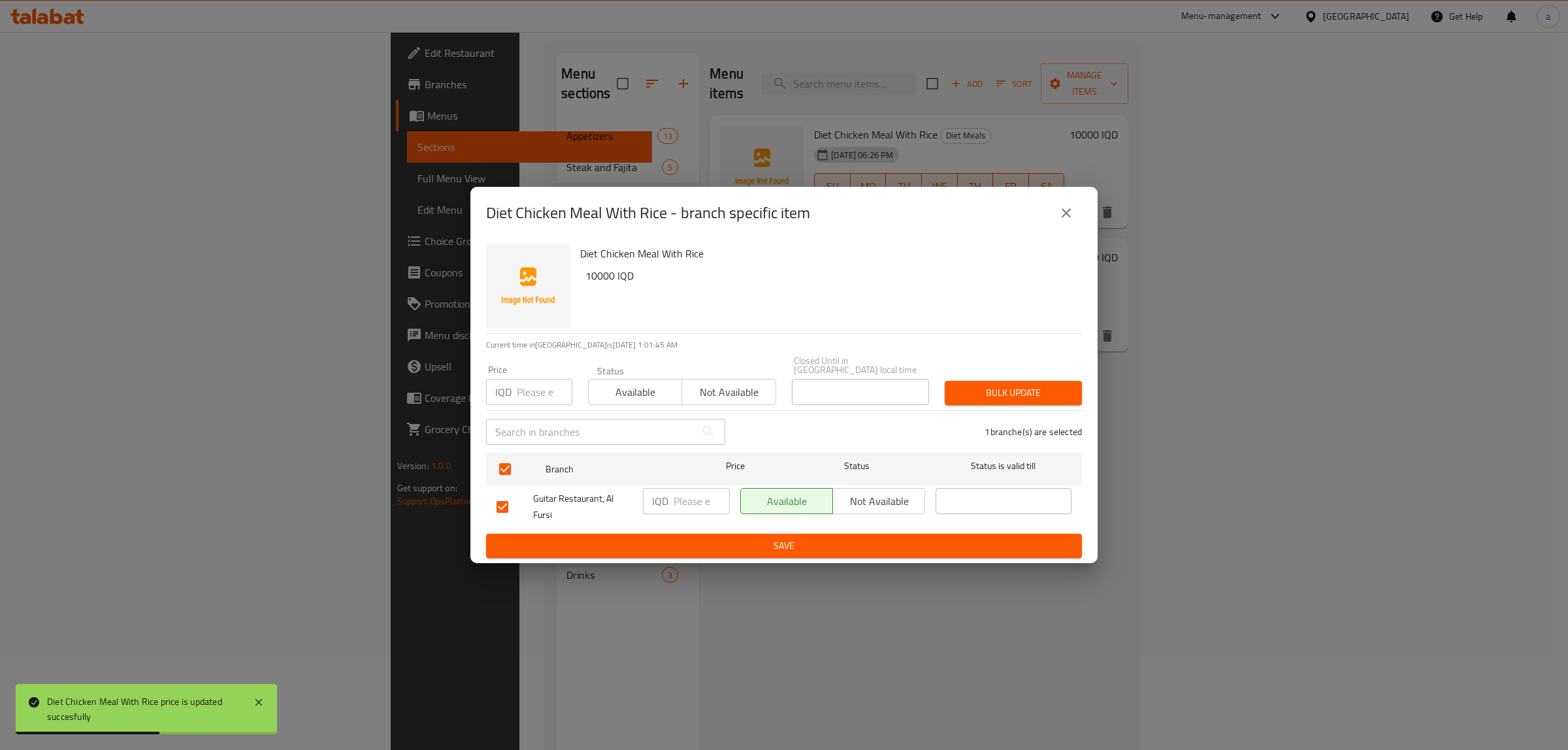
click at [657, 494] on p "IQD" at bounding box center [660, 500] width 16 height 15
click at [688, 498] on input "number" at bounding box center [701, 500] width 56 height 26
paste input "10000"
type input "10000"
click at [709, 537] on span "Save" at bounding box center [784, 545] width 575 height 16
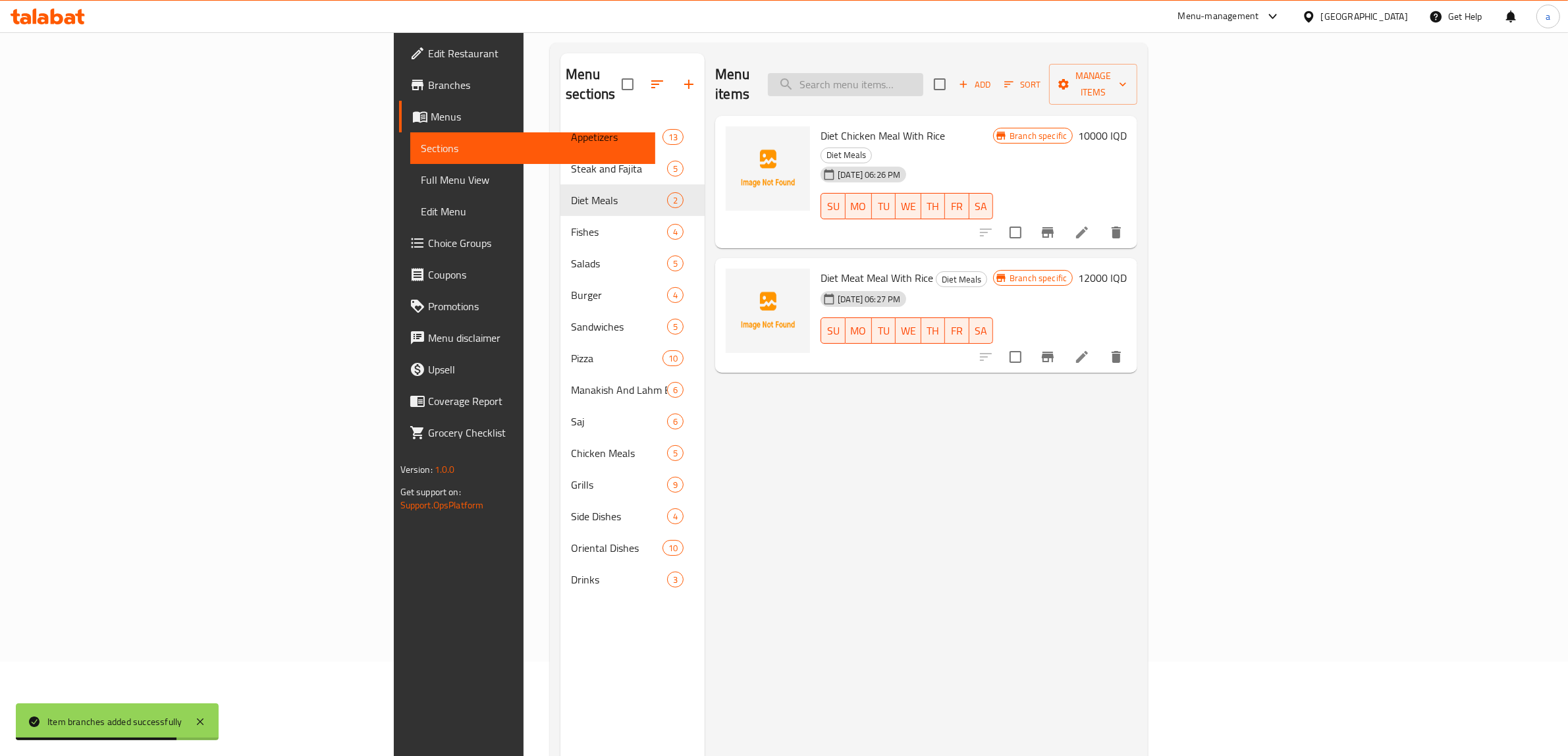
click at [924, 84] on input "search" at bounding box center [845, 84] width 155 height 23
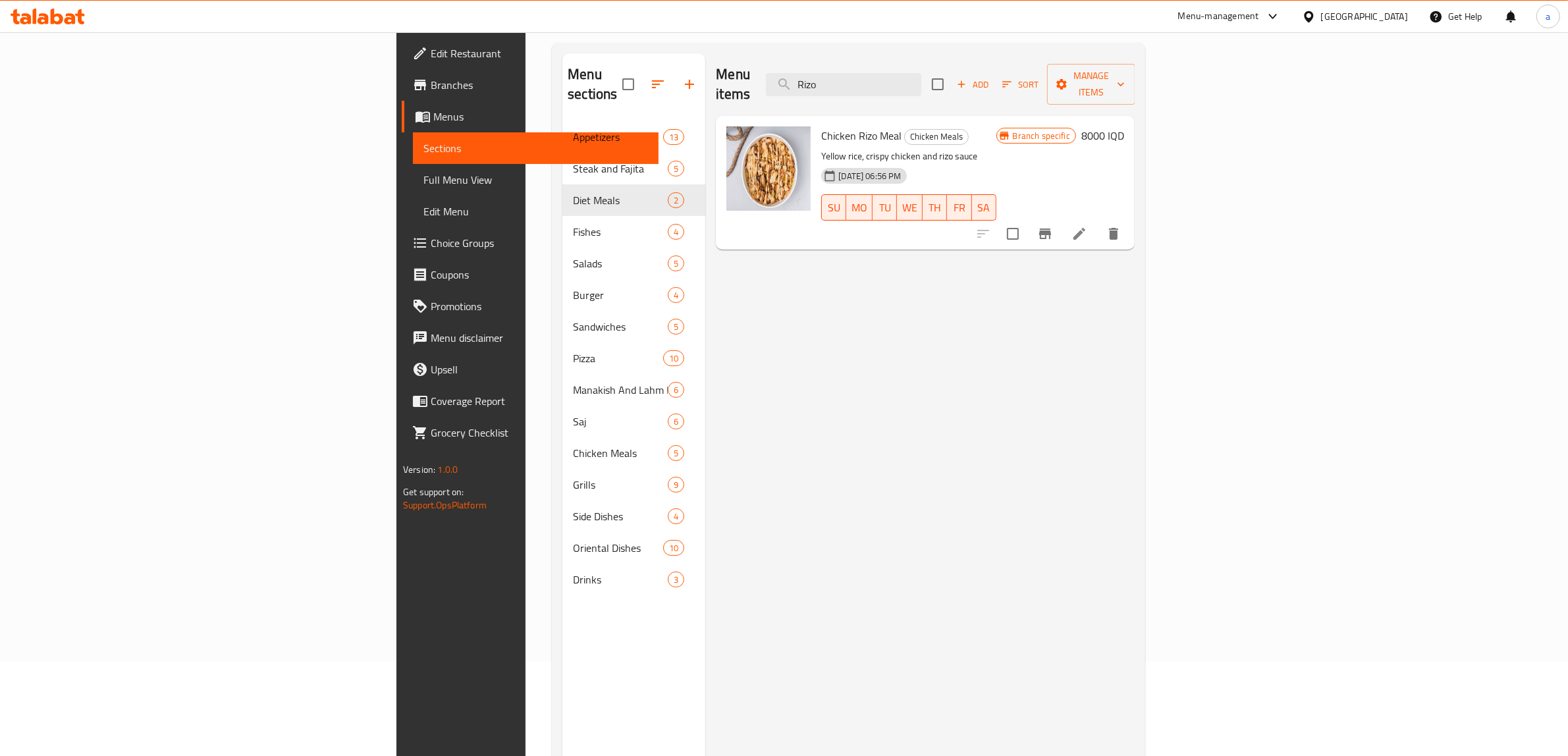
type input "Rizo"
click at [1124, 126] on h6 "8000 IQD" at bounding box center [1103, 135] width 43 height 18
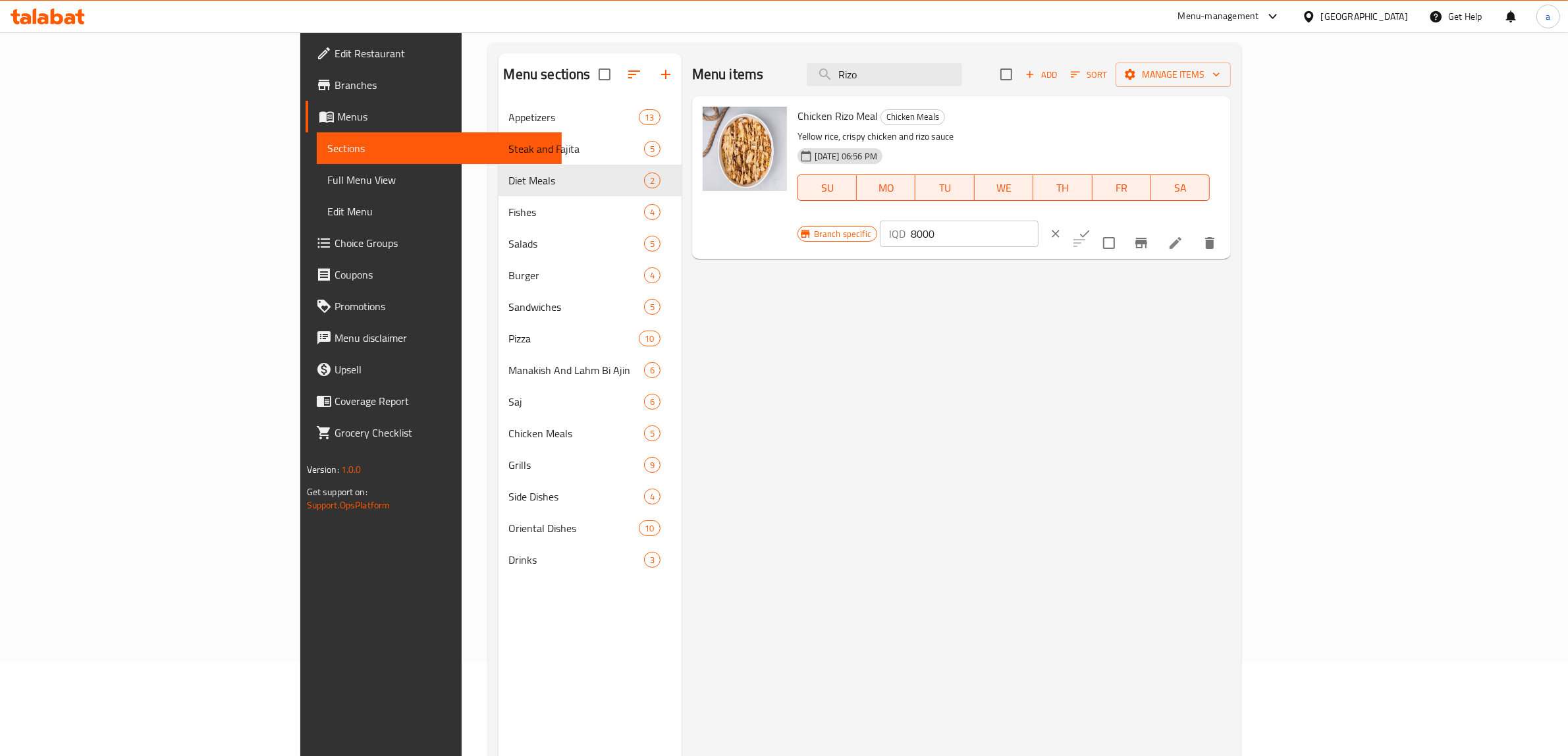
click at [1039, 221] on input "8000" at bounding box center [974, 234] width 128 height 26
type input "6000"
click at [1092, 227] on icon "ok" at bounding box center [1084, 234] width 13 height 13
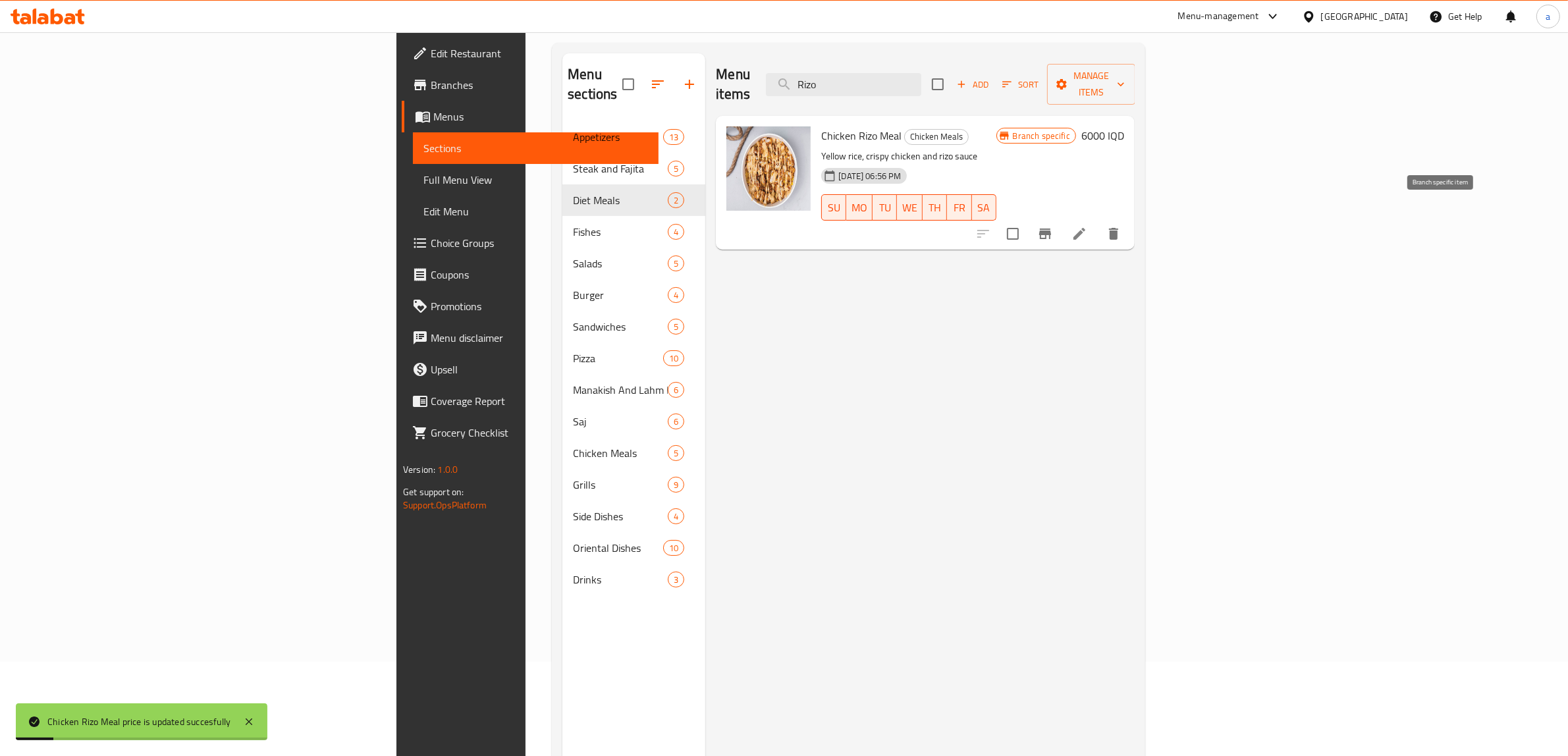
click at [1054, 226] on icon "Branch-specific-item" at bounding box center [1044, 234] width 15 height 15
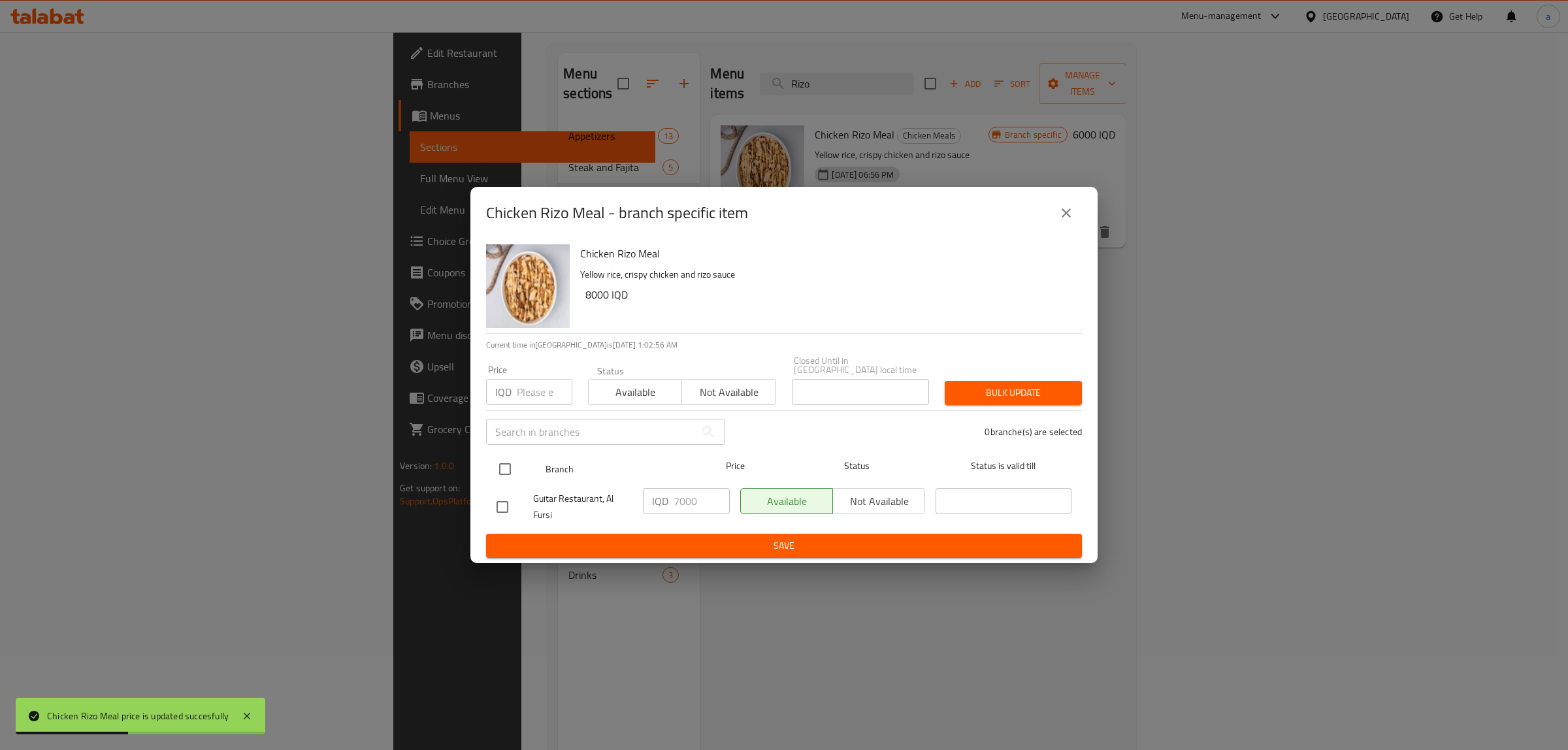
click at [501, 462] on input "checkbox" at bounding box center [505, 469] width 27 height 27
checkbox input "true"
click at [687, 504] on input "7000" at bounding box center [701, 500] width 56 height 26
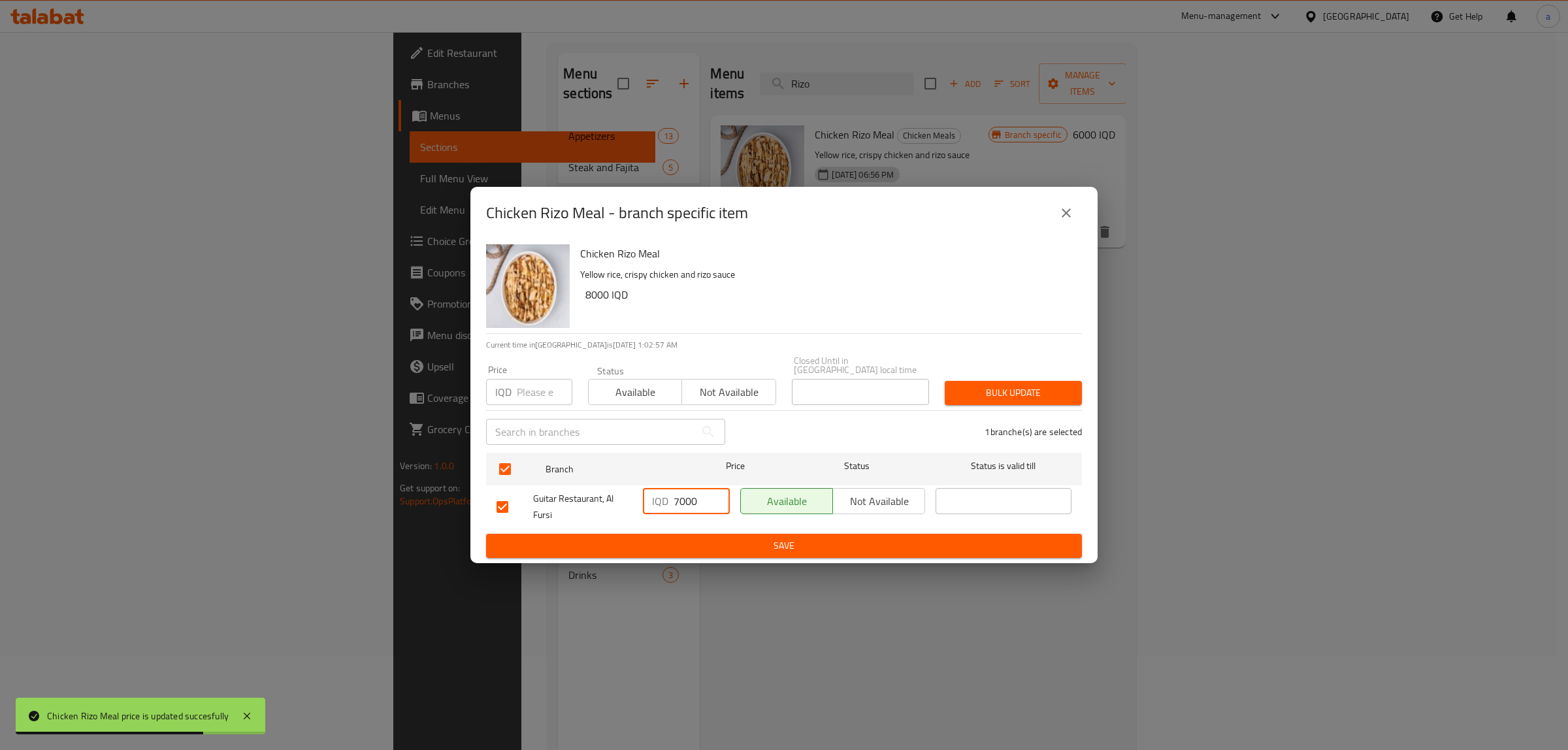
paste input "6"
click at [706, 499] on input "7000" at bounding box center [701, 500] width 56 height 26
click at [713, 499] on input "6532" at bounding box center [701, 500] width 56 height 26
click at [693, 501] on input "6532" at bounding box center [701, 500] width 56 height 26
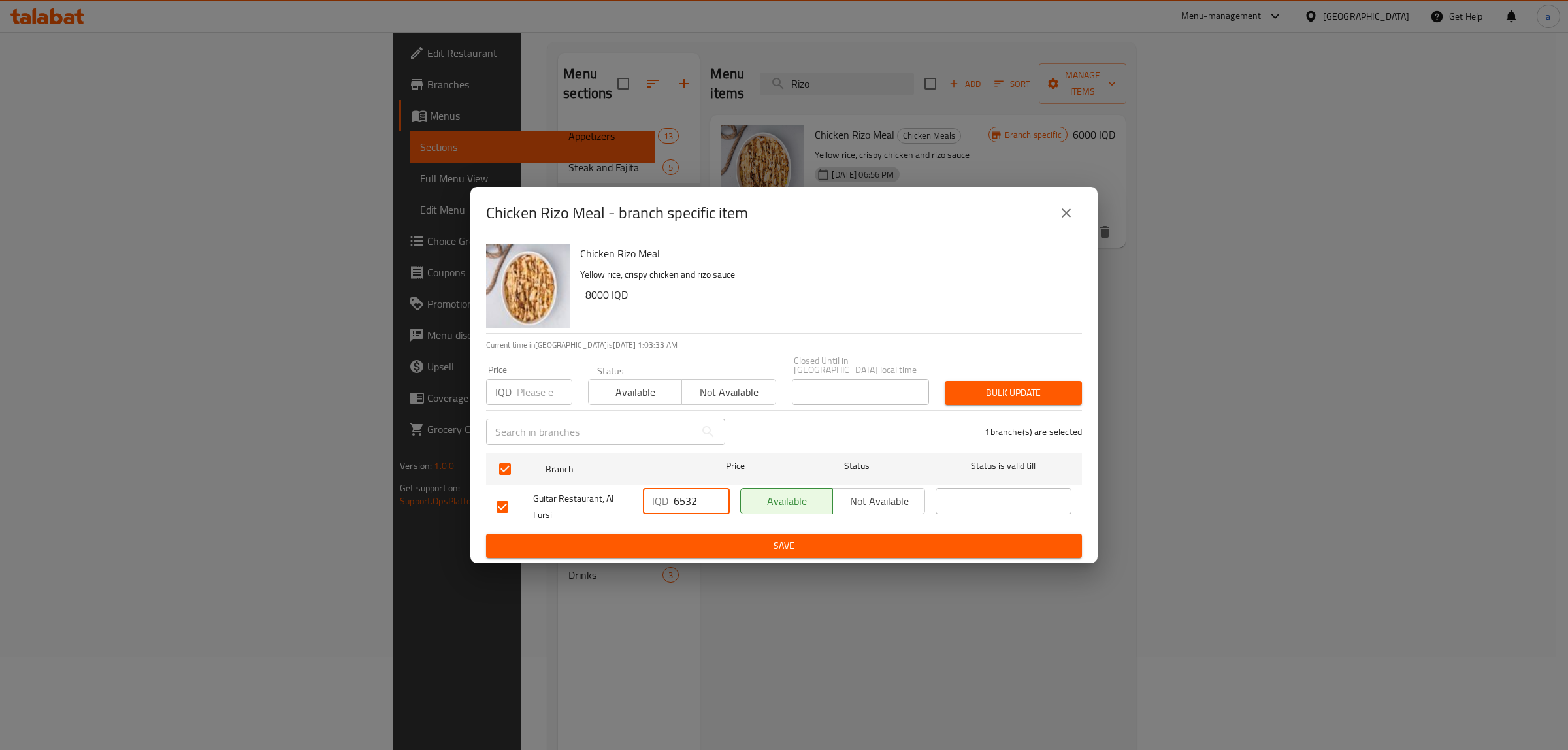
click at [693, 501] on input "6532" at bounding box center [701, 500] width 56 height 26
paste input "000"
type input "6000"
click at [718, 537] on span "Save" at bounding box center [784, 545] width 575 height 16
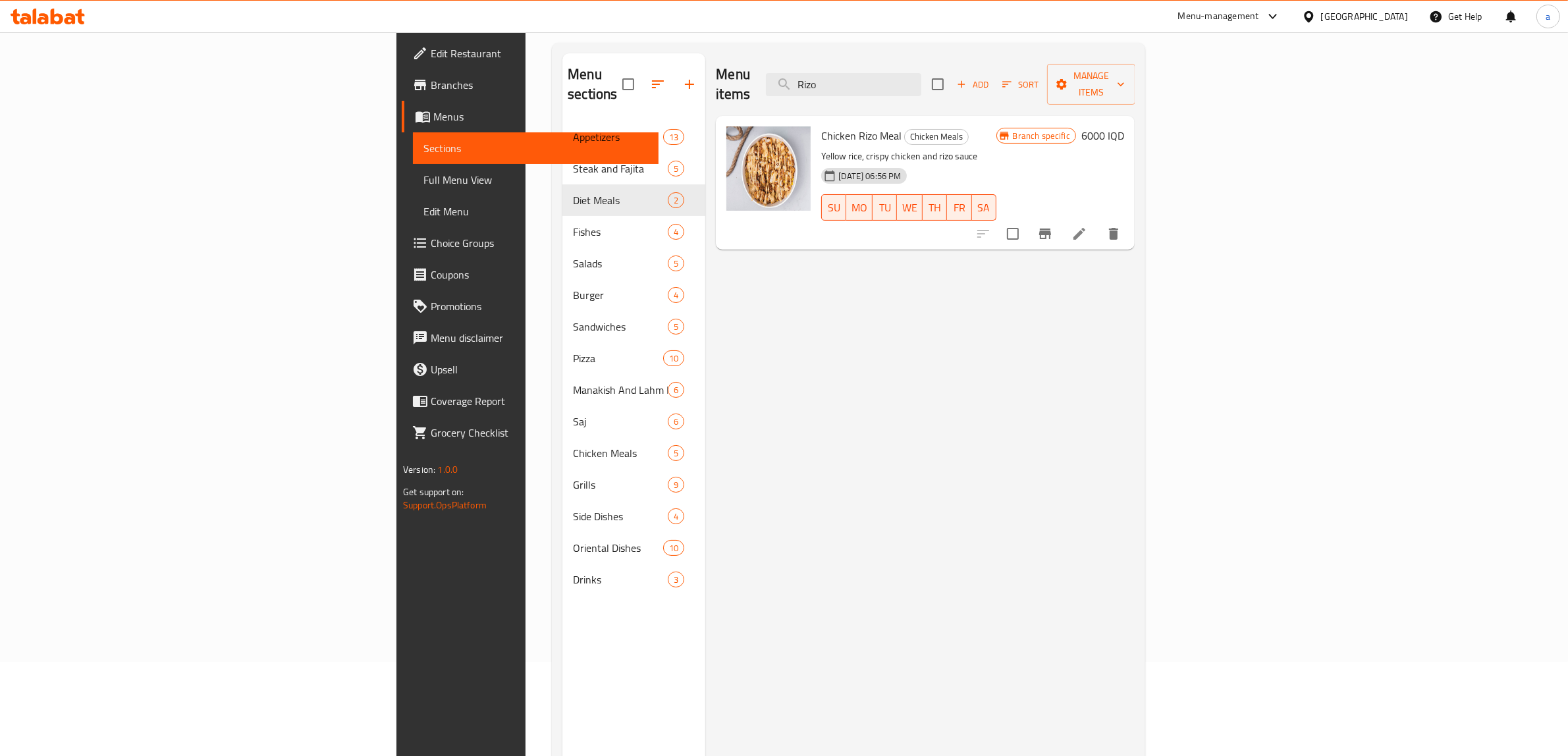
click at [413, 168] on link "Full Menu View" at bounding box center [535, 179] width 245 height 32
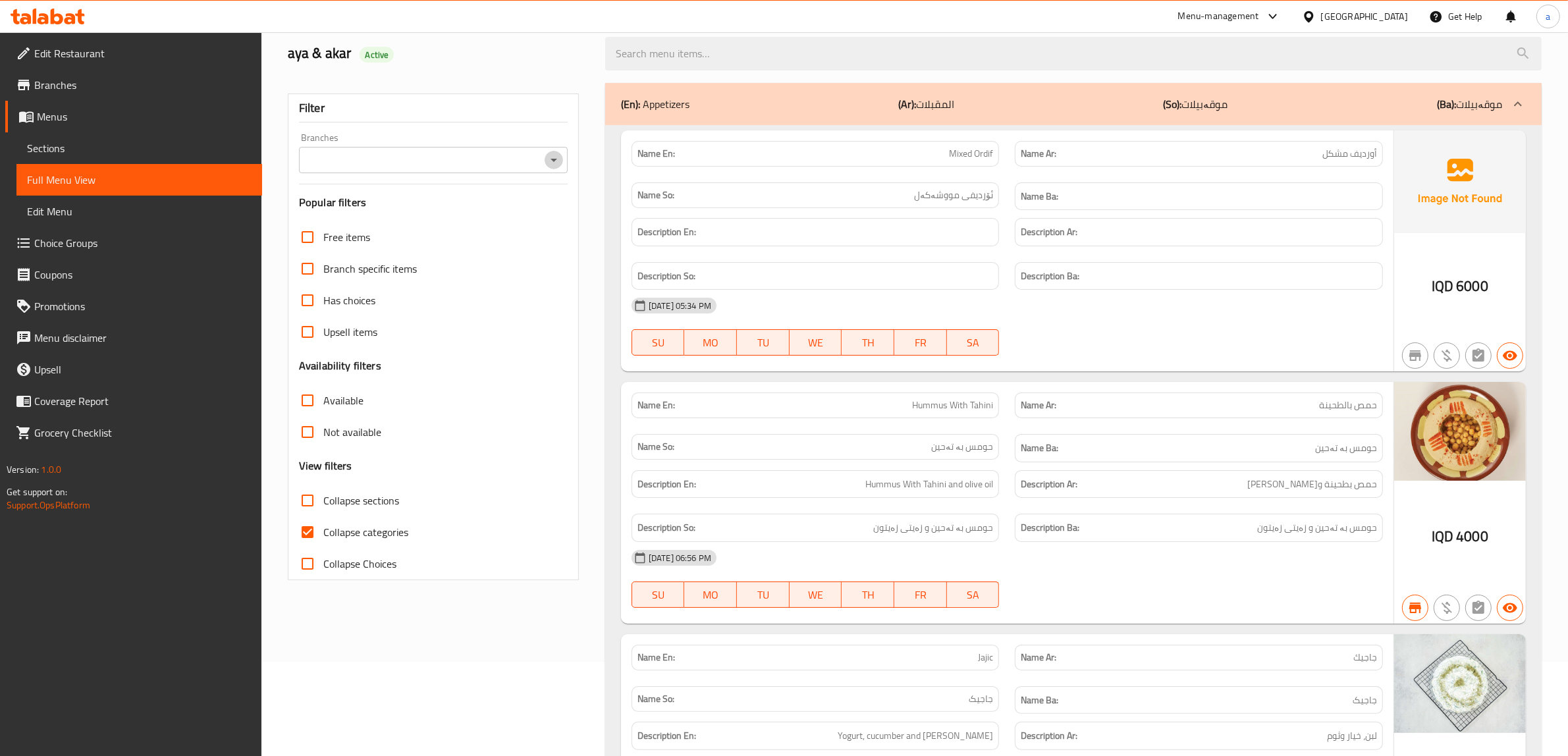
click at [554, 159] on icon "Open" at bounding box center [554, 161] width 6 height 4
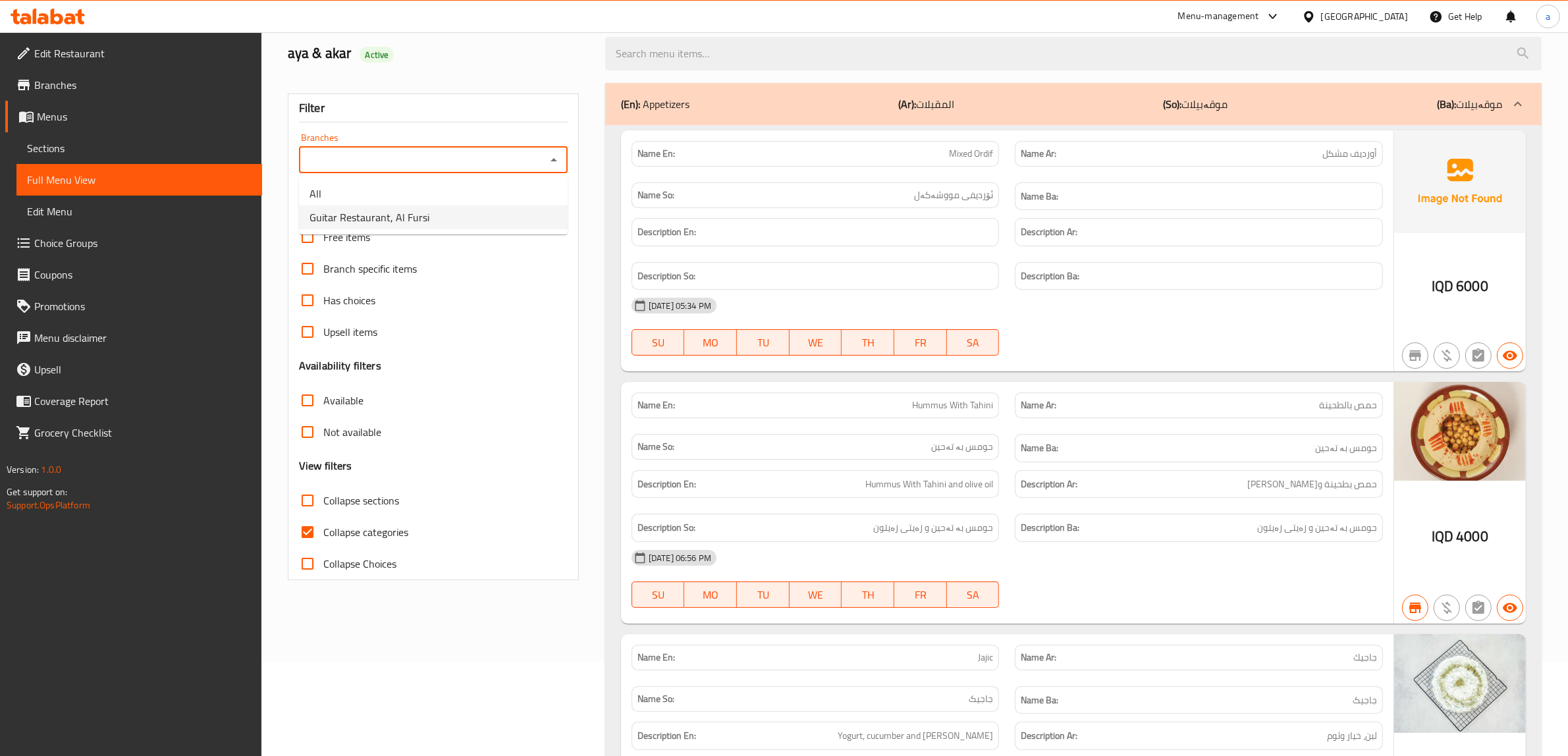
click at [446, 213] on li "Guitar Restaurant, Al Fursi" at bounding box center [434, 217] width 269 height 24
type input "Guitar Restaurant, Al Fursi"
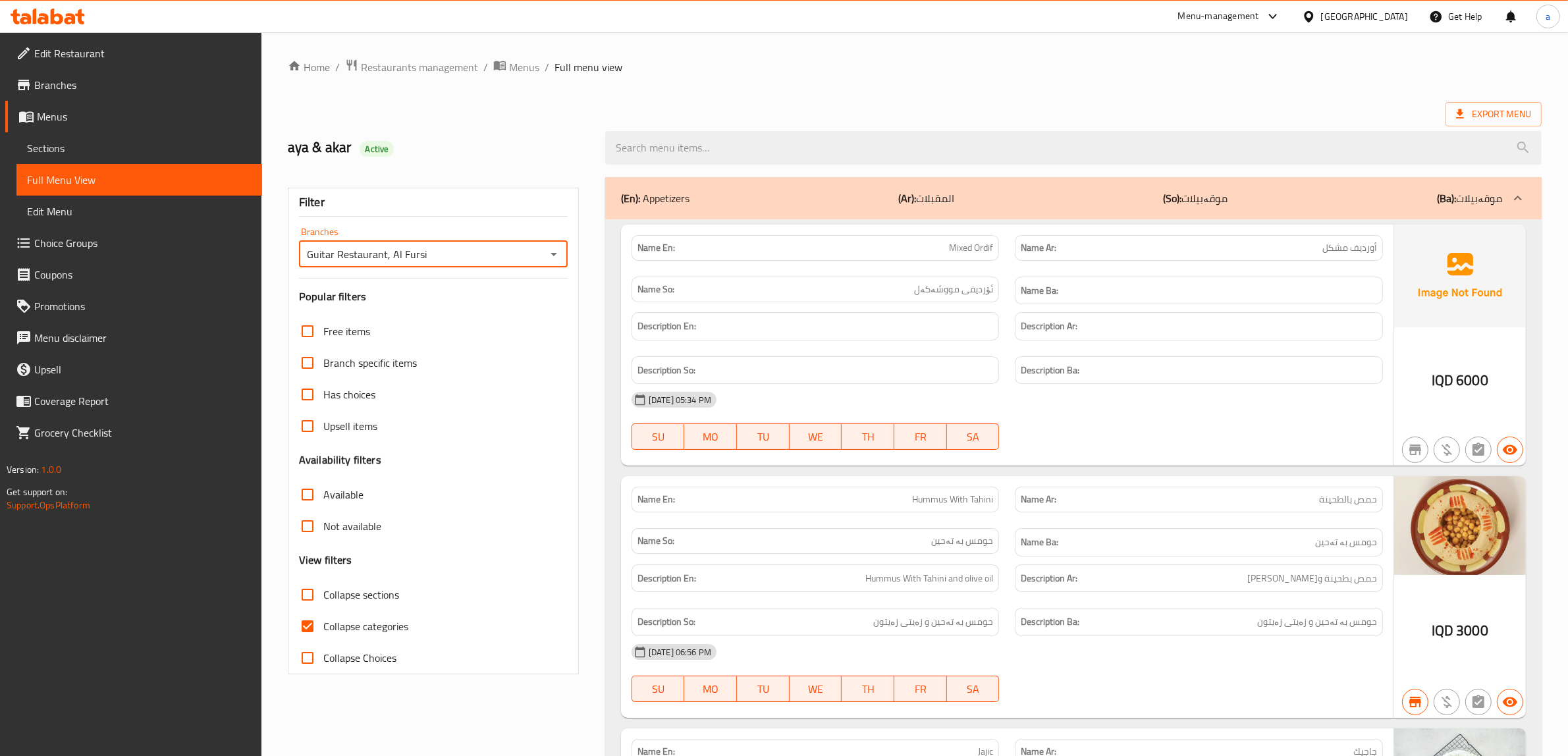
click at [313, 626] on input "Collapse categories" at bounding box center [307, 626] width 32 height 32
checkbox input "false"
click at [314, 592] on input "Collapse sections" at bounding box center [307, 594] width 32 height 32
checkbox input "true"
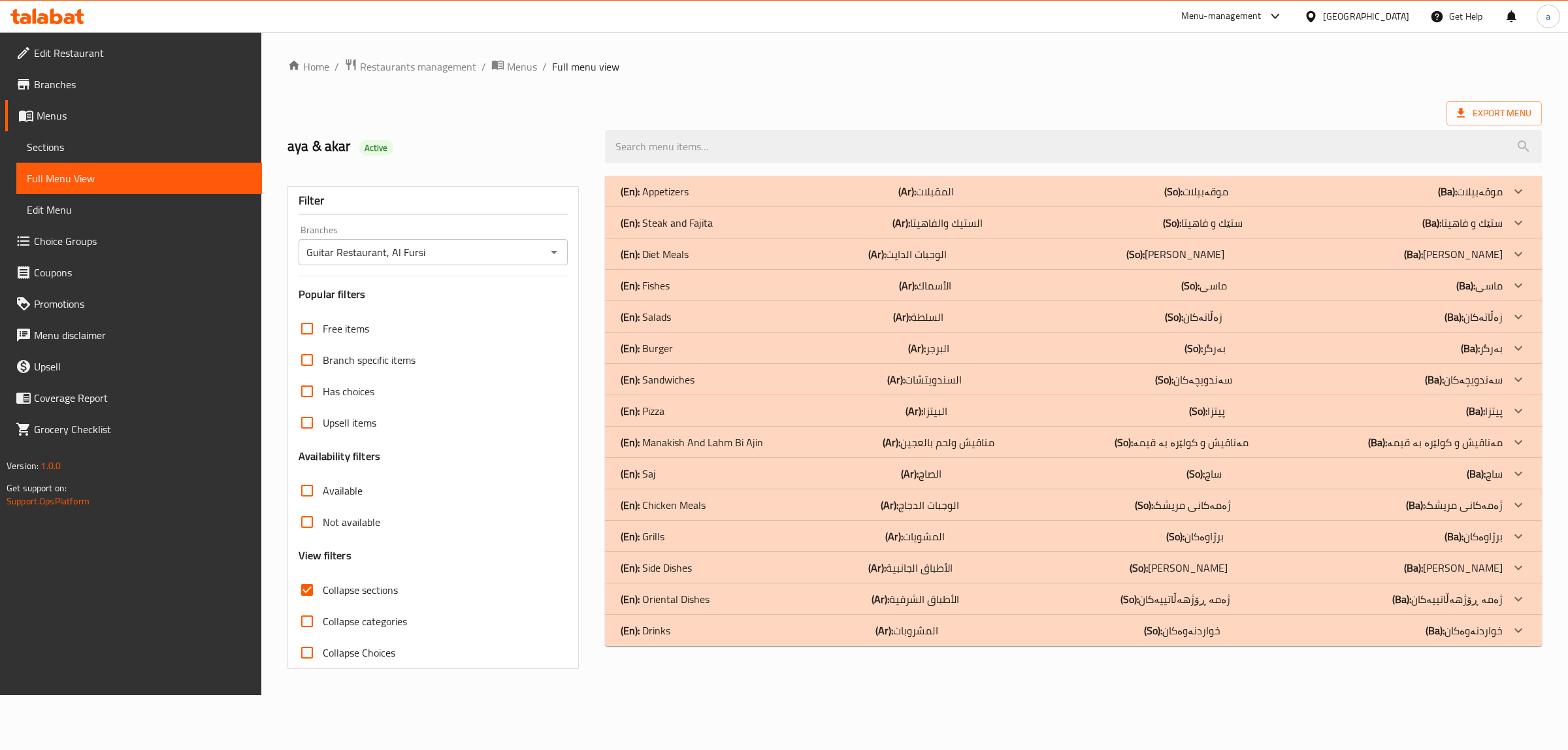
click at [686, 199] on p "(En): Steak and Fajita" at bounding box center [654, 191] width 68 height 15
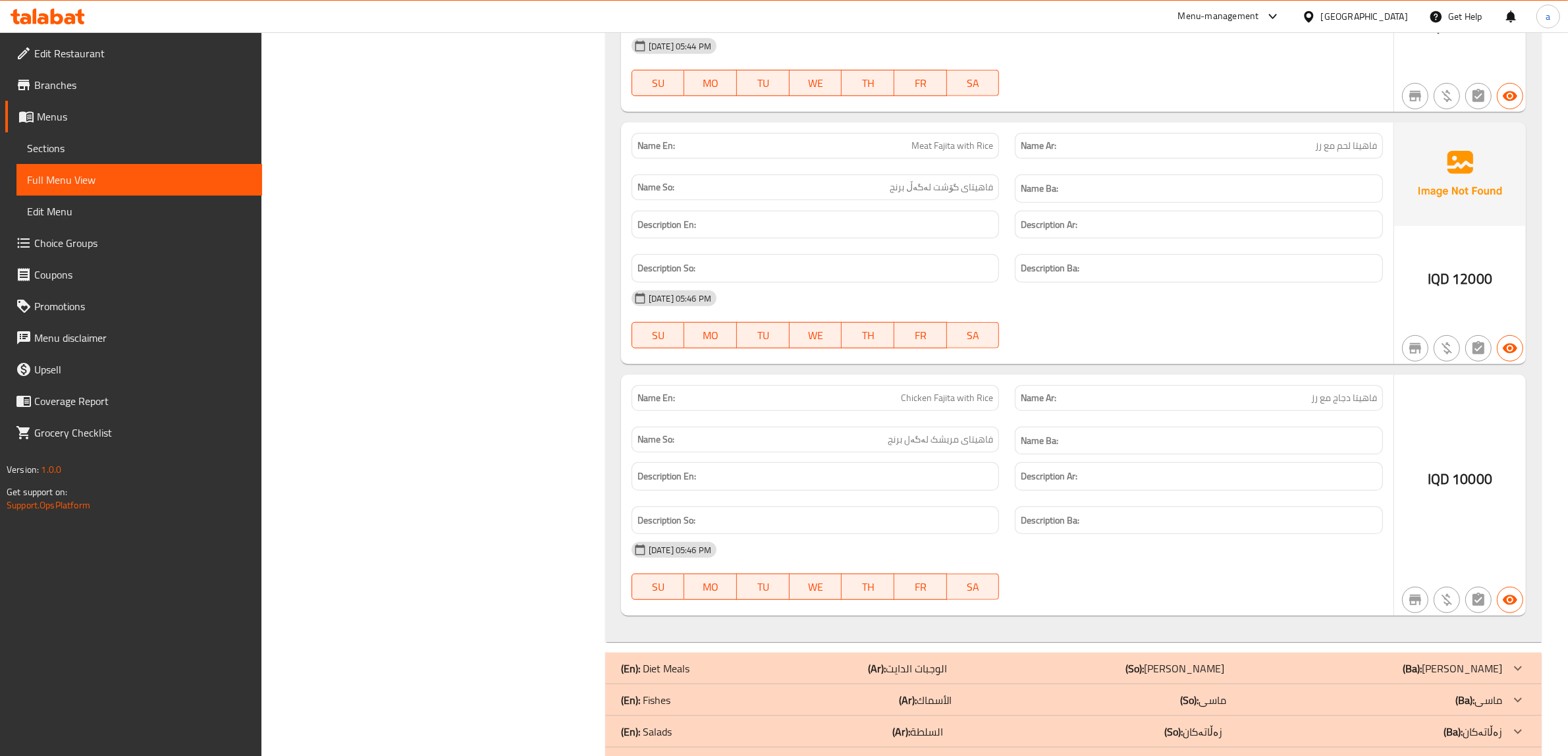
scroll to position [1239, 0]
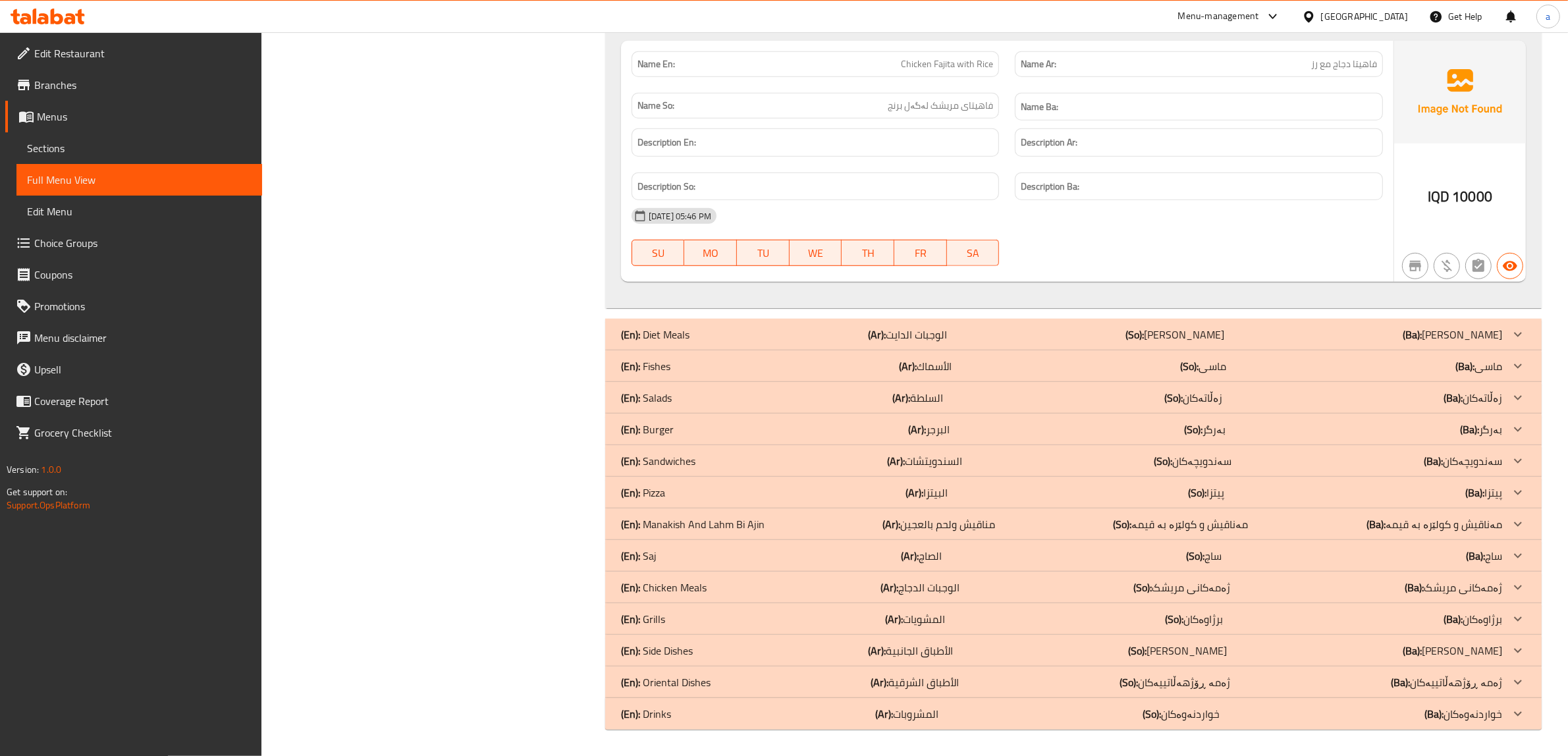
drag, startPoint x: 637, startPoint y: 242, endPoint x: 690, endPoint y: 414, distance: 180.0
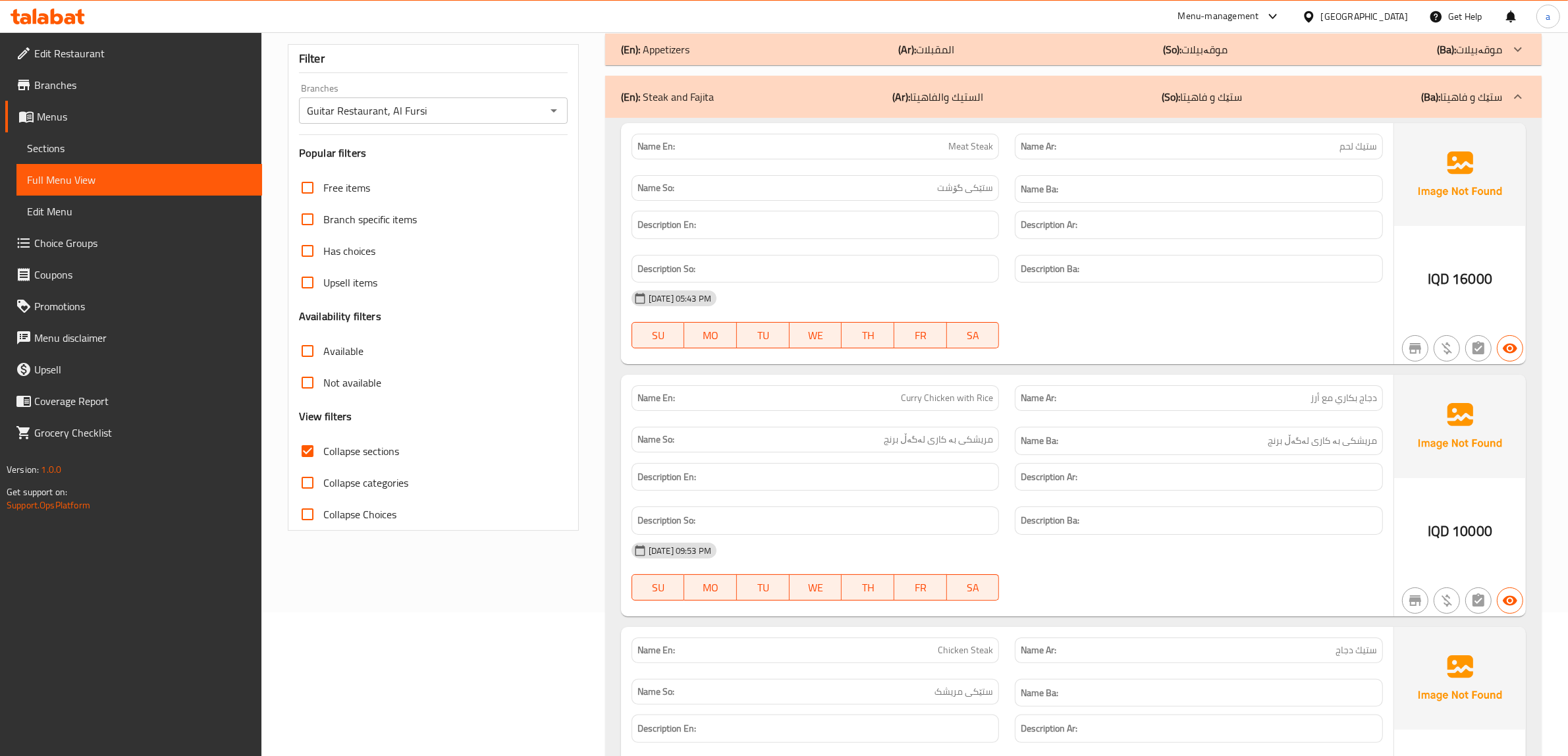
scroll to position [0, 0]
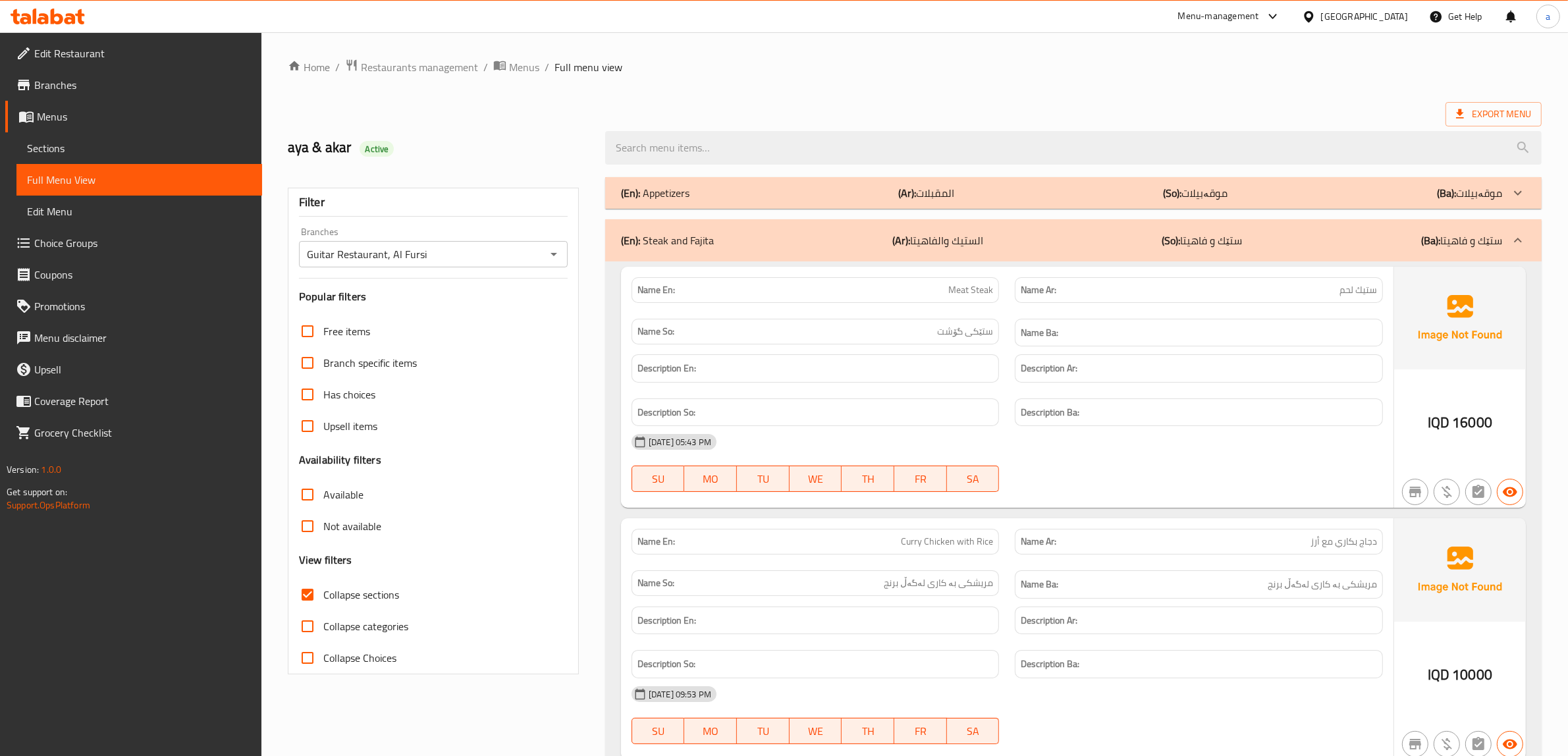
drag, startPoint x: 726, startPoint y: 292, endPoint x: 768, endPoint y: 83, distance: 213.2
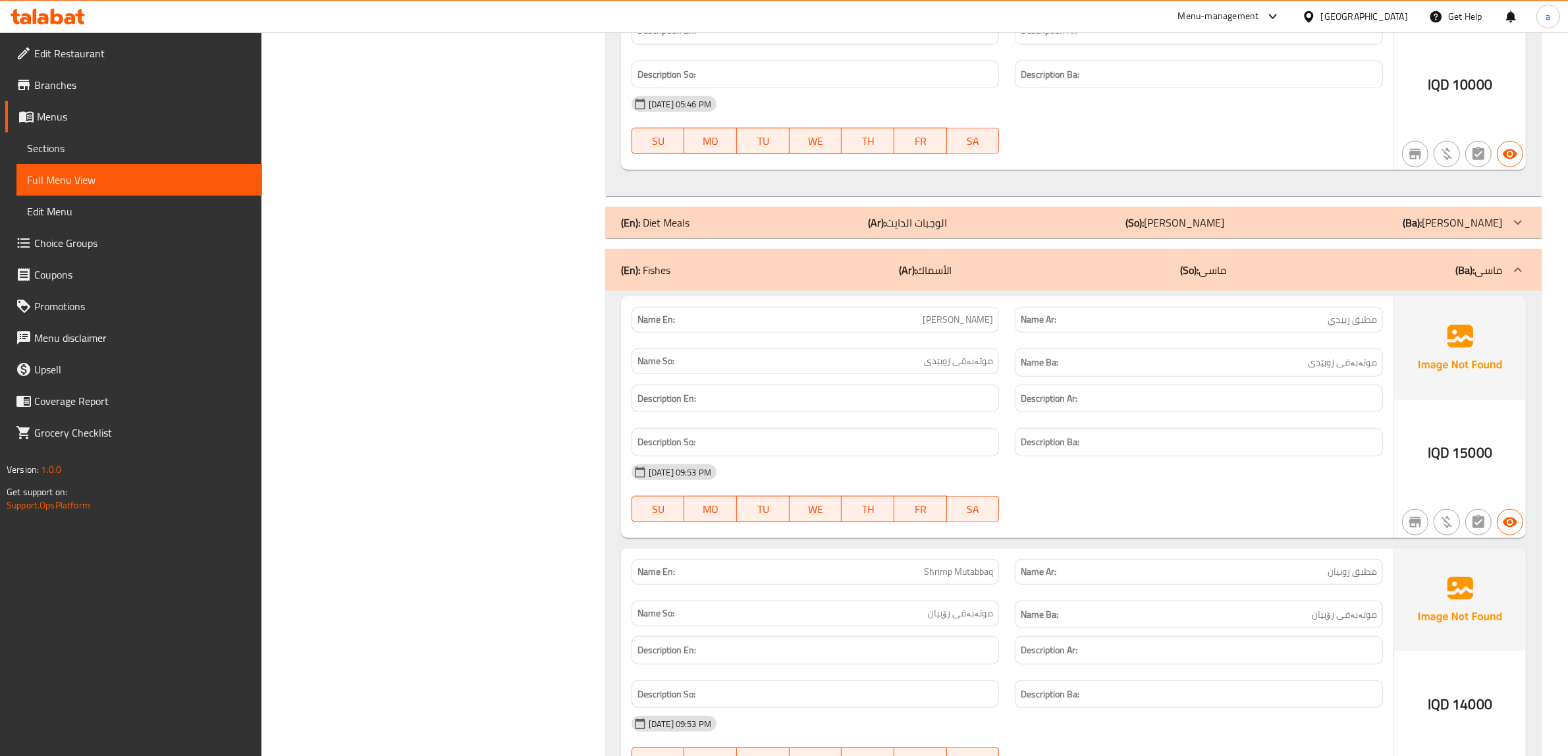
scroll to position [2303, 0]
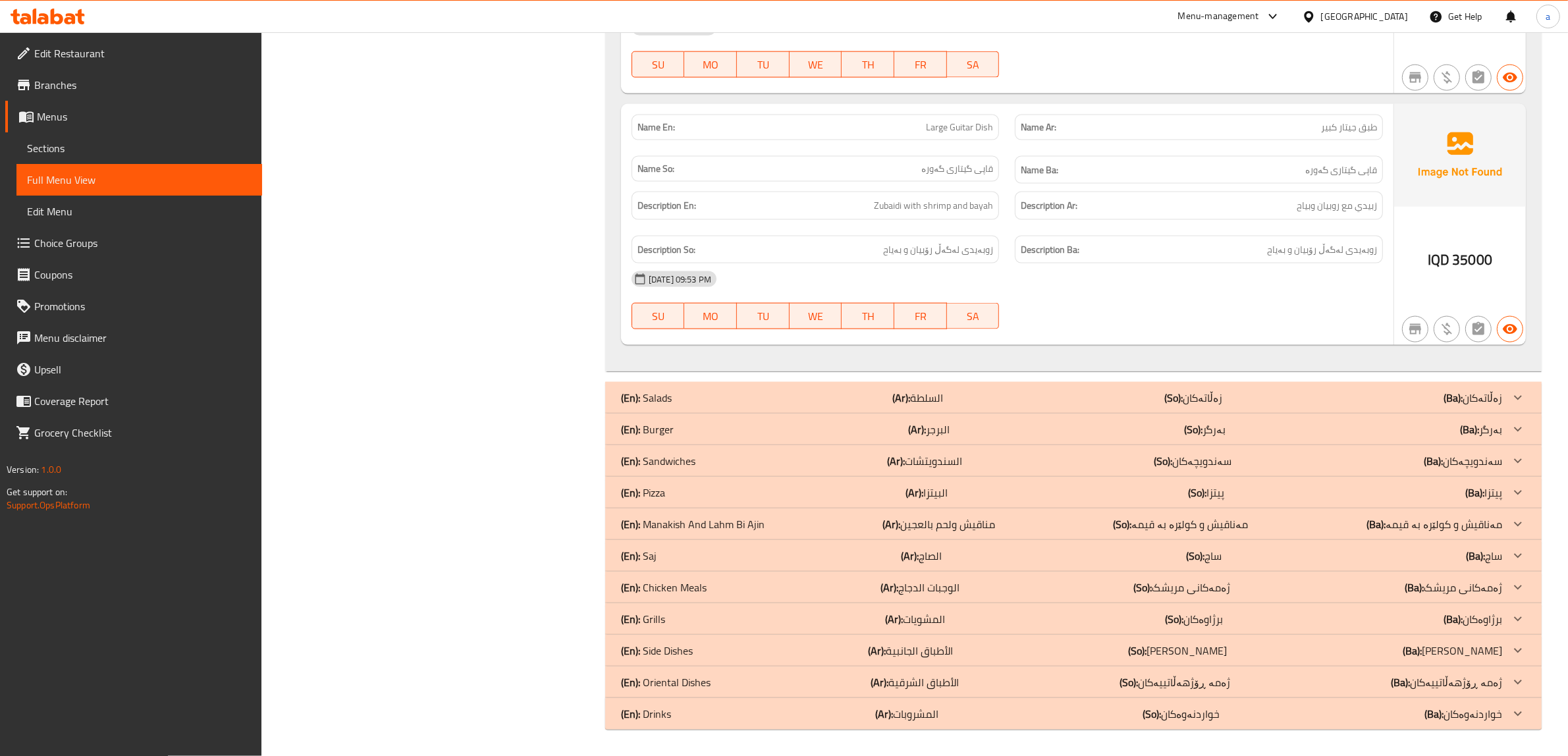
drag, startPoint x: 810, startPoint y: 333, endPoint x: 818, endPoint y: 606, distance: 273.1
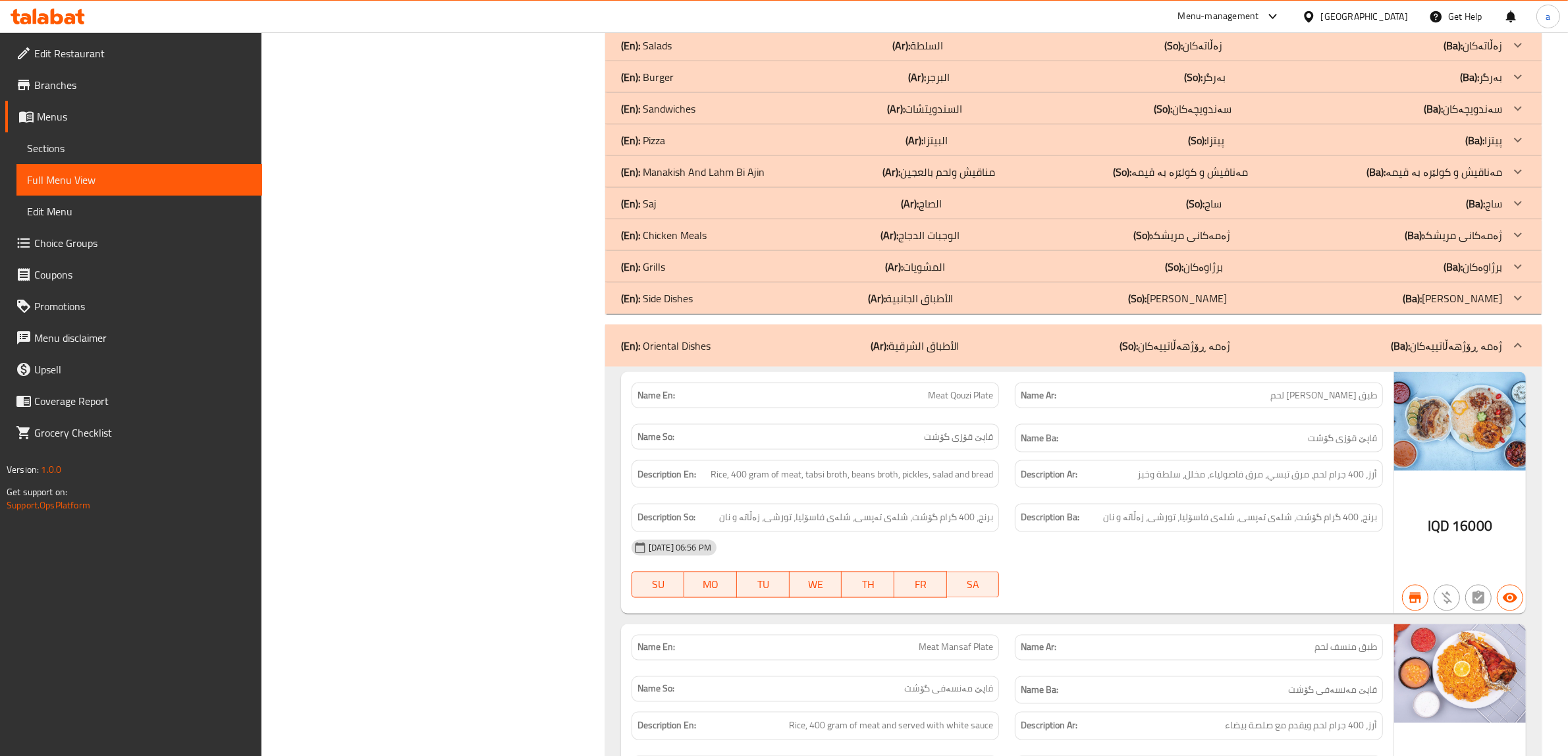
scroll to position [2393, 0]
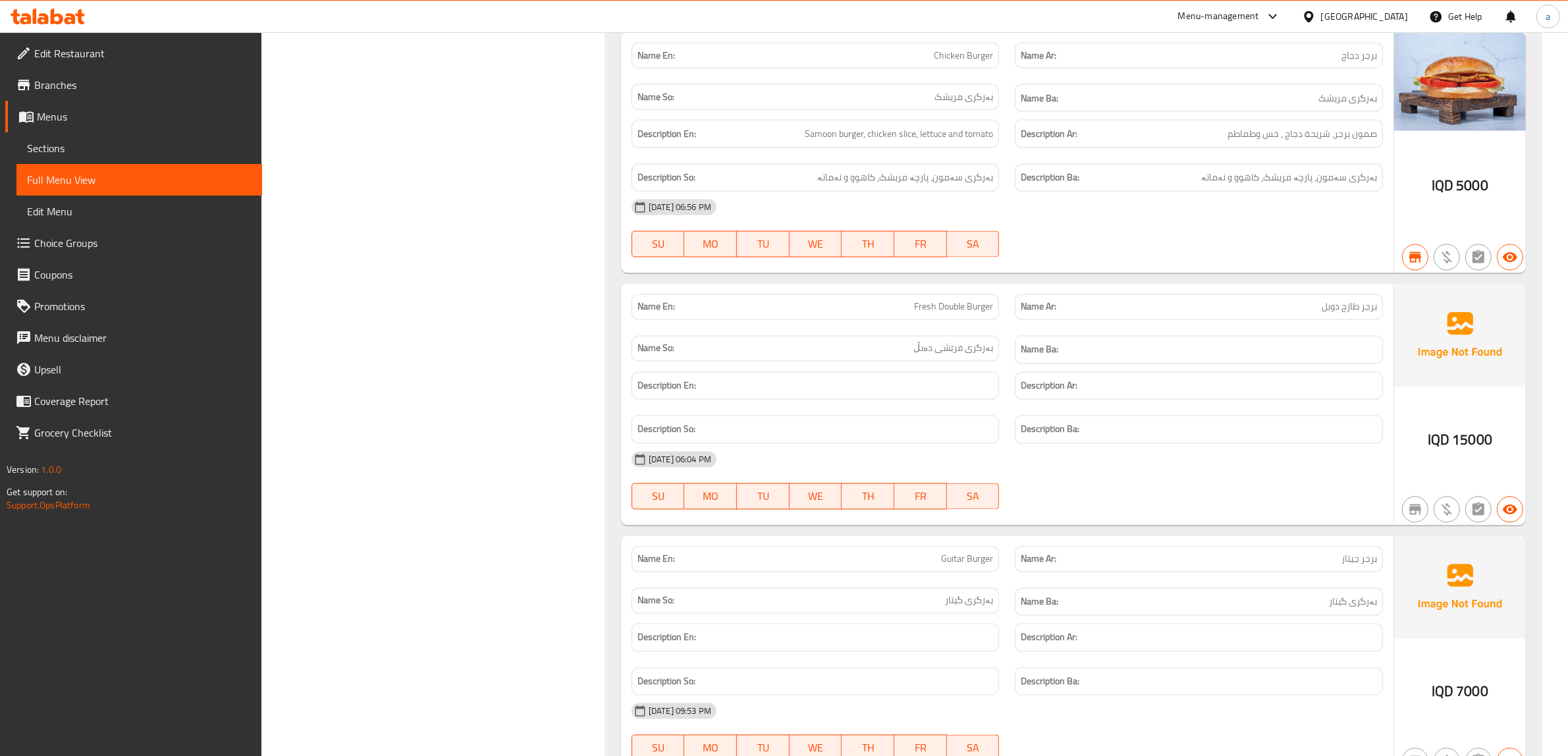
scroll to position [3102, 0]
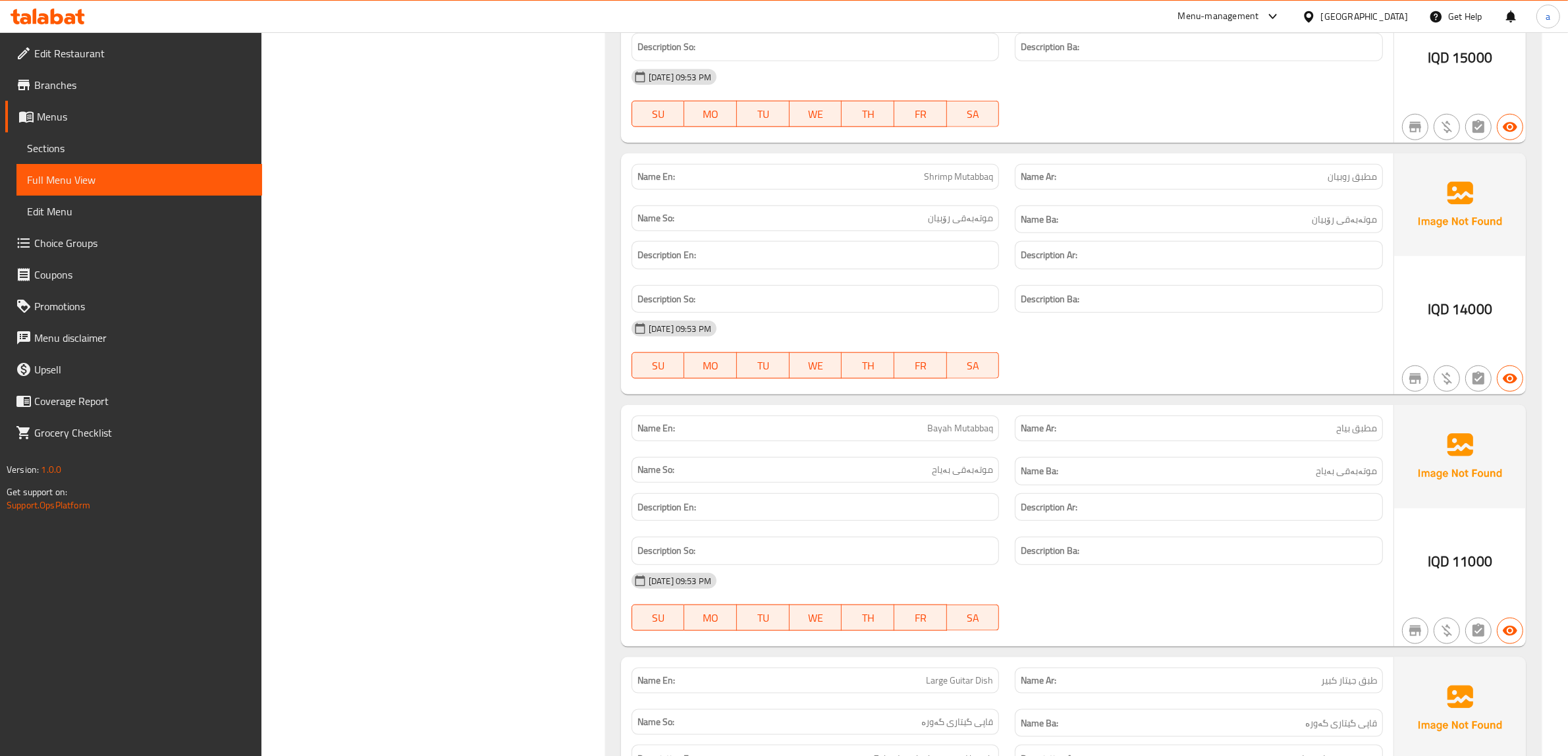
drag, startPoint x: 664, startPoint y: 265, endPoint x: 664, endPoint y: 97, distance: 168.0
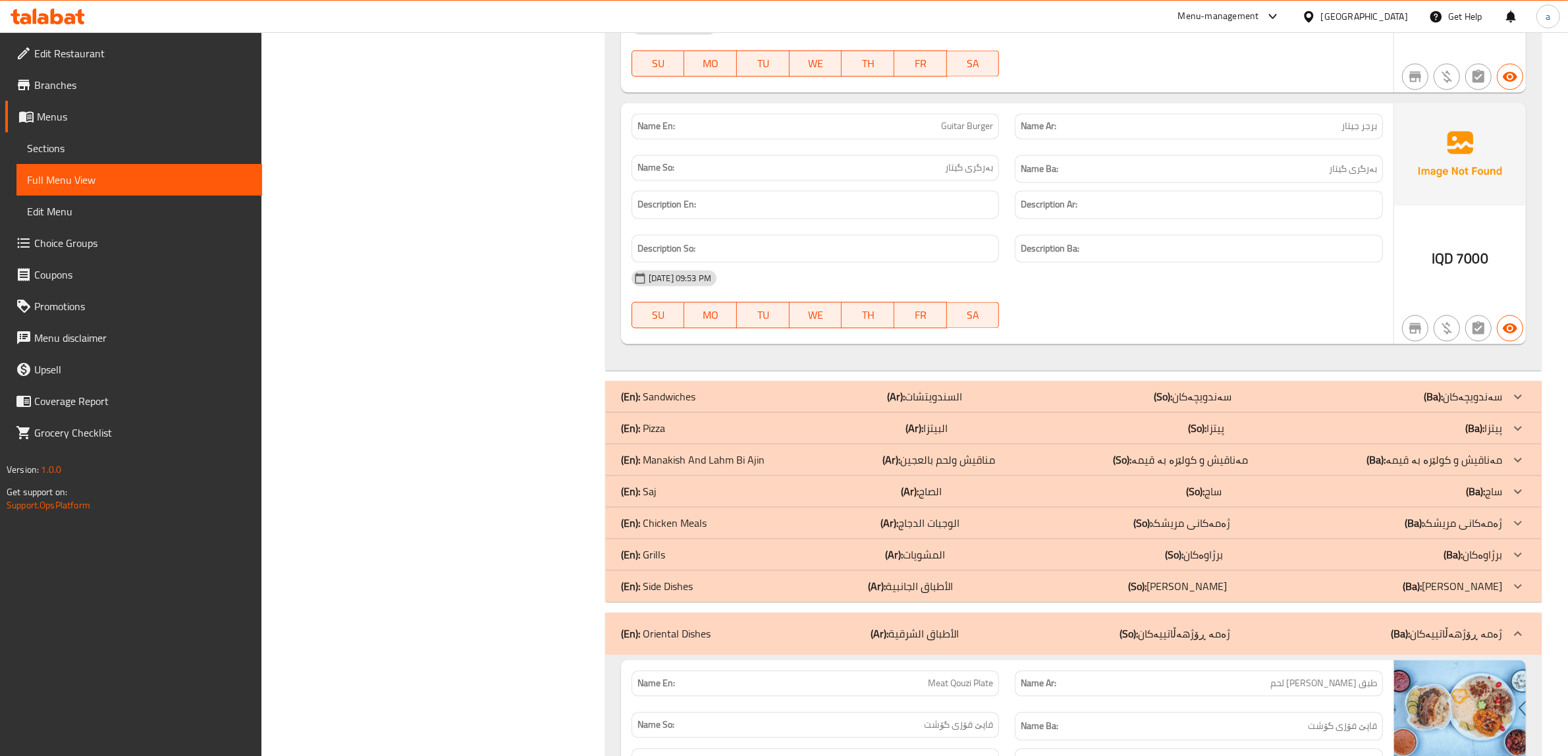
scroll to position [3428, 0]
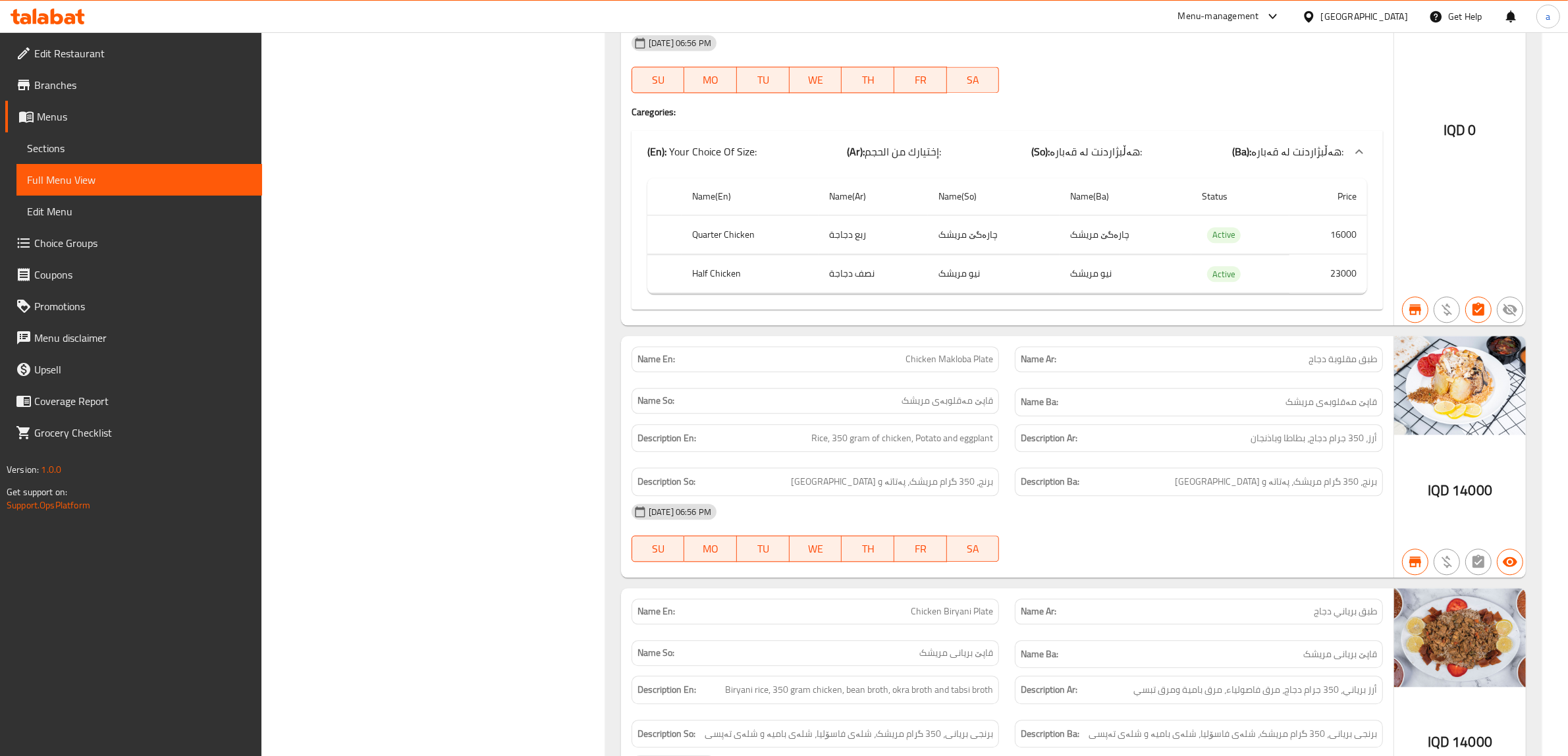
scroll to position [10966, 0]
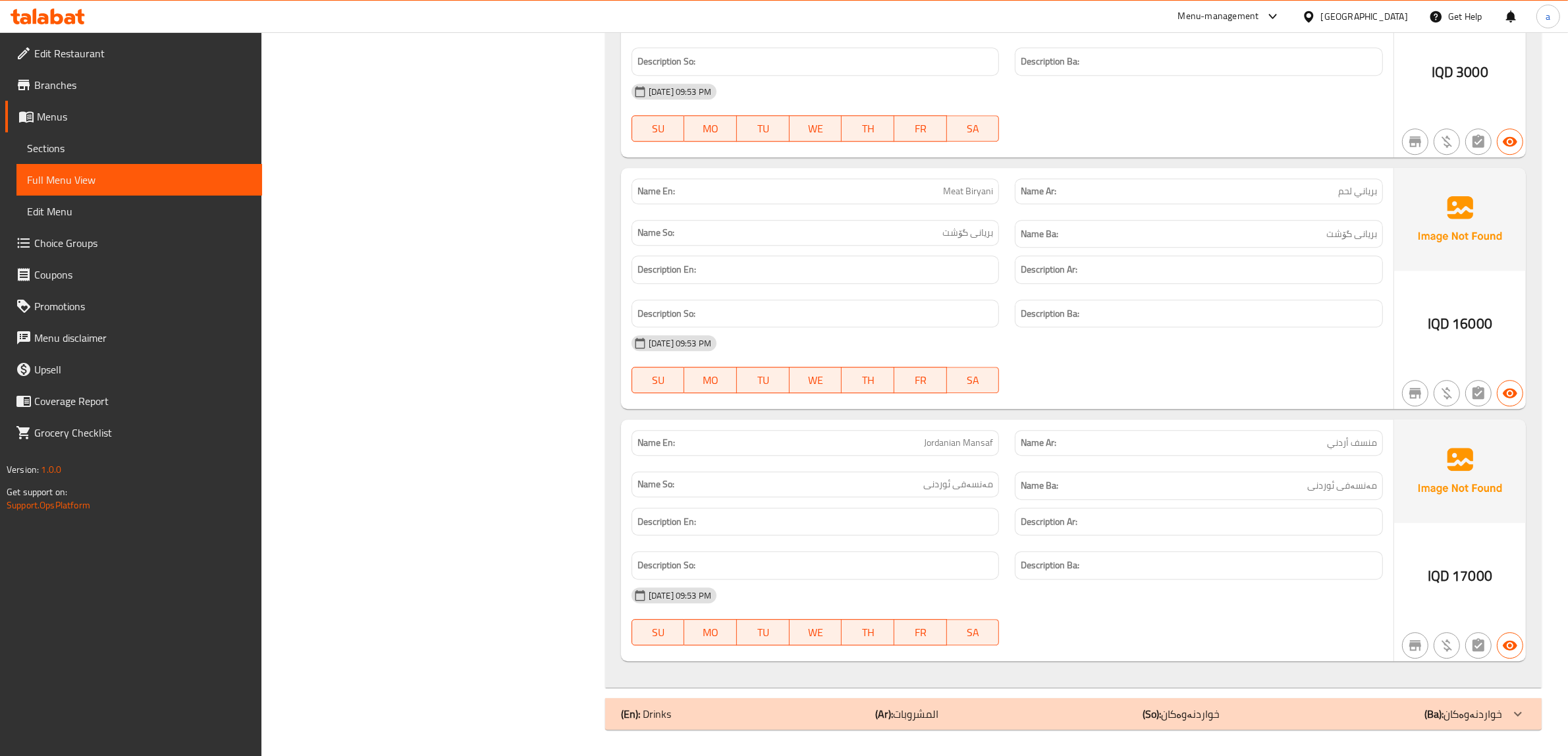
drag, startPoint x: 532, startPoint y: 261, endPoint x: 545, endPoint y: 546, distance: 285.3
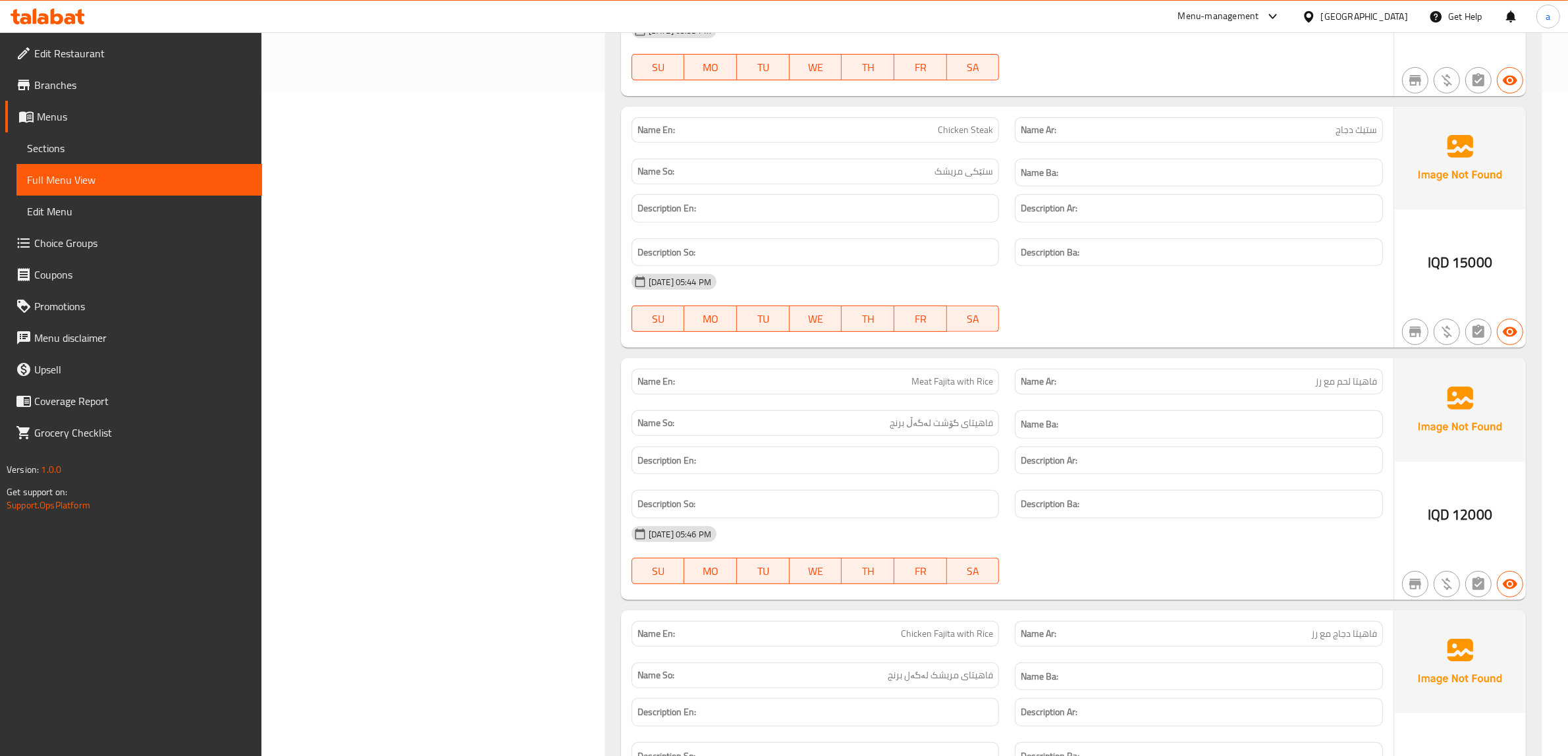
scroll to position [0, 0]
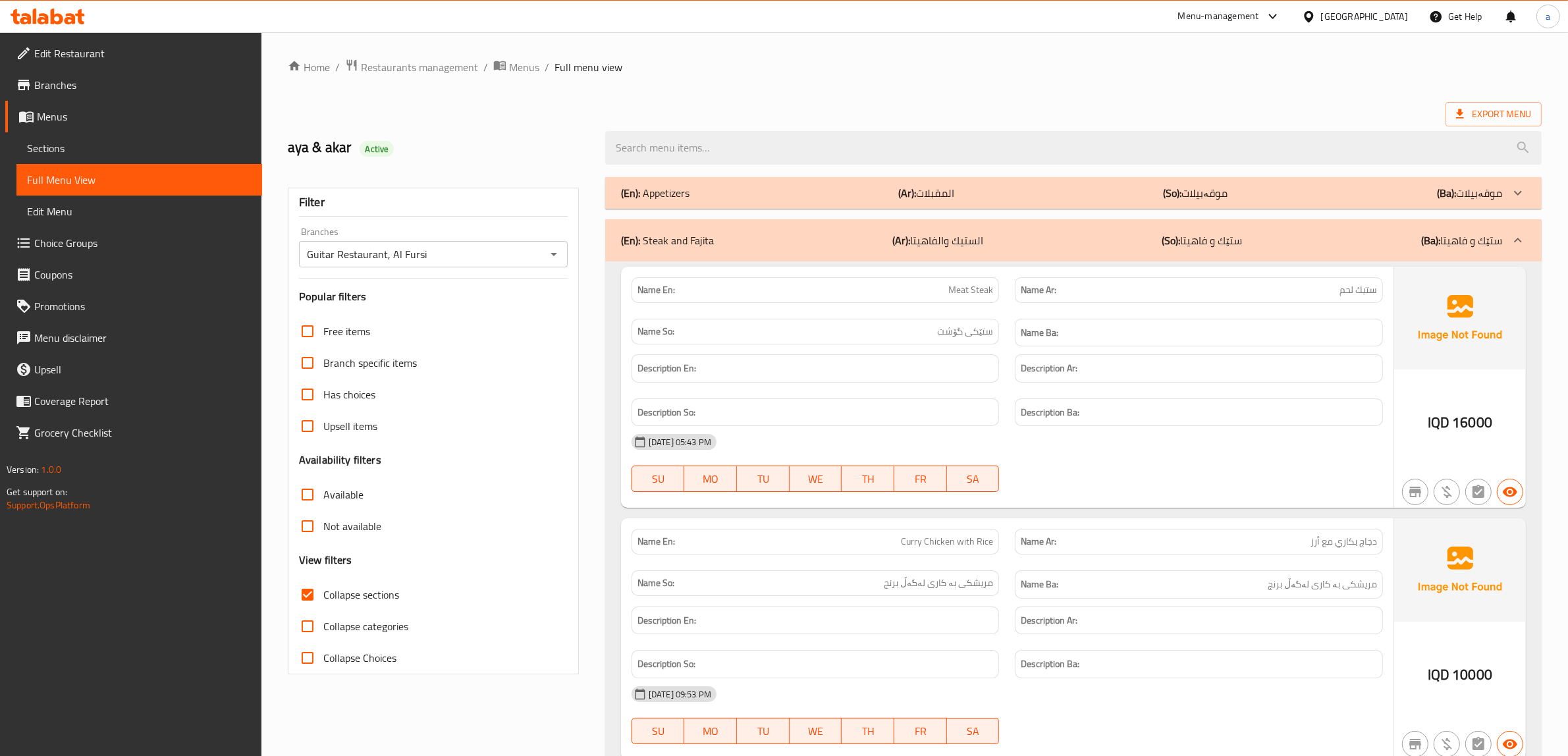
drag, startPoint x: 693, startPoint y: 314, endPoint x: 694, endPoint y: 80, distance: 234.0
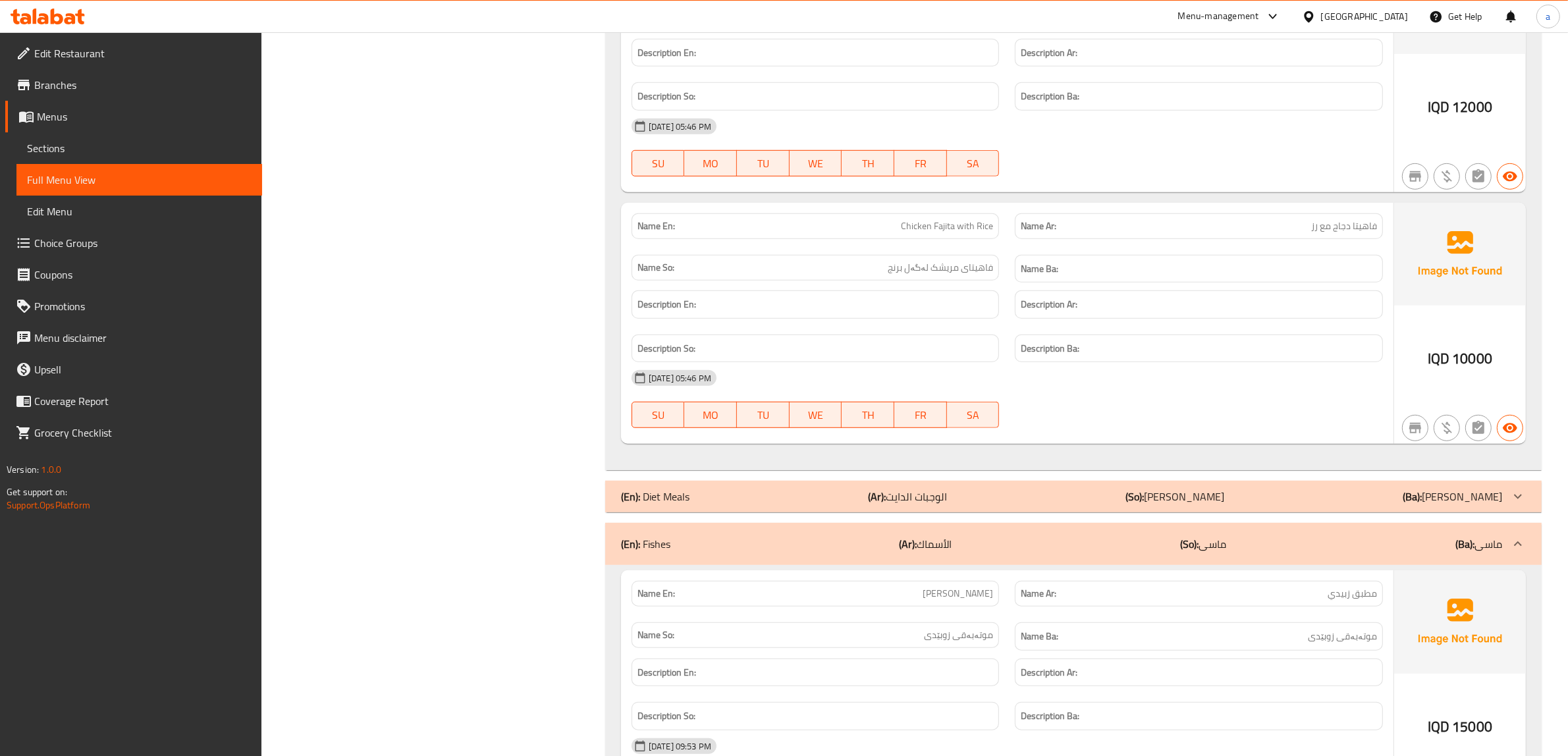
scroll to position [1235, 0]
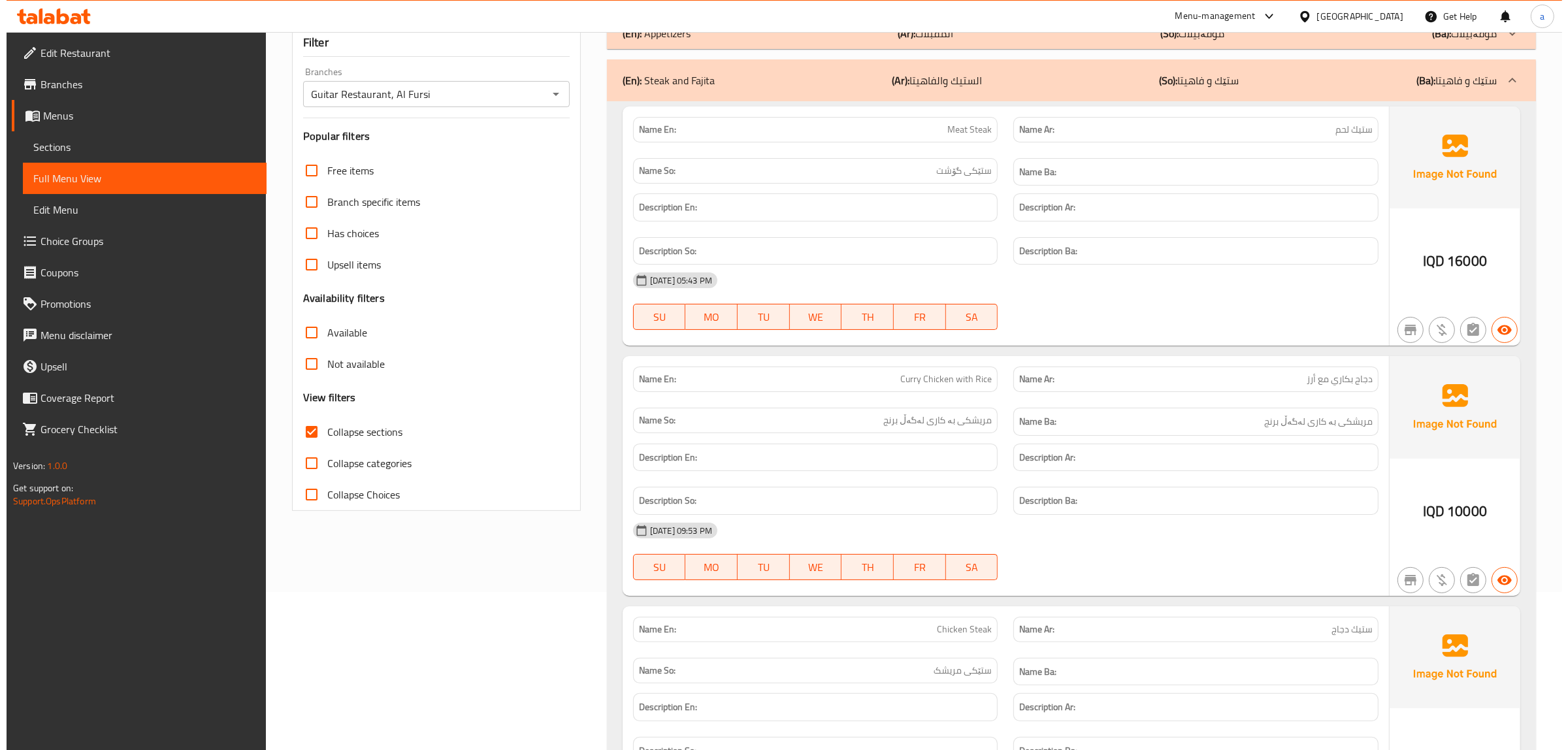
scroll to position [0, 0]
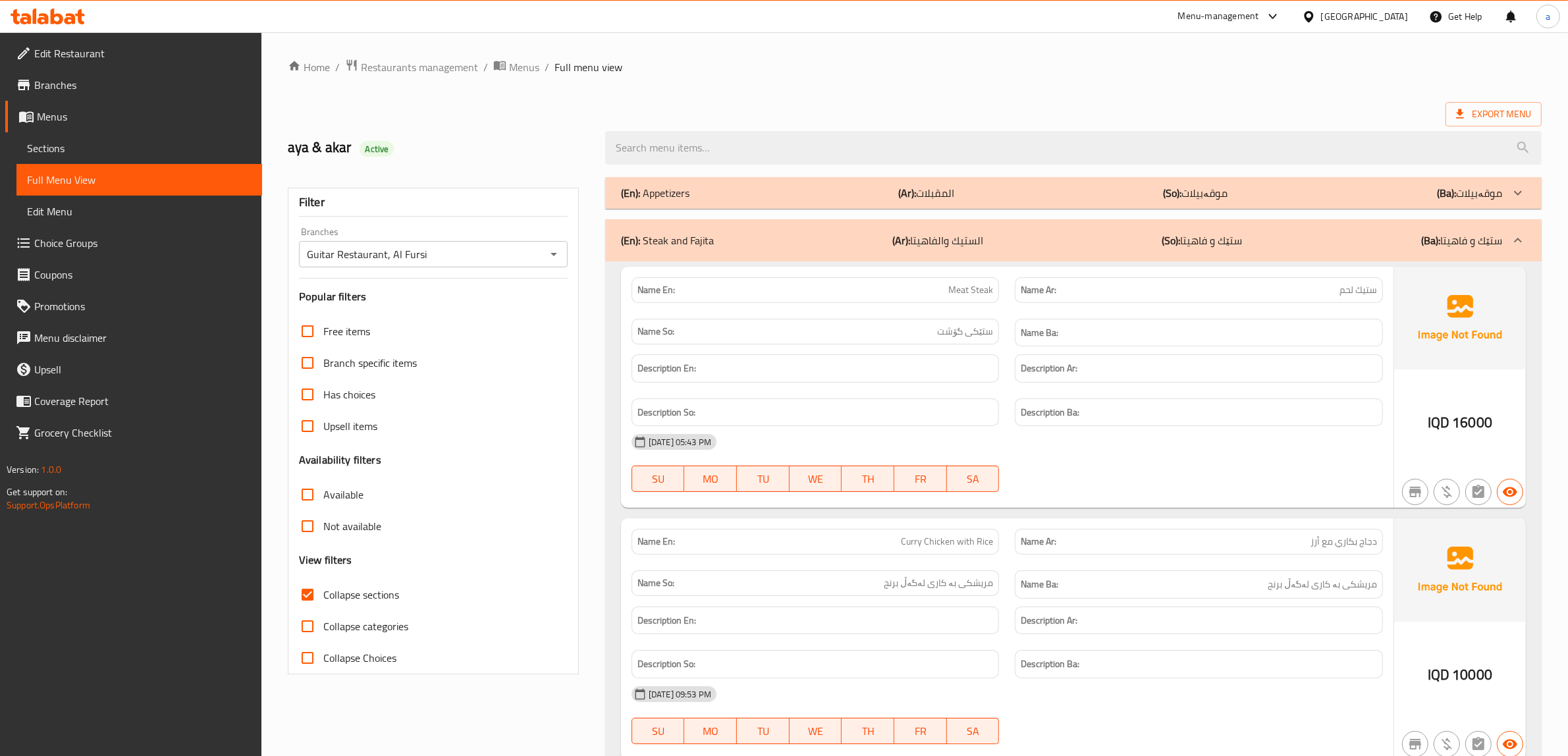
drag, startPoint x: 558, startPoint y: 324, endPoint x: 563, endPoint y: 249, distance: 75.2
drag, startPoint x: 582, startPoint y: 366, endPoint x: 601, endPoint y: 100, distance: 266.7
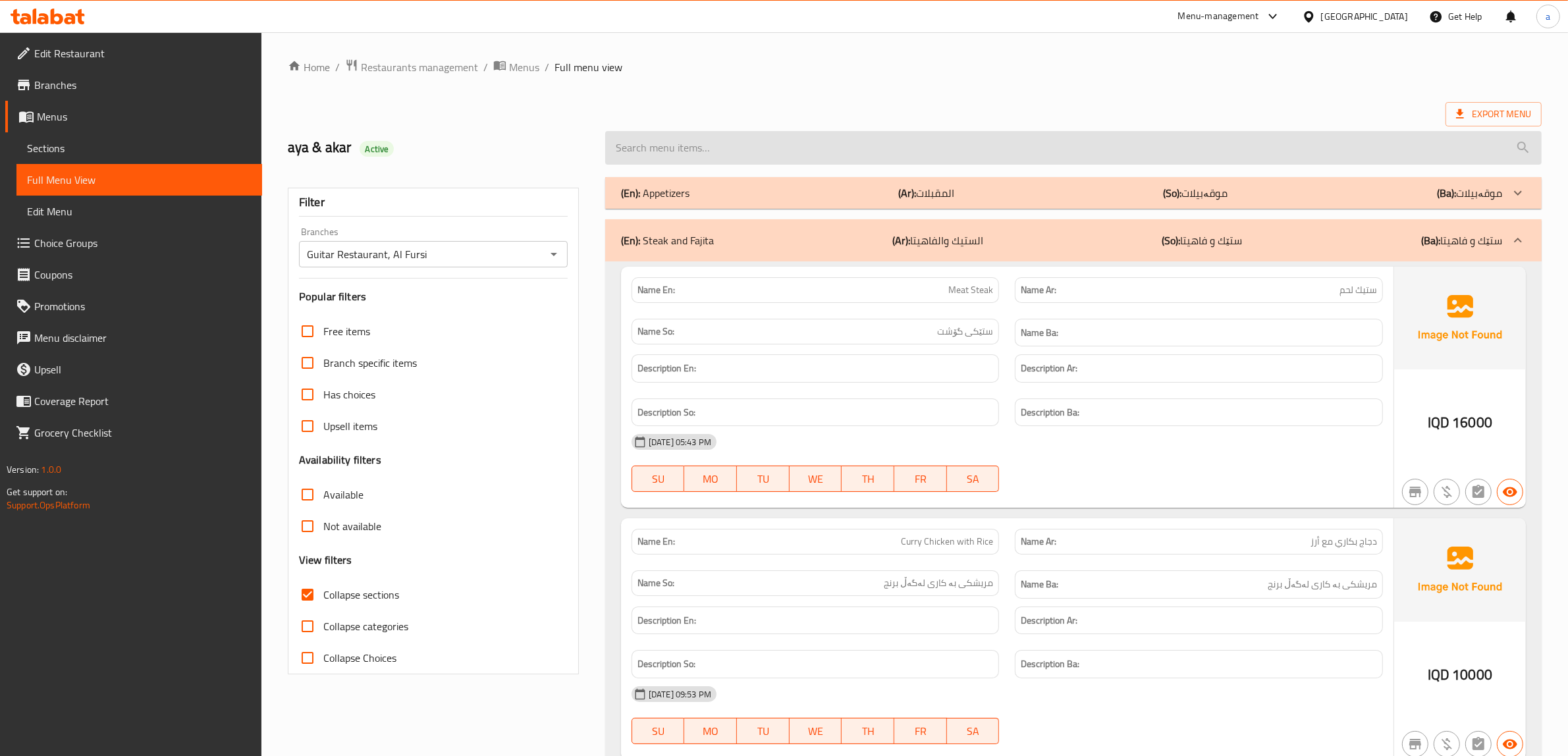
click at [801, 149] on input "search" at bounding box center [1074, 147] width 936 height 34
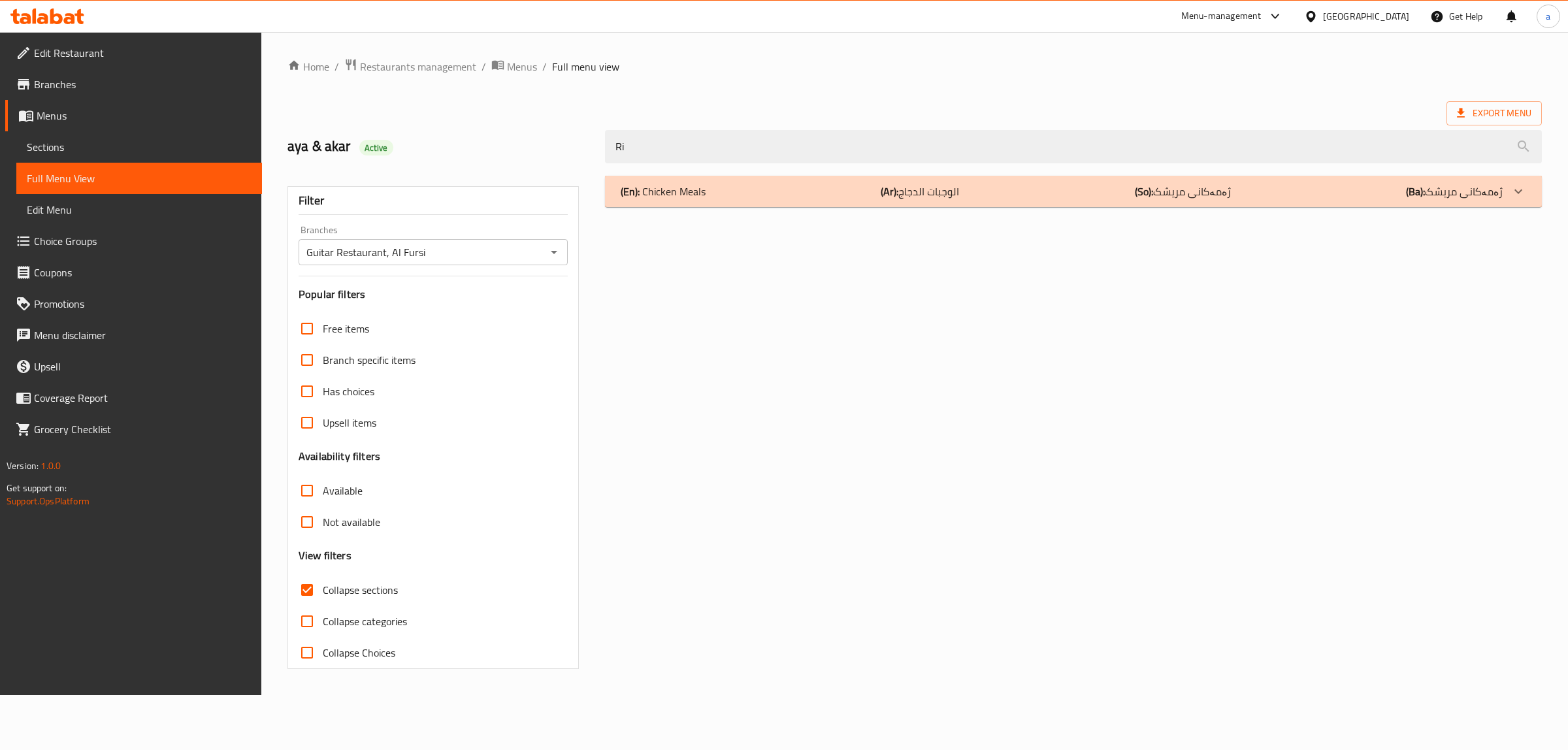
type input "R"
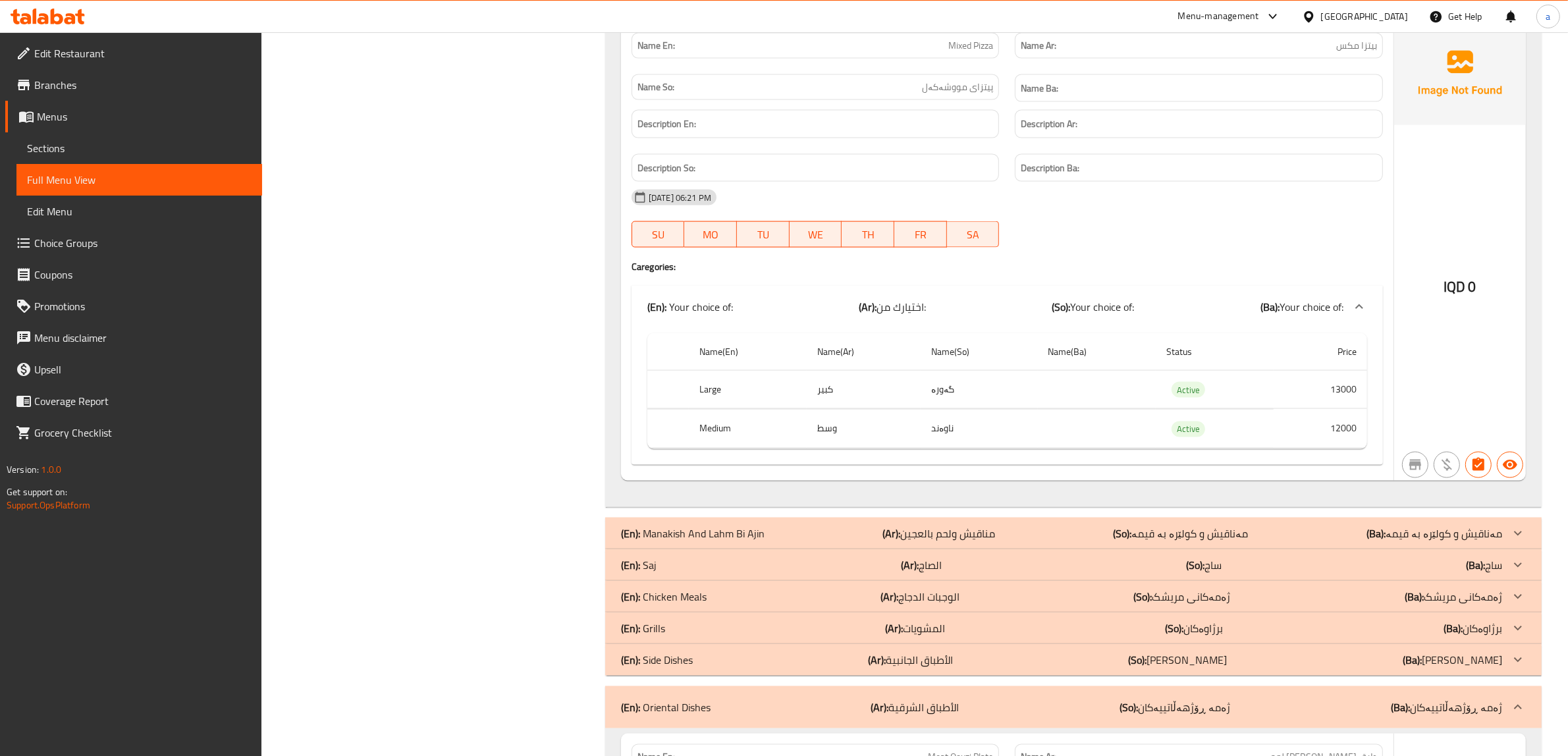
scroll to position [8915, 0]
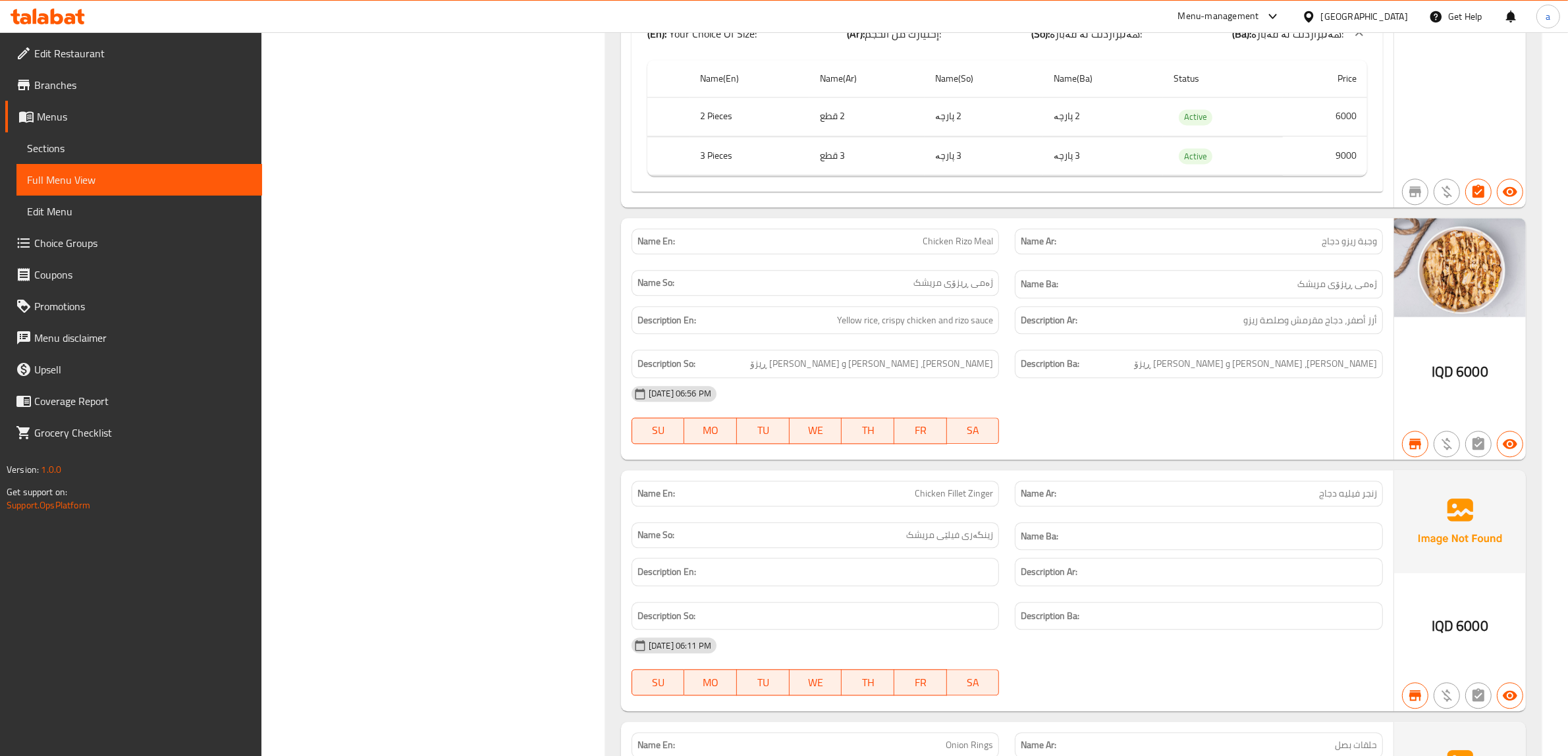
scroll to position [10150, 0]
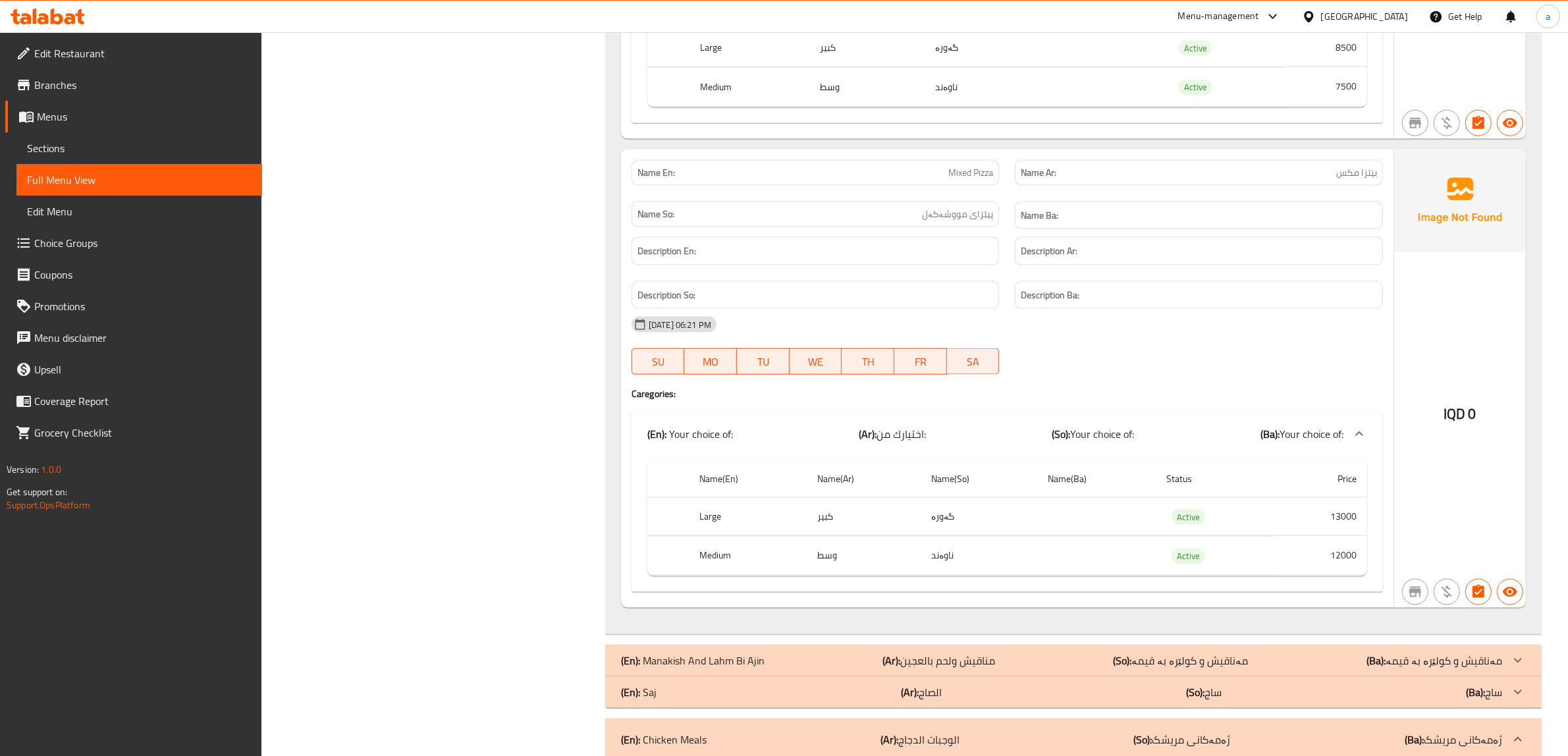
drag, startPoint x: 1156, startPoint y: 322, endPoint x: 1150, endPoint y: 181, distance: 141.1
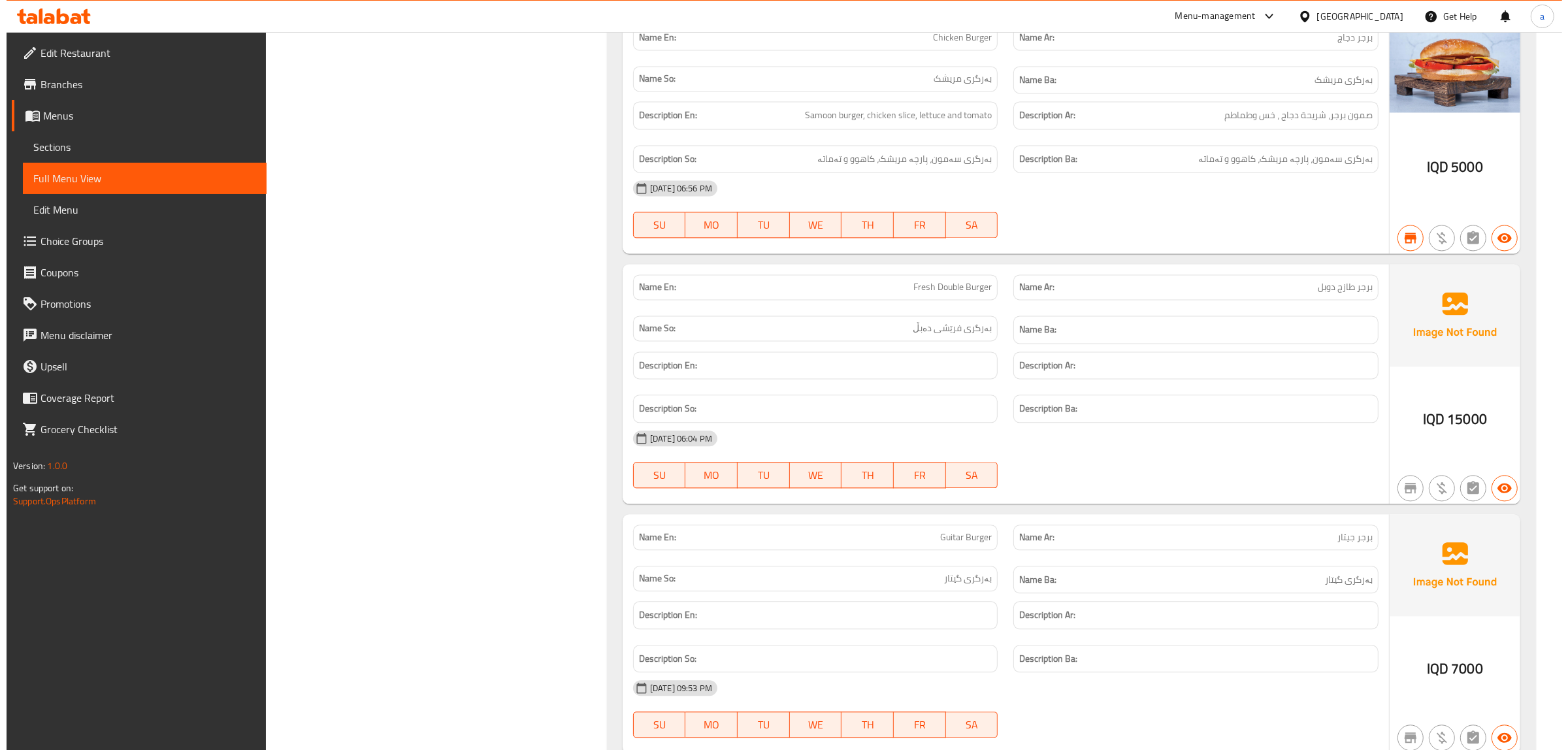
scroll to position [0, 0]
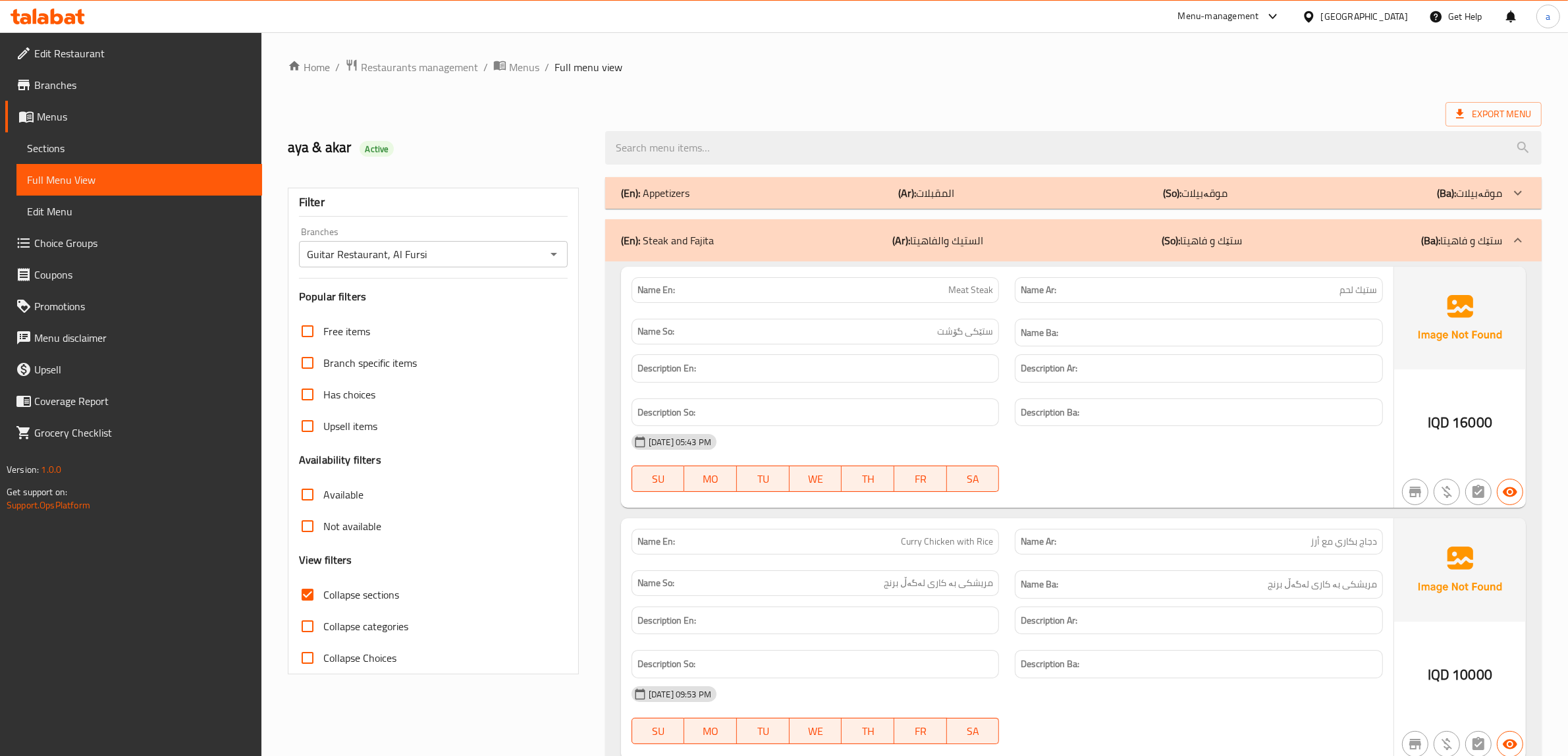
drag, startPoint x: 1345, startPoint y: 353, endPoint x: 1348, endPoint y: 164, distance: 189.0
drag, startPoint x: 501, startPoint y: 118, endPoint x: 524, endPoint y: -10, distance: 130.0
